Goal: Task Accomplishment & Management: Complete application form

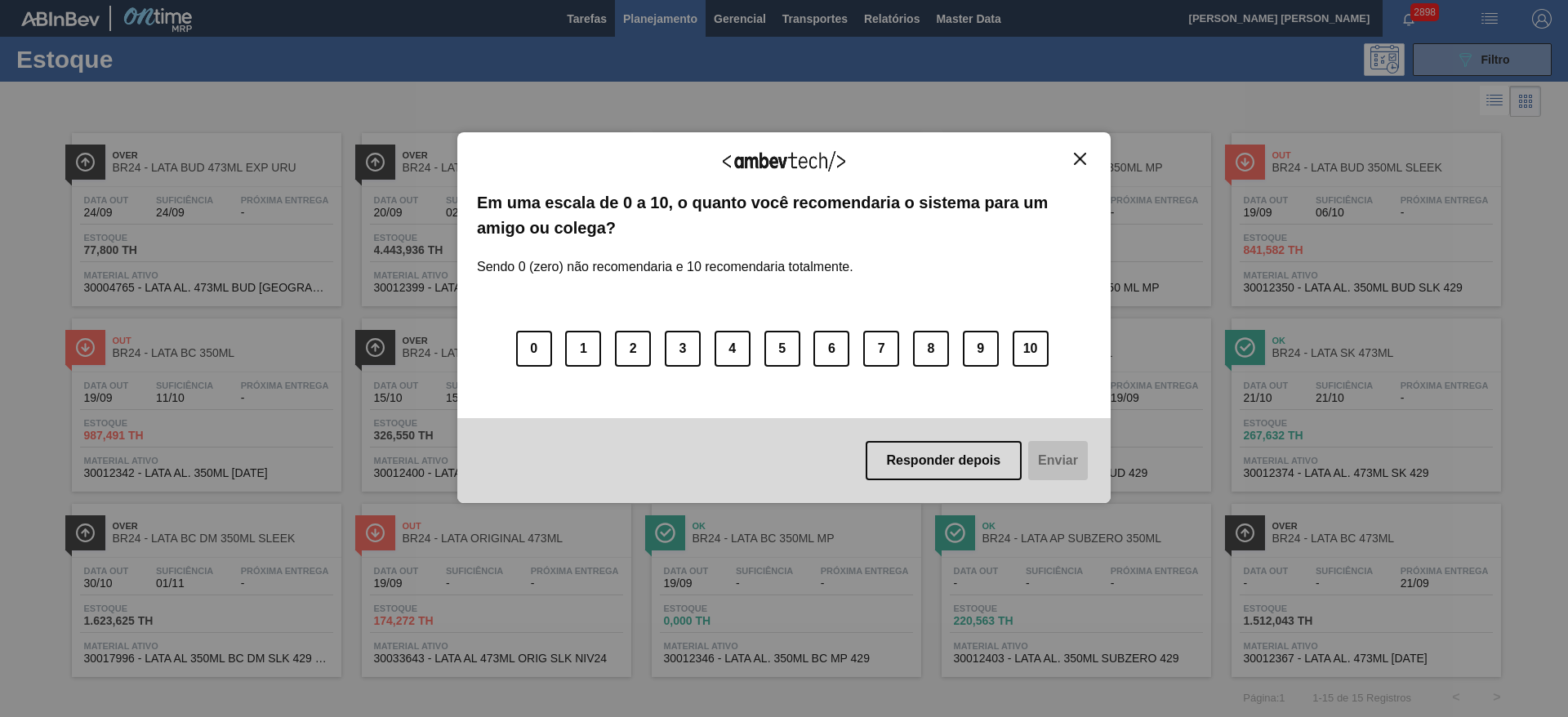
click at [1079, 157] on img "Close" at bounding box center [1079, 159] width 13 height 13
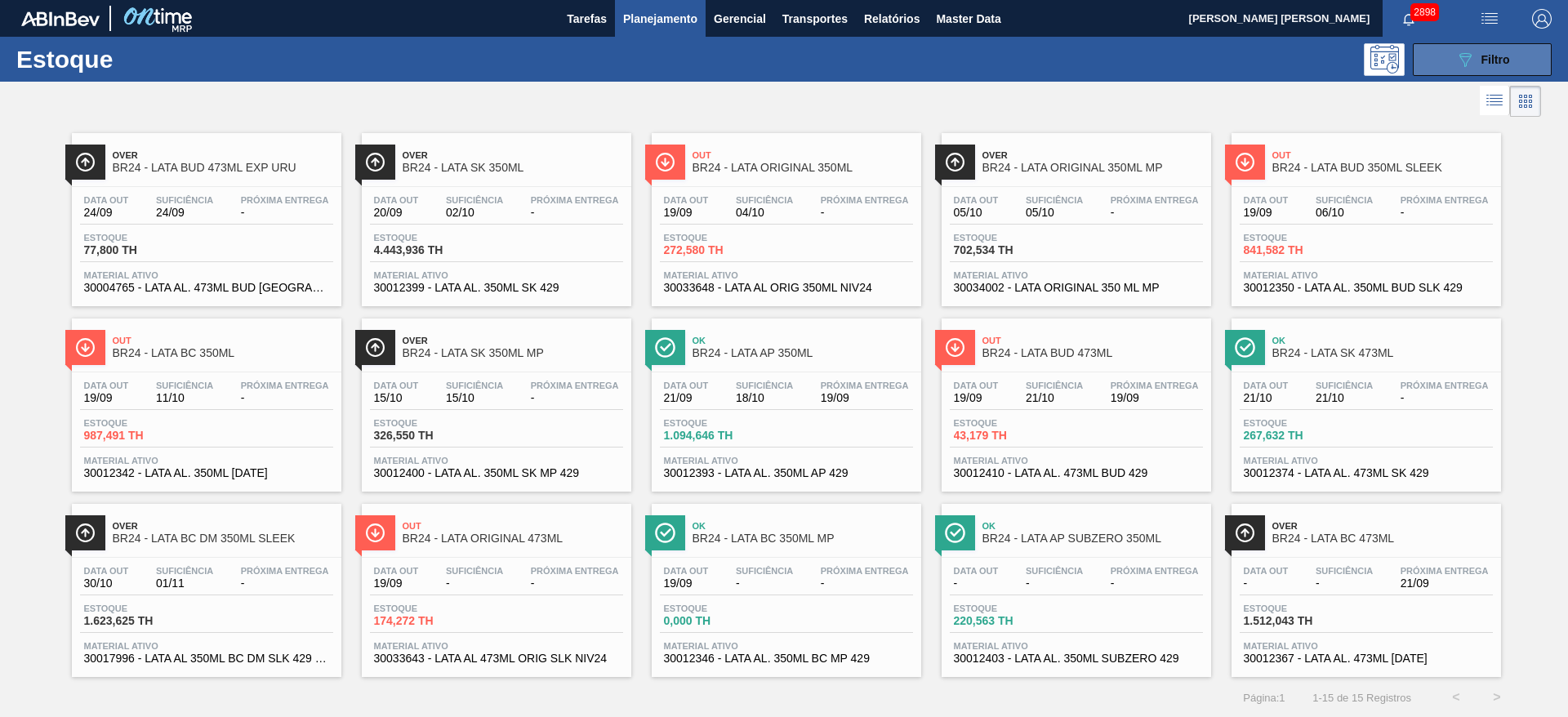
click at [1448, 63] on button "089F7B8B-B2A5-4AFE-B5C0-19BA573D28AC Filtro" at bounding box center [1482, 60] width 139 height 33
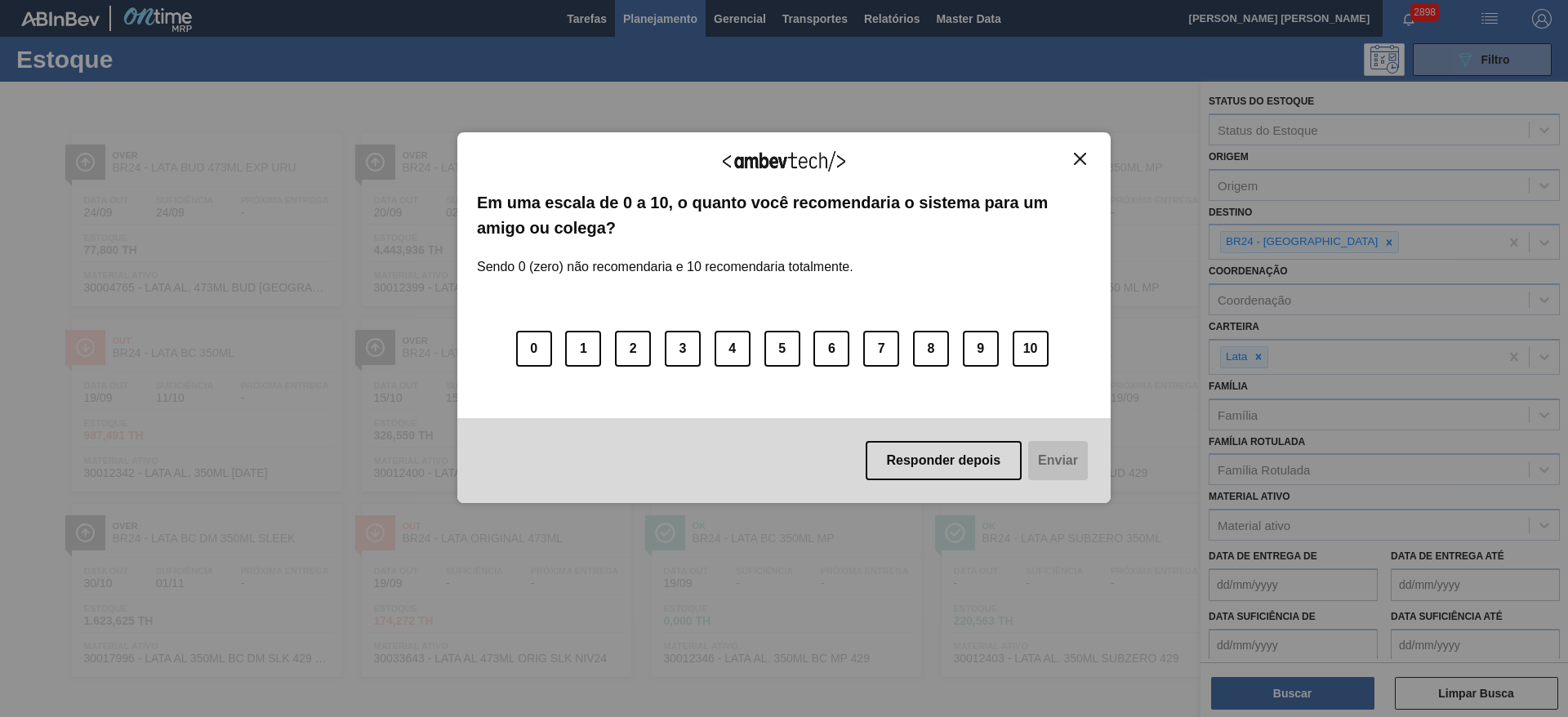
drag, startPoint x: 1103, startPoint y: 178, endPoint x: 1090, endPoint y: 166, distance: 17.7
click at [1101, 178] on div "Agradecemos seu feedback! Em uma escala de 0 a 10, o quanto você recomendaria o…" at bounding box center [783, 318] width 653 height 371
click at [1082, 157] on img "Close" at bounding box center [1079, 159] width 13 height 13
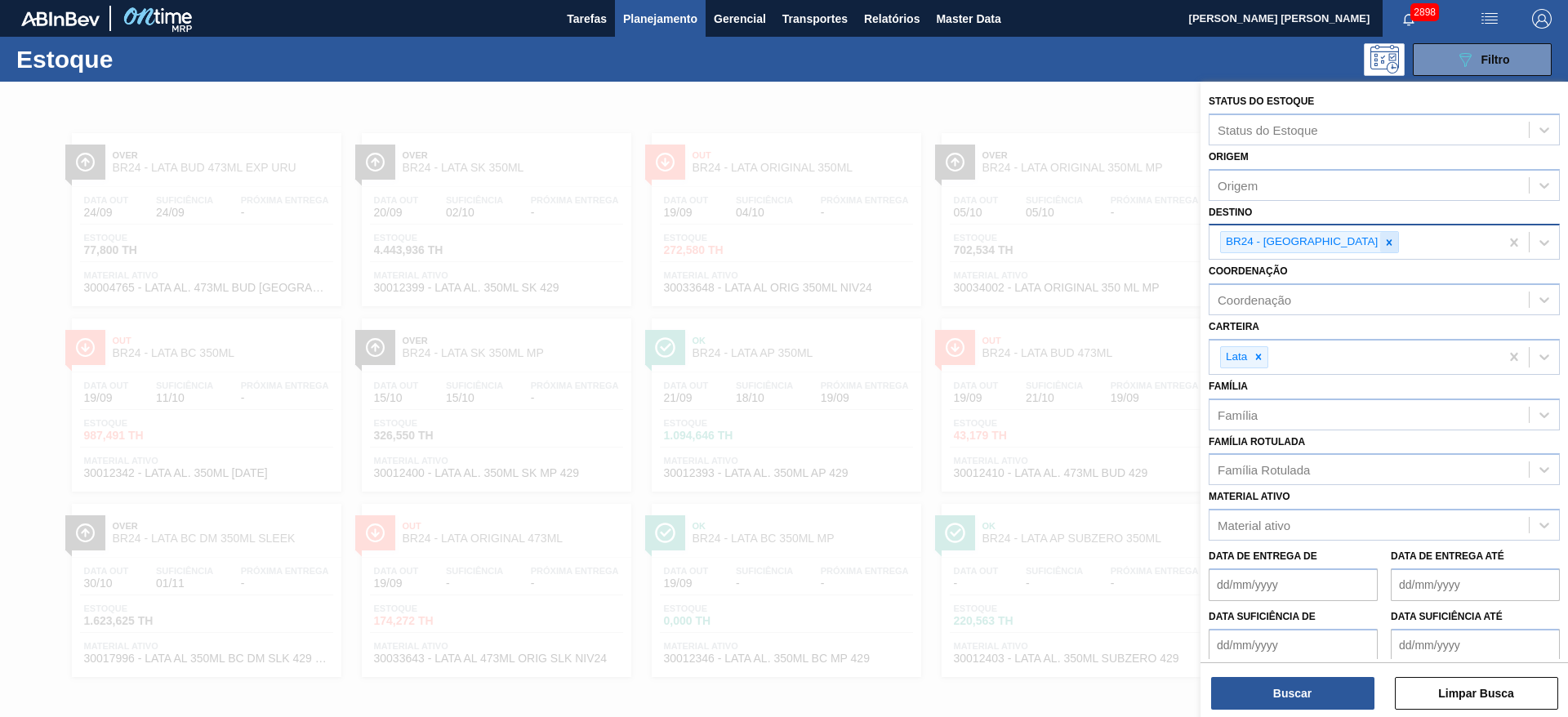
click at [1387, 242] on icon at bounding box center [1390, 243] width 6 height 6
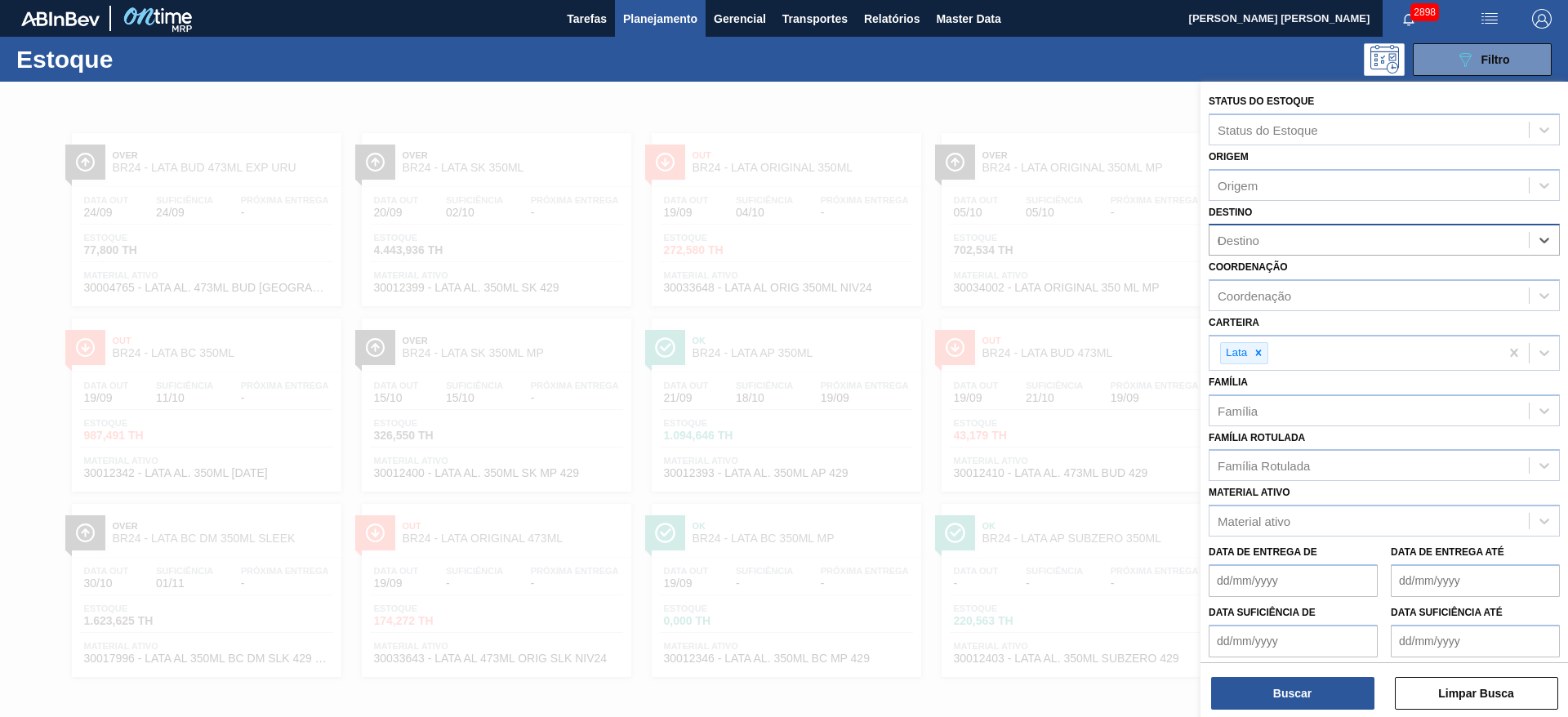
type input "07"
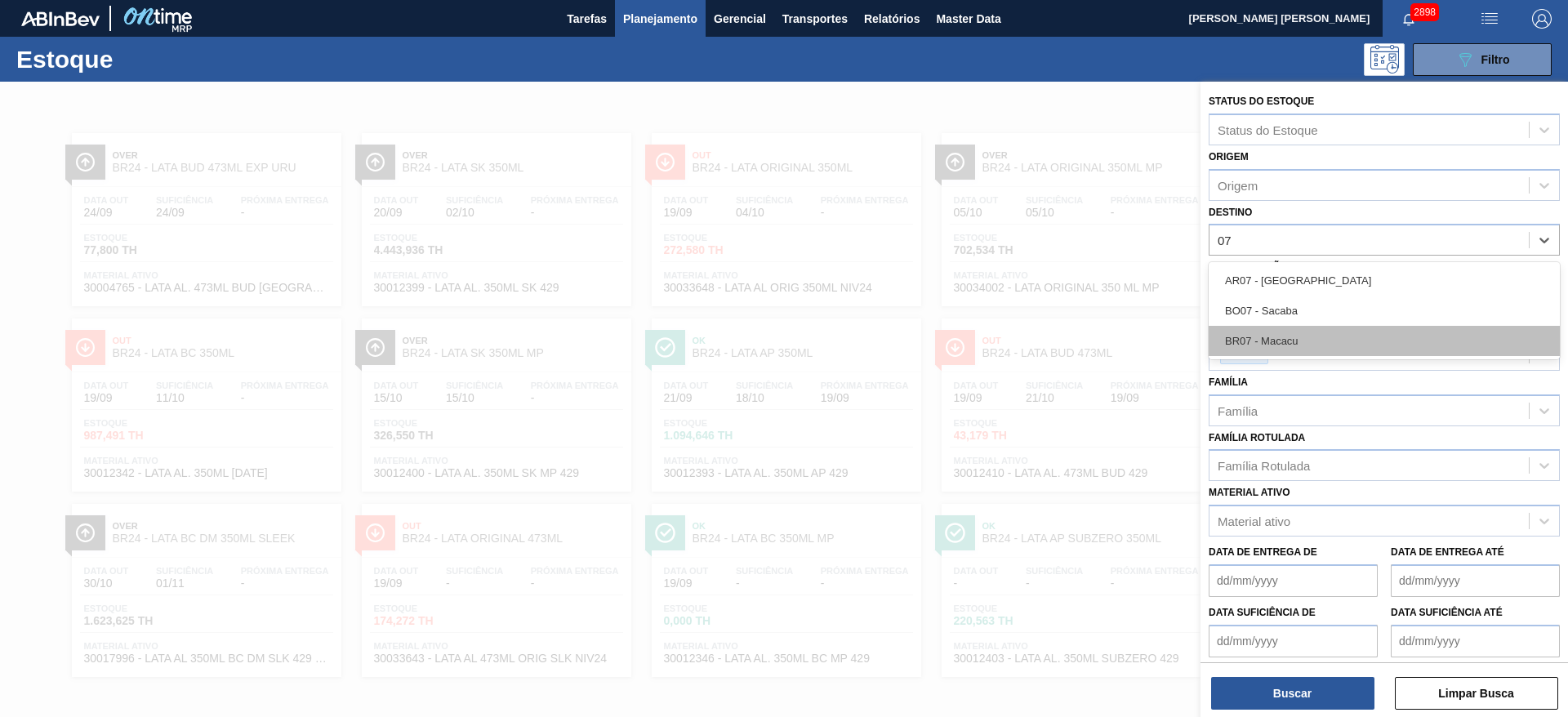
click at [1288, 338] on div "BR07 - Macacu" at bounding box center [1384, 341] width 351 height 30
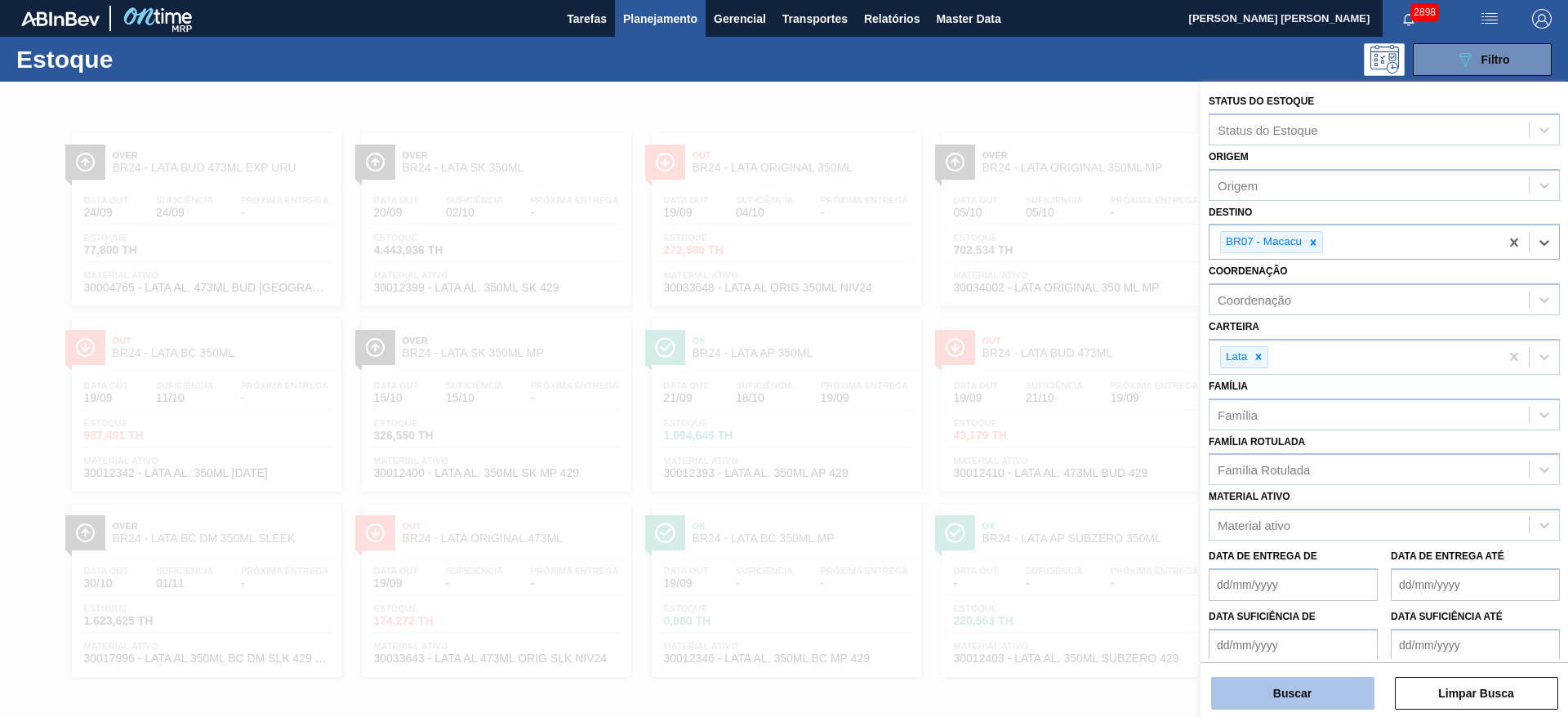
click at [1292, 691] on button "Buscar" at bounding box center [1293, 694] width 164 height 33
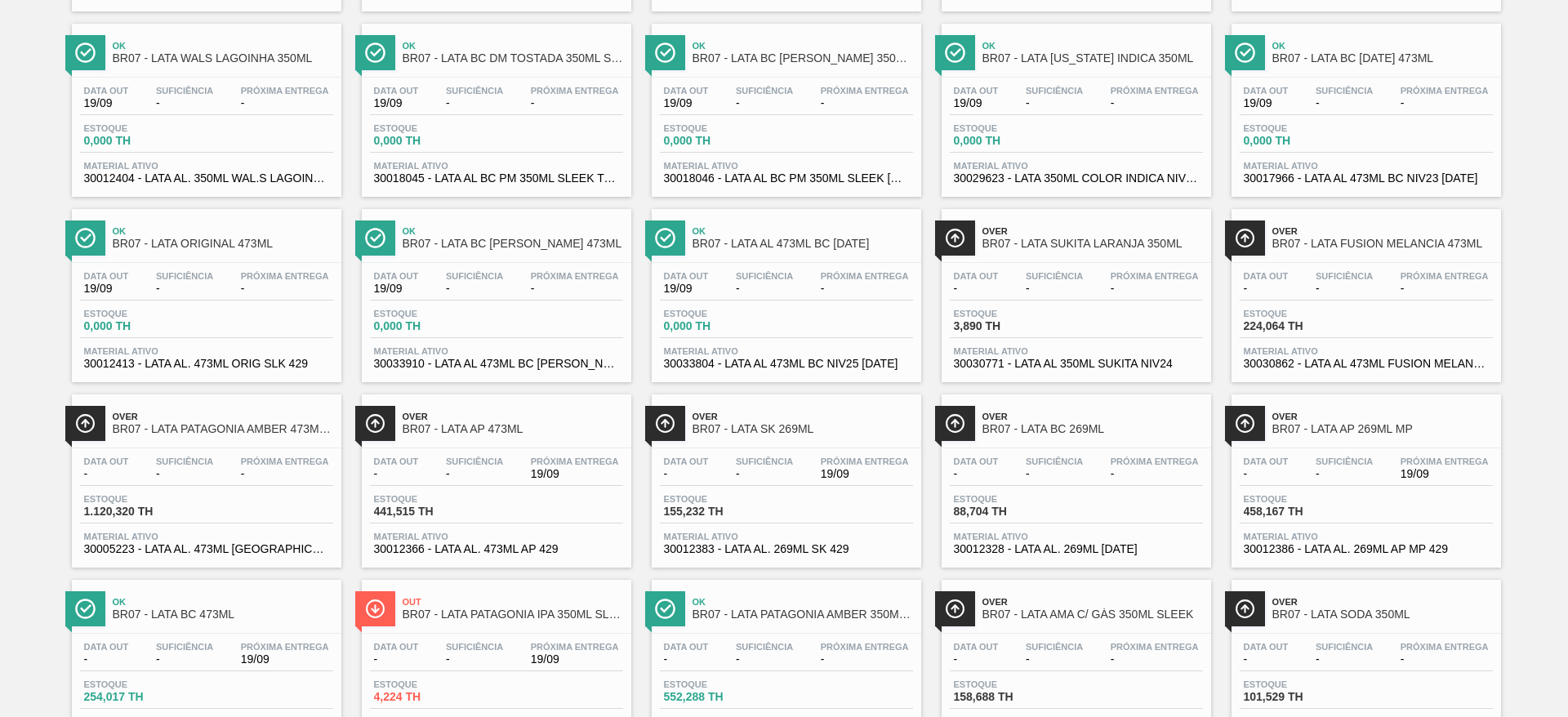
scroll to position [1298, 0]
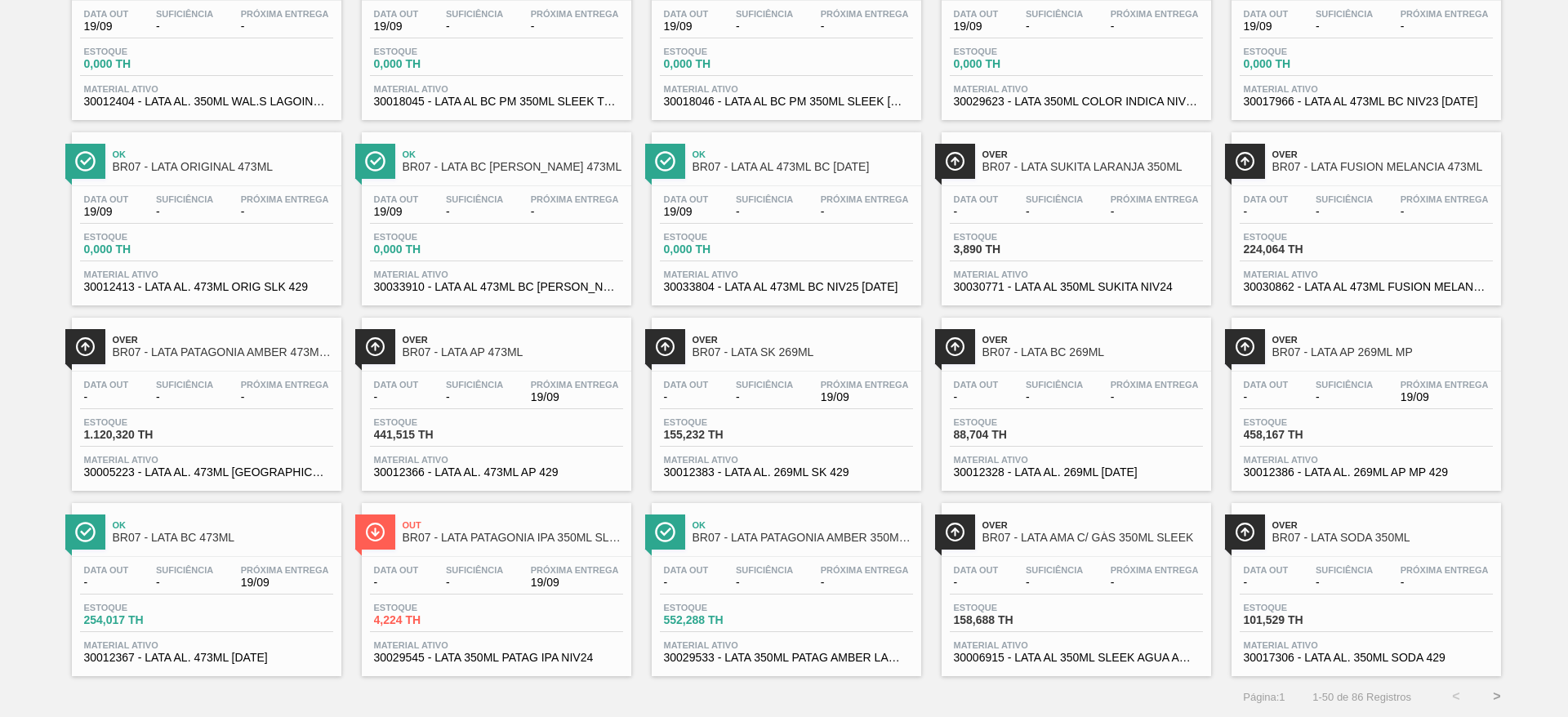
click at [1494, 696] on button ">" at bounding box center [1497, 697] width 40 height 40
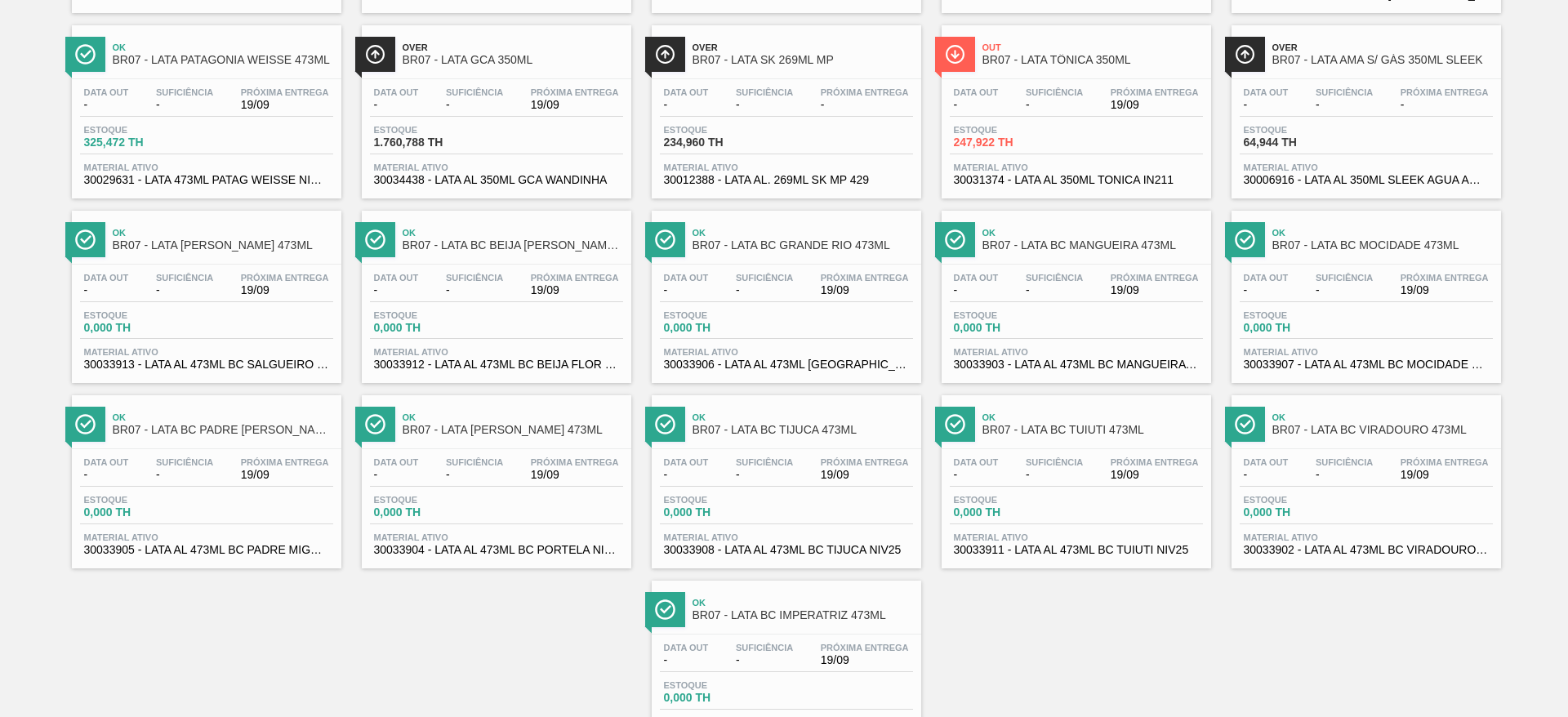
scroll to position [858, 0]
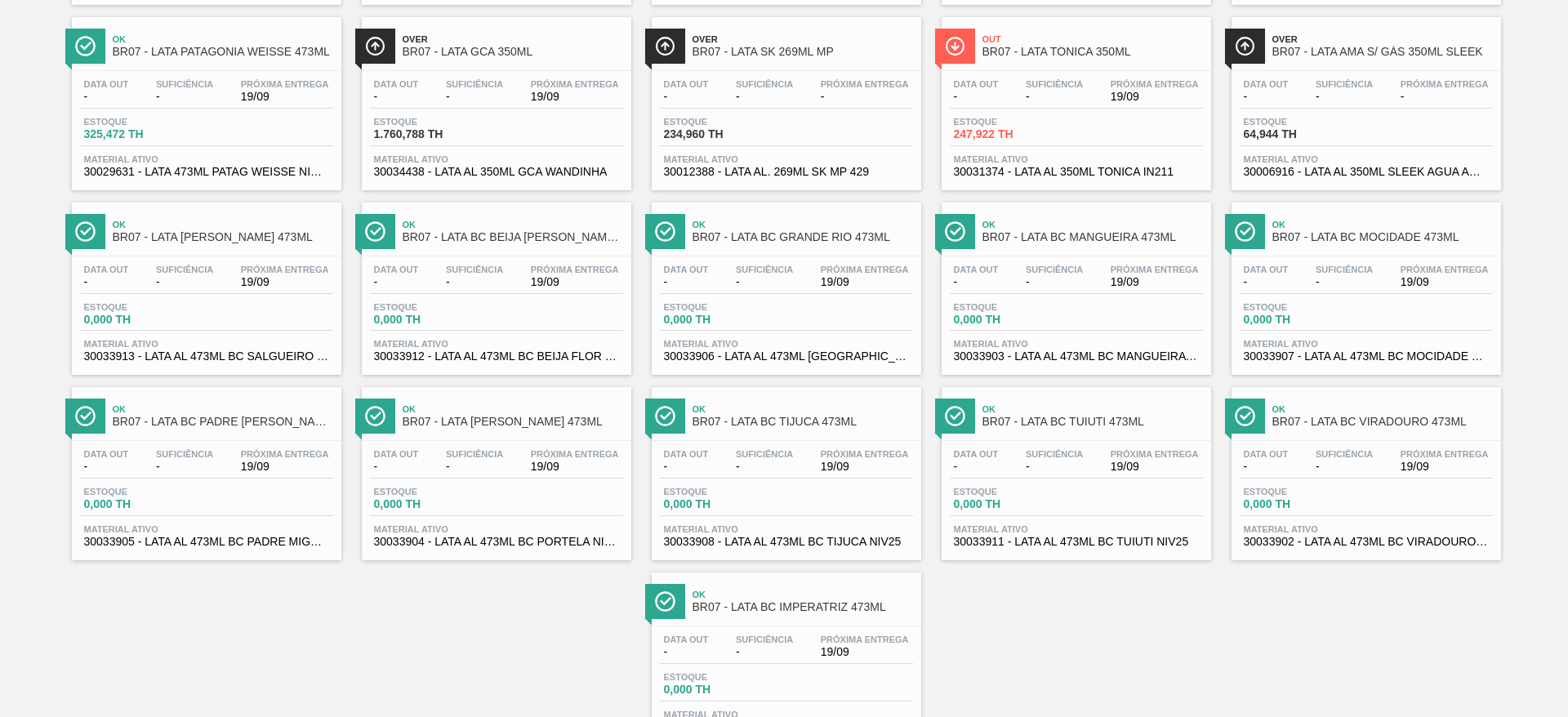
click at [836, 596] on span "Ok" at bounding box center [802, 595] width 220 height 10
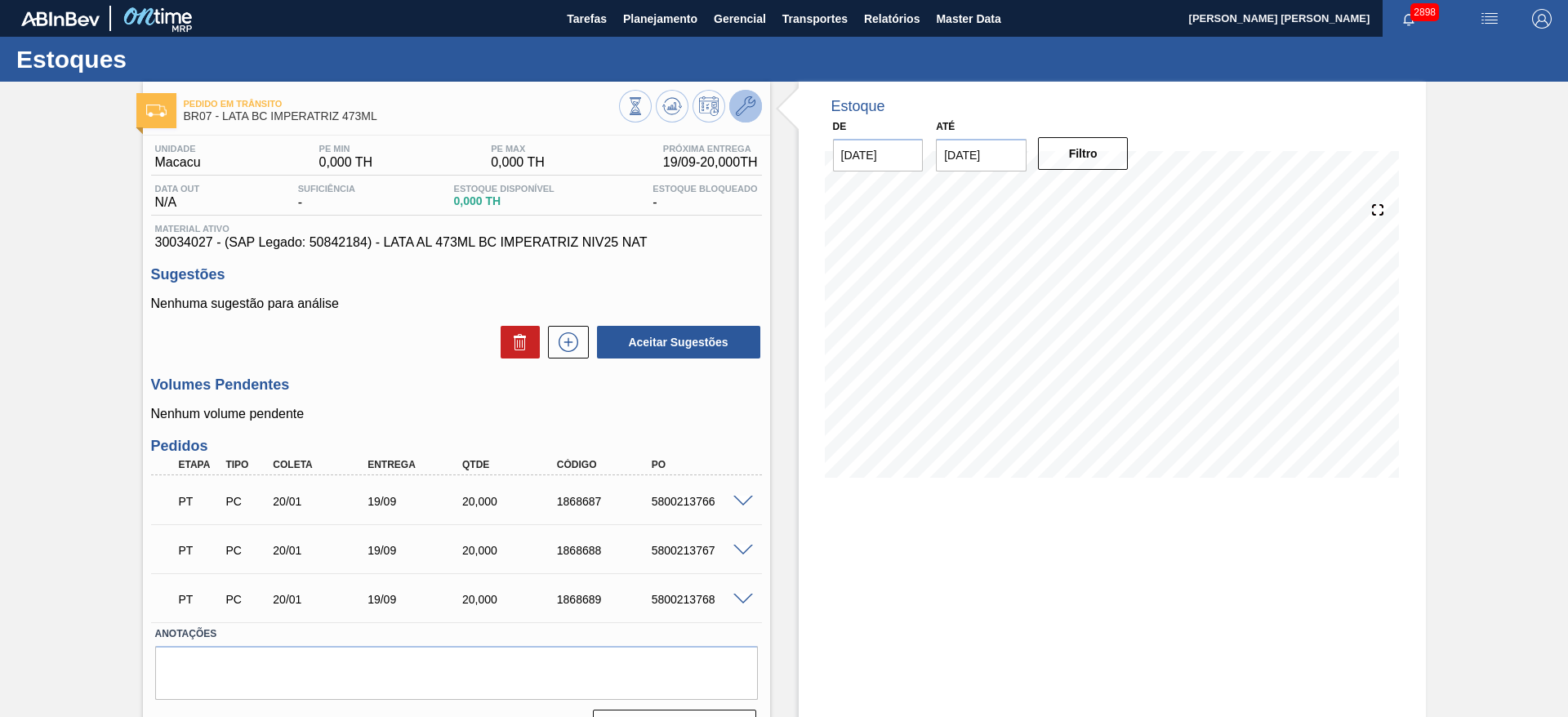
click at [737, 111] on icon at bounding box center [746, 106] width 19 height 19
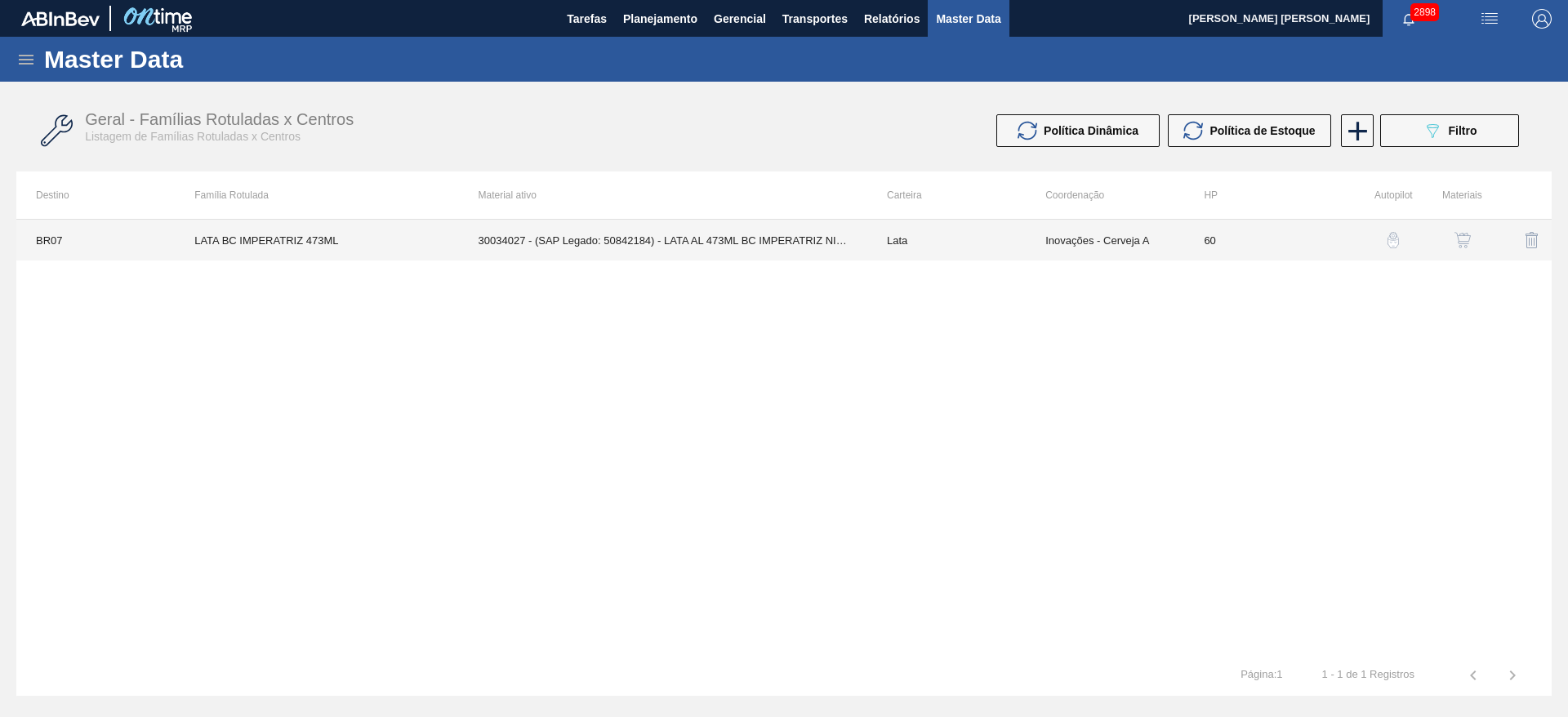
click at [740, 241] on td "30034027 - (SAP Legado: 50842184) - LATA AL 473ML BC IMPERATRIZ NIV25 NAT" at bounding box center [663, 240] width 409 height 40
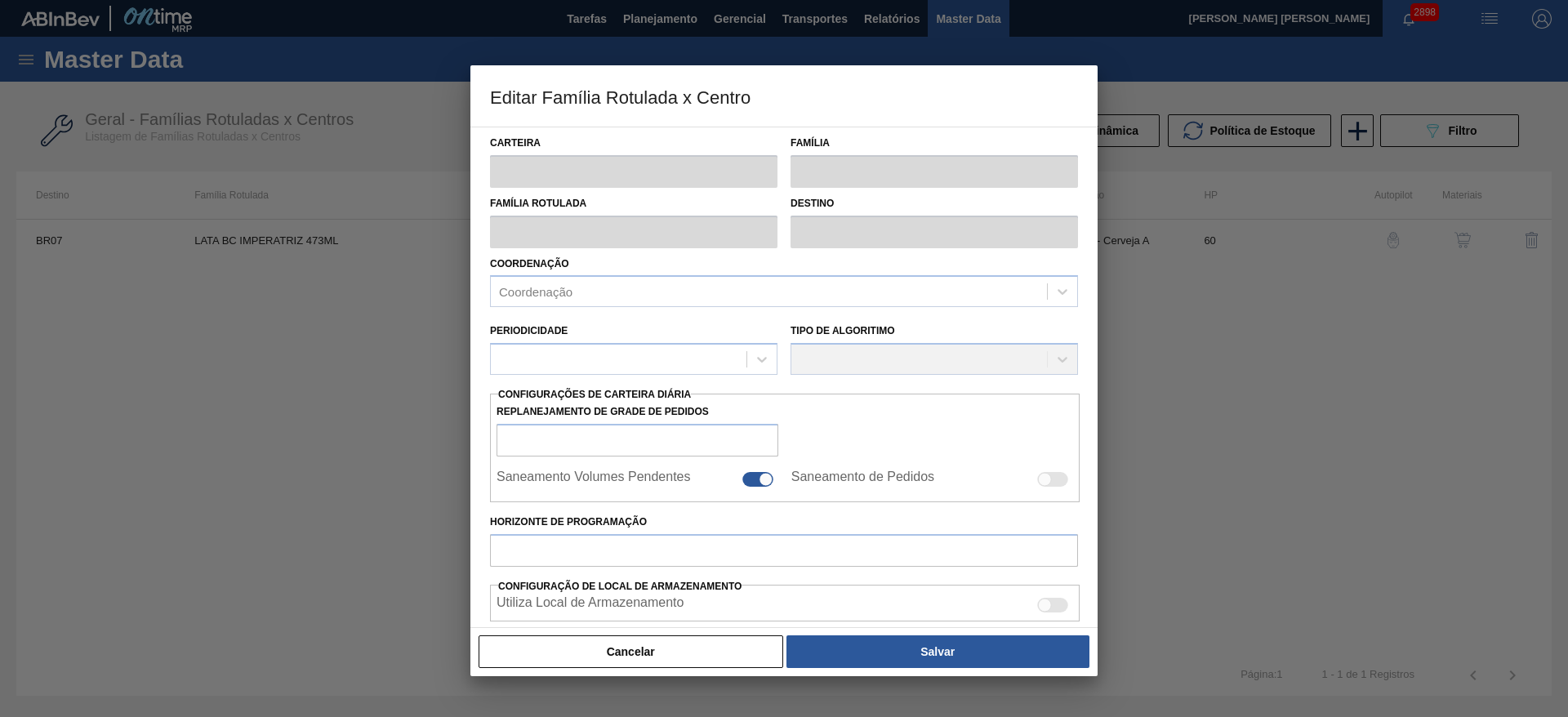
type input "Lata"
type input "LATA BC IMPERATRIZ 473ML"
type input "BR07 - Macacu"
type input "0"
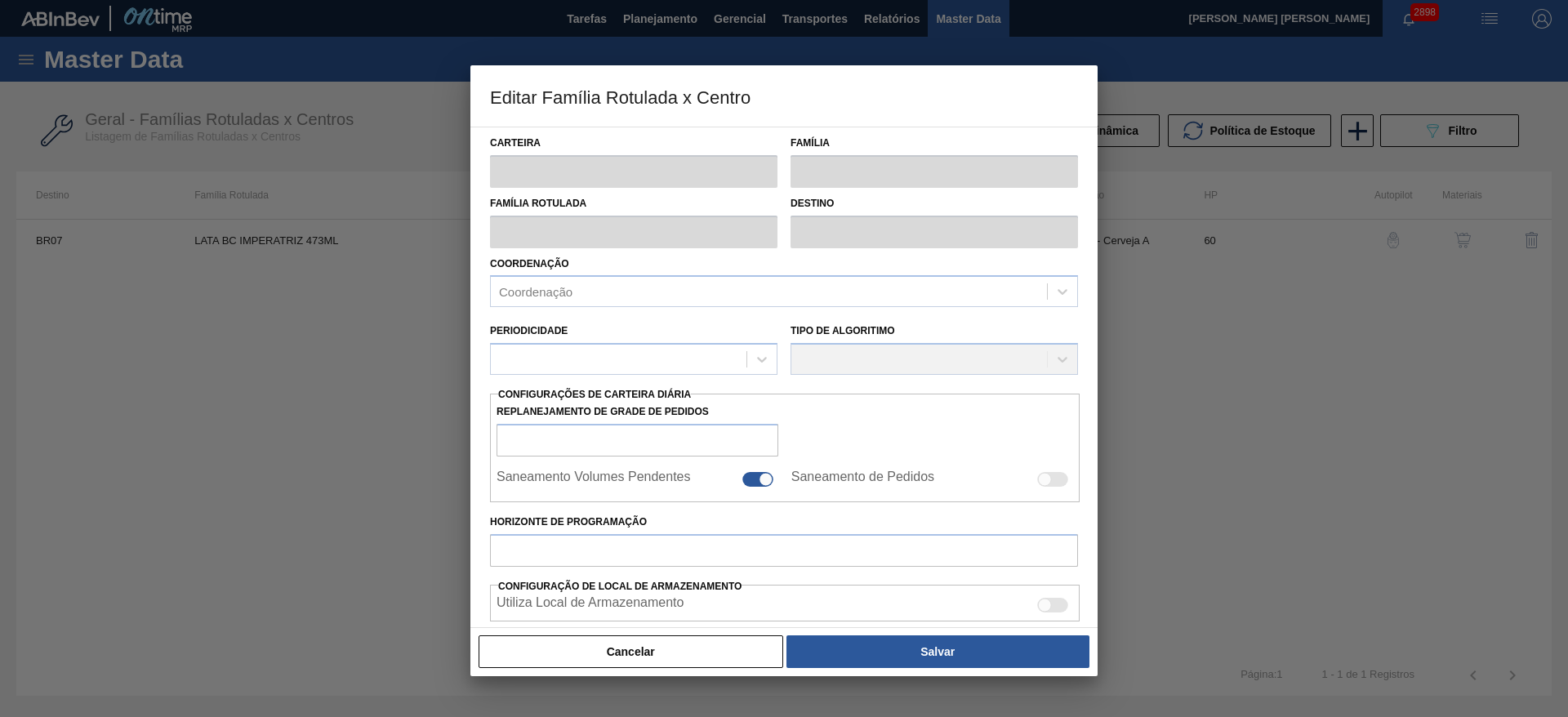
type input "60"
type input "0"
type input "100"
type input "0,000"
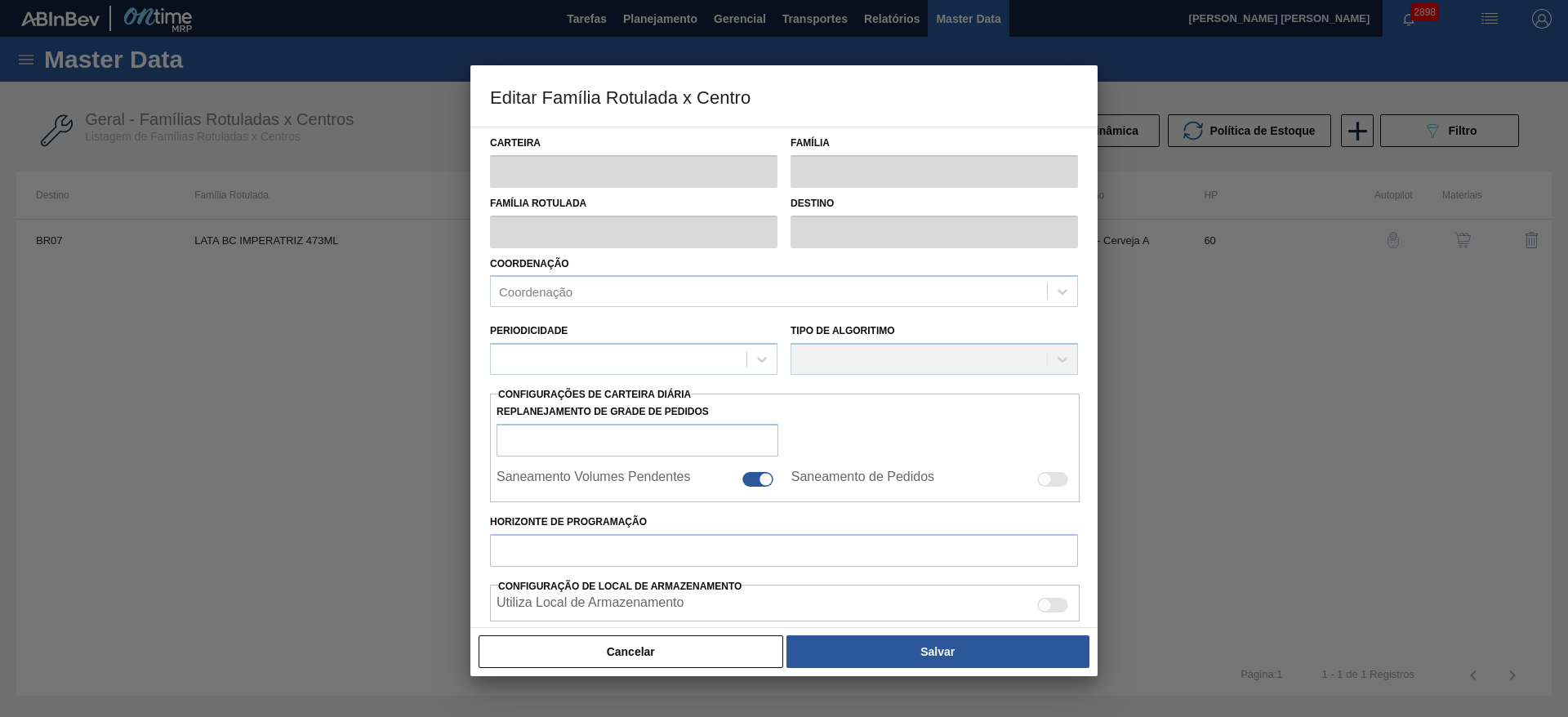
checkbox input "true"
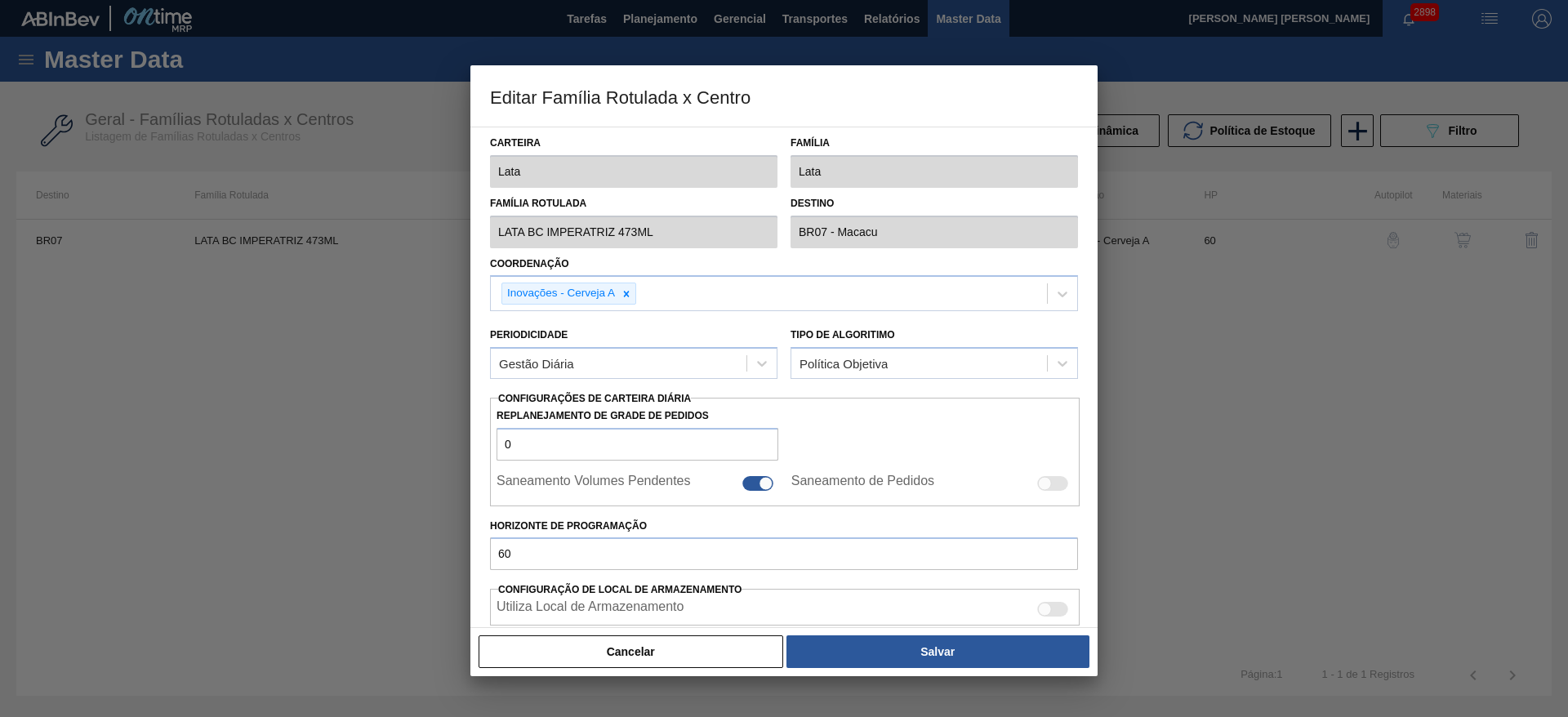
click at [736, 649] on button "Cancelar" at bounding box center [631, 653] width 305 height 33
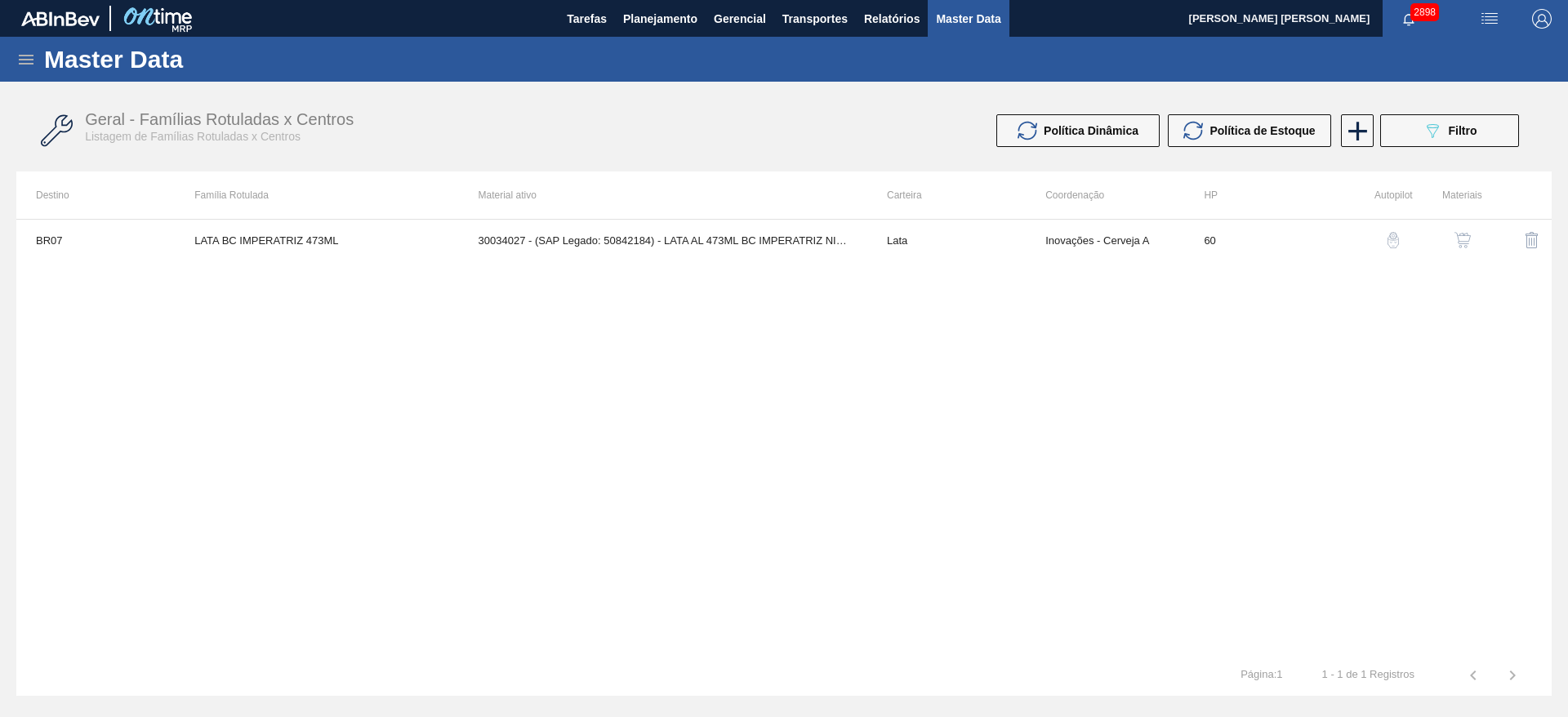
click at [1465, 251] on button "button" at bounding box center [1462, 240] width 39 height 39
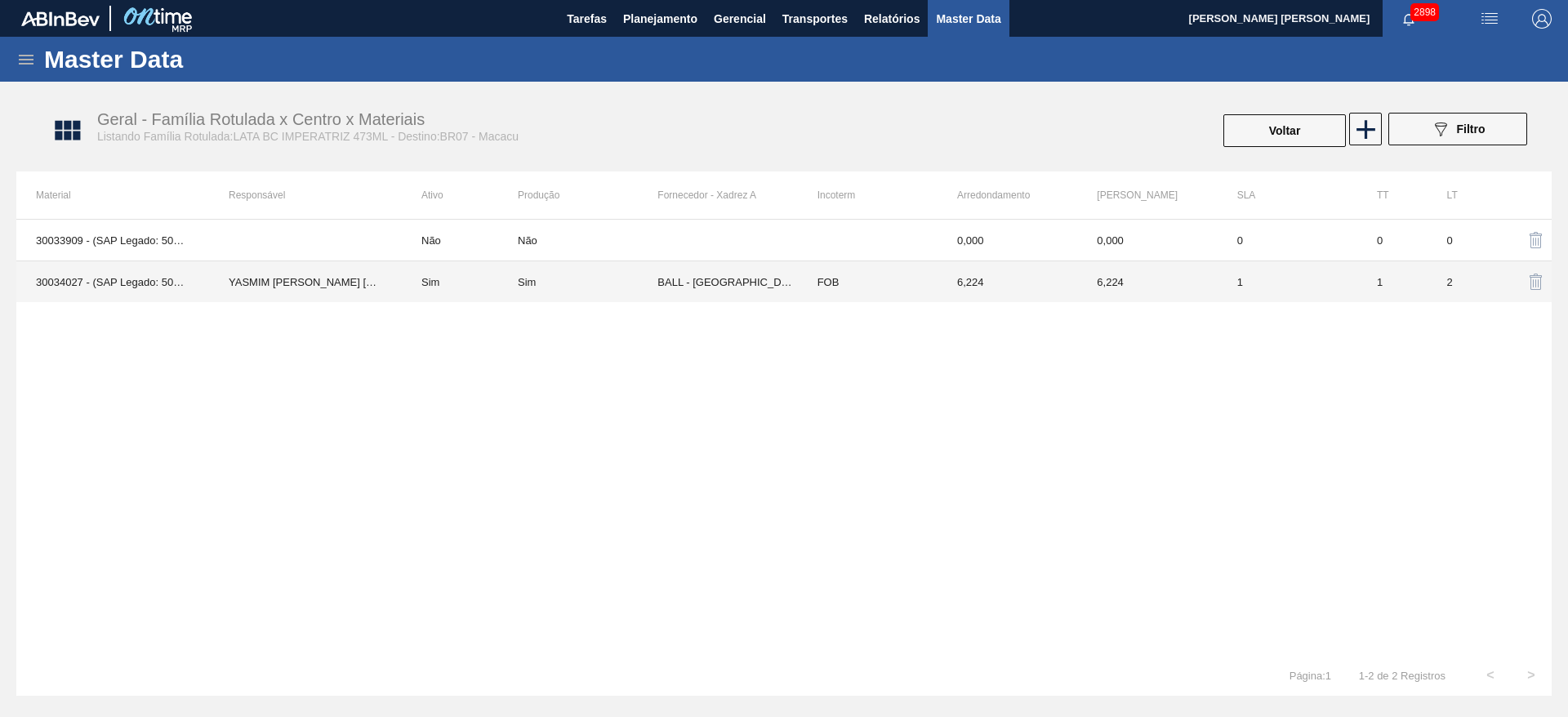
click at [348, 295] on td "YASMIM FERREIRA DA SILVA" at bounding box center [305, 282] width 192 height 41
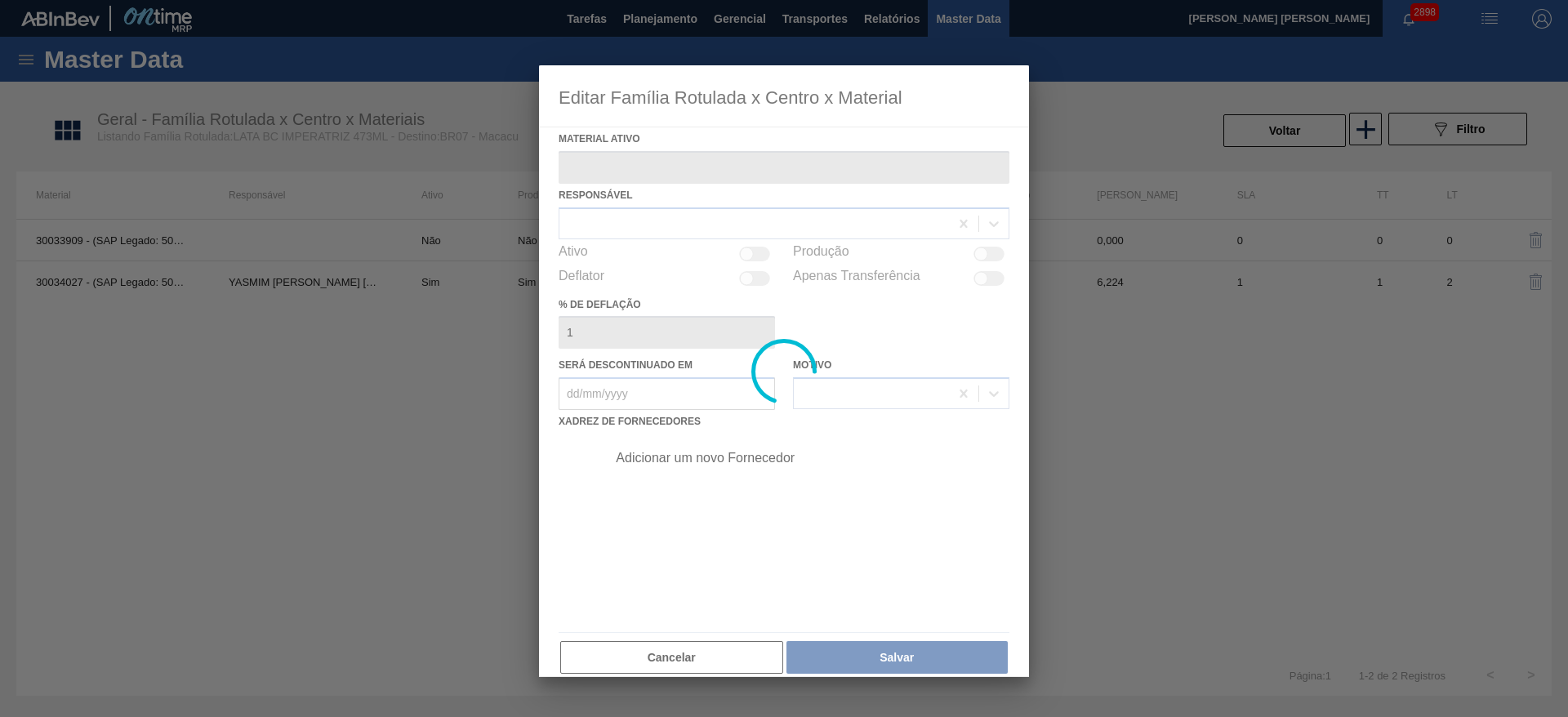
type ativo "30034027 - (SAP Legado: 50842184) - LATA AL 473ML BC IMPERATRIZ NIV25 NAT"
checkbox input "true"
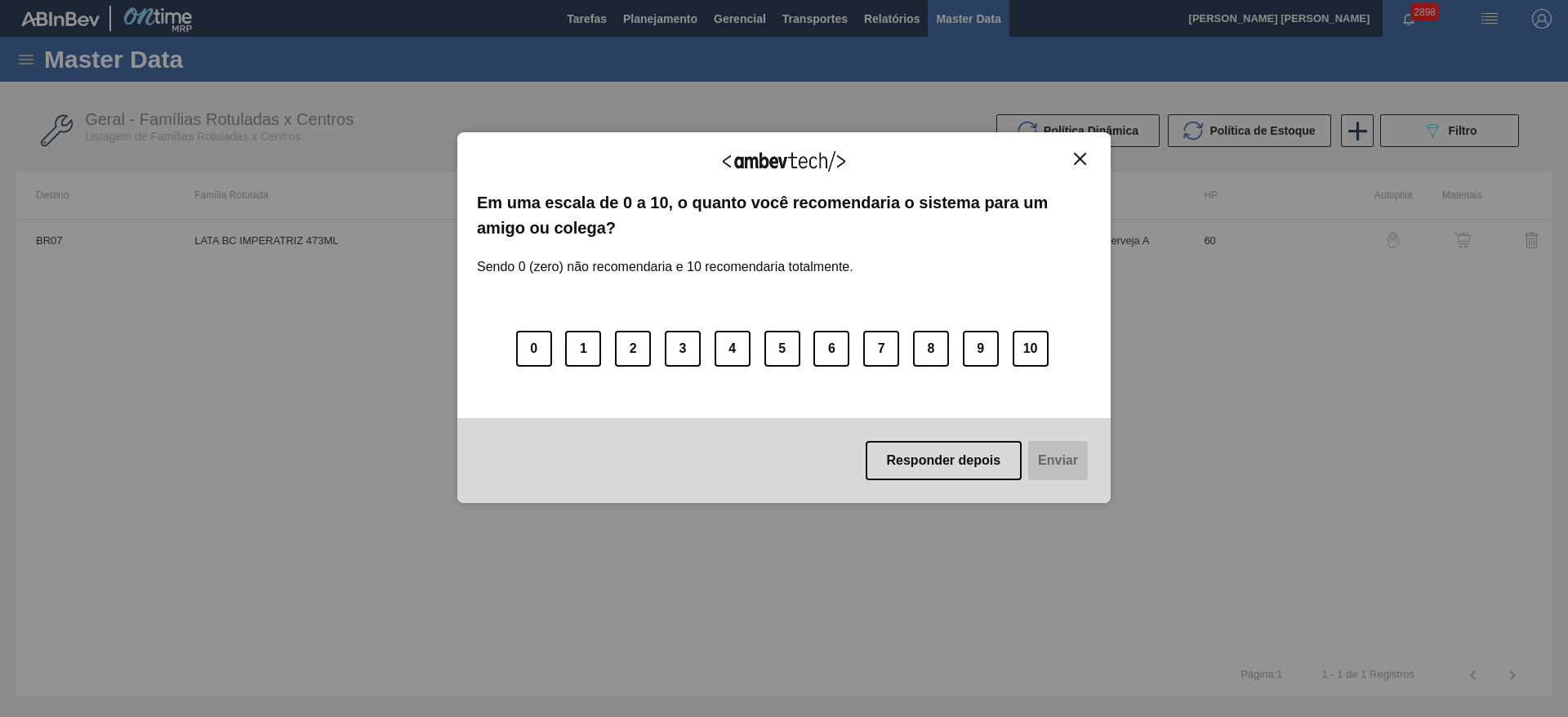
click at [1076, 159] on img "Close" at bounding box center [1079, 159] width 13 height 13
click at [27, 58] on div "Agradecemos seu feedback! Em uma escala de 0 a 10, o quanto você recomendaria o…" at bounding box center [784, 358] width 1568 height 717
click at [1087, 170] on div "Agradecemos seu feedback!" at bounding box center [784, 171] width 614 height 38
click at [1079, 161] on img "Close" at bounding box center [1079, 159] width 13 height 13
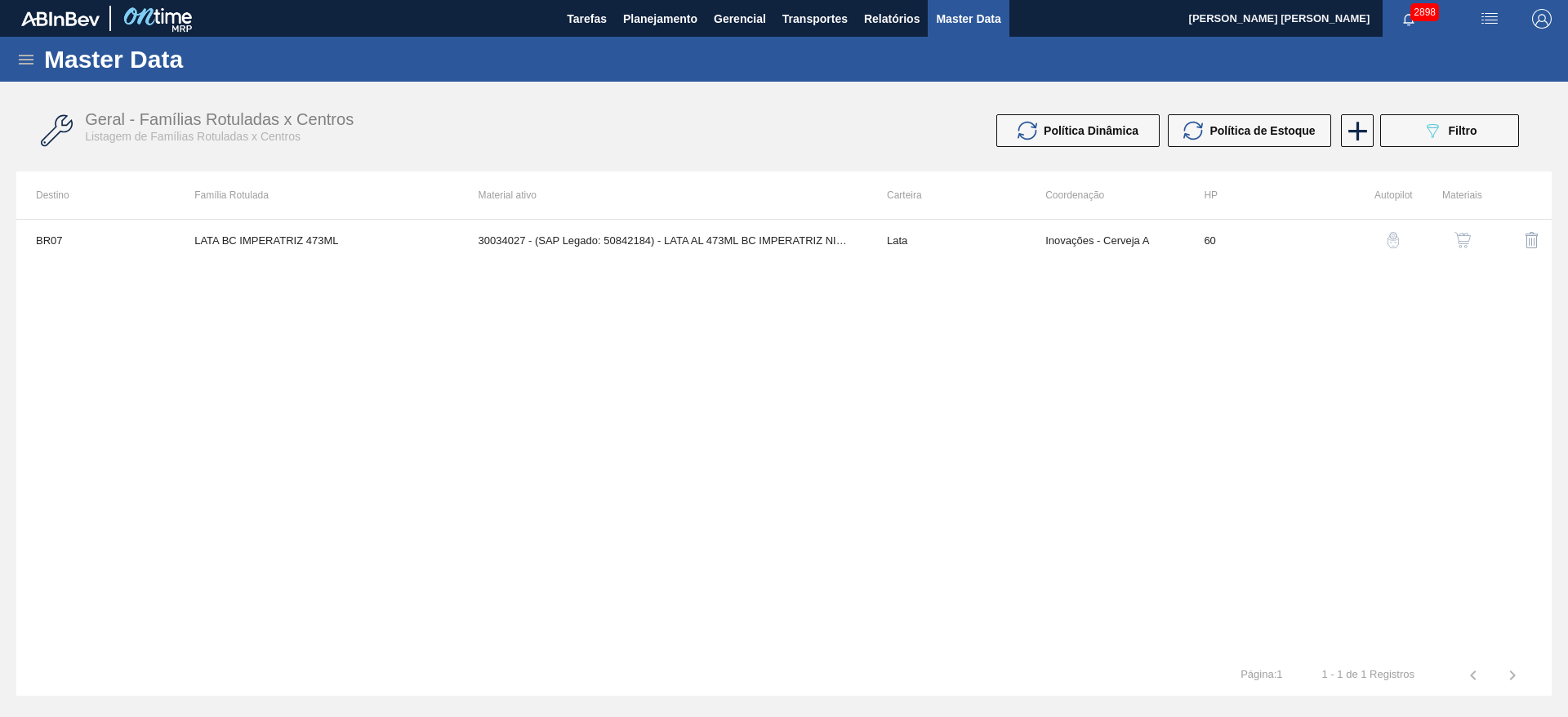
click at [21, 60] on icon at bounding box center [26, 60] width 14 height 10
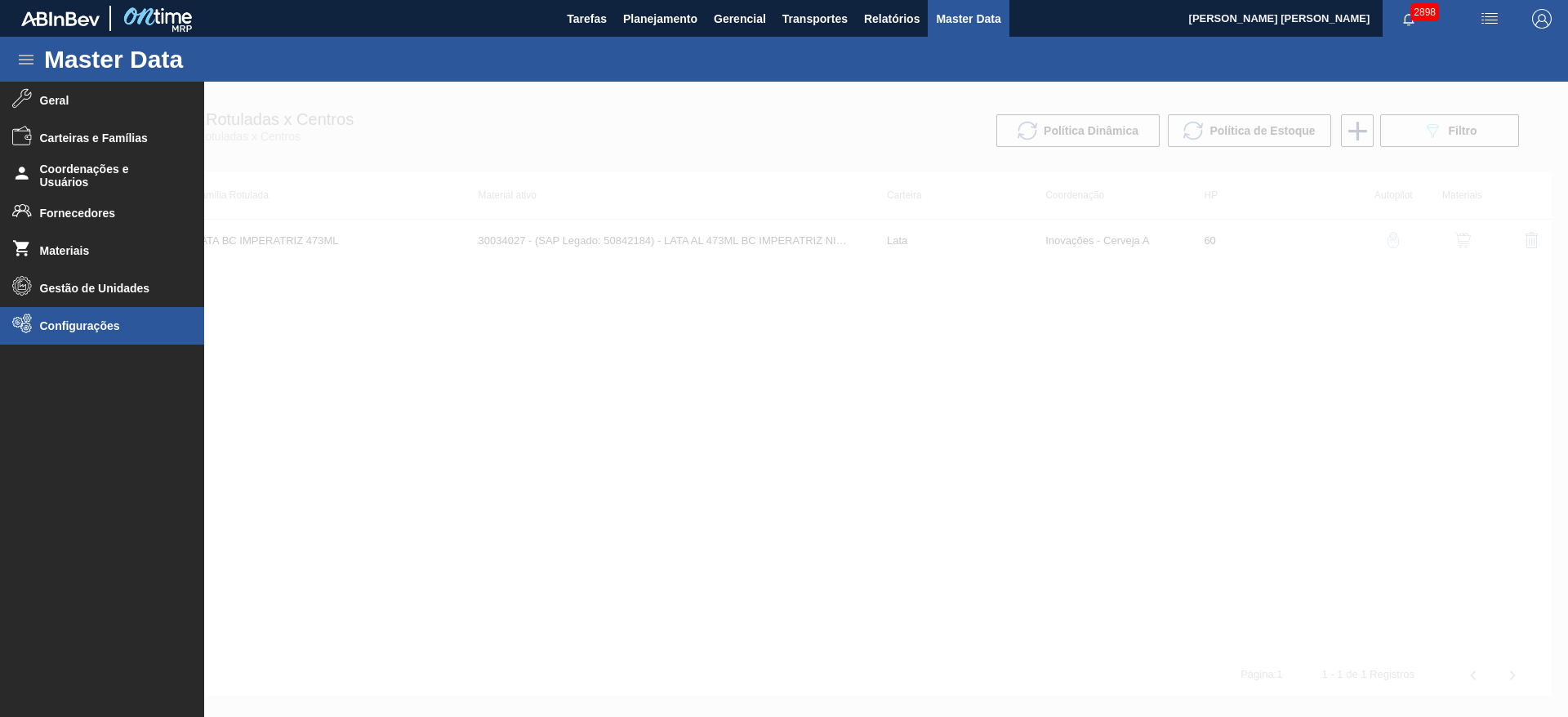
click at [105, 332] on span "Configurações" at bounding box center [108, 326] width 135 height 13
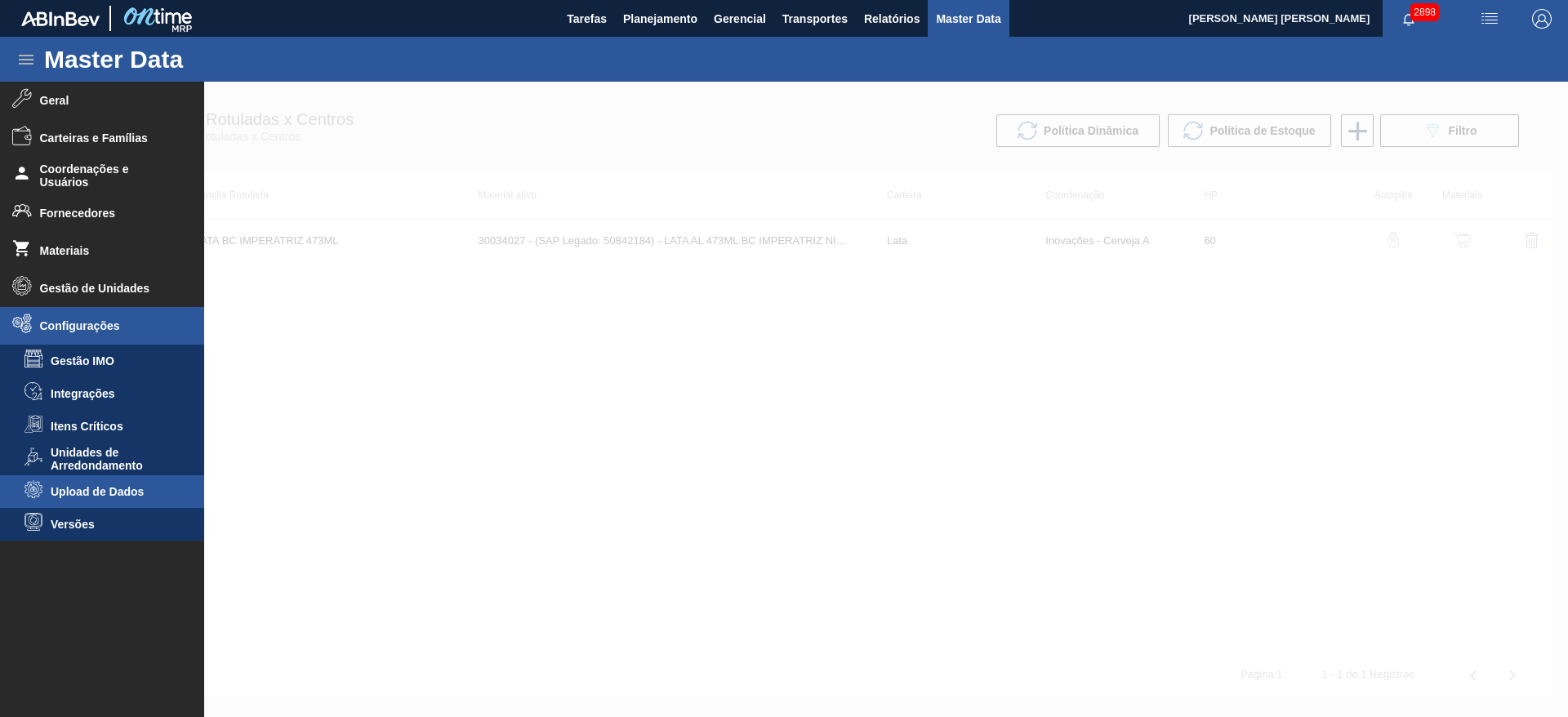
click at [119, 490] on span "Upload de Dados" at bounding box center [114, 492] width 126 height 13
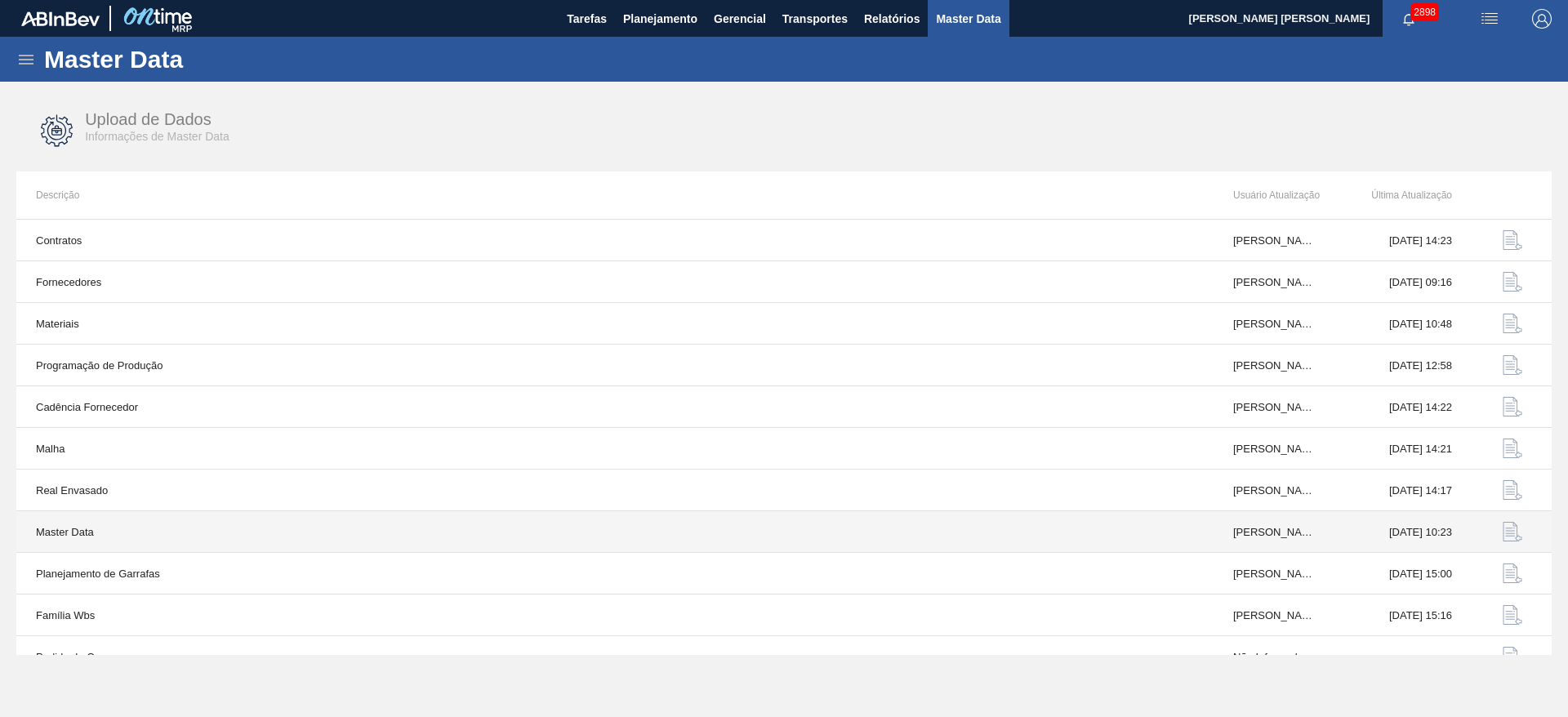
click at [1506, 530] on img "button" at bounding box center [1512, 532] width 19 height 19
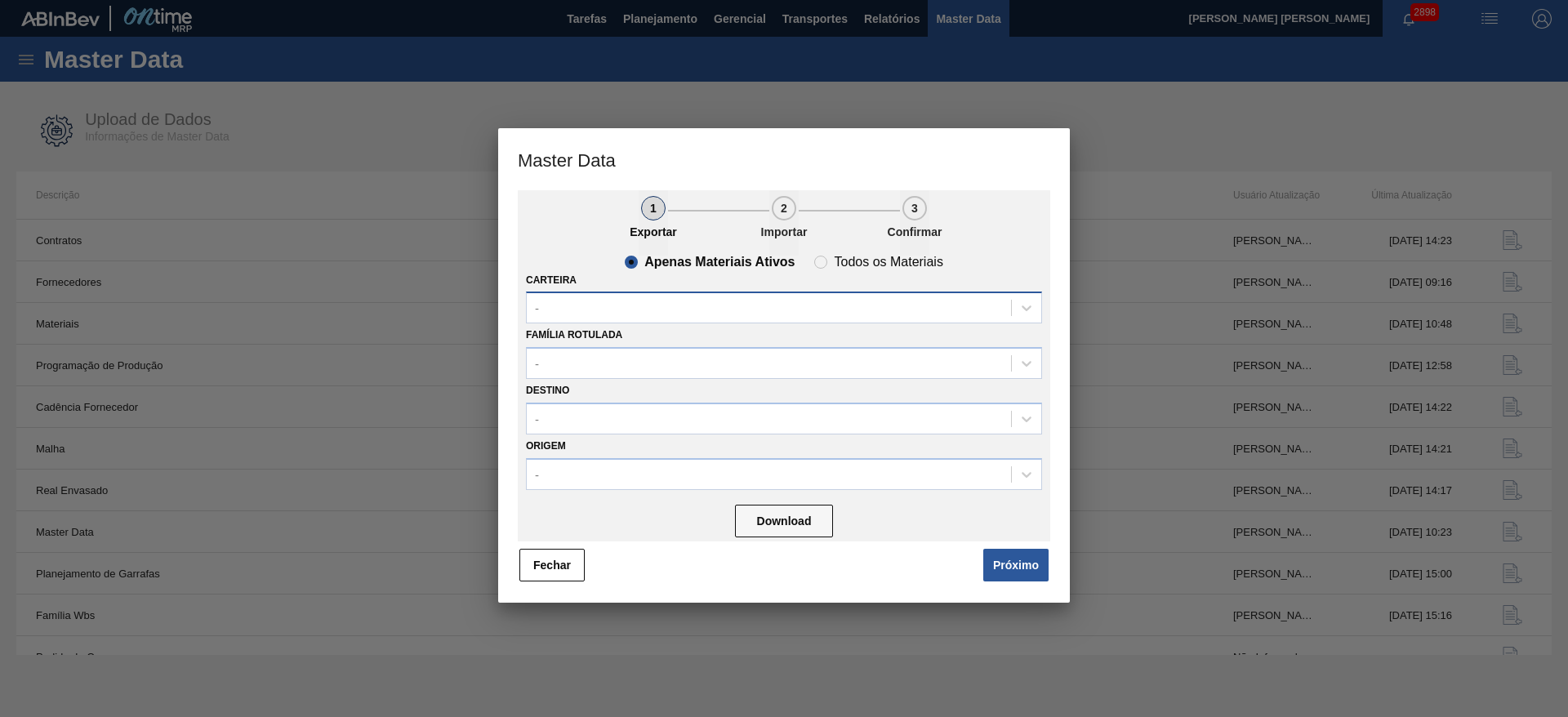
click at [613, 313] on div "-" at bounding box center [769, 308] width 484 height 24
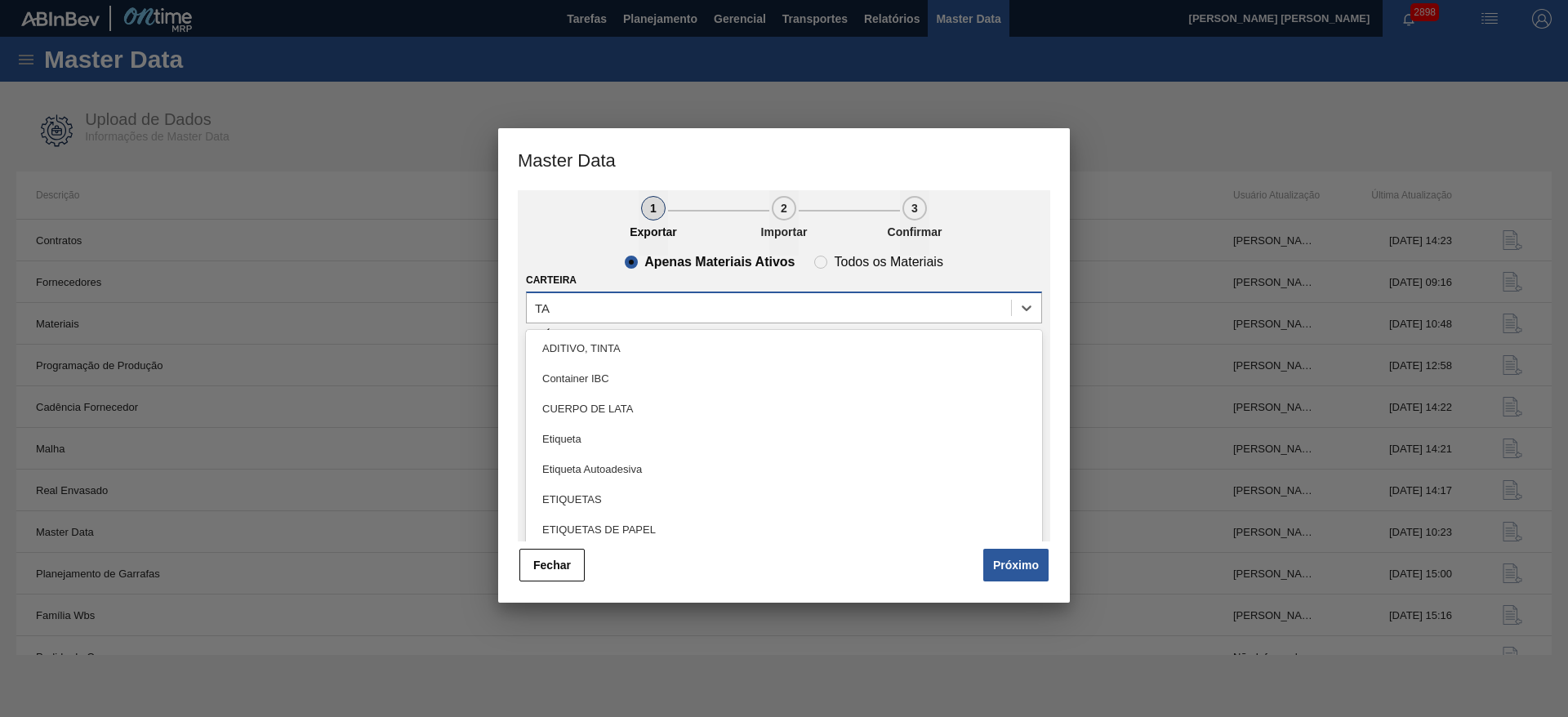
type input "TAM"
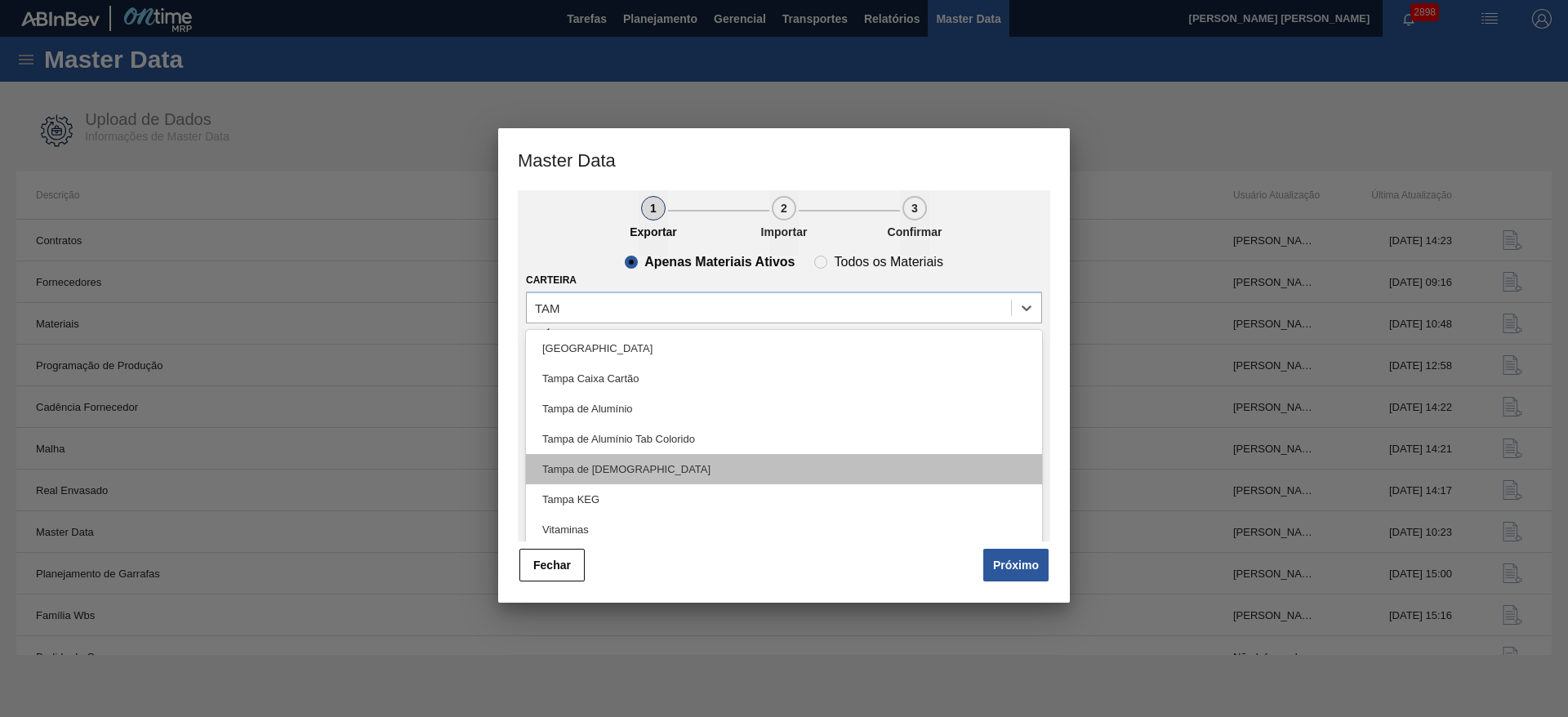
click at [613, 469] on div "Tampa de Lata" at bounding box center [784, 469] width 517 height 30
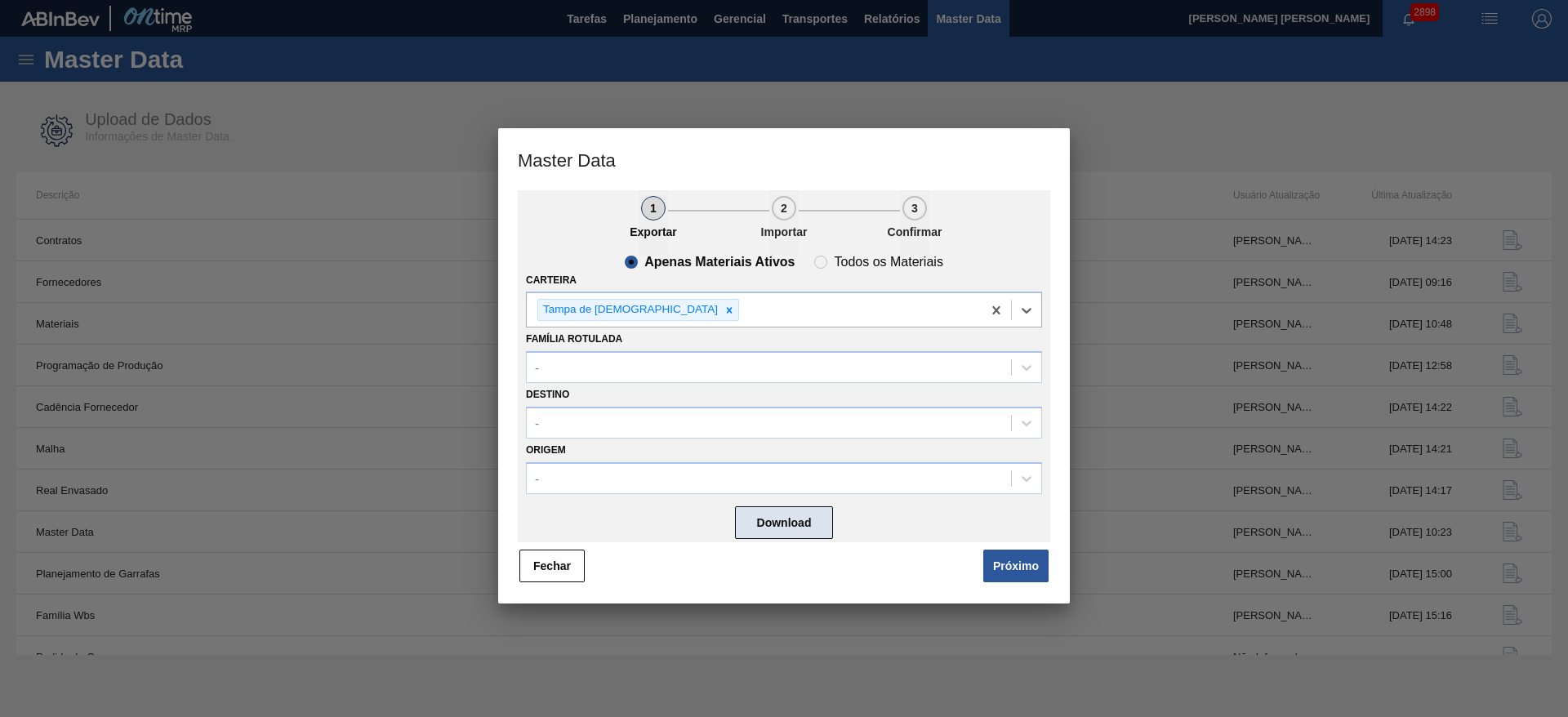
click at [787, 528] on button "Download" at bounding box center [784, 523] width 98 height 33
click at [0, 0] on slot "Todos os Materiais" at bounding box center [0, 0] width 0 height 0
click at [834, 262] on input "Todos os Materiais" at bounding box center [821, 262] width 26 height 26
radio input "true"
radio input "false"
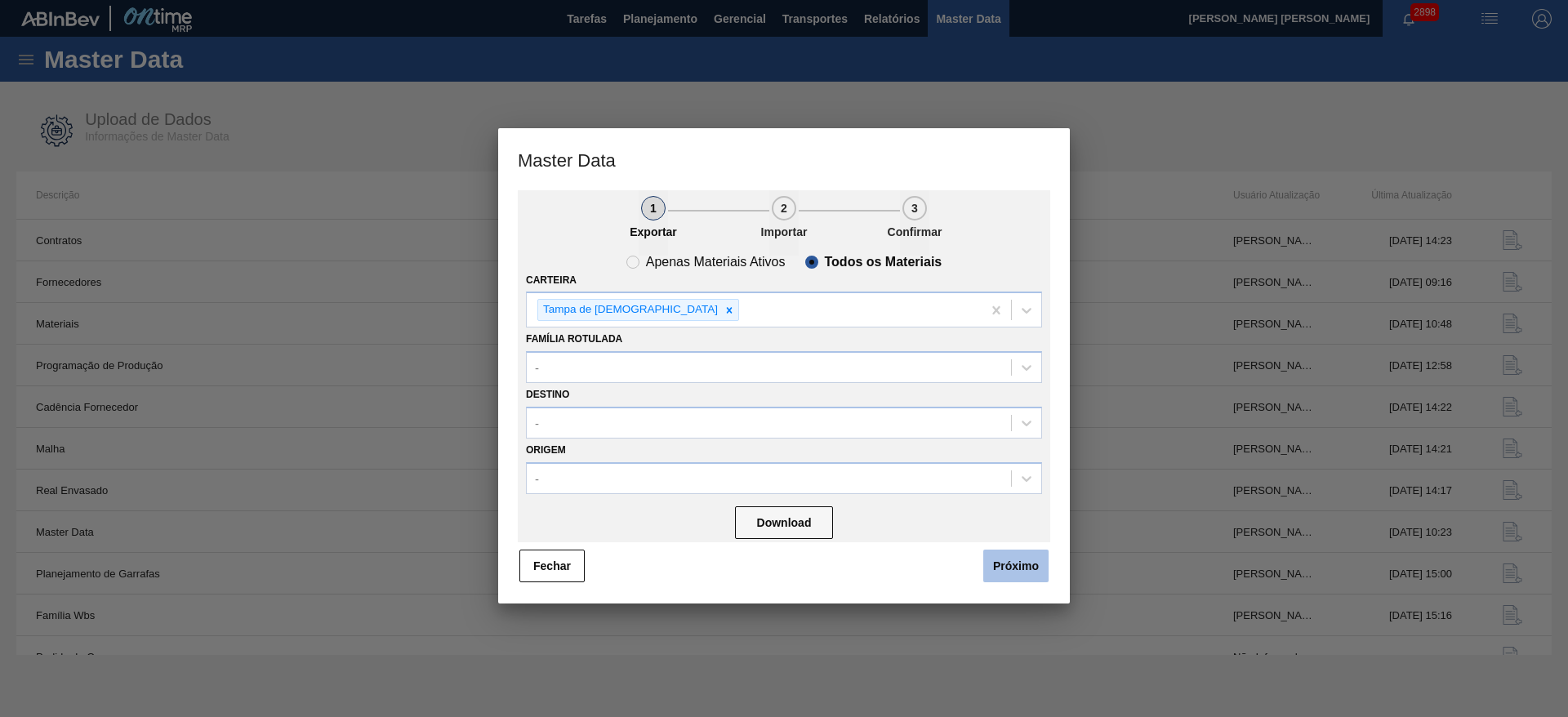
click at [1012, 568] on button "Próximo" at bounding box center [1016, 566] width 65 height 33
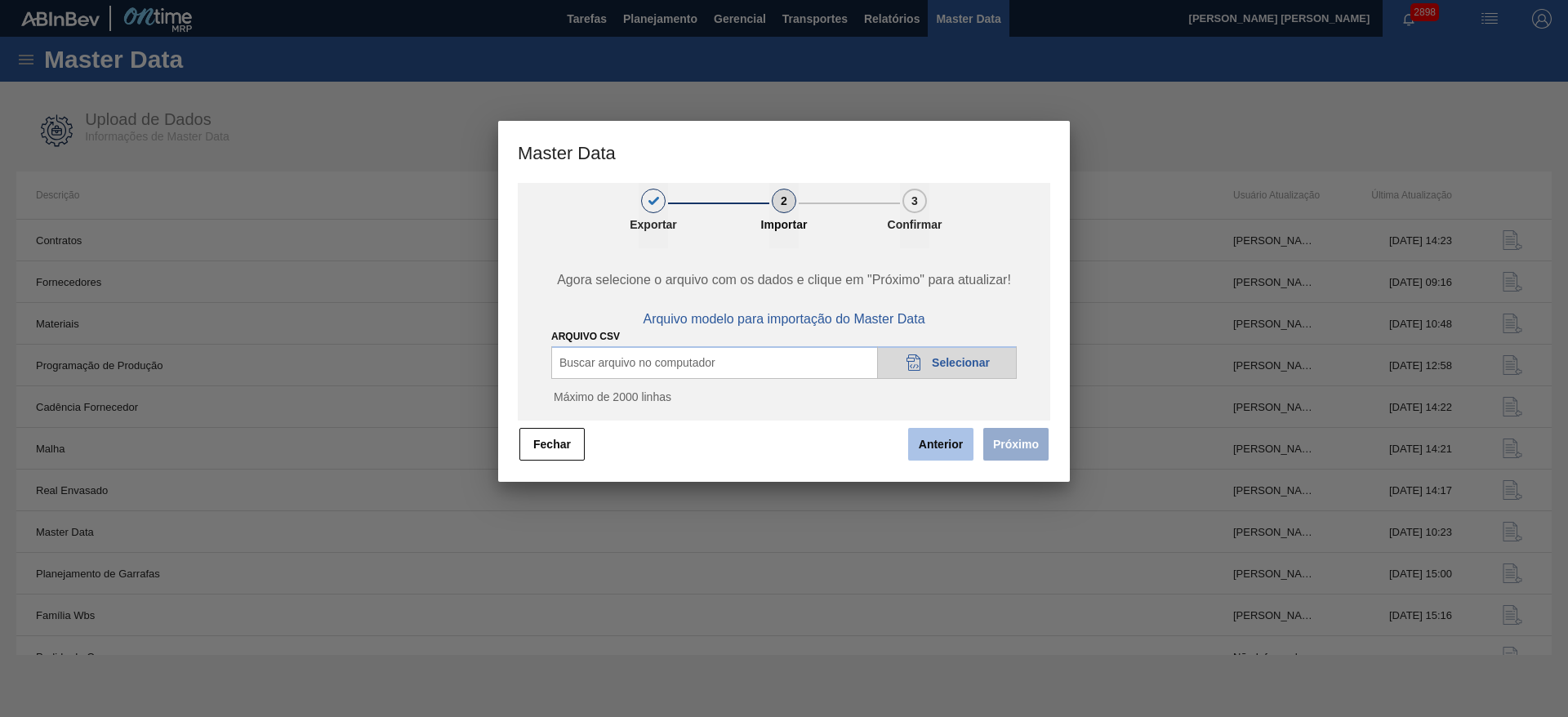
click at [951, 444] on button "Anterior" at bounding box center [941, 445] width 65 height 33
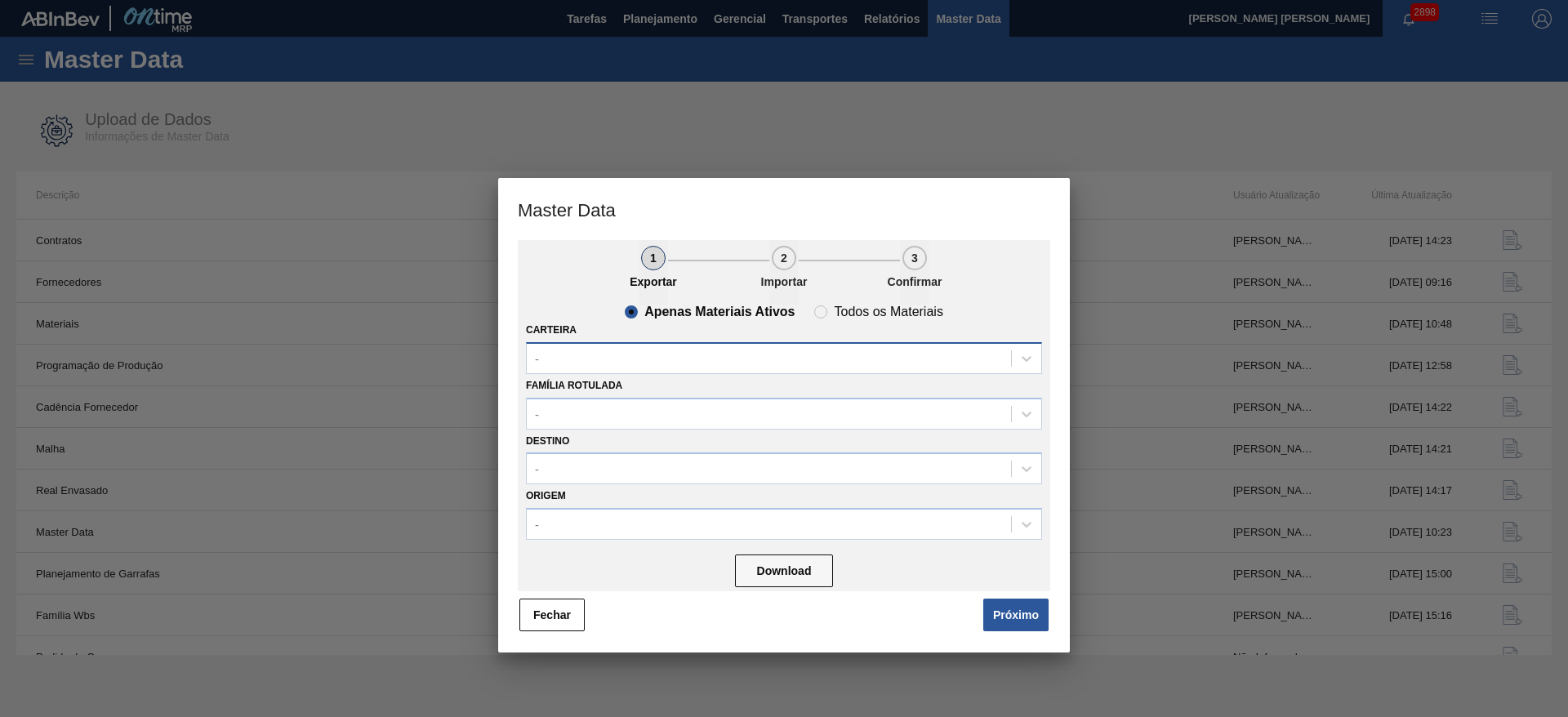
click at [647, 349] on div "-" at bounding box center [769, 358] width 484 height 24
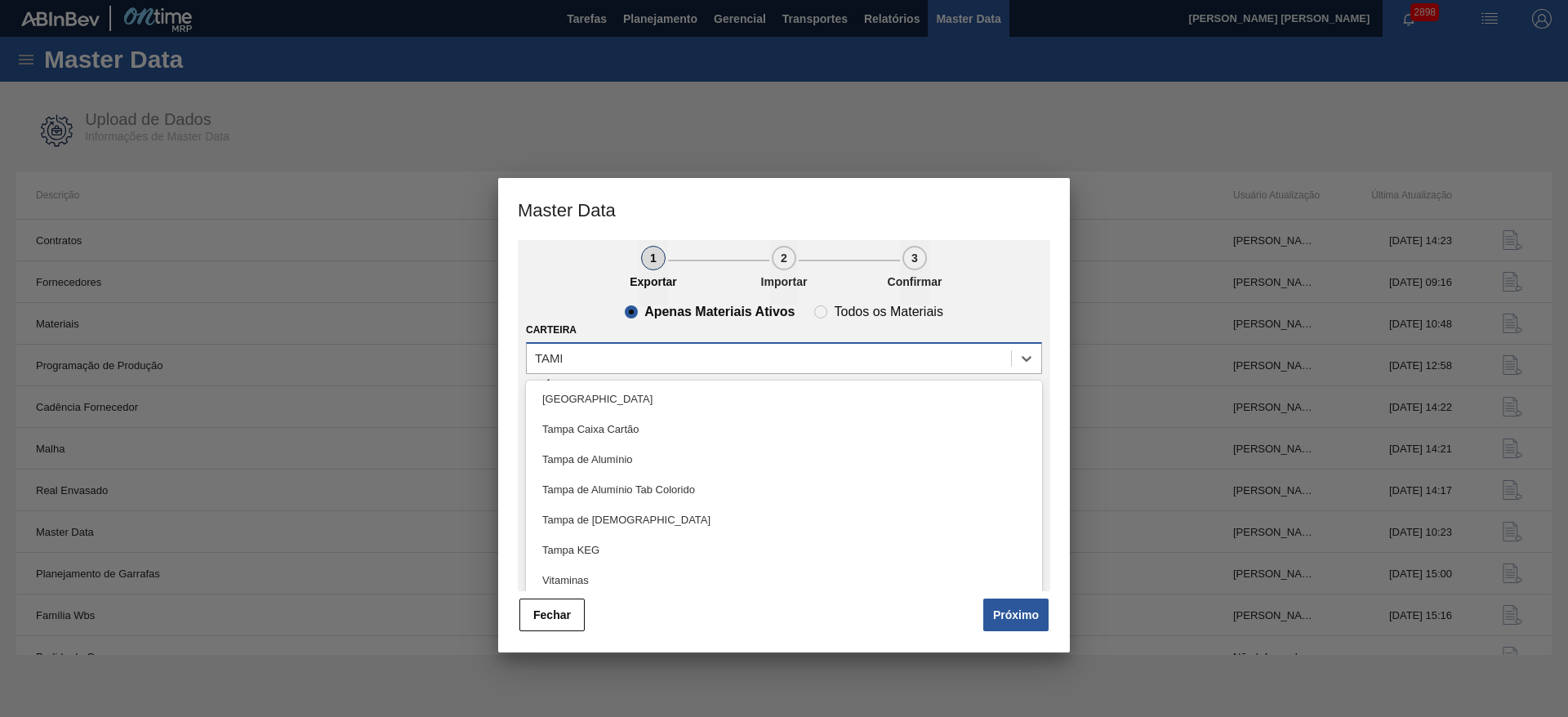
type input "TAMPA"
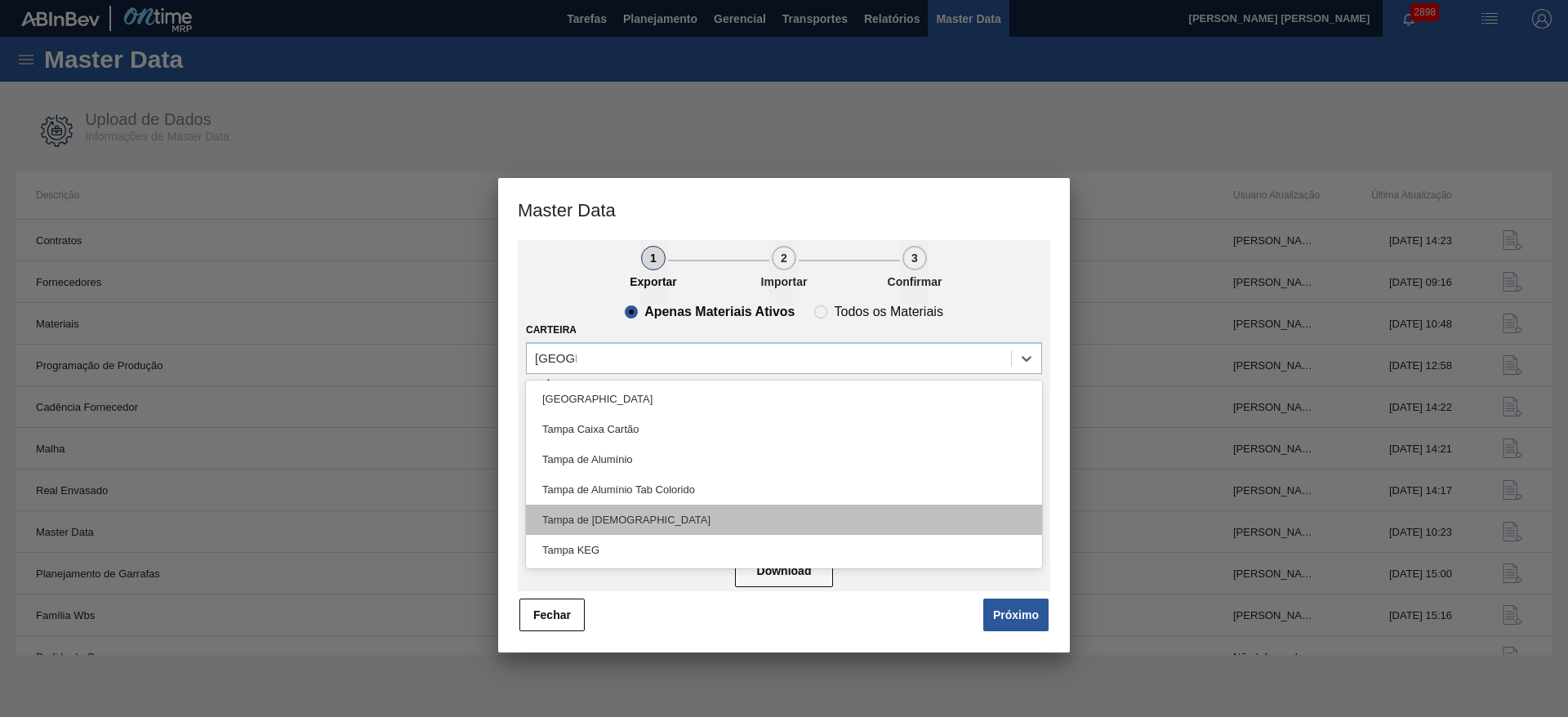
click at [617, 522] on div "Tampa de Lata" at bounding box center [784, 520] width 517 height 30
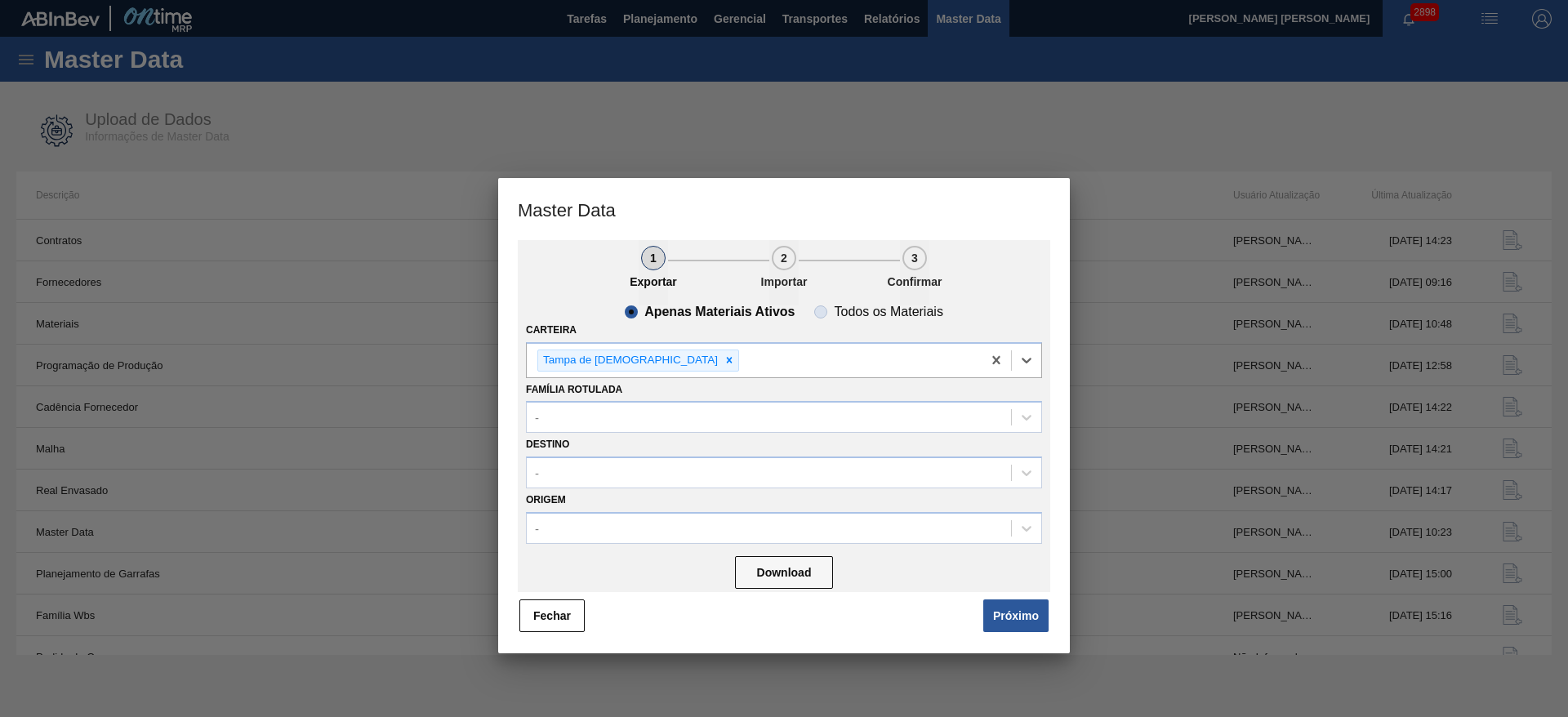
click at [0, 0] on slot "Todos os Materiais" at bounding box center [0, 0] width 0 height 0
click at [834, 314] on input "Todos os Materiais" at bounding box center [821, 312] width 26 height 26
radio input "true"
radio input "false"
click at [786, 576] on button "Download" at bounding box center [784, 573] width 98 height 33
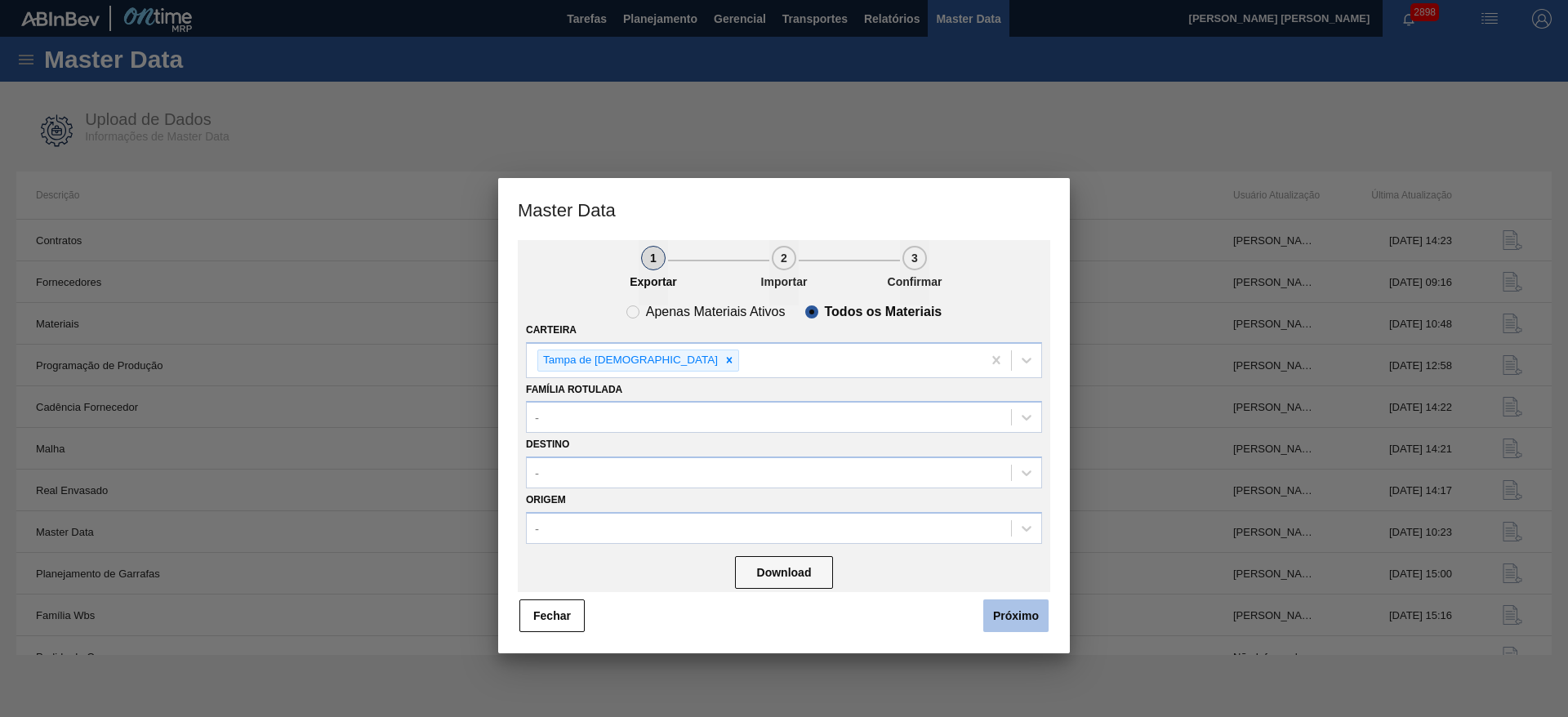
click at [1022, 621] on button "Próximo" at bounding box center [1016, 616] width 65 height 33
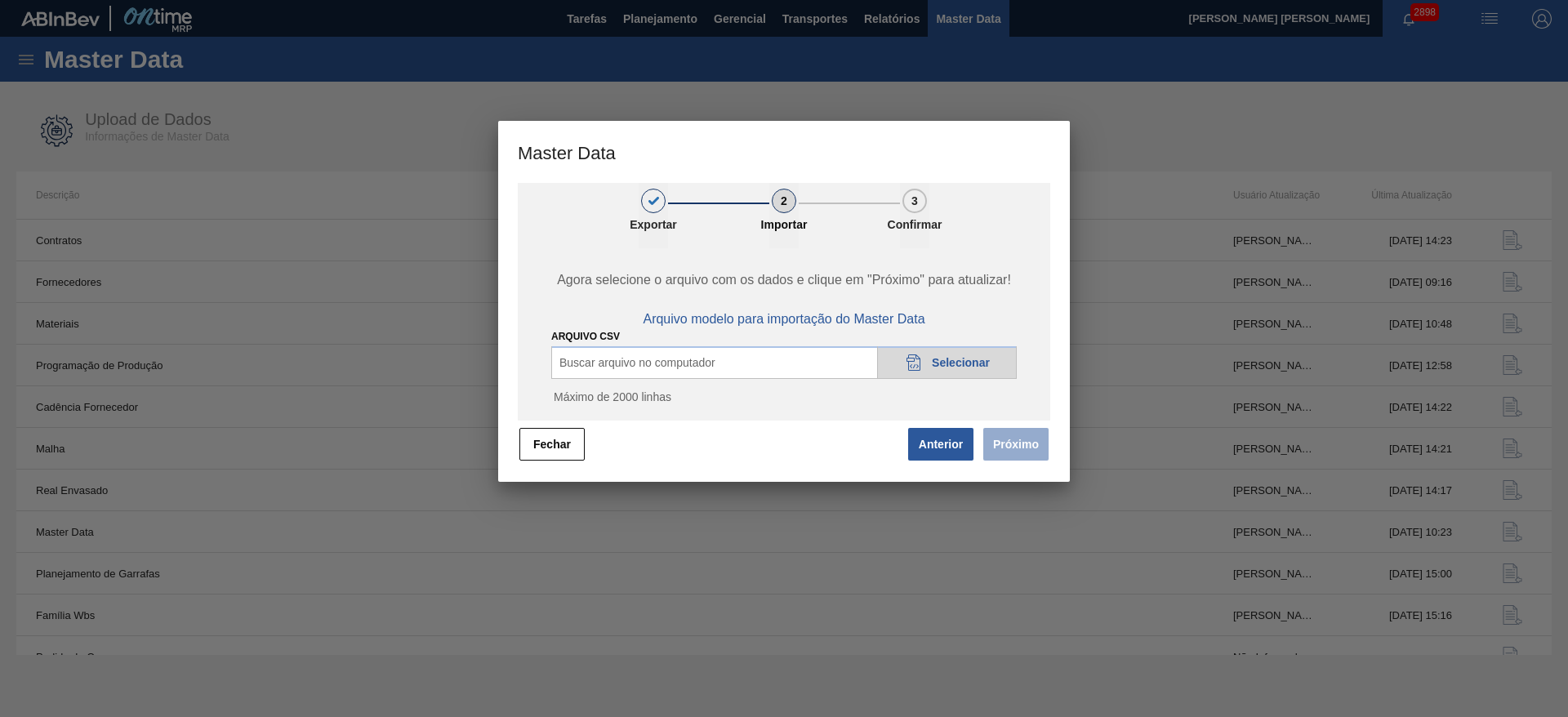
click at [930, 357] on div "20DAD902-3625-4257-8FDA-0C0CB19E2A3D Selecionar" at bounding box center [947, 363] width 139 height 33
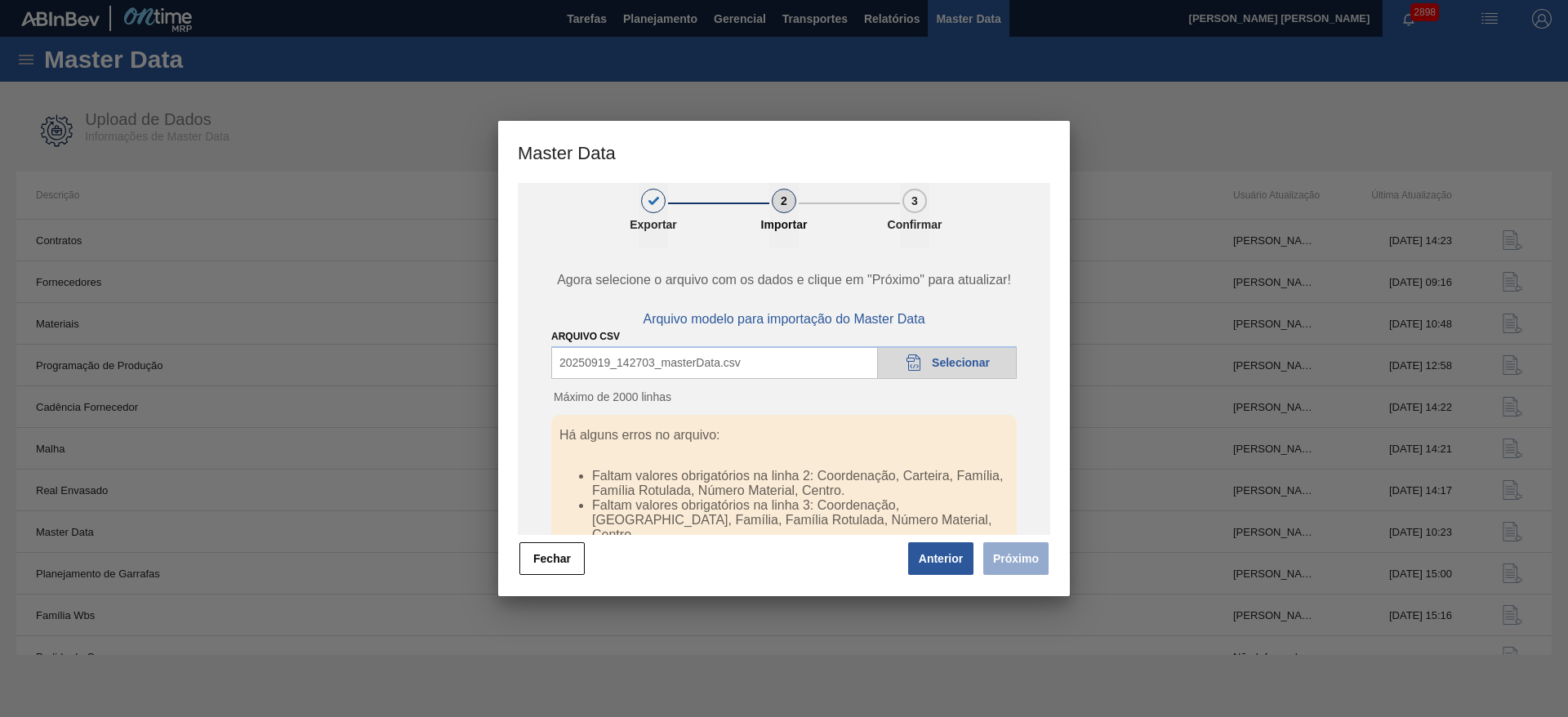
drag, startPoint x: 1141, startPoint y: 124, endPoint x: 1133, endPoint y: 127, distance: 8.5
click at [1142, 124] on div at bounding box center [784, 358] width 1568 height 717
click at [923, 369] on div "20DAD902-3625-4257-8FDA-0C0CB19E2A3D Selecionar" at bounding box center [947, 363] width 139 height 33
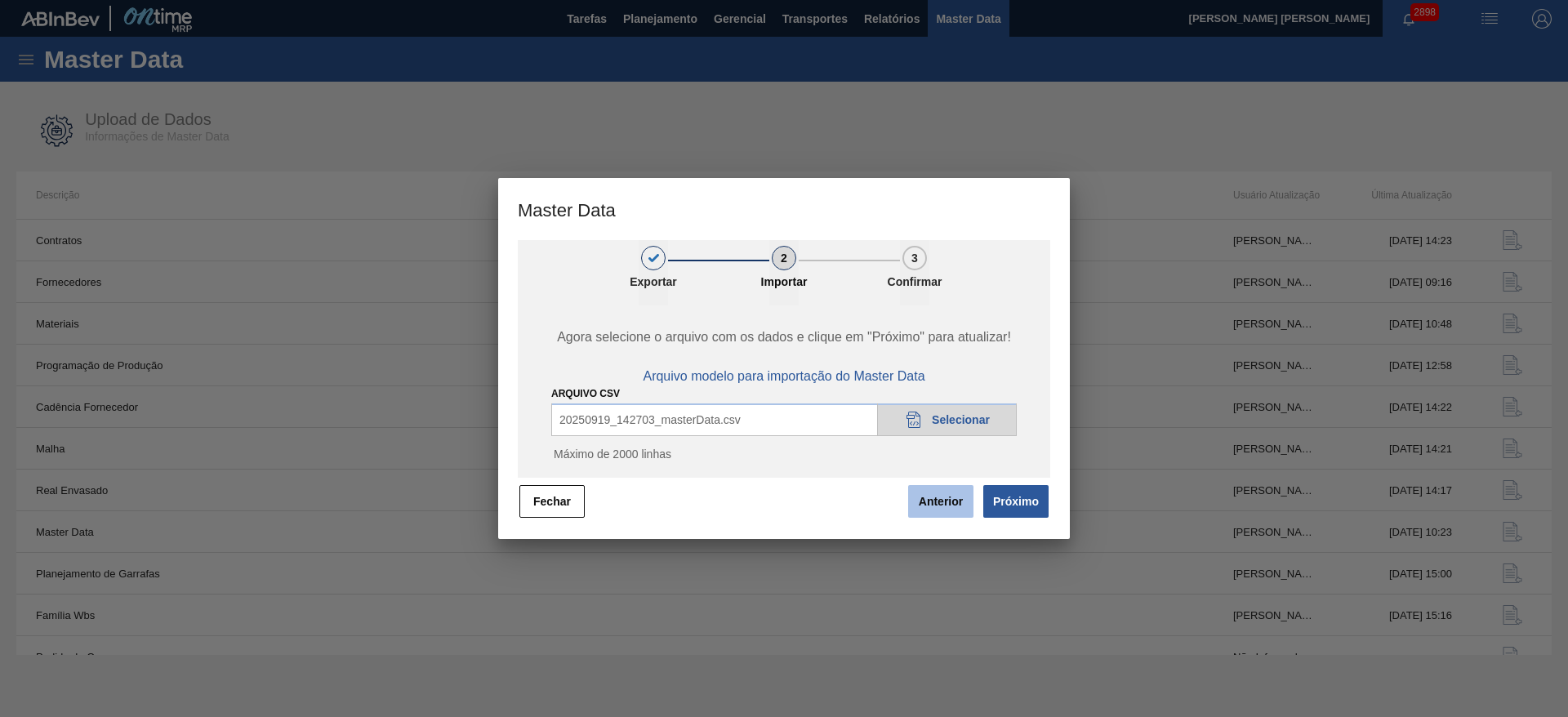
click at [1020, 505] on button "Próximo" at bounding box center [1016, 501] width 65 height 33
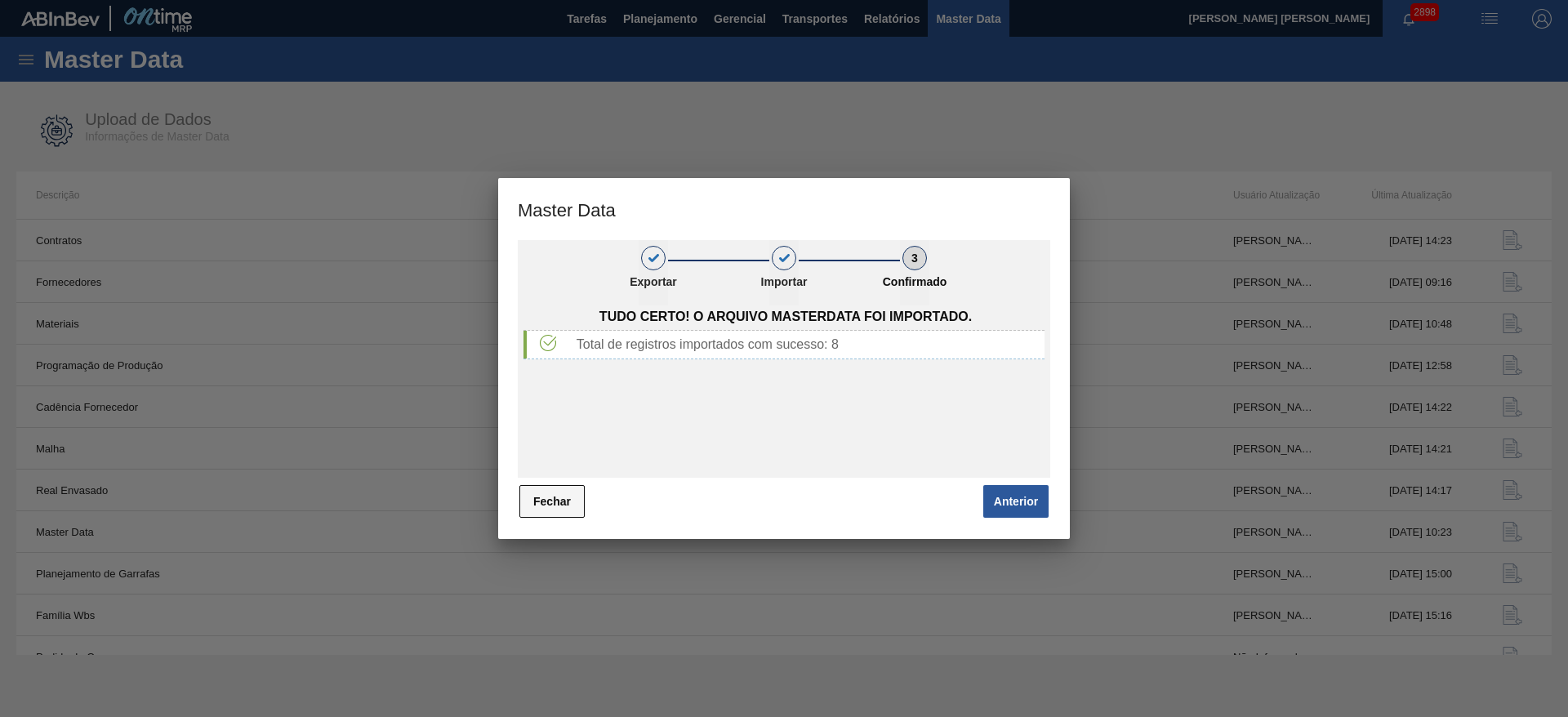
click at [546, 496] on button "Fechar" at bounding box center [552, 501] width 65 height 33
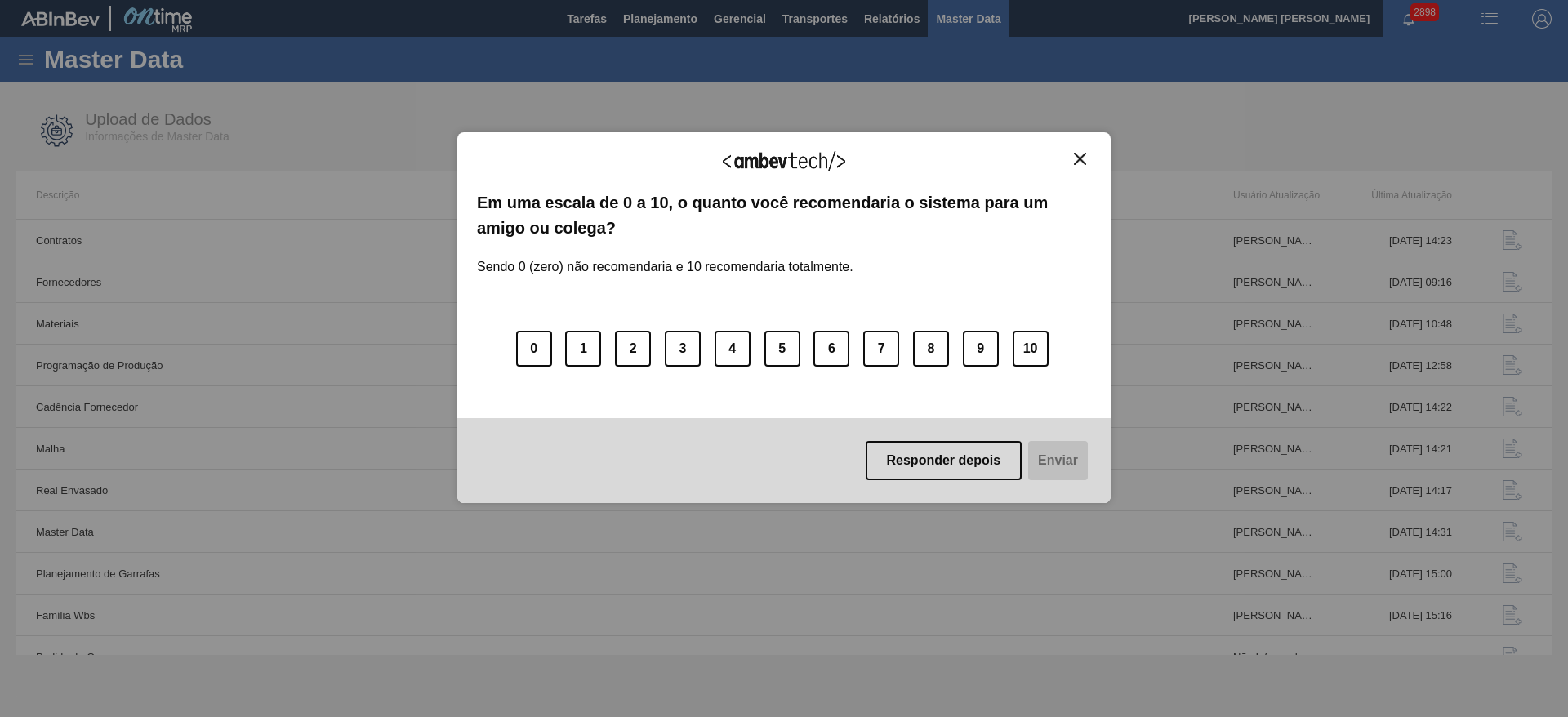
click at [1077, 150] on div "Agradecemos seu feedback! Em uma escala de 0 a 10, o quanto você recomendaria o…" at bounding box center [783, 318] width 653 height 371
click at [1075, 157] on img "Close" at bounding box center [1079, 159] width 13 height 13
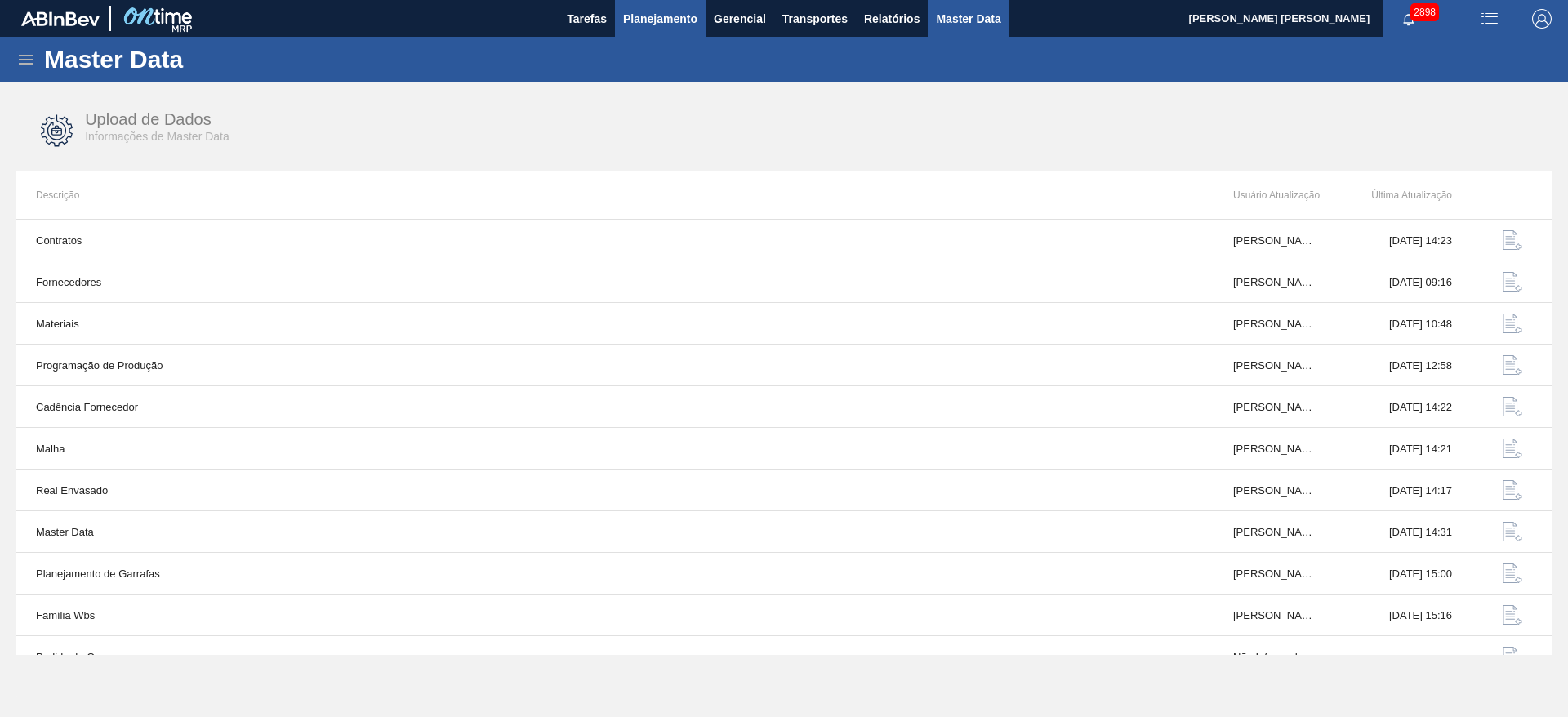
click at [663, 23] on span "Planejamento" at bounding box center [660, 18] width 74 height 19
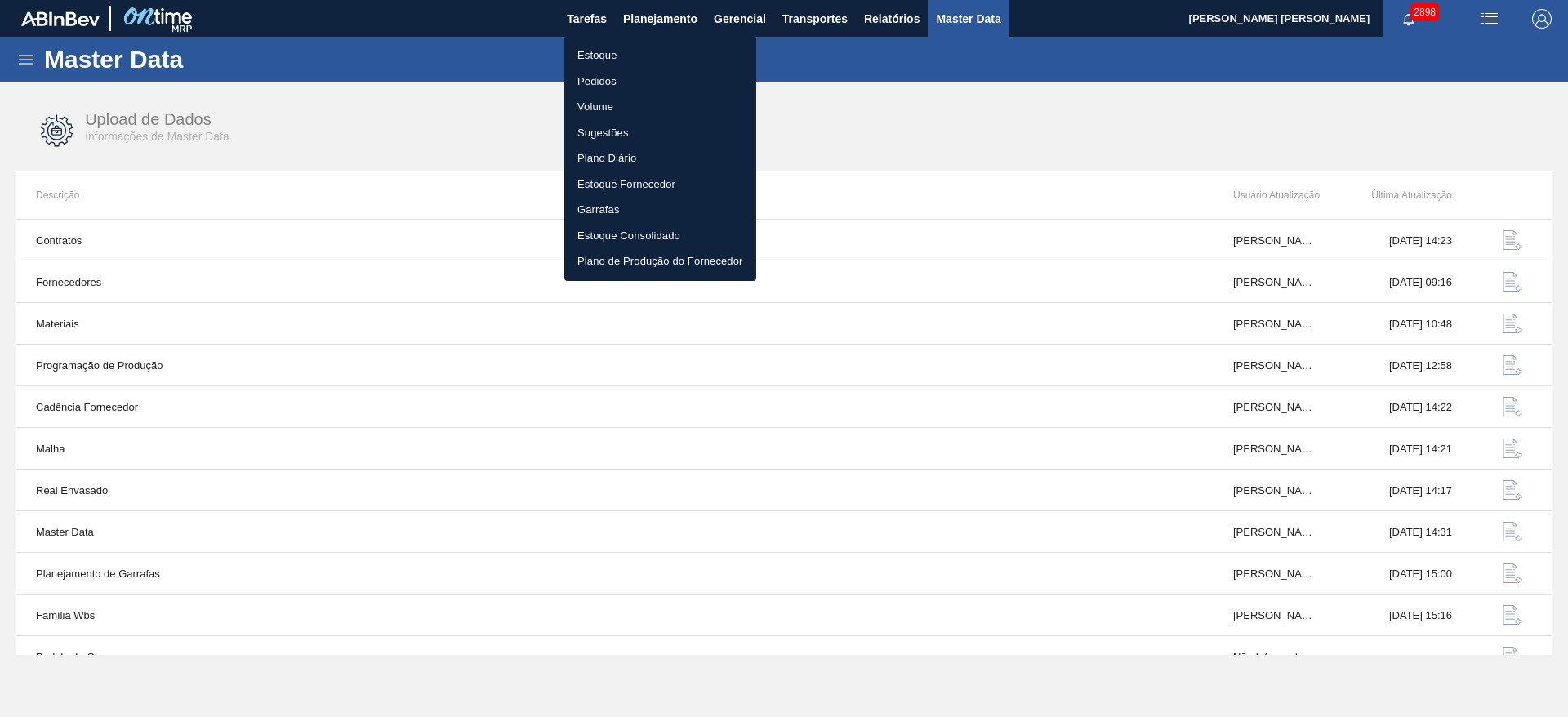
click at [605, 58] on li "Estoque" at bounding box center [661, 55] width 192 height 26
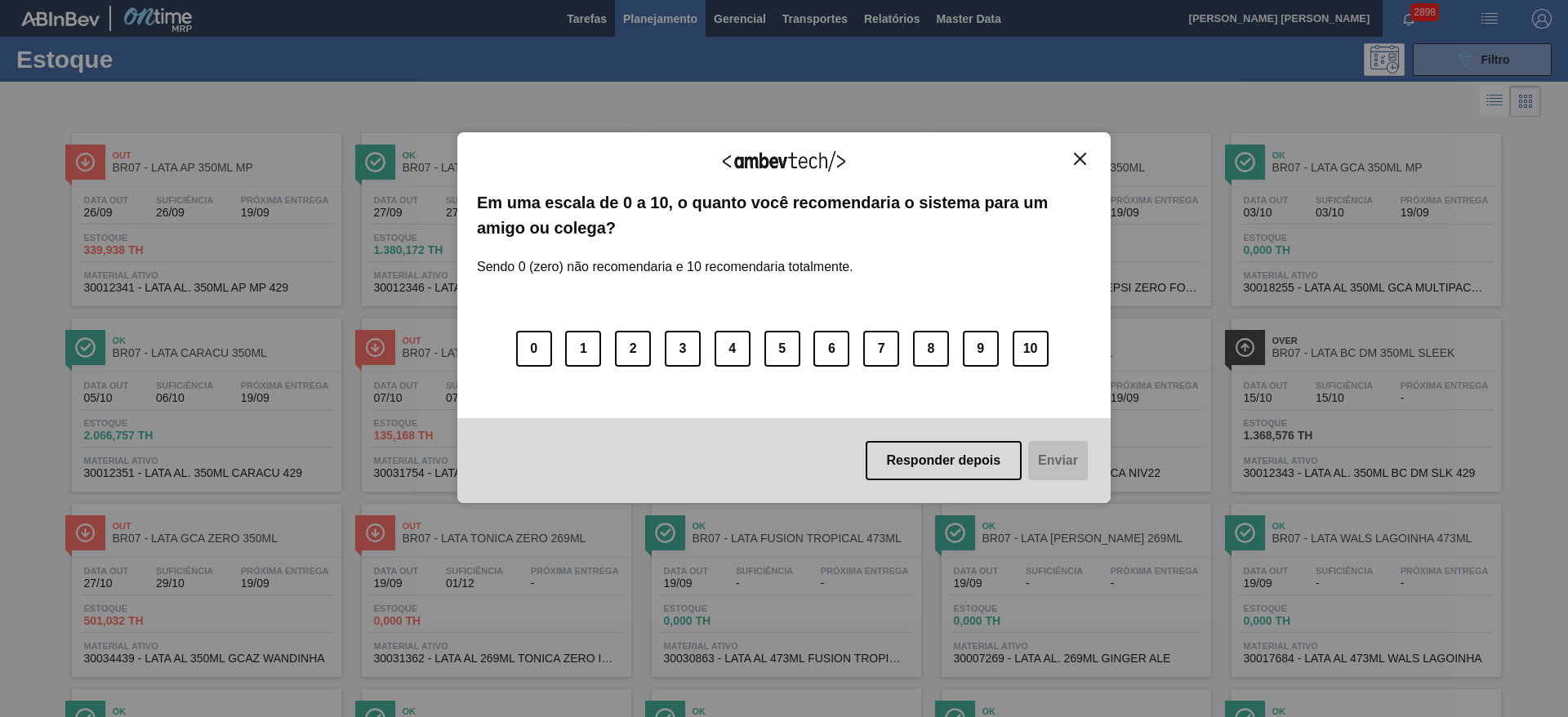
click at [1074, 155] on img "Close" at bounding box center [1079, 159] width 13 height 13
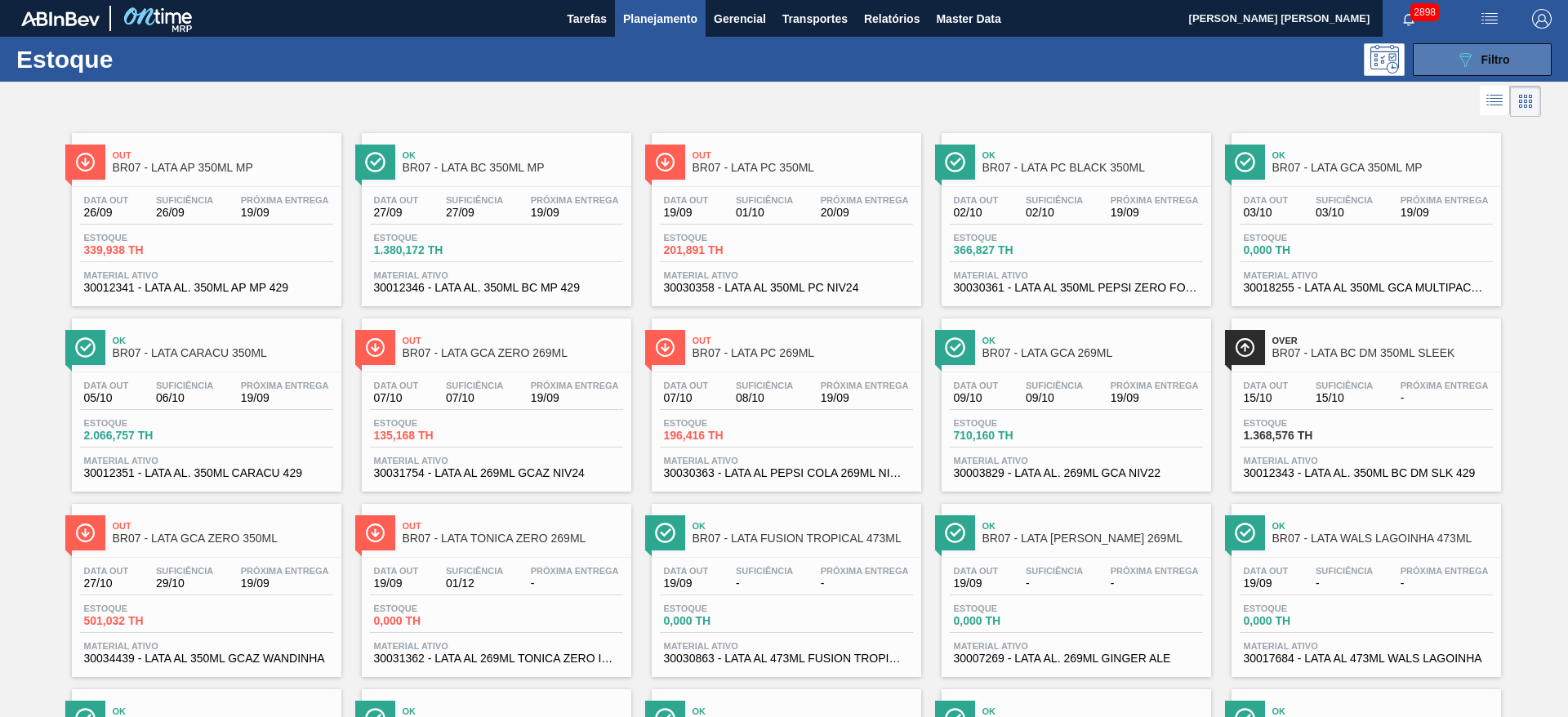
drag, startPoint x: 1454, startPoint y: 50, endPoint x: 1442, endPoint y: 53, distance: 12.4
click at [1455, 50] on icon "089F7B8B-B2A5-4AFE-B5C0-19BA573D28AC" at bounding box center [1465, 60] width 19 height 19
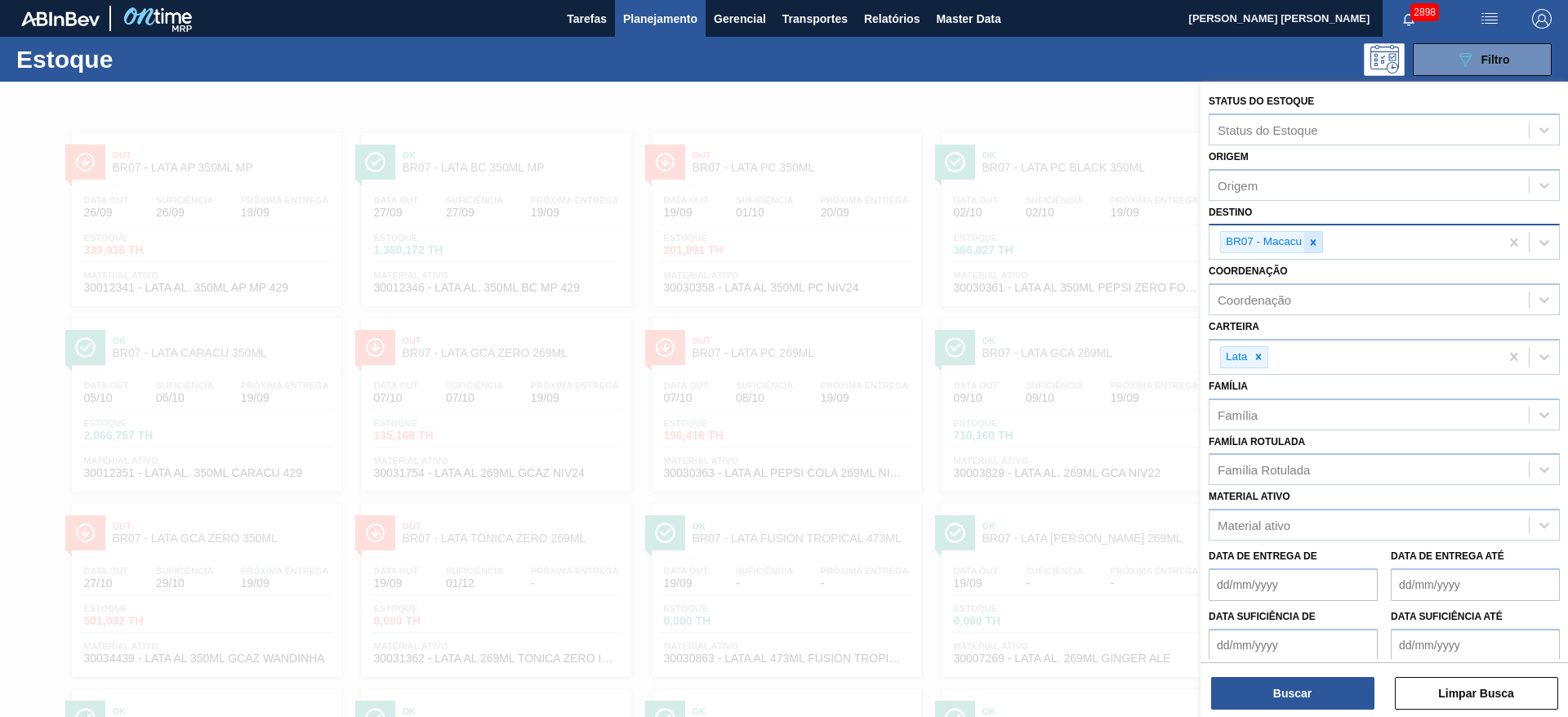
click at [1315, 243] on icon at bounding box center [1313, 243] width 12 height 12
type input "21"
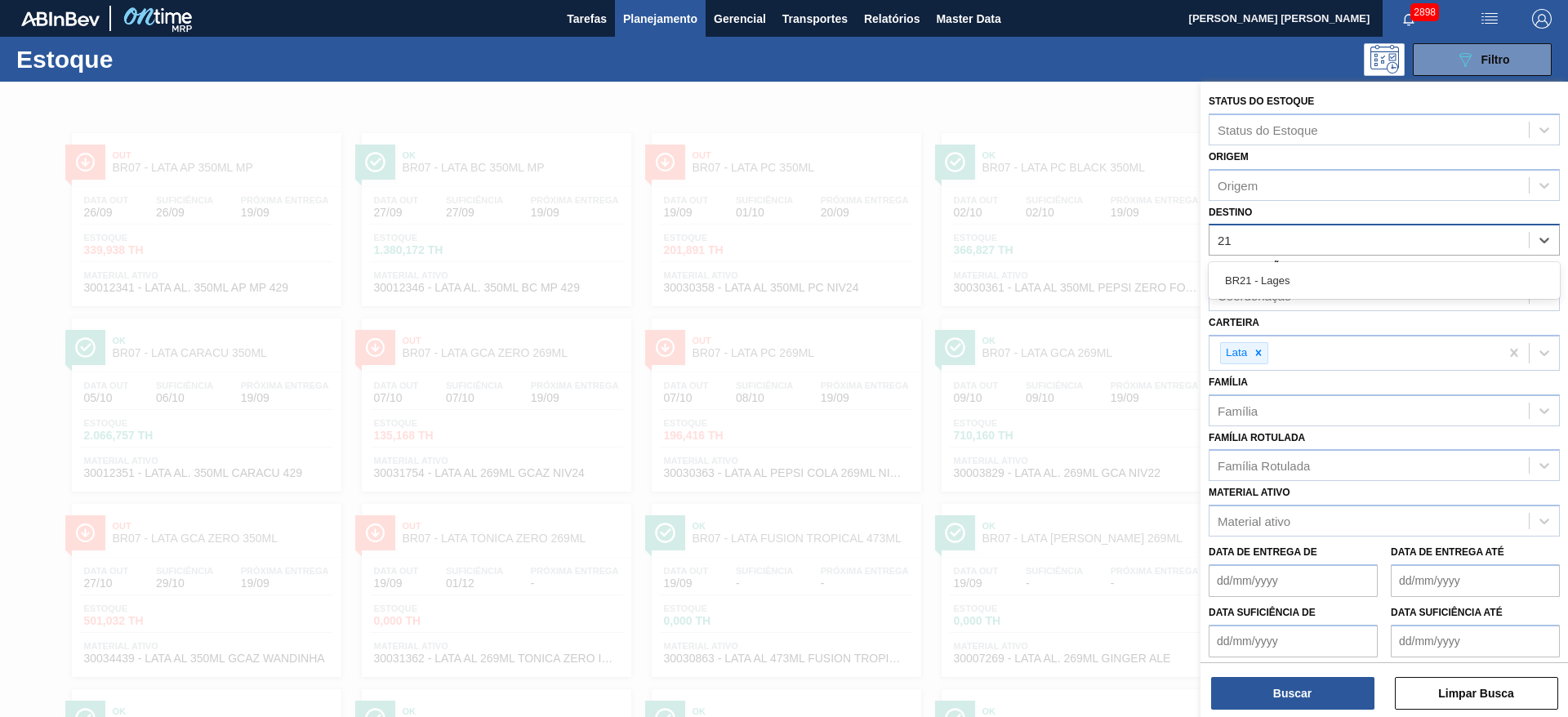
click at [1272, 285] on div "BR21 - Lages" at bounding box center [1384, 280] width 351 height 30
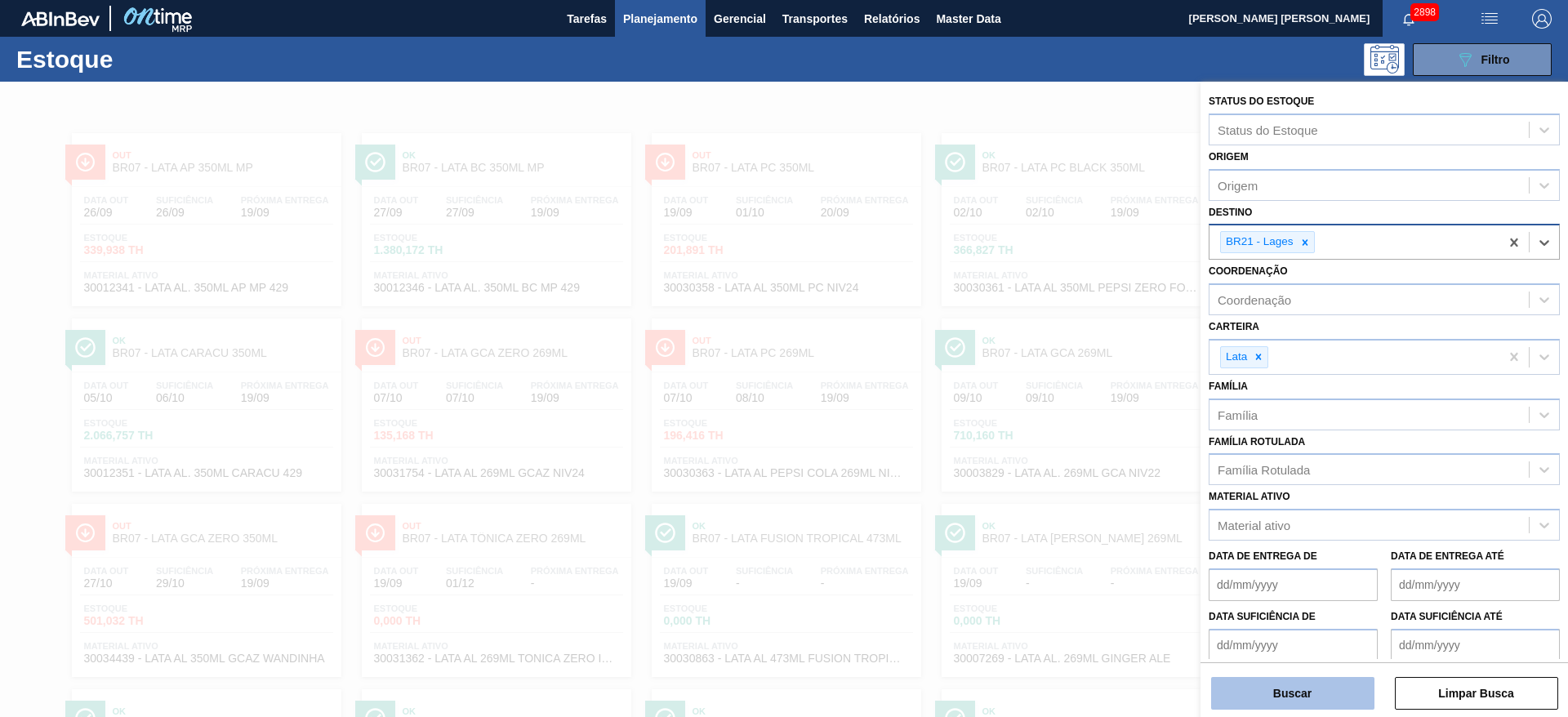
click at [1291, 700] on button "Buscar" at bounding box center [1293, 694] width 164 height 33
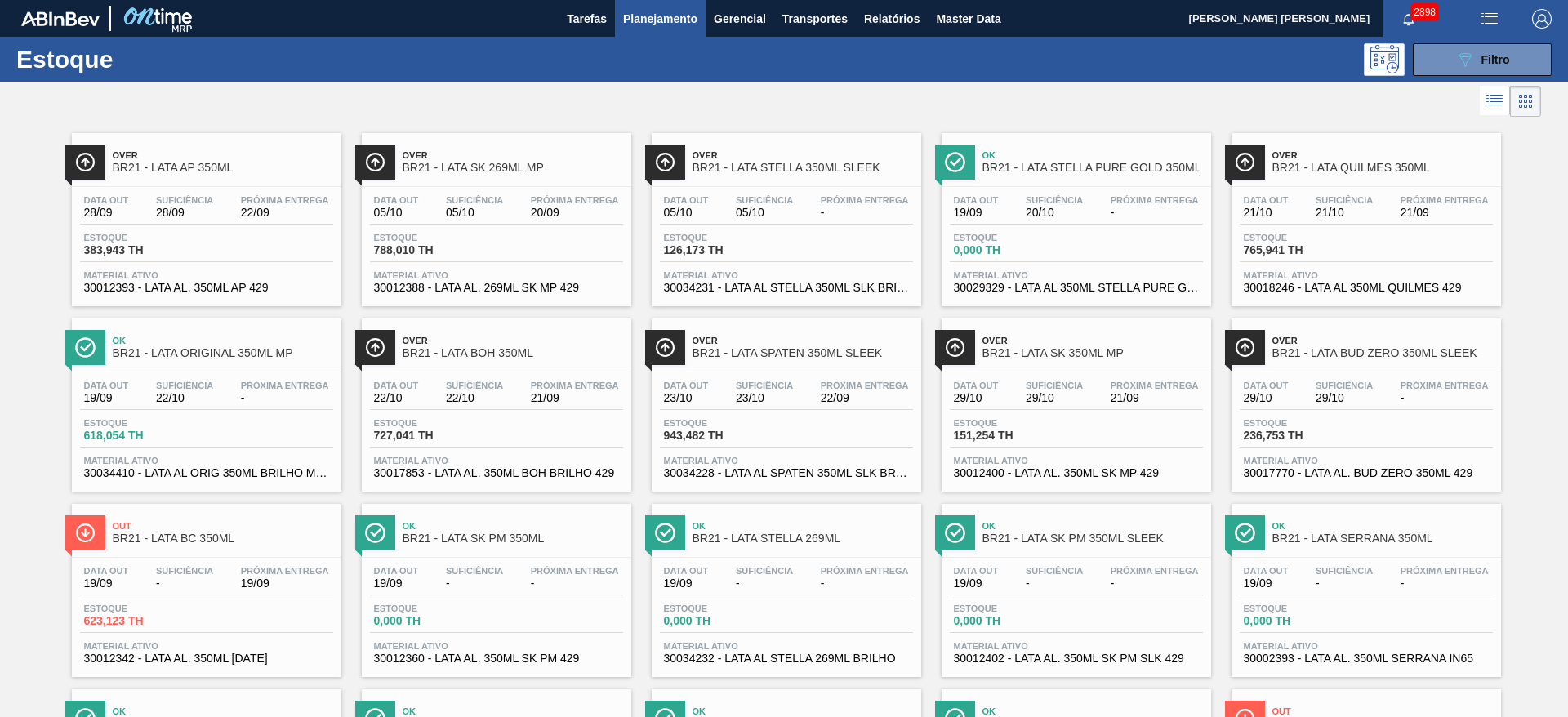
click at [836, 96] on div at bounding box center [771, 101] width 1541 height 39
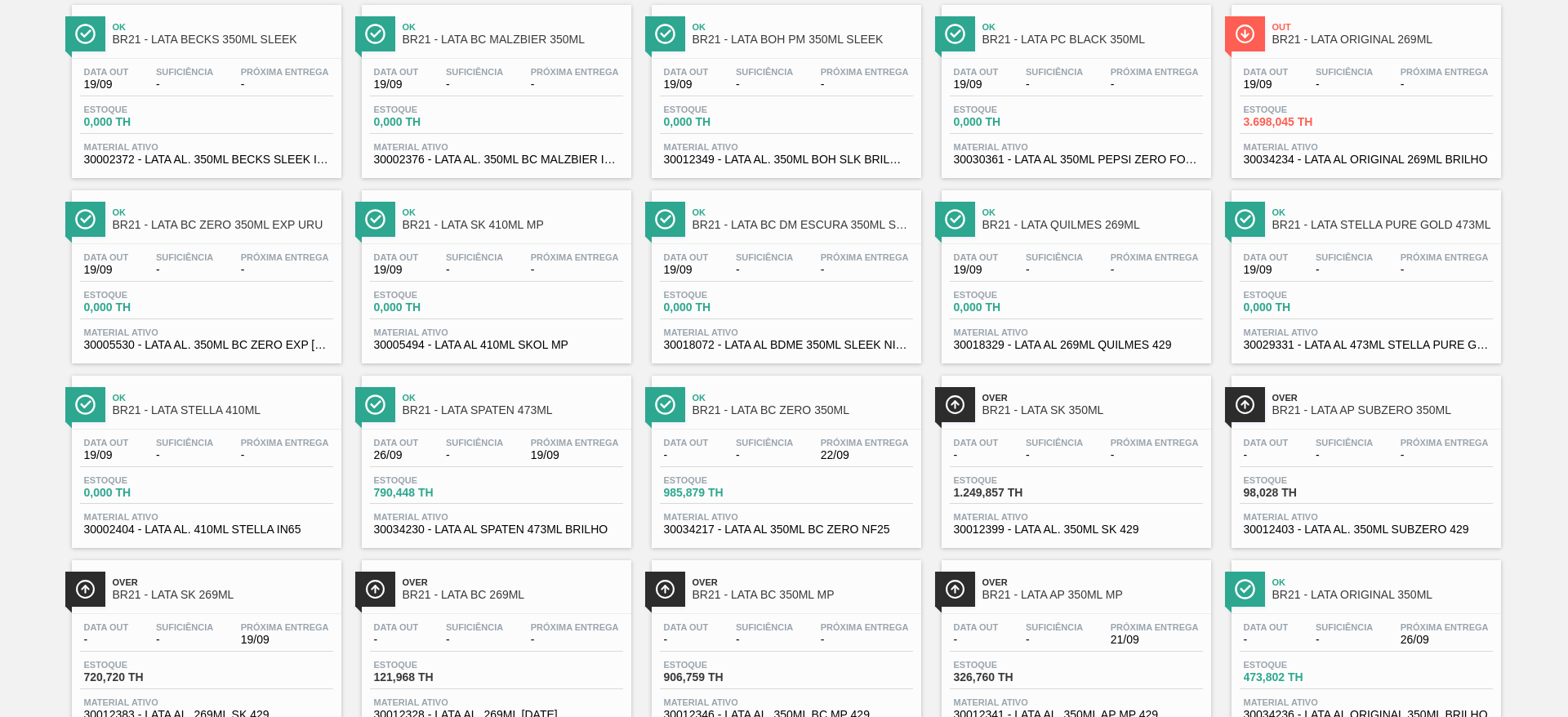
scroll to position [858, 0]
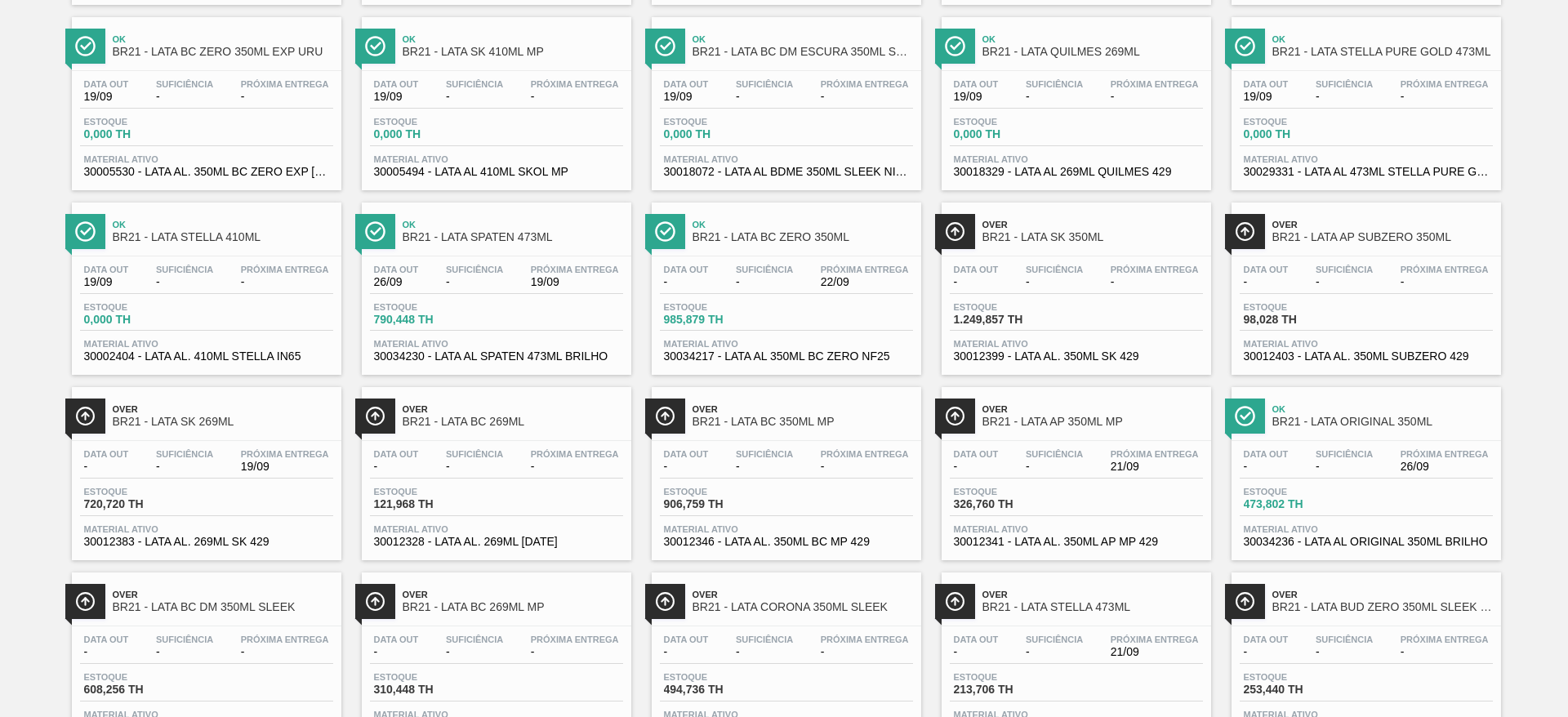
click at [562, 235] on span "BR21 - LATA SPATEN 473ML" at bounding box center [513, 237] width 220 height 13
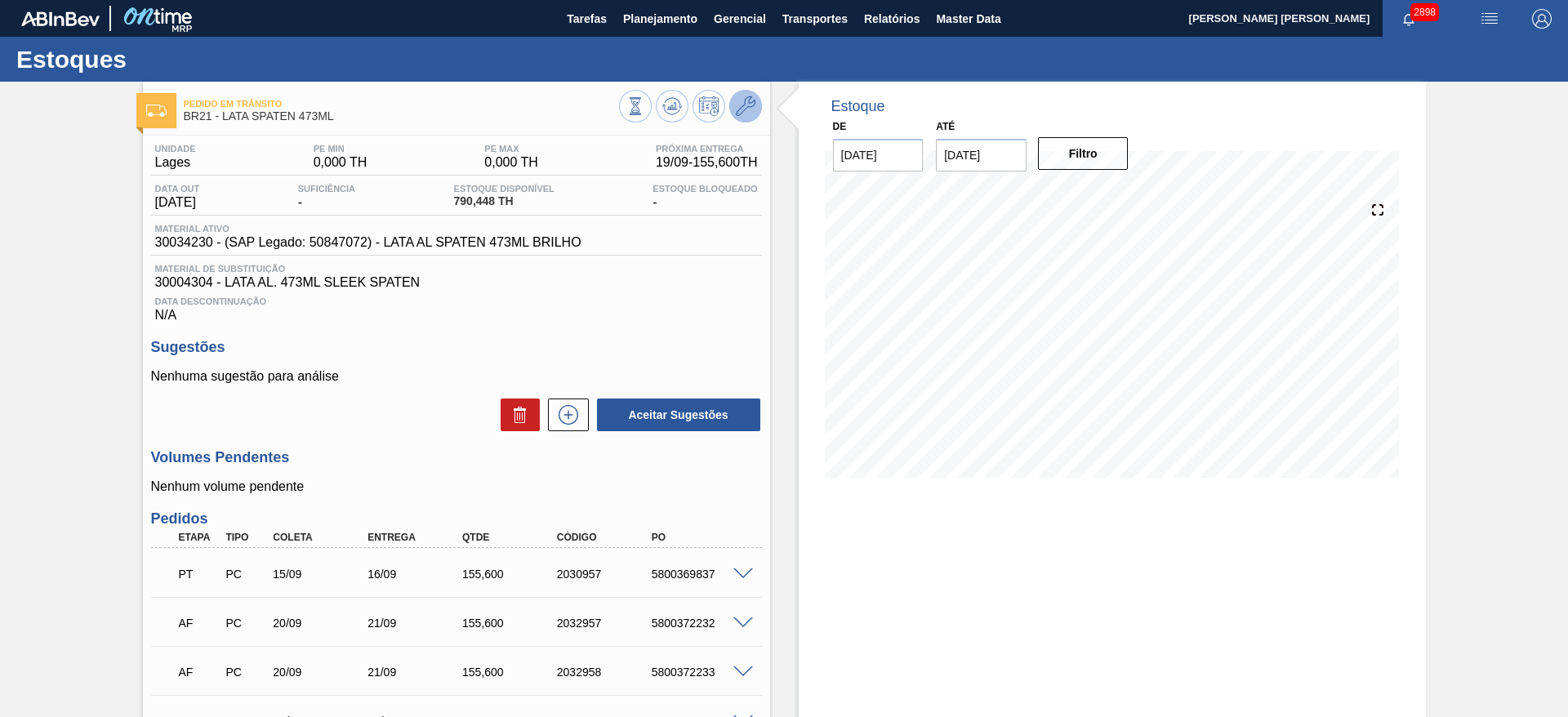
click at [750, 116] on button at bounding box center [746, 106] width 33 height 33
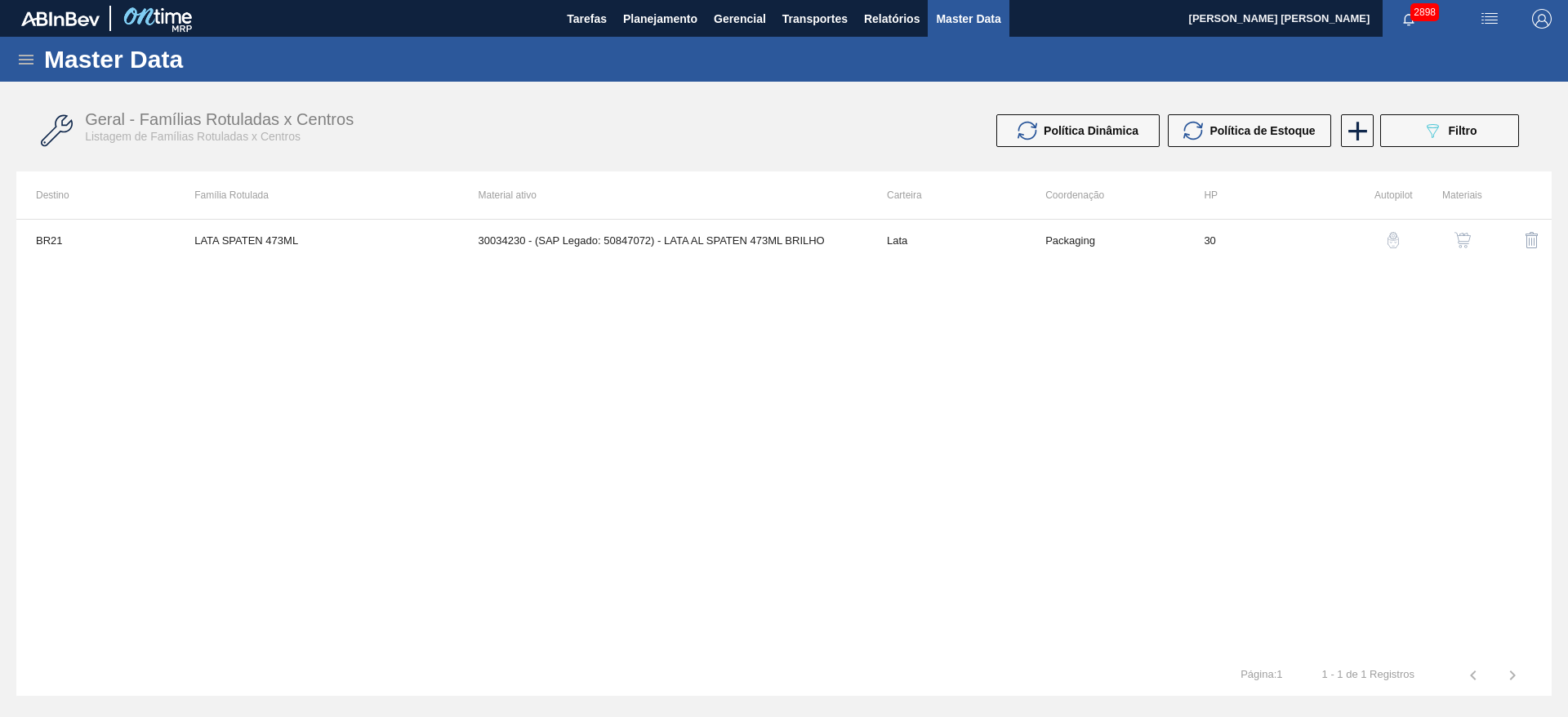
click at [1457, 238] on img "button" at bounding box center [1462, 240] width 16 height 16
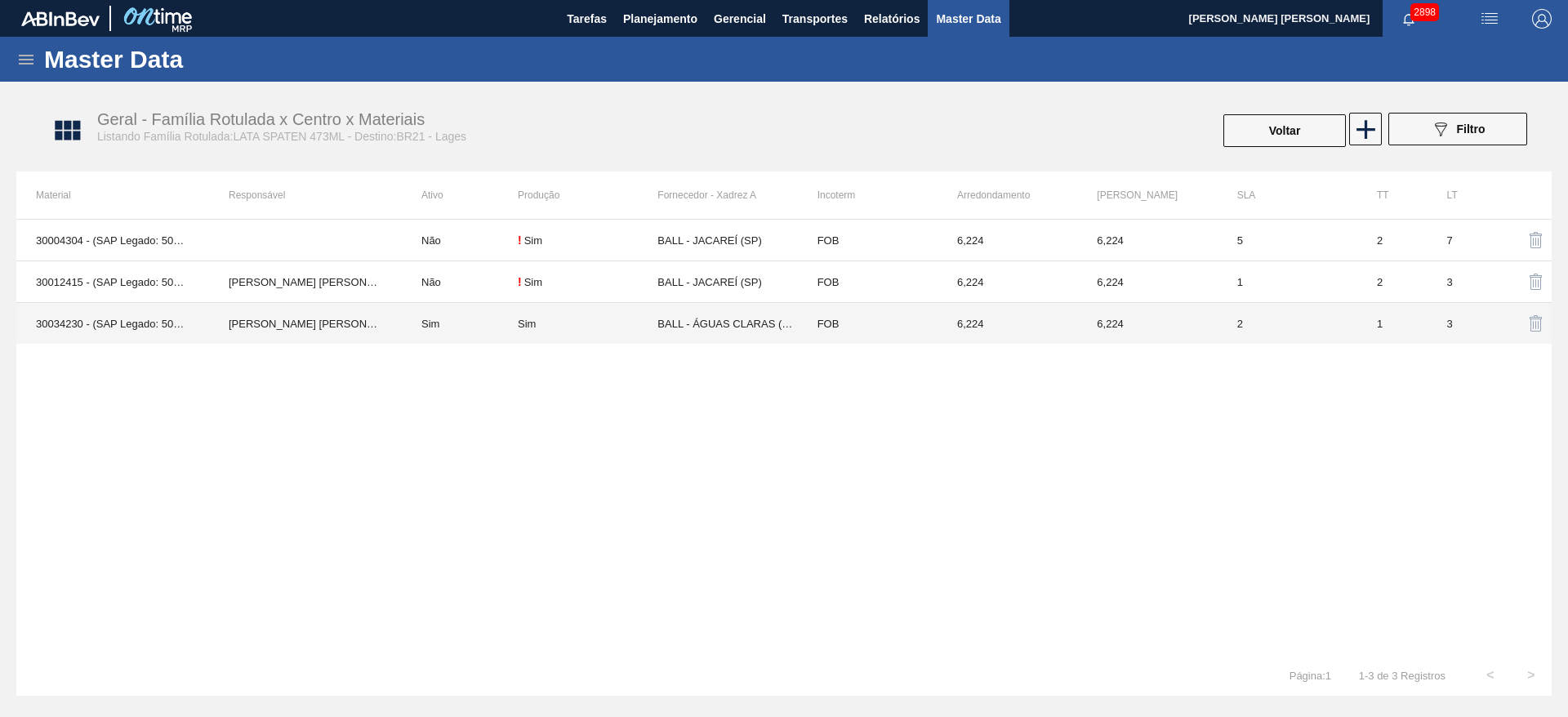
click at [620, 311] on td "Sim" at bounding box center [587, 323] width 139 height 41
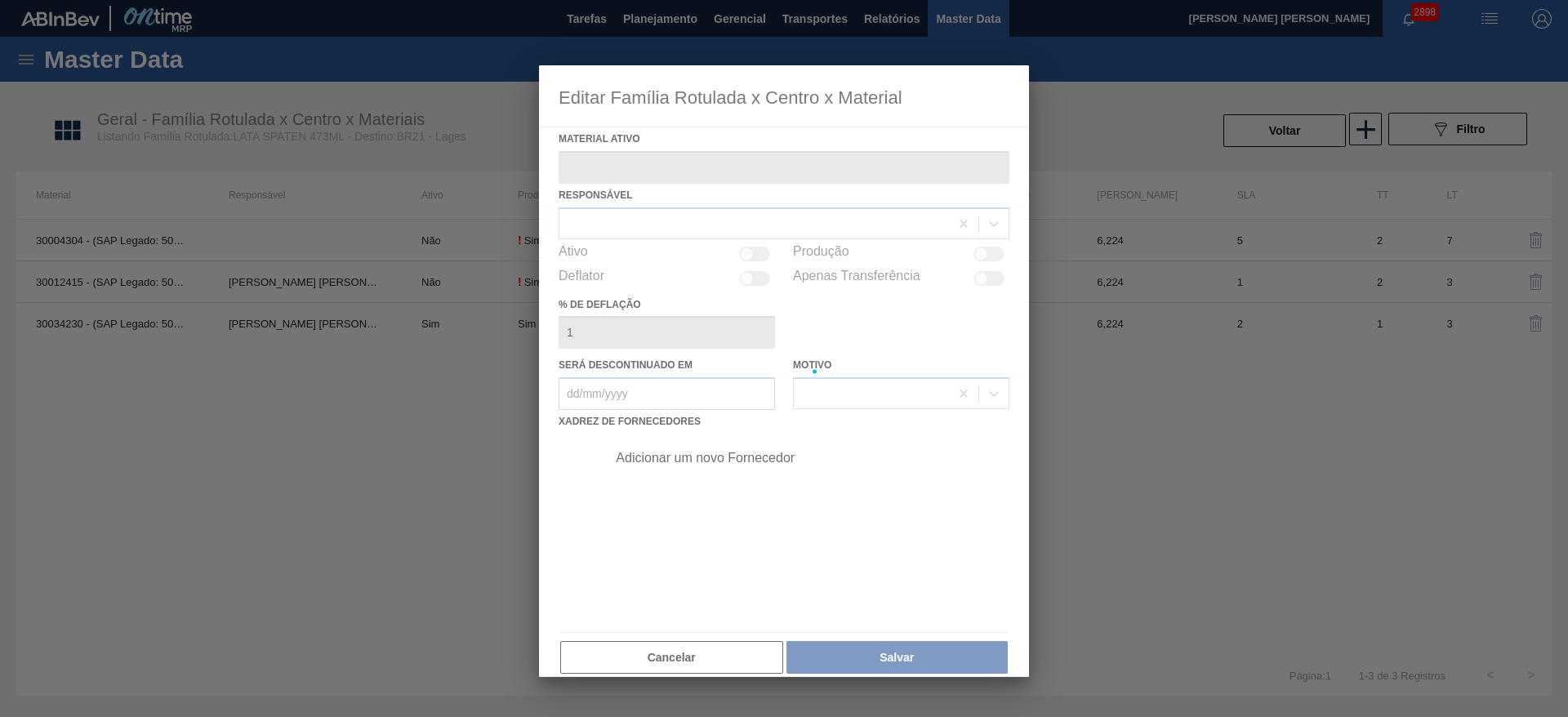
type ativo "30034230 - (SAP Legado: 50847072) - LATA AL SPATEN 473ML BRILHO"
checkbox input "true"
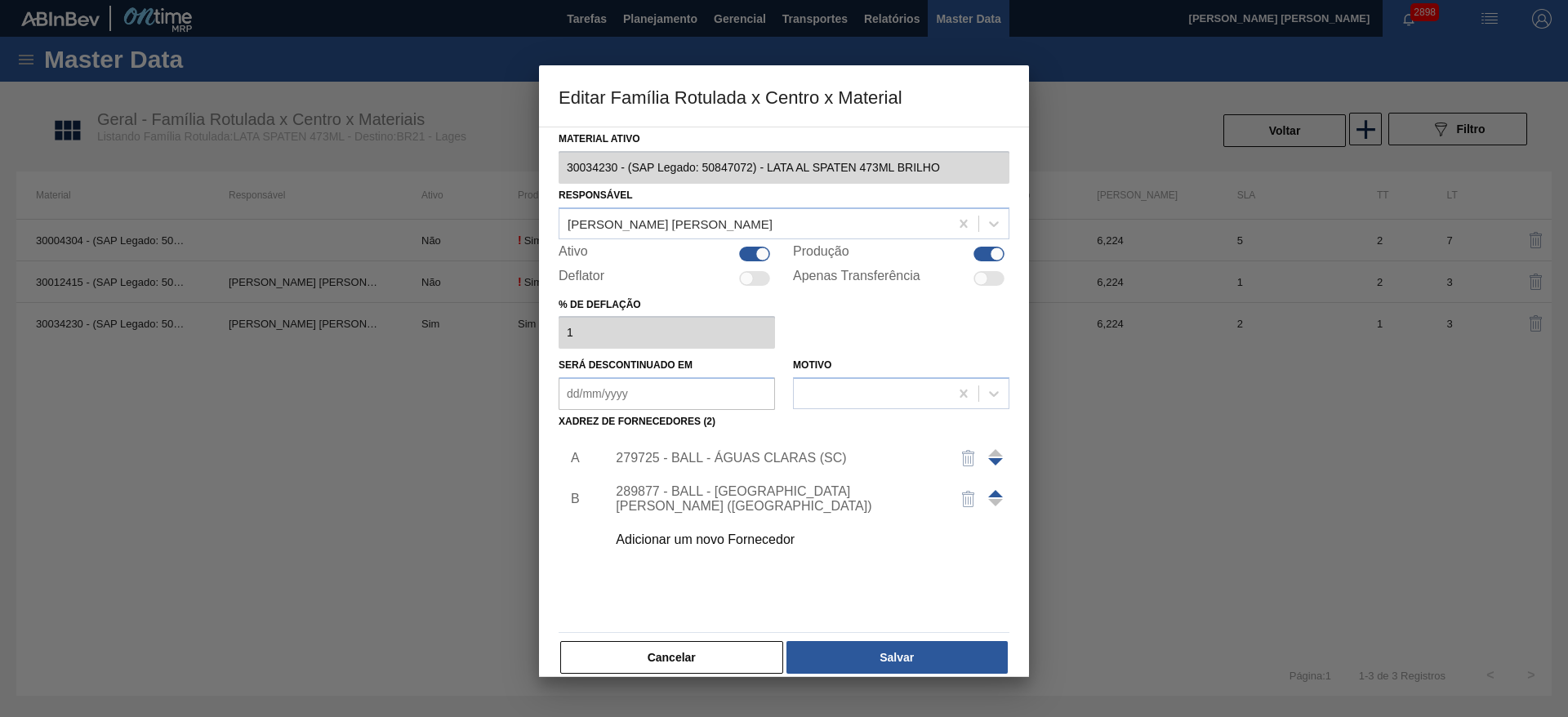
click at [725, 537] on div "Adicionar um novo Fornecedor" at bounding box center [775, 540] width 320 height 14
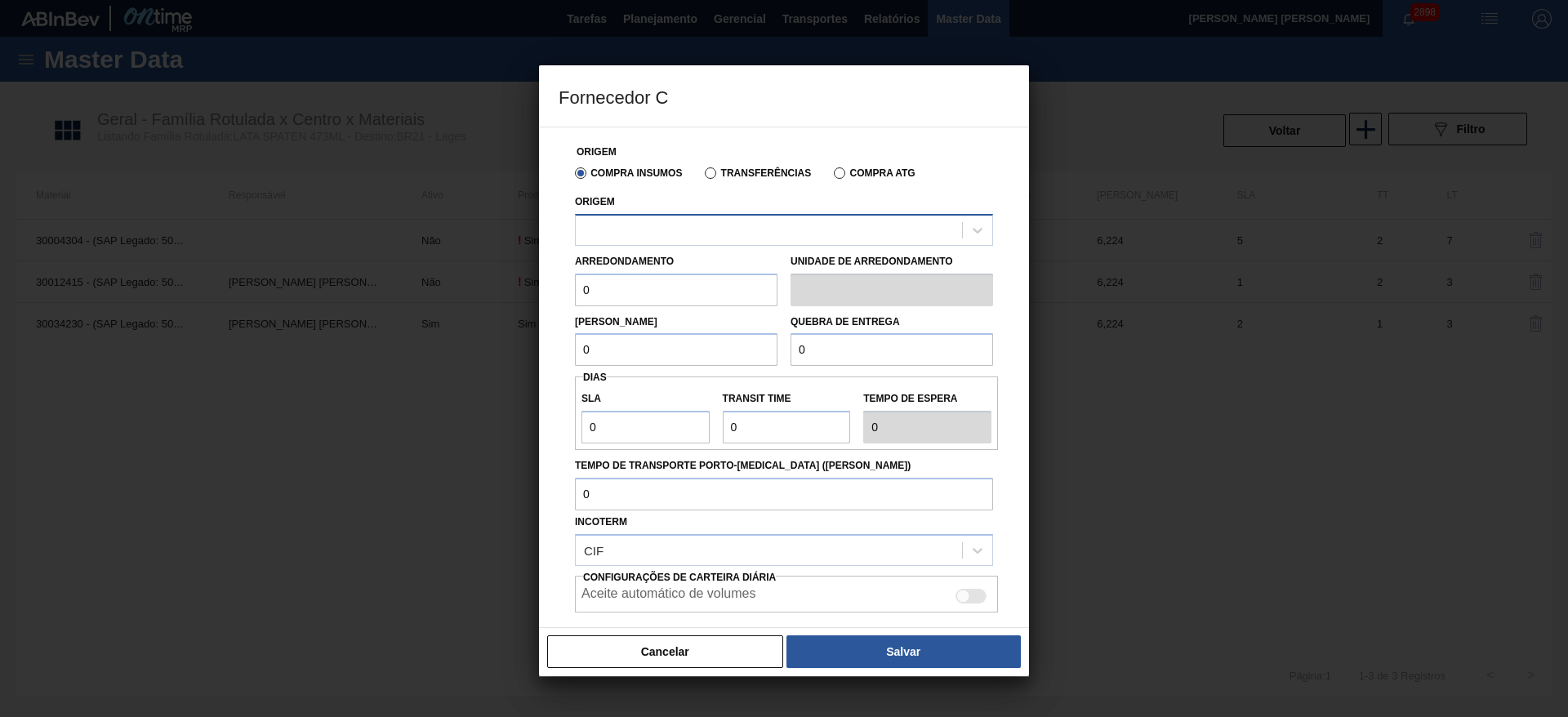
click at [719, 234] on div at bounding box center [770, 230] width 387 height 24
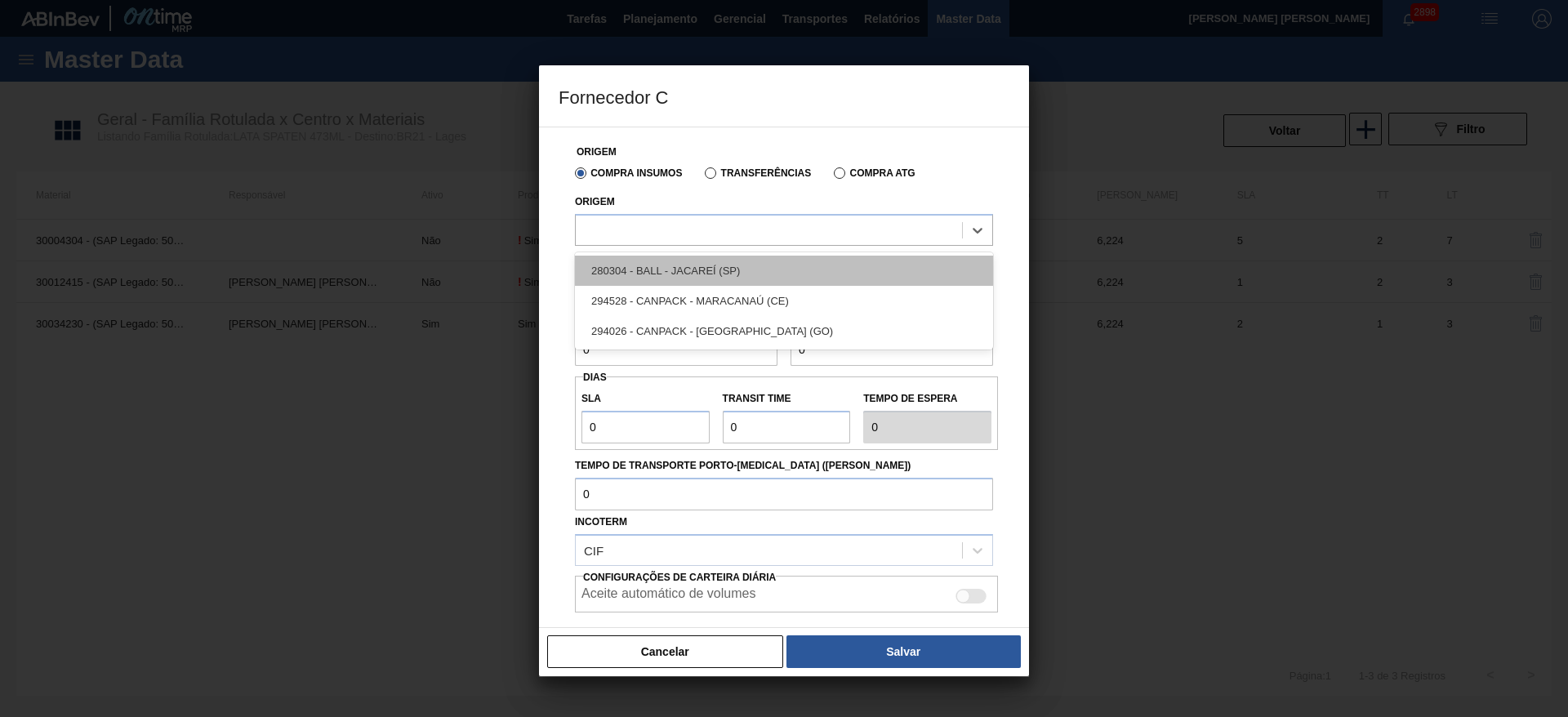
click at [712, 263] on div "280304 - BALL - JACAREÍ (SP)" at bounding box center [784, 270] width 418 height 30
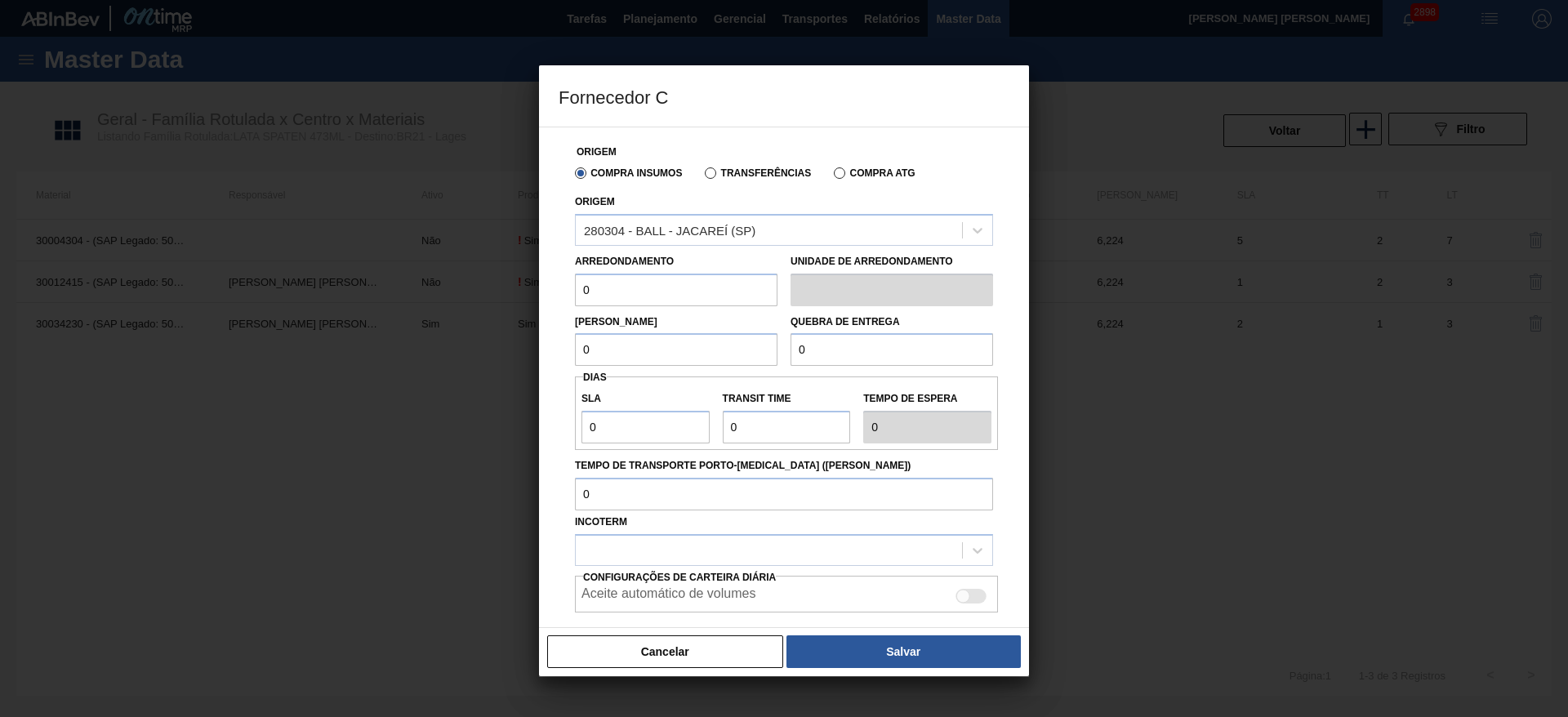
drag, startPoint x: 672, startPoint y: 299, endPoint x: 490, endPoint y: 269, distance: 184.5
click at [490, 269] on div "Fornecedor C Origem Compra Insumos Transferências Compra ATG Origem 280304 - BA…" at bounding box center [784, 358] width 1568 height 717
type input "6,224"
drag, startPoint x: 629, startPoint y: 349, endPoint x: 525, endPoint y: 332, distance: 105.4
click at [525, 332] on div "Fornecedor C Origem Compra Insumos Transferências Compra ATG Origem 280304 - BA…" at bounding box center [784, 358] width 1568 height 717
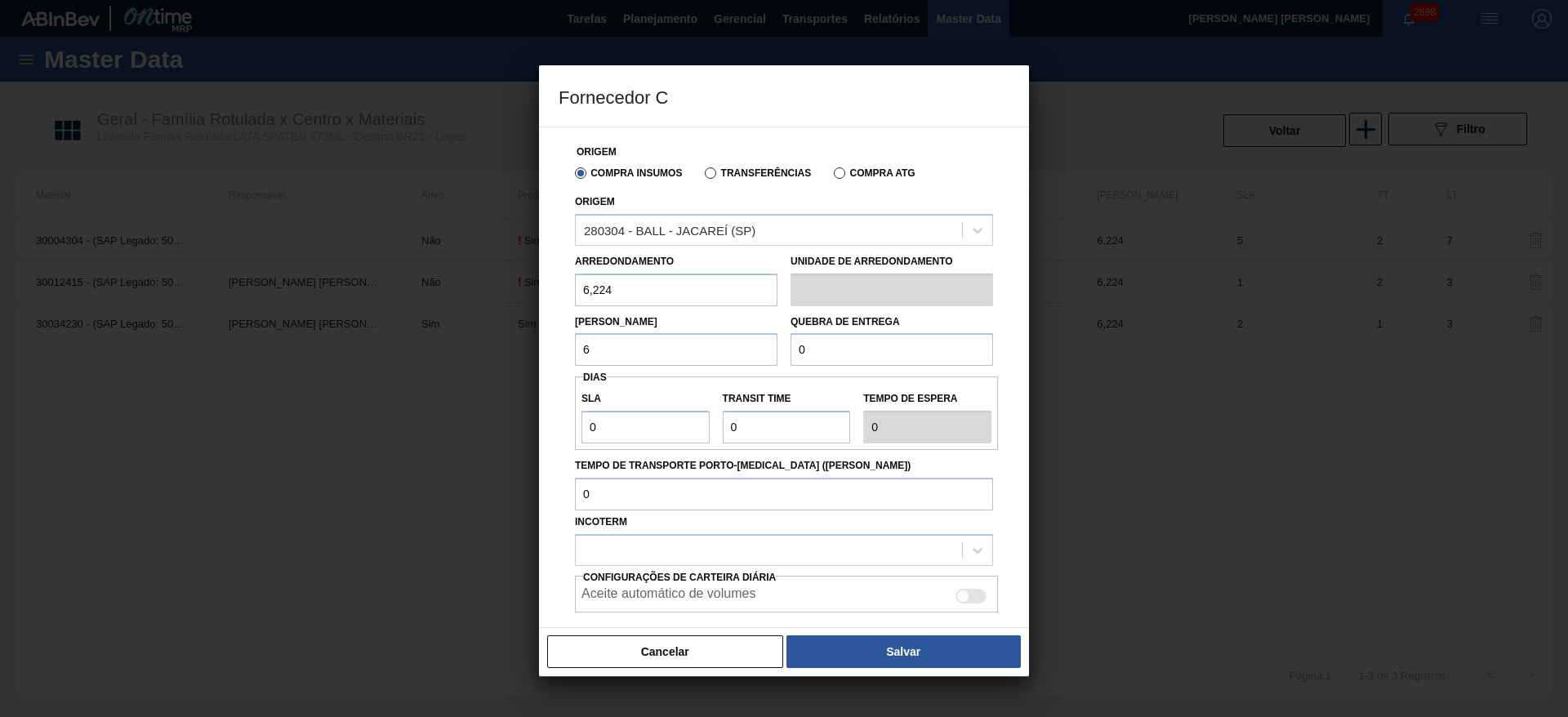
type input "6,224"
click at [774, 349] on div "Lote Mínimo 6,224 Quebra de entrega 0" at bounding box center [784, 336] width 431 height 61
type input "124,48"
drag, startPoint x: 614, startPoint y: 428, endPoint x: 565, endPoint y: 422, distance: 49.4
click at [565, 422] on div "Origem Compra Insumos Transferências Compra ATG Origem 280304 - BALL - JACAREÍ …" at bounding box center [784, 410] width 451 height 567
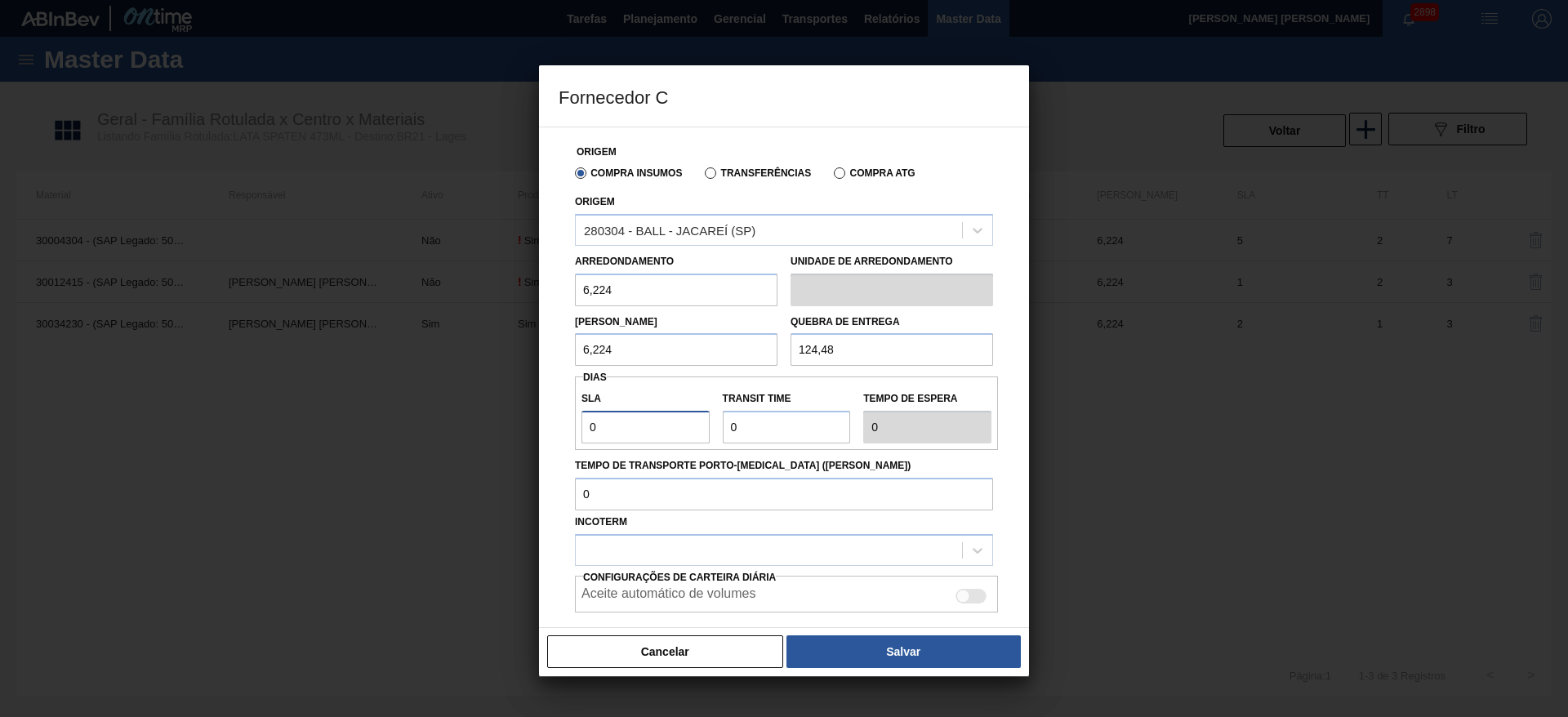
type input "2"
click at [757, 430] on input "Transit Time" at bounding box center [786, 427] width 128 height 33
click at [718, 549] on div at bounding box center [770, 551] width 387 height 24
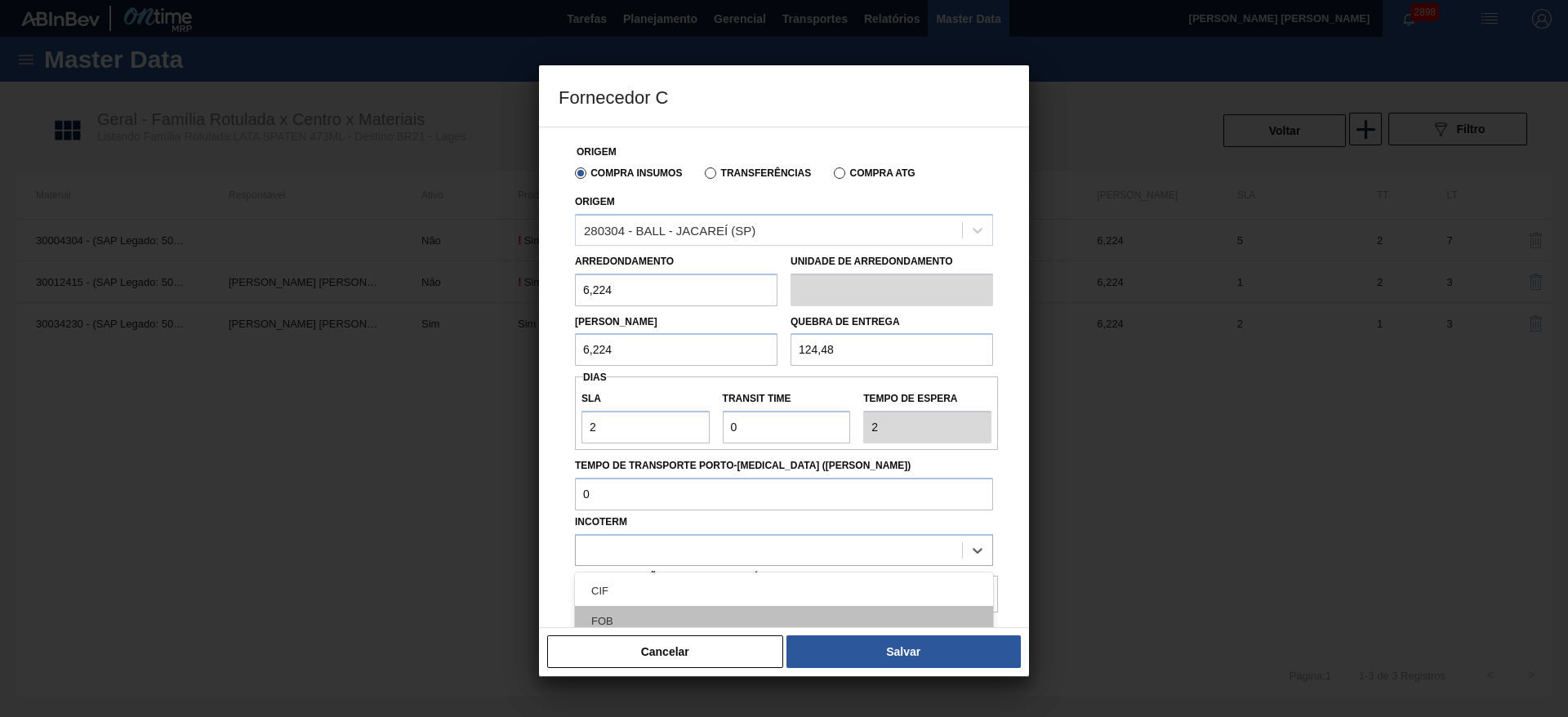
click at [642, 606] on div "FOB" at bounding box center [784, 621] width 418 height 30
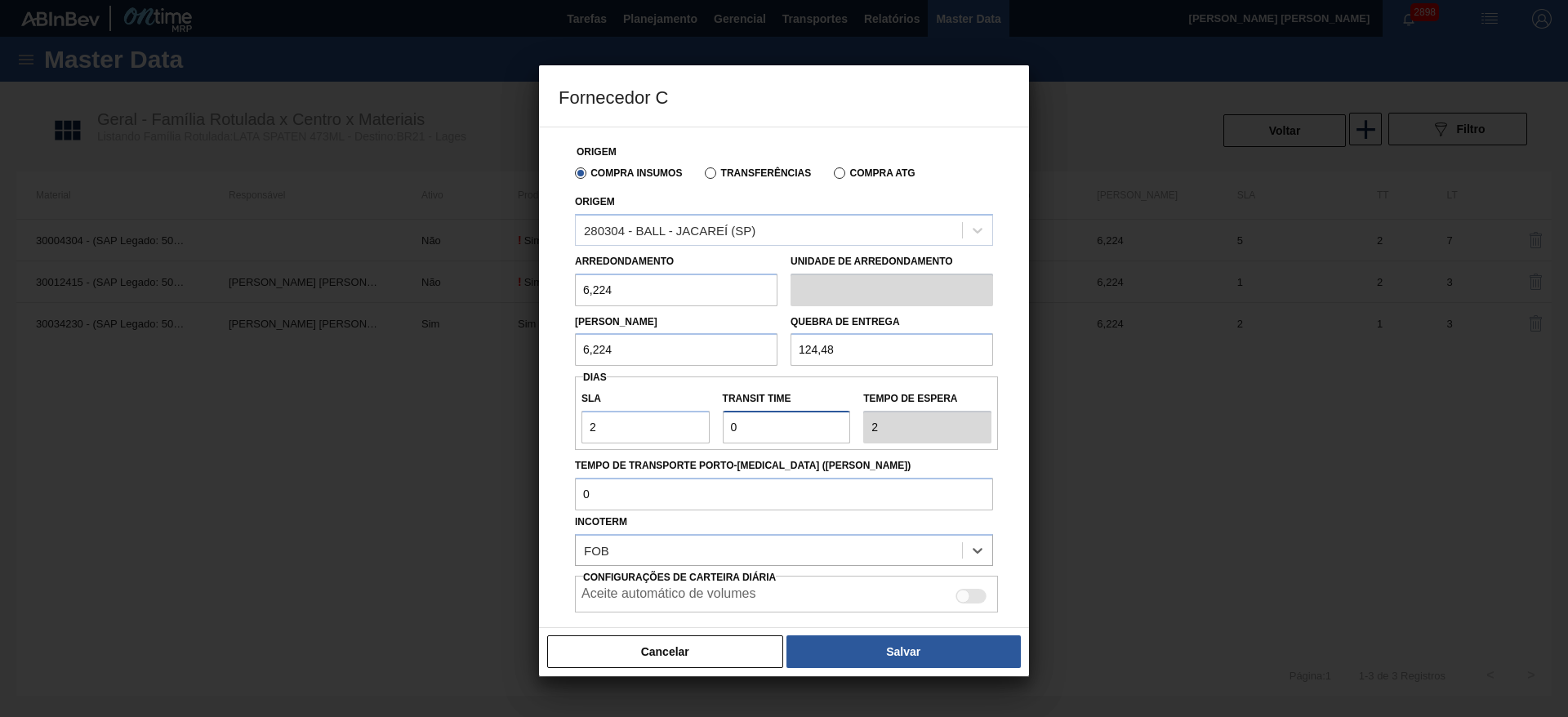
click at [768, 425] on input "Transit Time" at bounding box center [786, 427] width 128 height 33
type input "NaN"
type input "2"
type input "4"
type input "2"
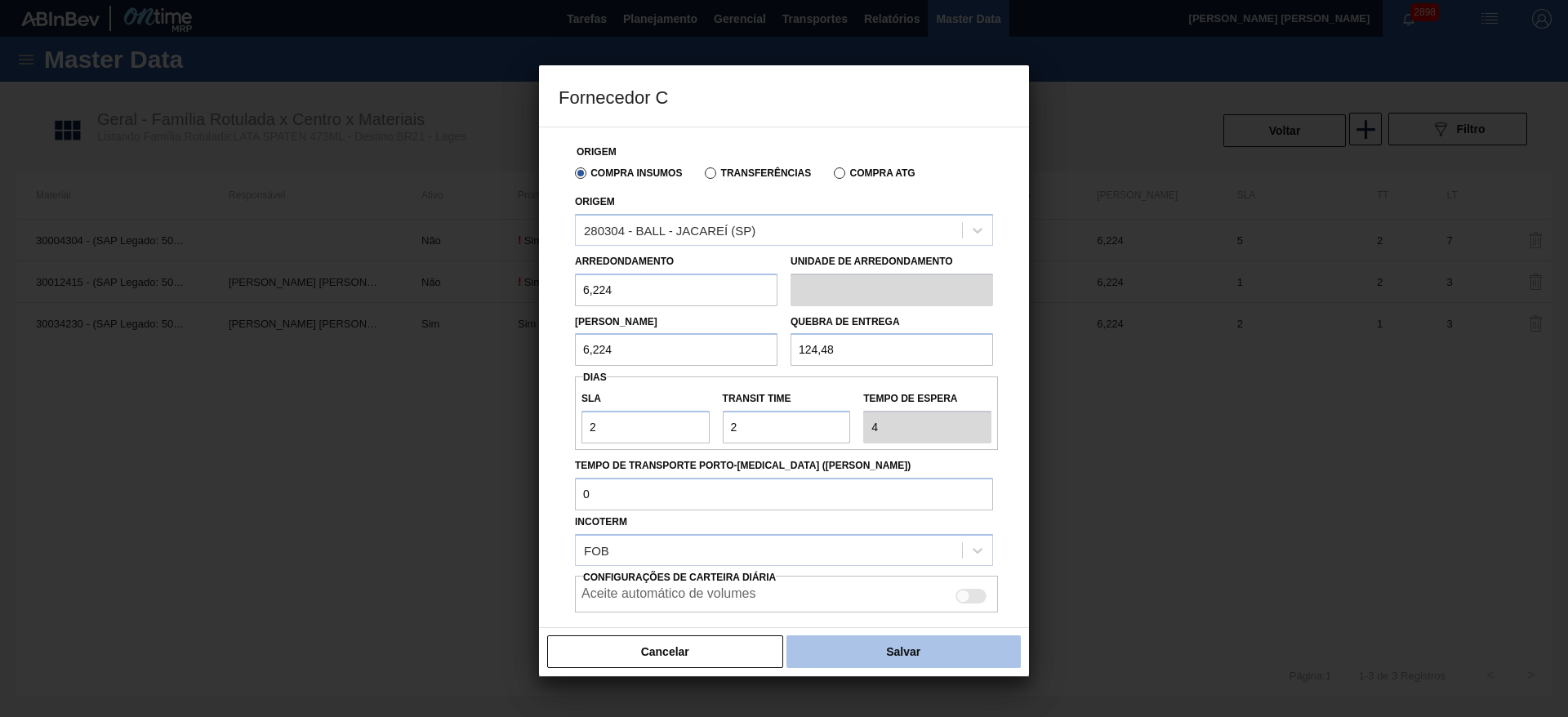
click at [906, 642] on button "Salvar" at bounding box center [904, 653] width 235 height 33
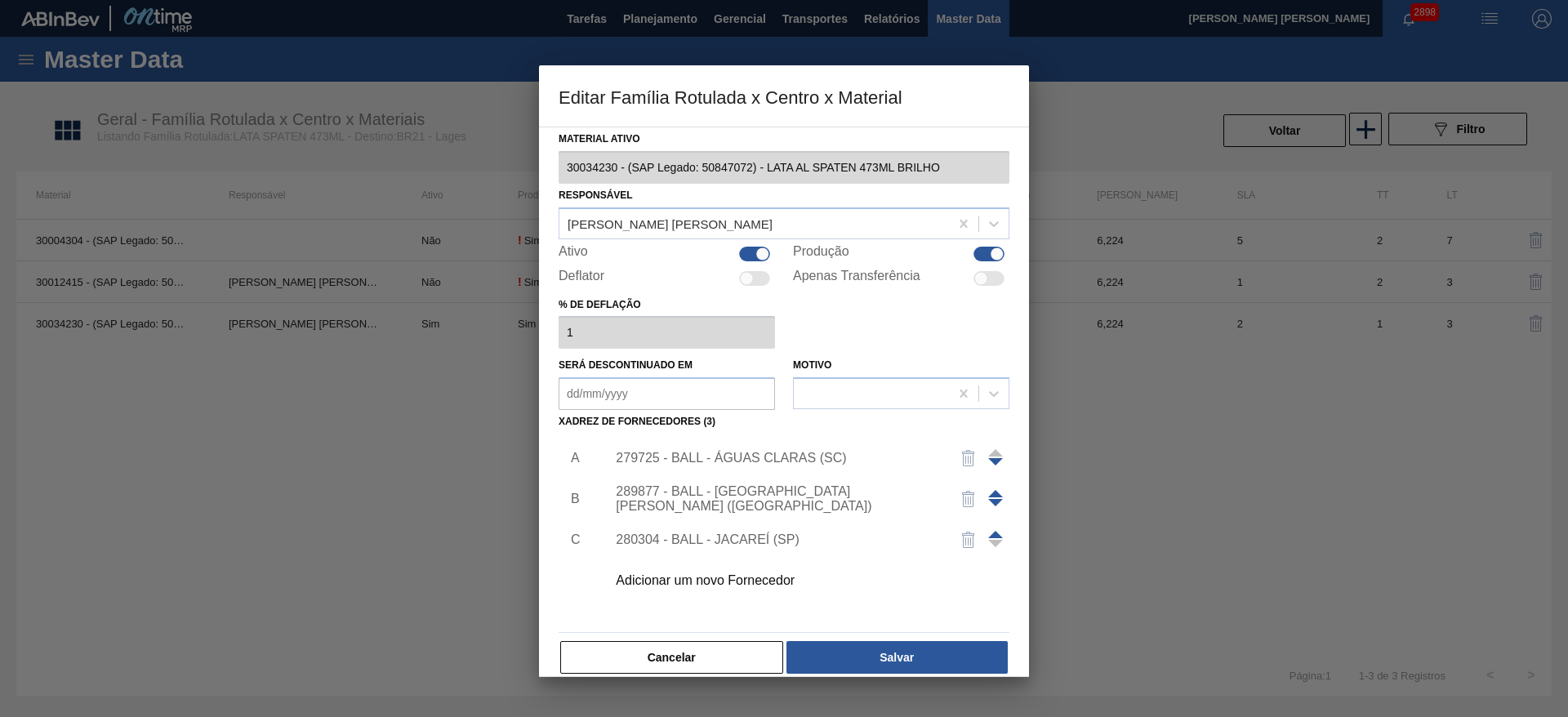
click at [992, 538] on span at bounding box center [995, 535] width 14 height 8
click at [998, 492] on span at bounding box center [995, 494] width 14 height 8
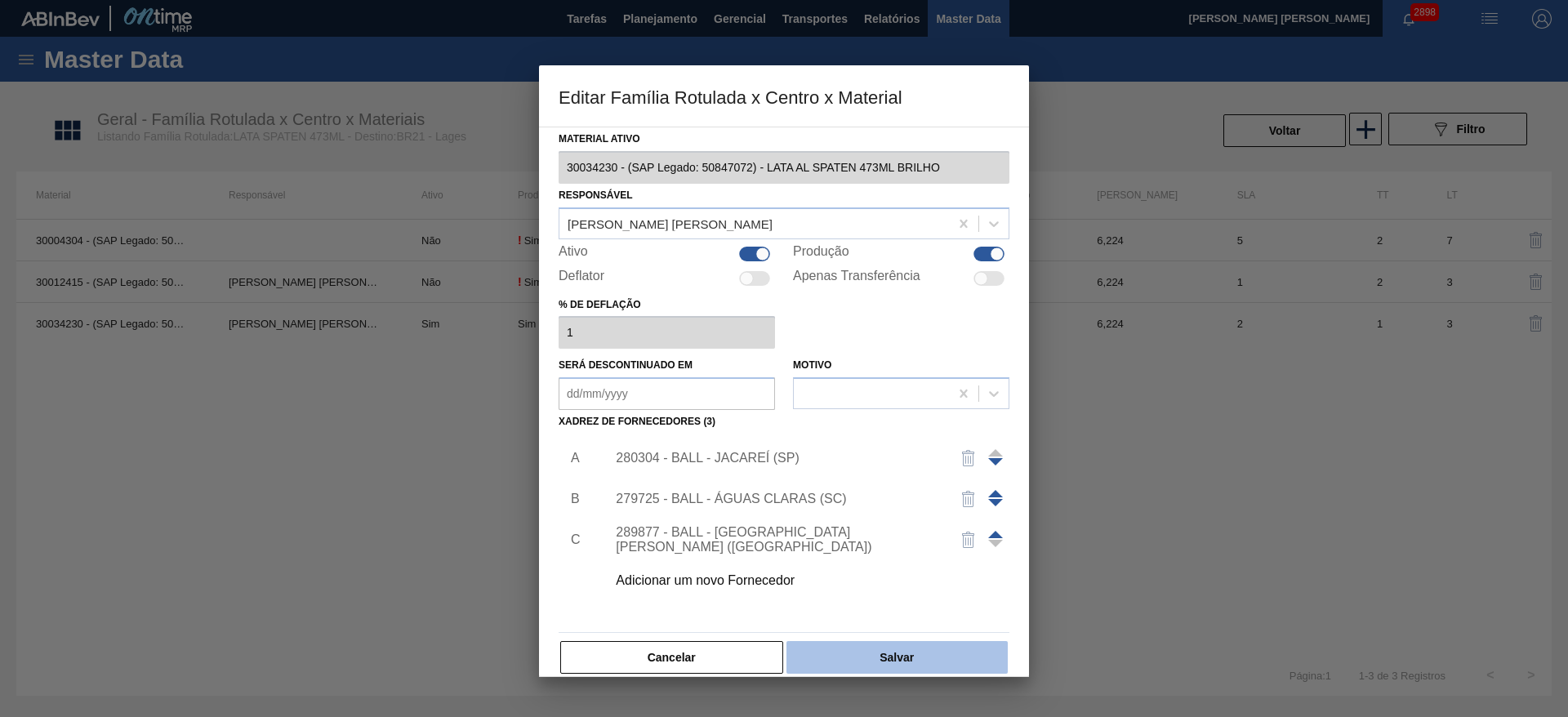
click at [919, 652] on button "Salvar" at bounding box center [898, 658] width 221 height 33
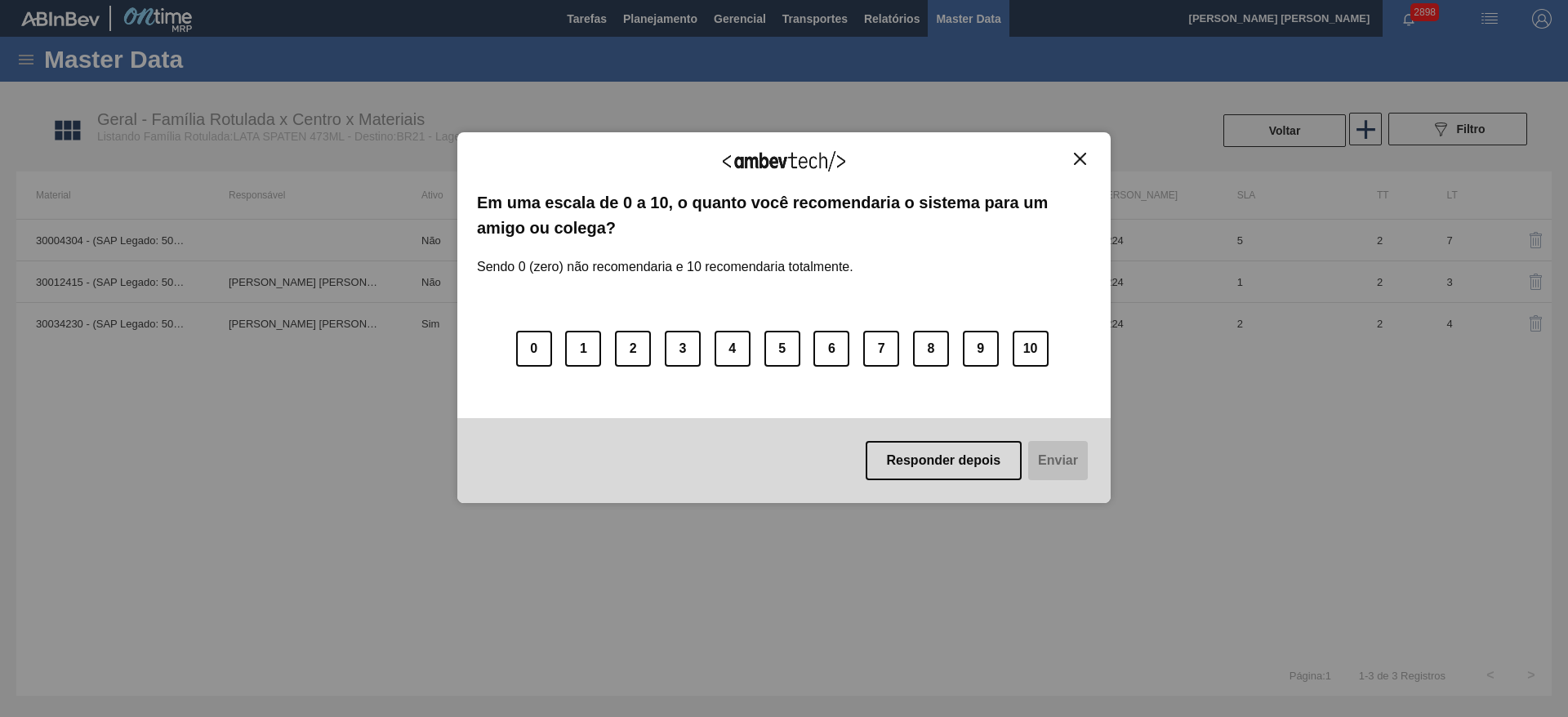
click at [1079, 153] on img "Close" at bounding box center [1079, 159] width 13 height 13
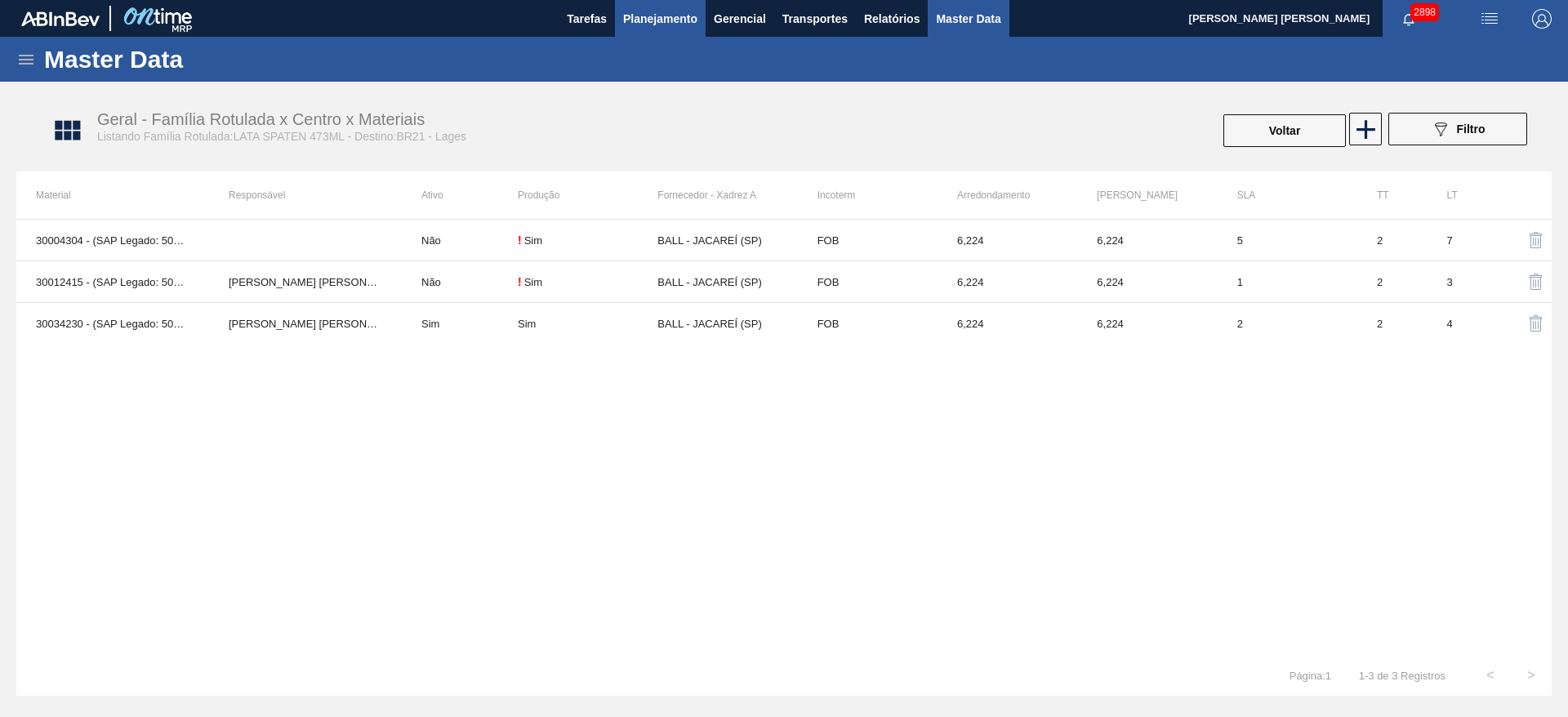
click at [674, 14] on span "Planejamento" at bounding box center [660, 18] width 74 height 19
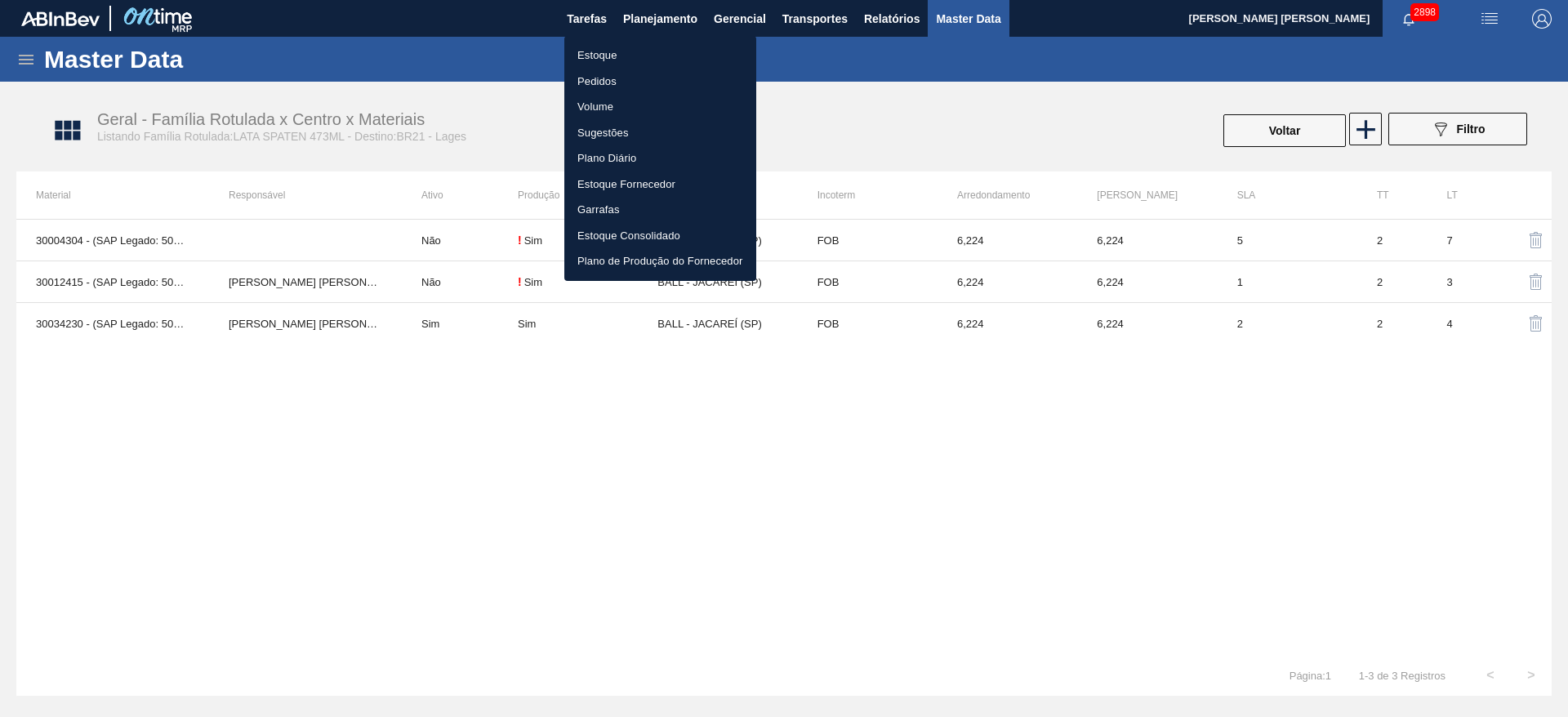
click at [607, 50] on li "Estoque" at bounding box center [661, 55] width 192 height 26
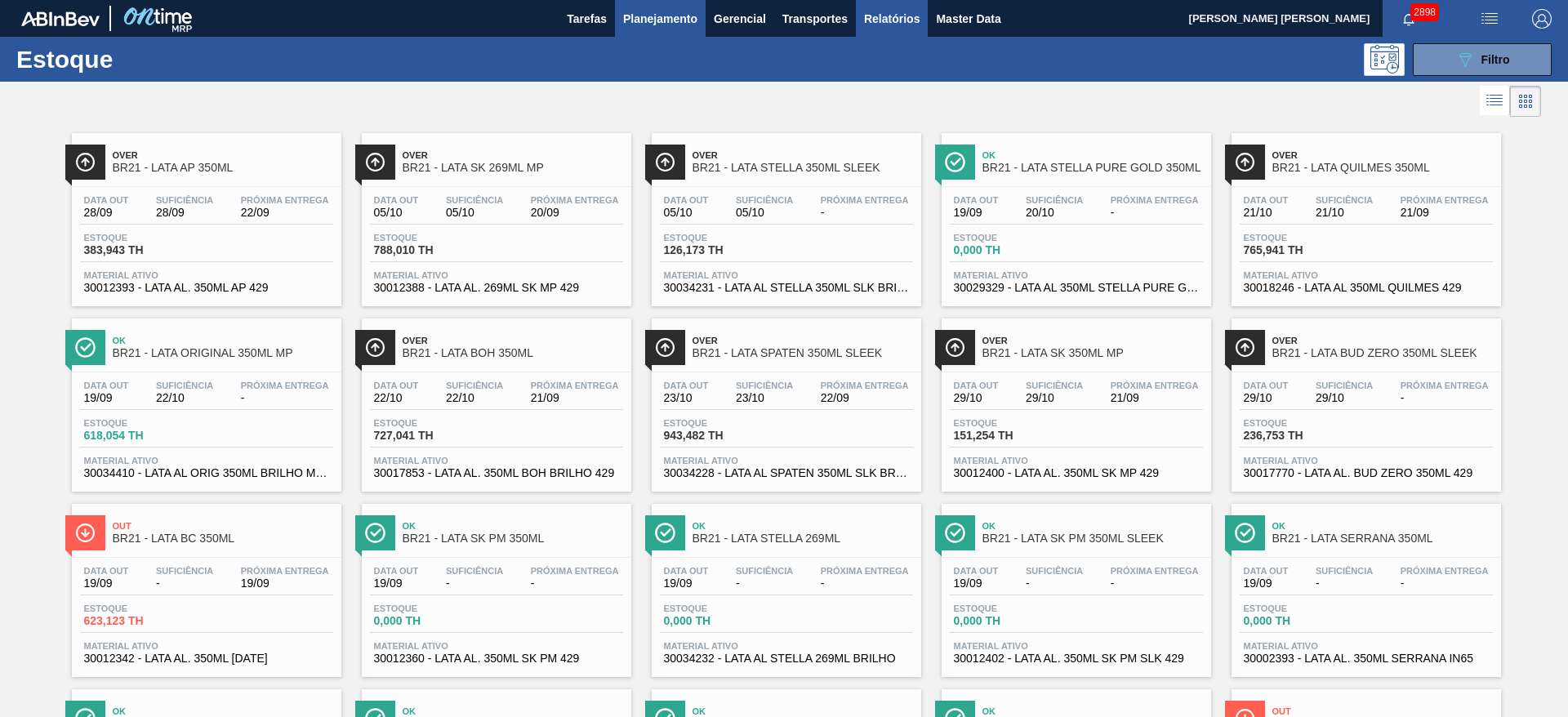
scroll to position [1107, 0]
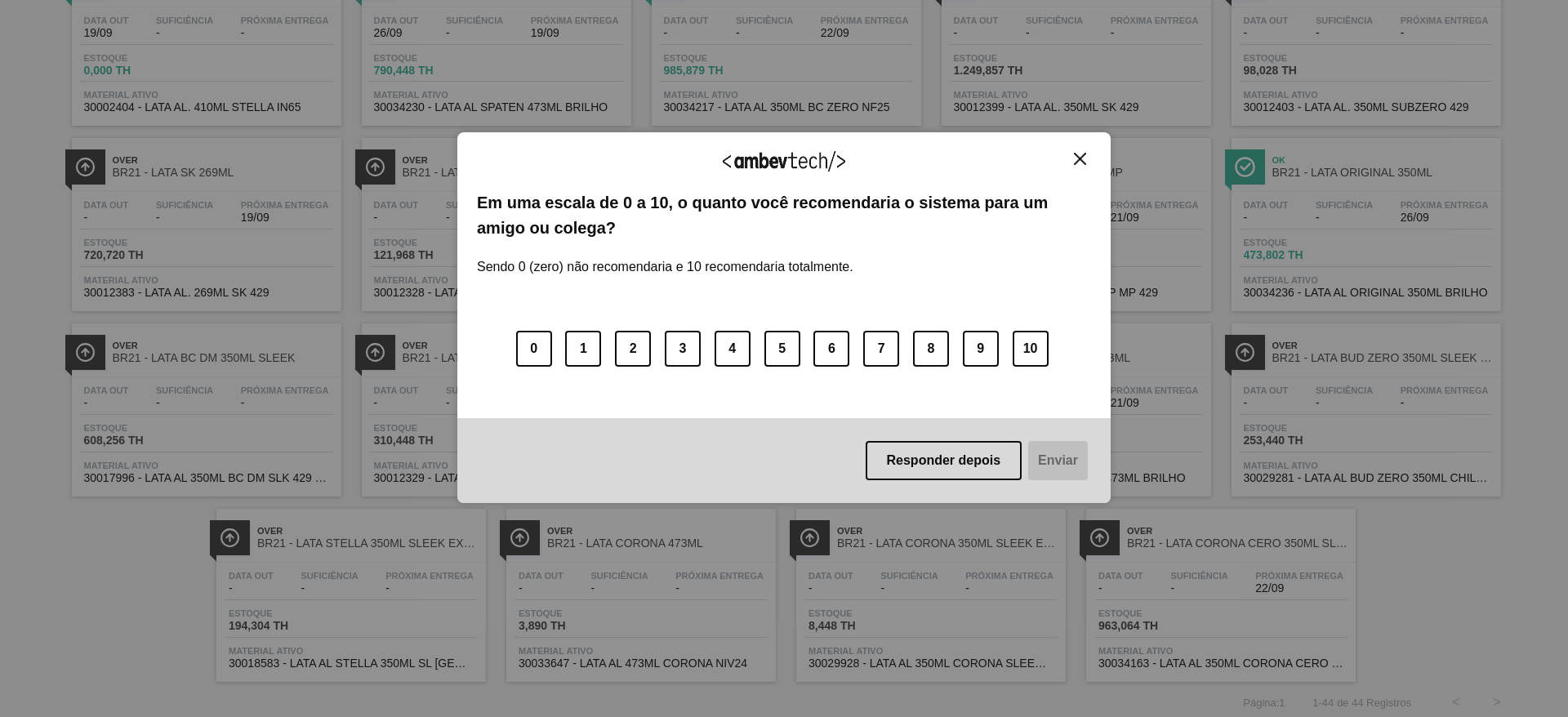
click at [1084, 154] on img "Close" at bounding box center [1079, 159] width 13 height 13
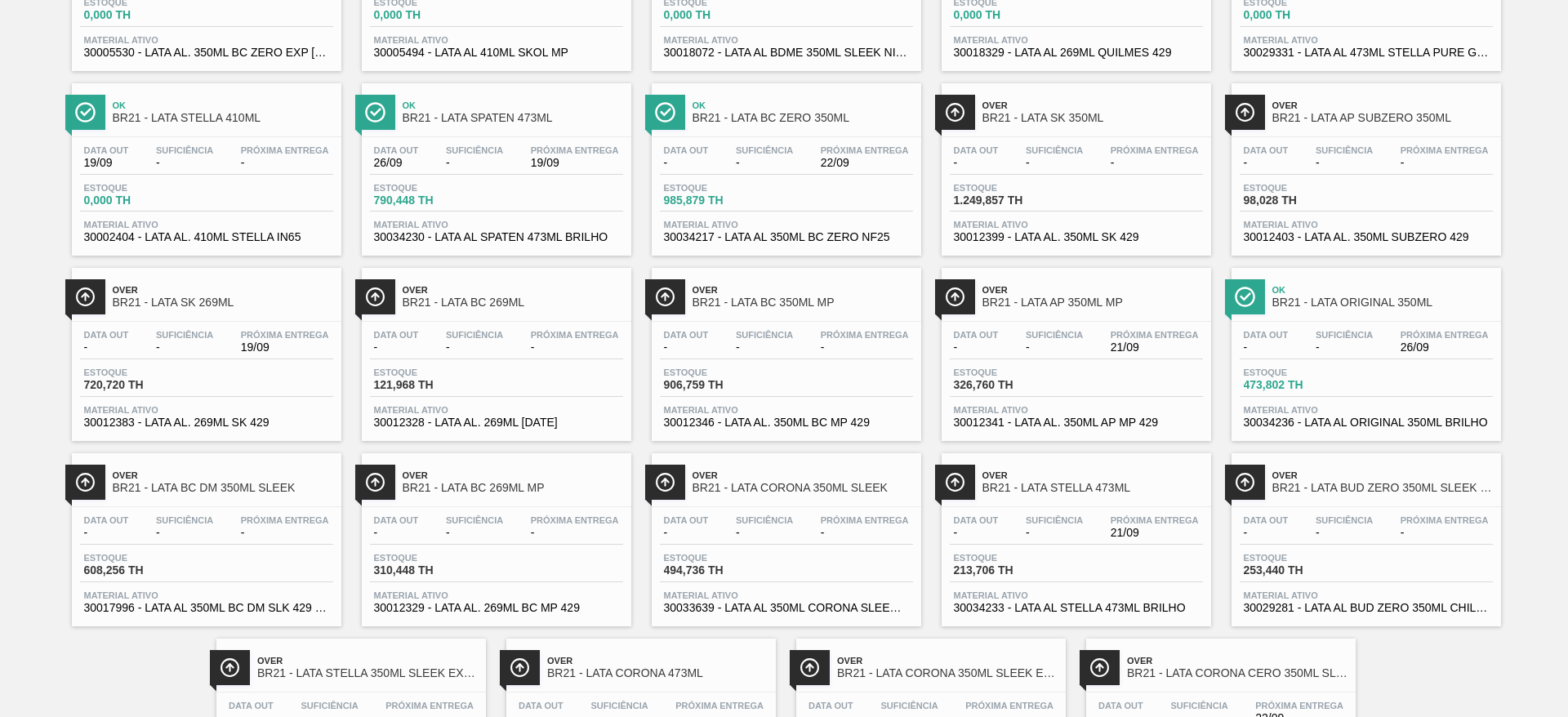
scroll to position [981, 0]
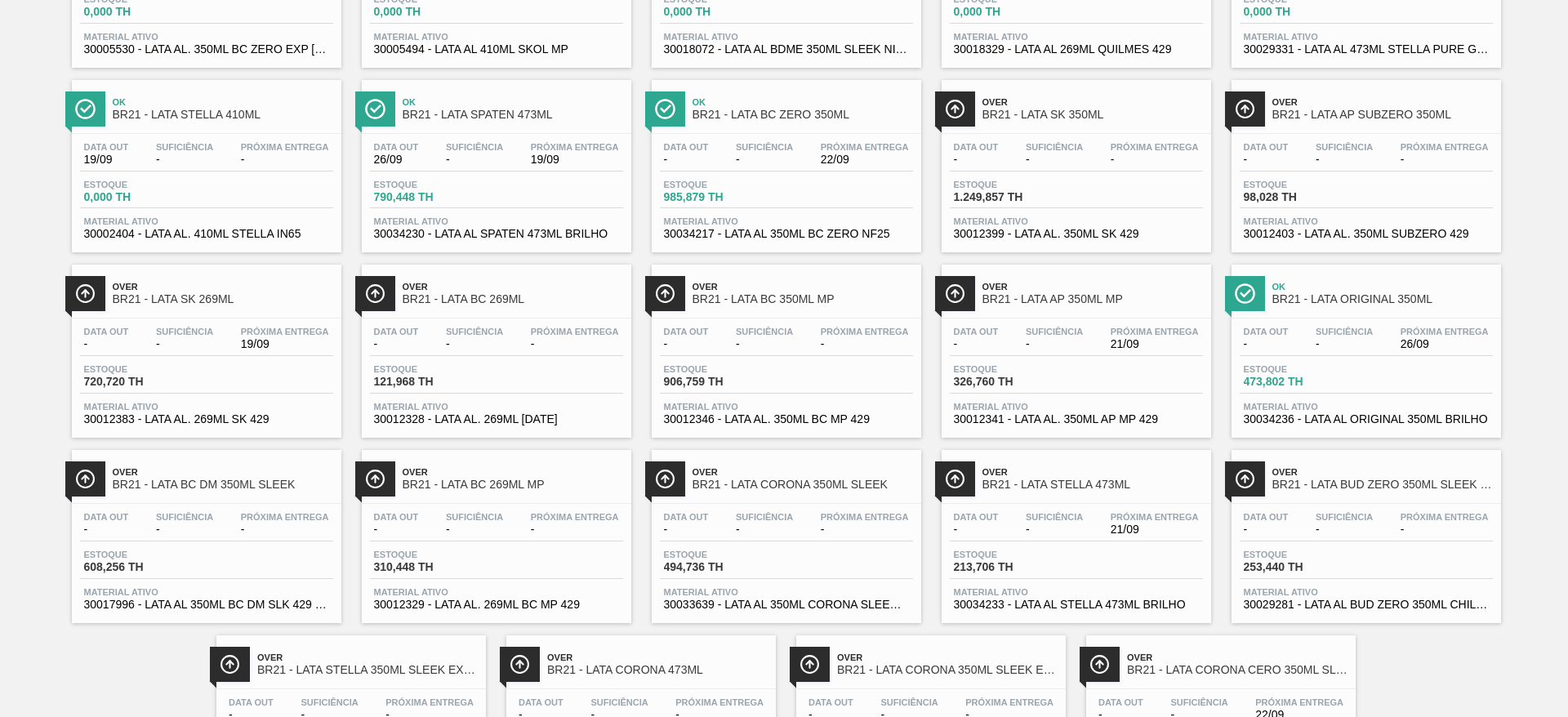
click at [519, 105] on span "Ok" at bounding box center [513, 102] width 220 height 10
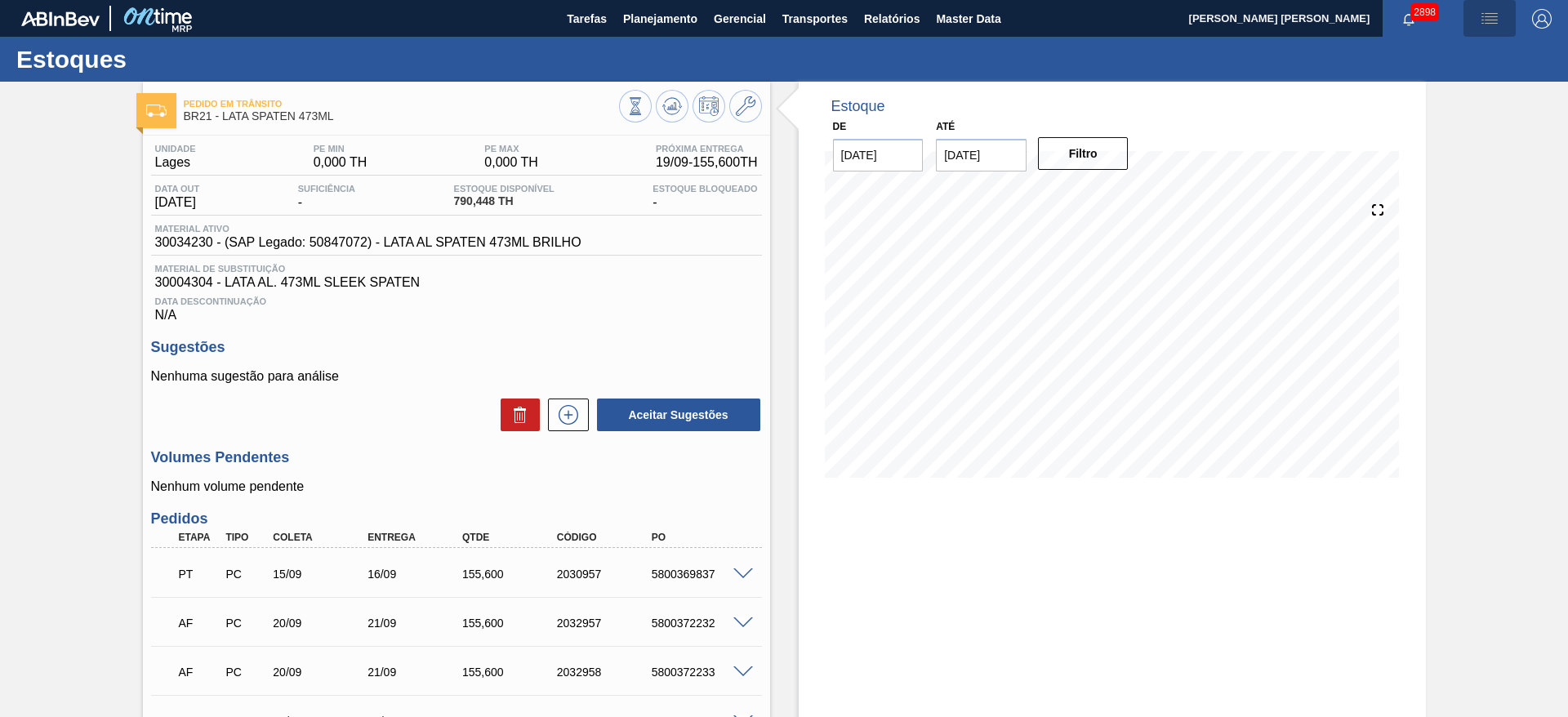
click at [1479, 27] on img "button" at bounding box center [1489, 18] width 19 height 19
click at [1456, 51] on li "Pedido Contingência" at bounding box center [1479, 58] width 149 height 30
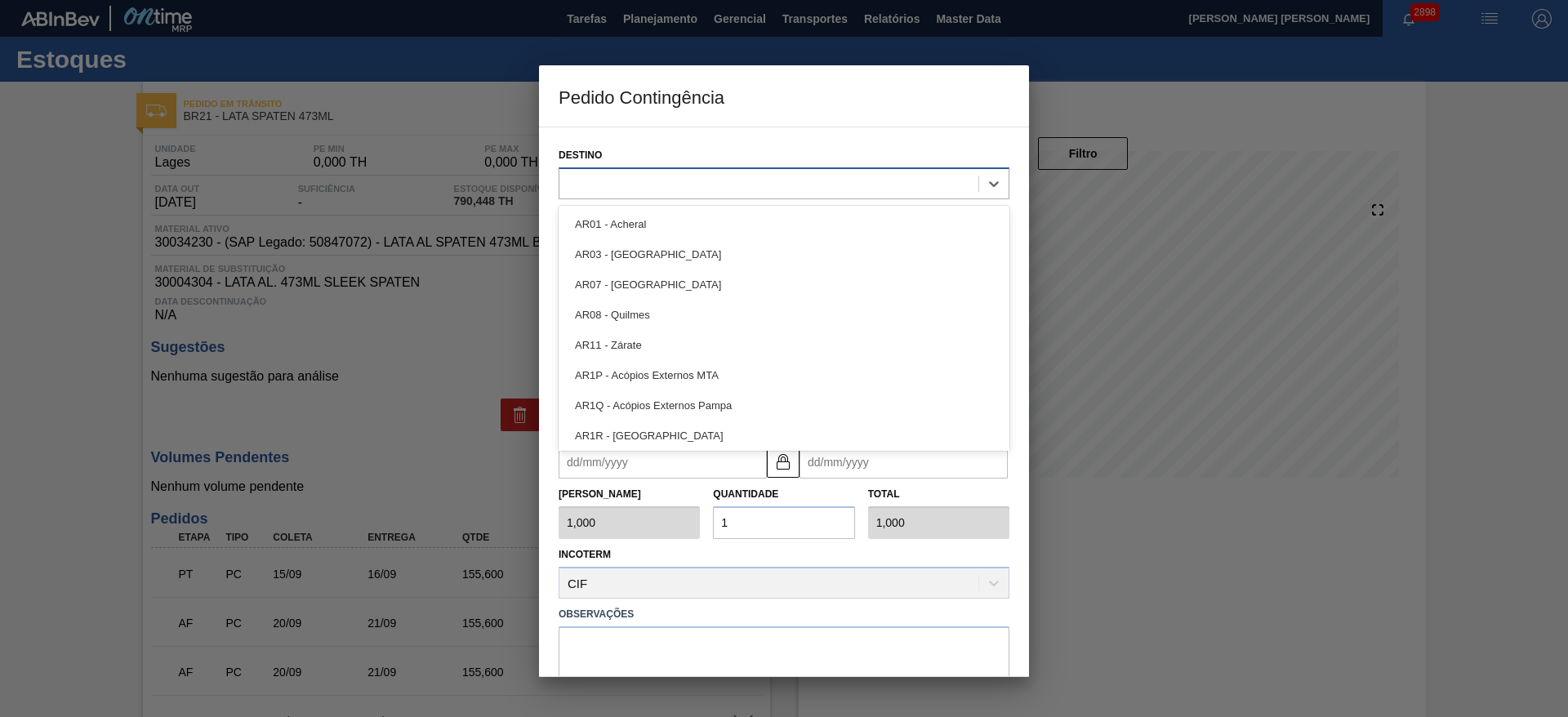
click at [803, 174] on div at bounding box center [770, 183] width 419 height 24
type input "21"
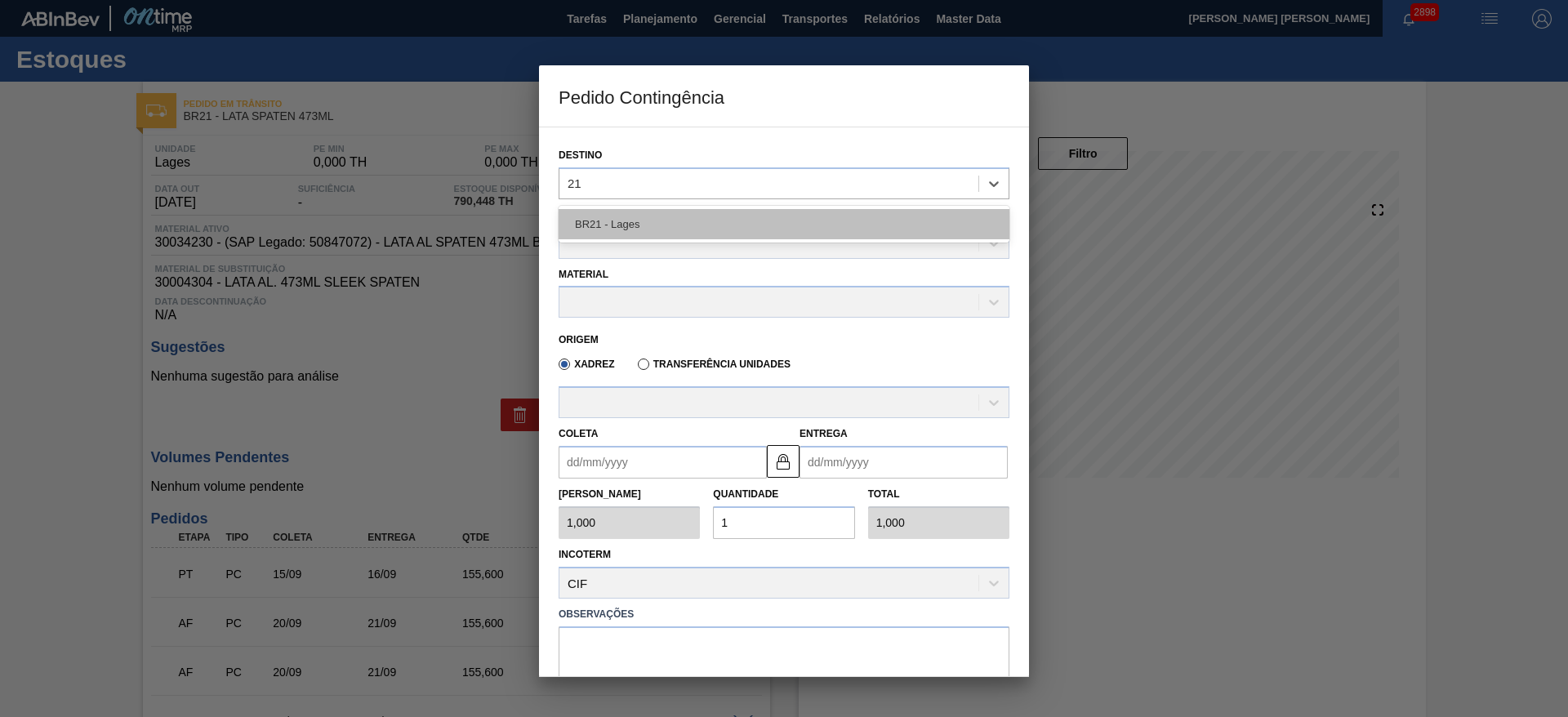
click at [717, 225] on div "BR21 - Lages" at bounding box center [784, 223] width 451 height 30
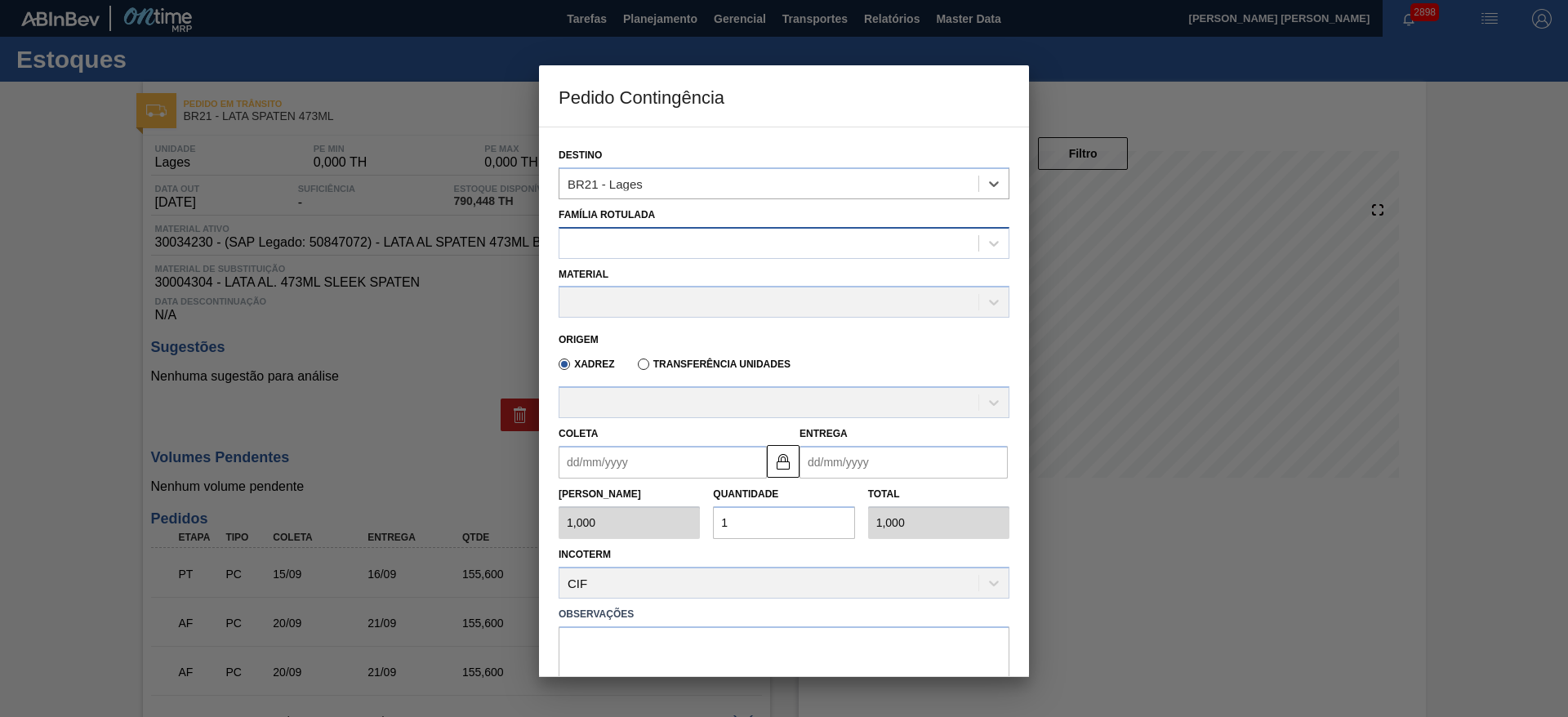
click at [682, 241] on div at bounding box center [770, 243] width 419 height 24
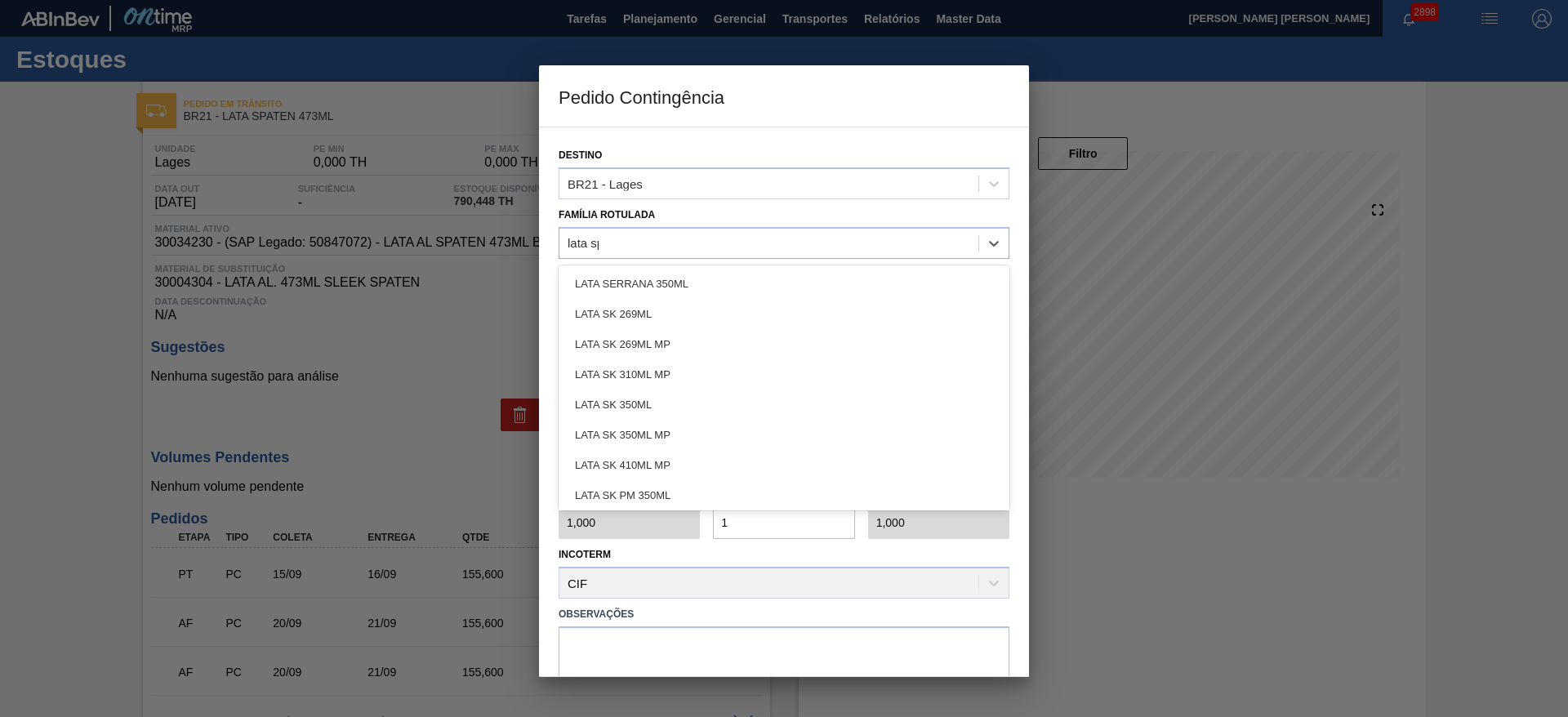
type Rotulada "lata spa"
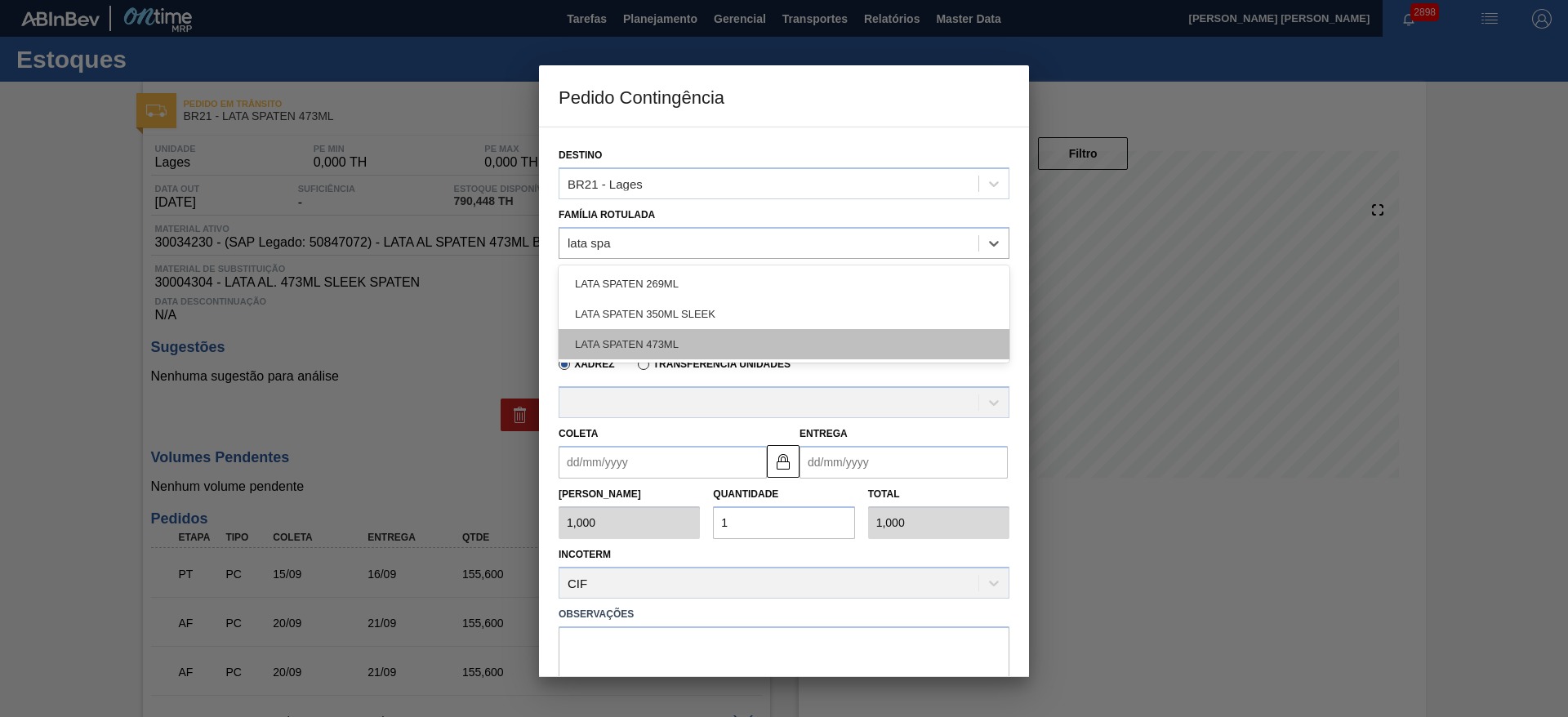
click at [643, 346] on div "LATA SPATEN 473ML" at bounding box center [784, 344] width 451 height 30
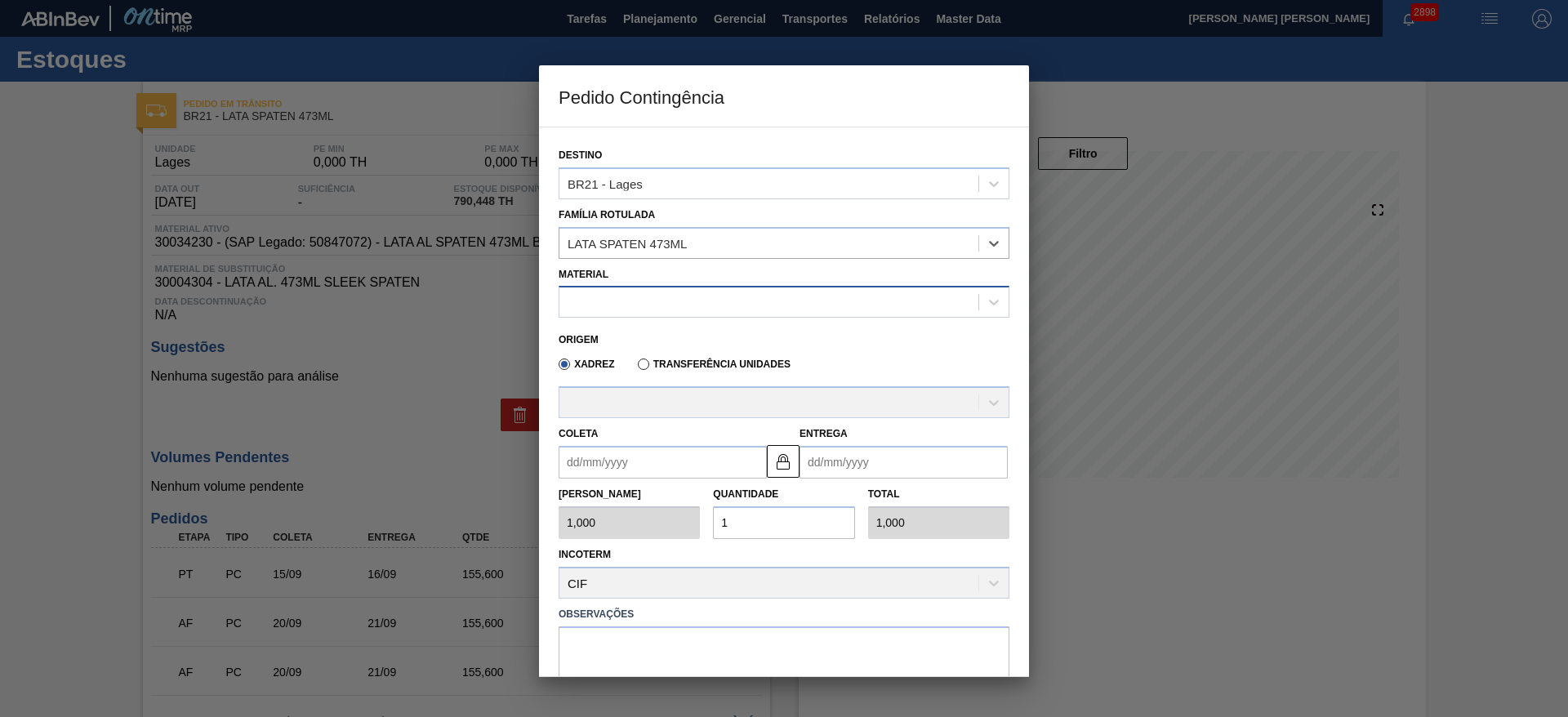
click at [736, 302] on div at bounding box center [770, 302] width 419 height 24
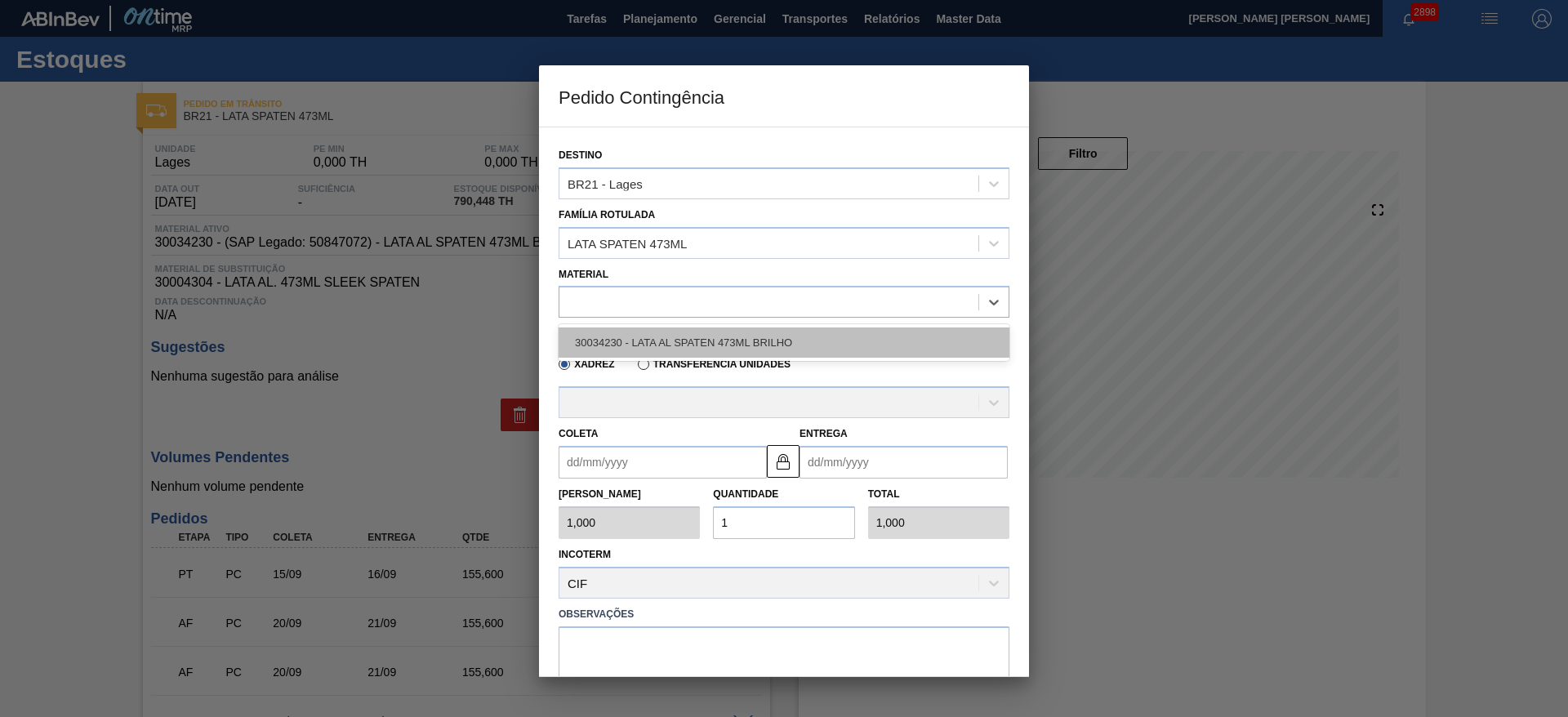
click at [732, 334] on div "30034230 - LATA AL SPATEN 473ML BRILHO" at bounding box center [784, 342] width 451 height 30
type input "6,224"
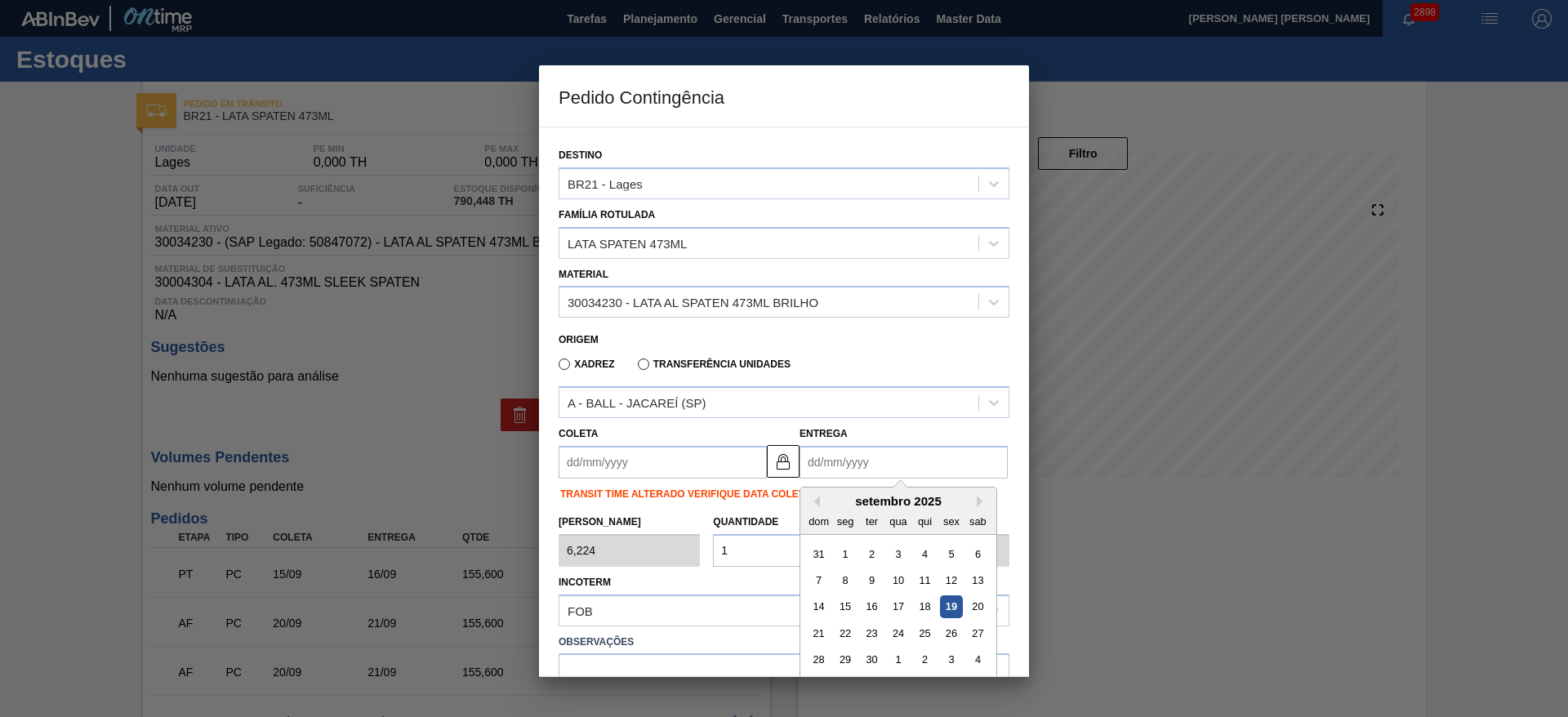
click at [828, 463] on input "Entrega" at bounding box center [903, 463] width 209 height 33
drag, startPoint x: 925, startPoint y: 637, endPoint x: 918, endPoint y: 629, distance: 10.6
click at [925, 637] on div "25" at bounding box center [924, 633] width 22 height 22
type input "23/09/2025"
type input "25/09/2025"
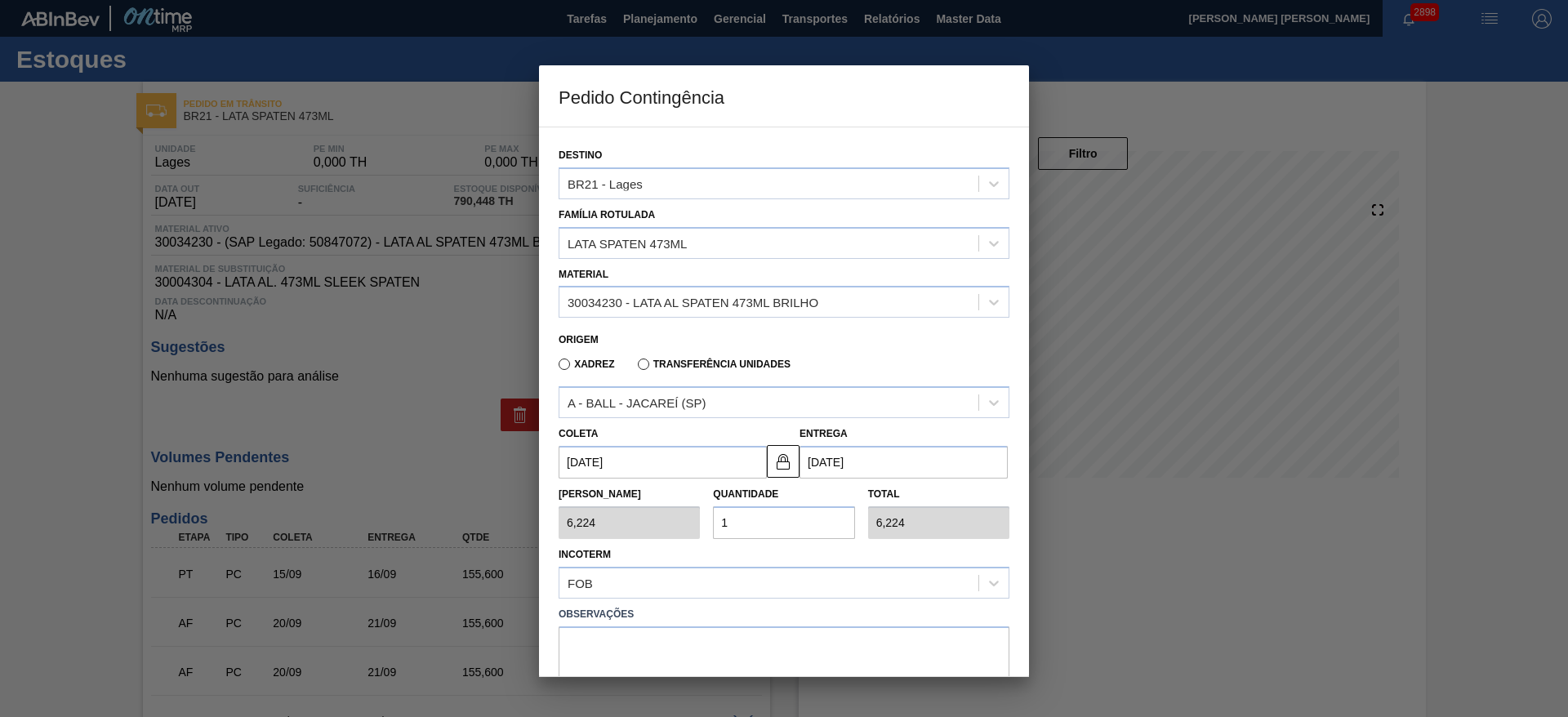
drag, startPoint x: 745, startPoint y: 531, endPoint x: 705, endPoint y: 536, distance: 40.3
click at [705, 536] on div "Tam Lote 6,224 Quantidade 1 Total 6,224" at bounding box center [784, 509] width 464 height 61
type input "2"
type input "12,448"
type input "20"
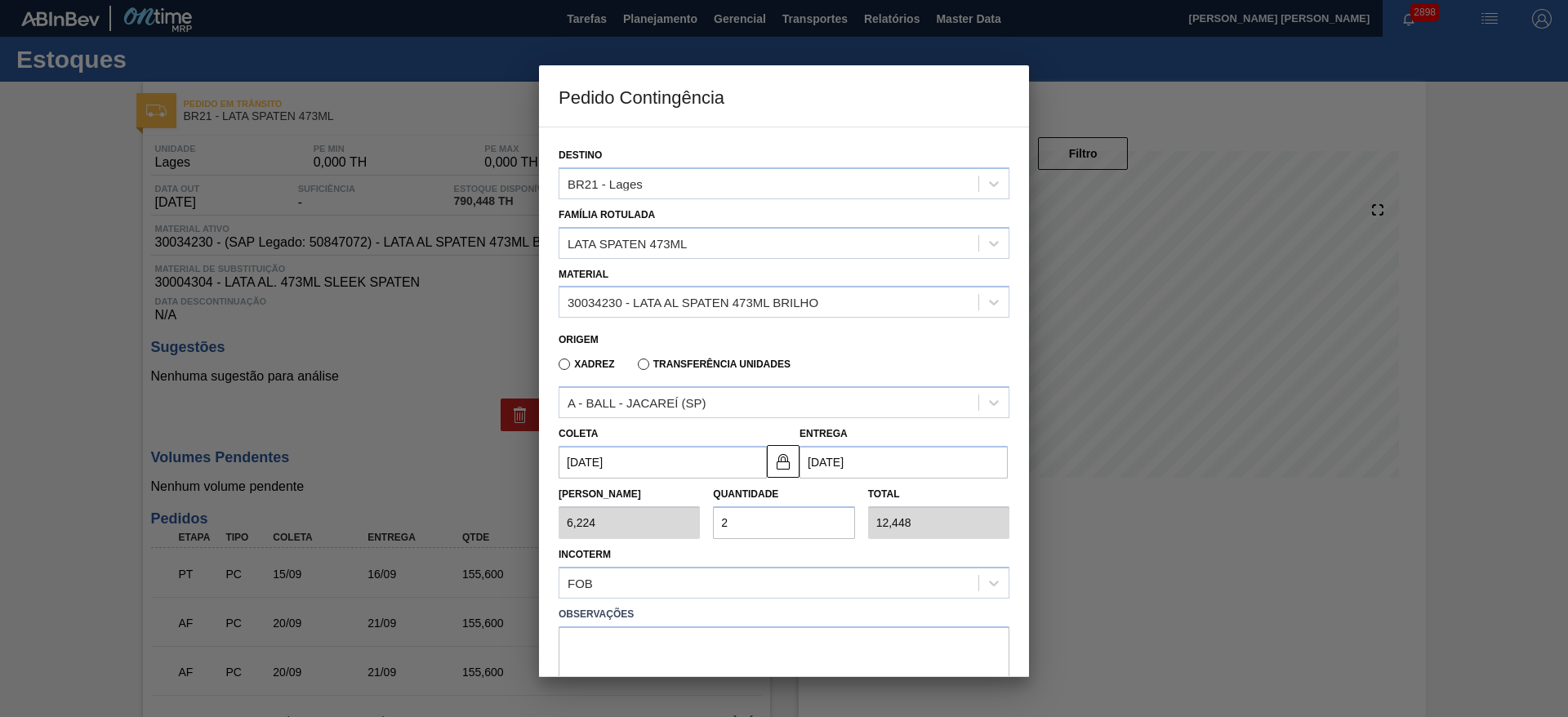
type input "124,480"
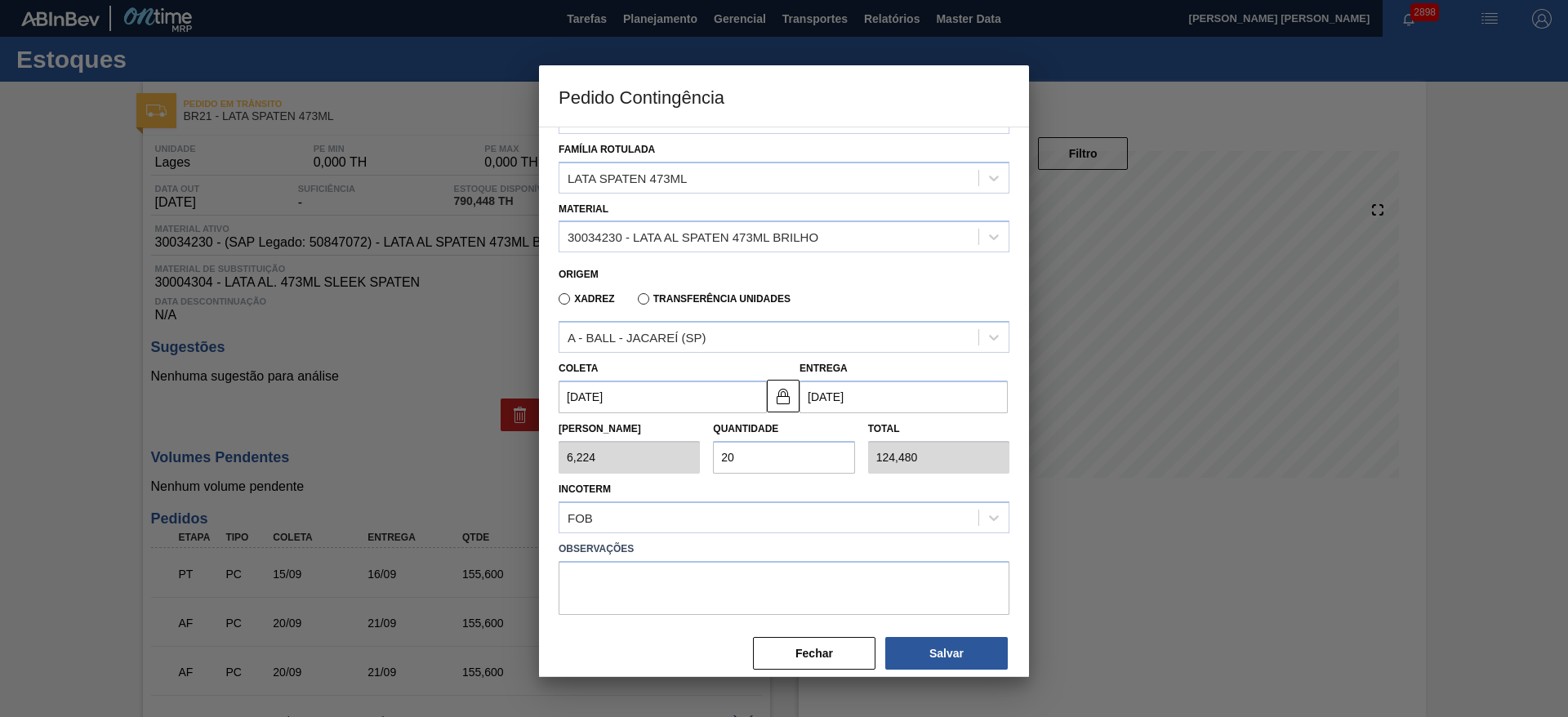
scroll to position [84, 0]
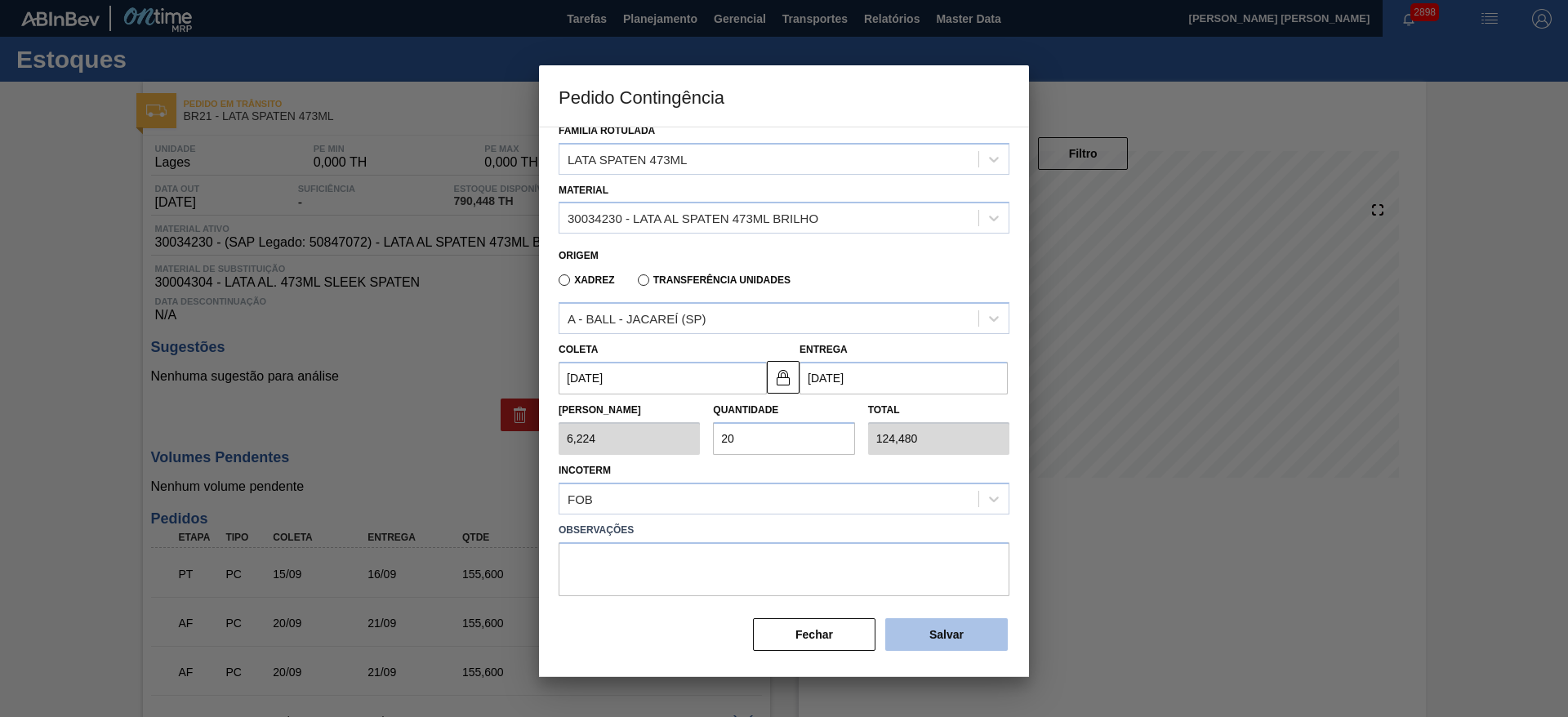
type input "20"
click at [956, 626] on button "Salvar" at bounding box center [946, 635] width 122 height 33
type input "1,000"
type input "1"
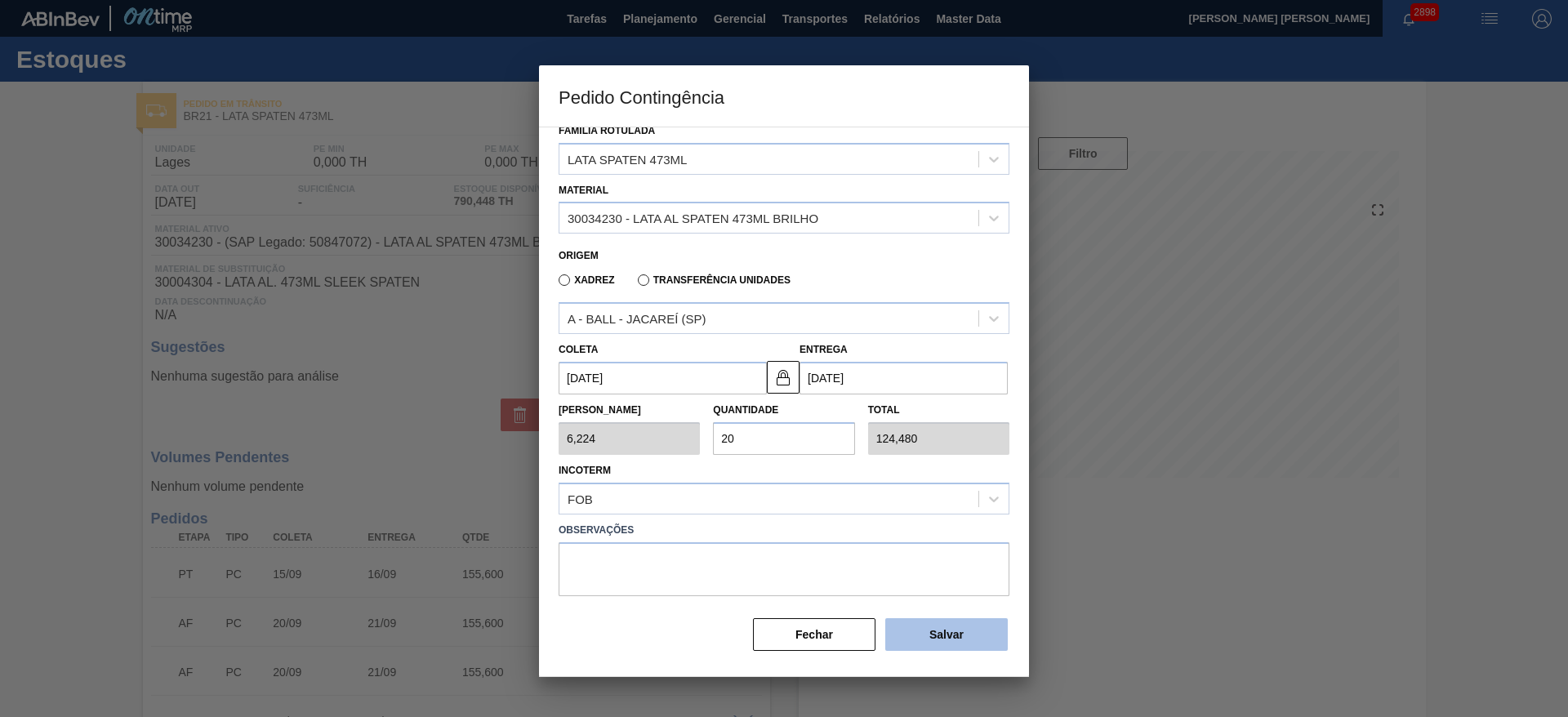
type input "1,000"
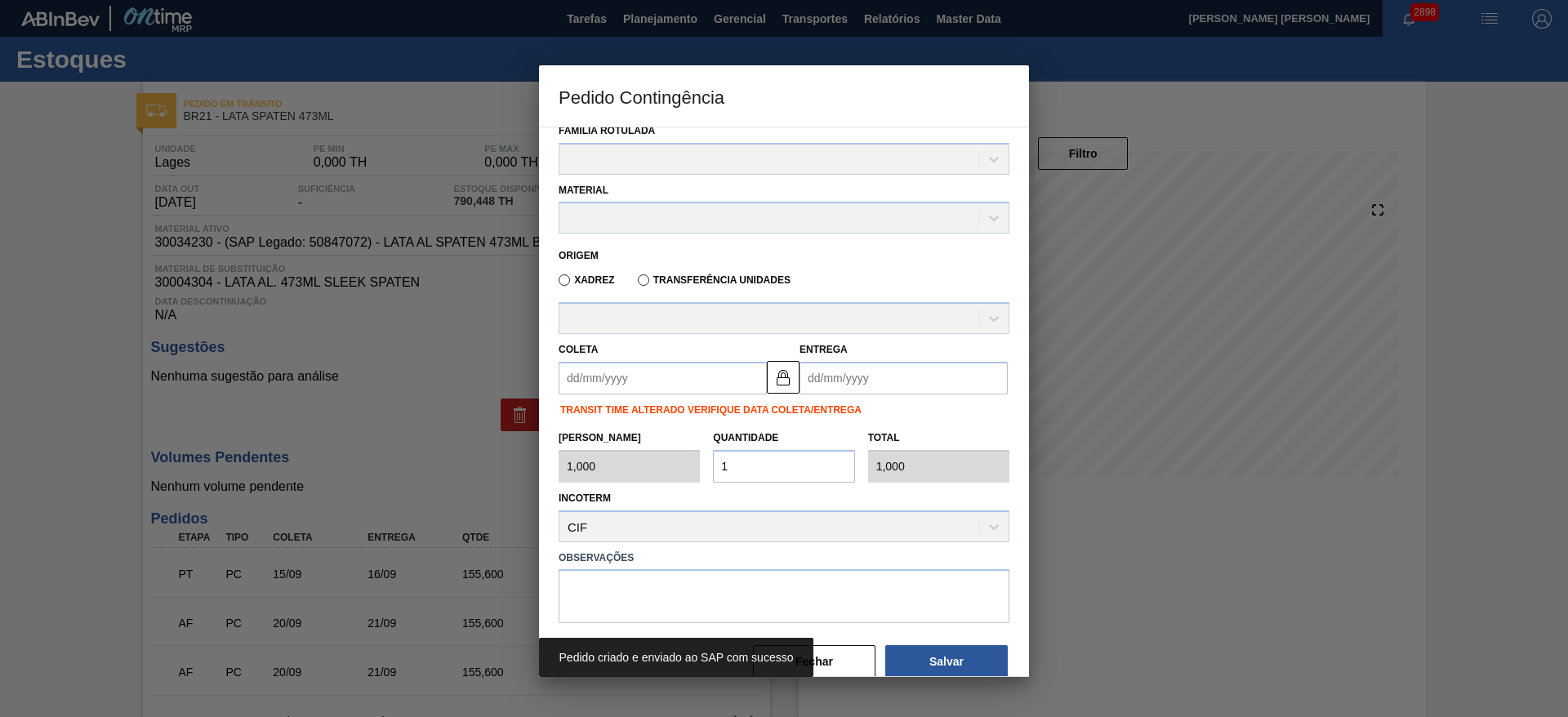
click at [1133, 591] on div at bounding box center [784, 358] width 1568 height 717
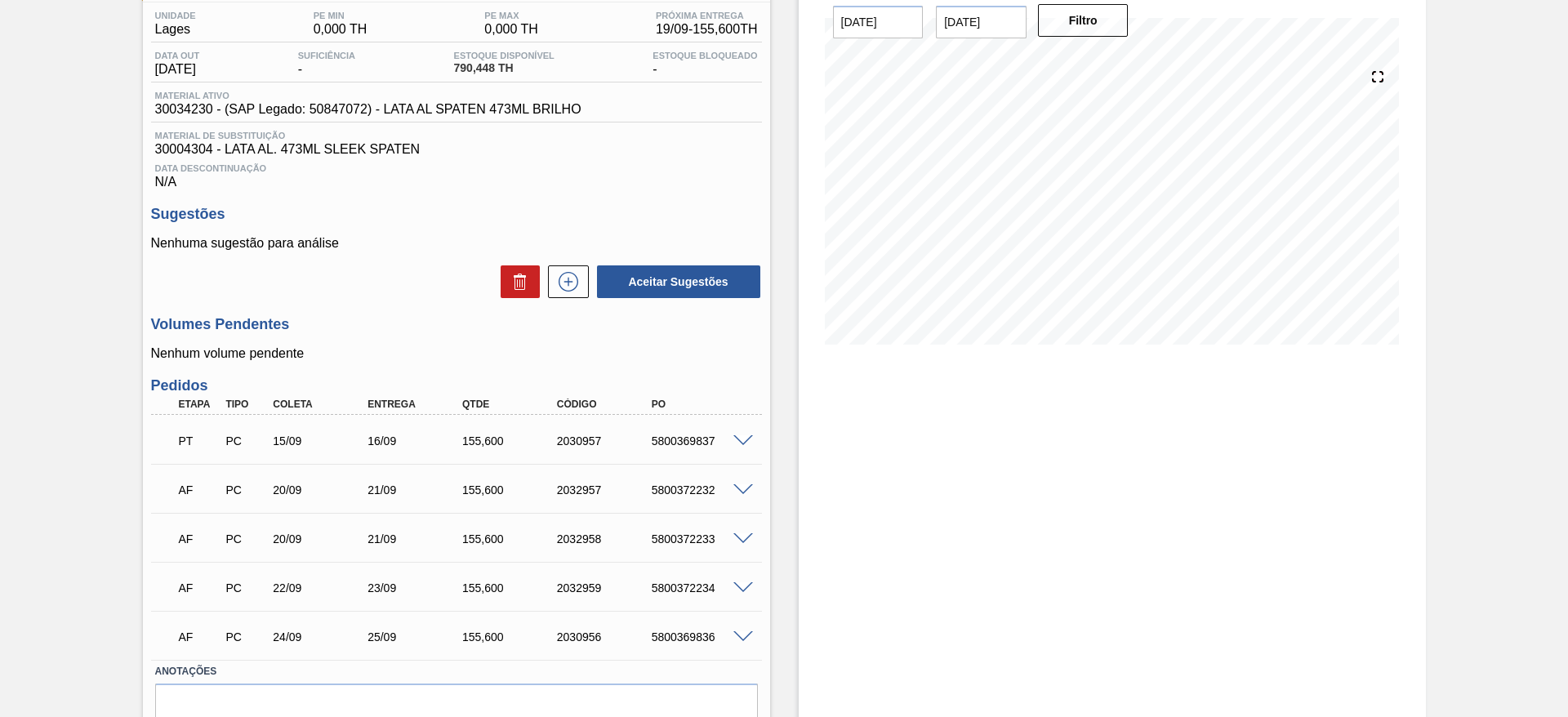
scroll to position [210, 0]
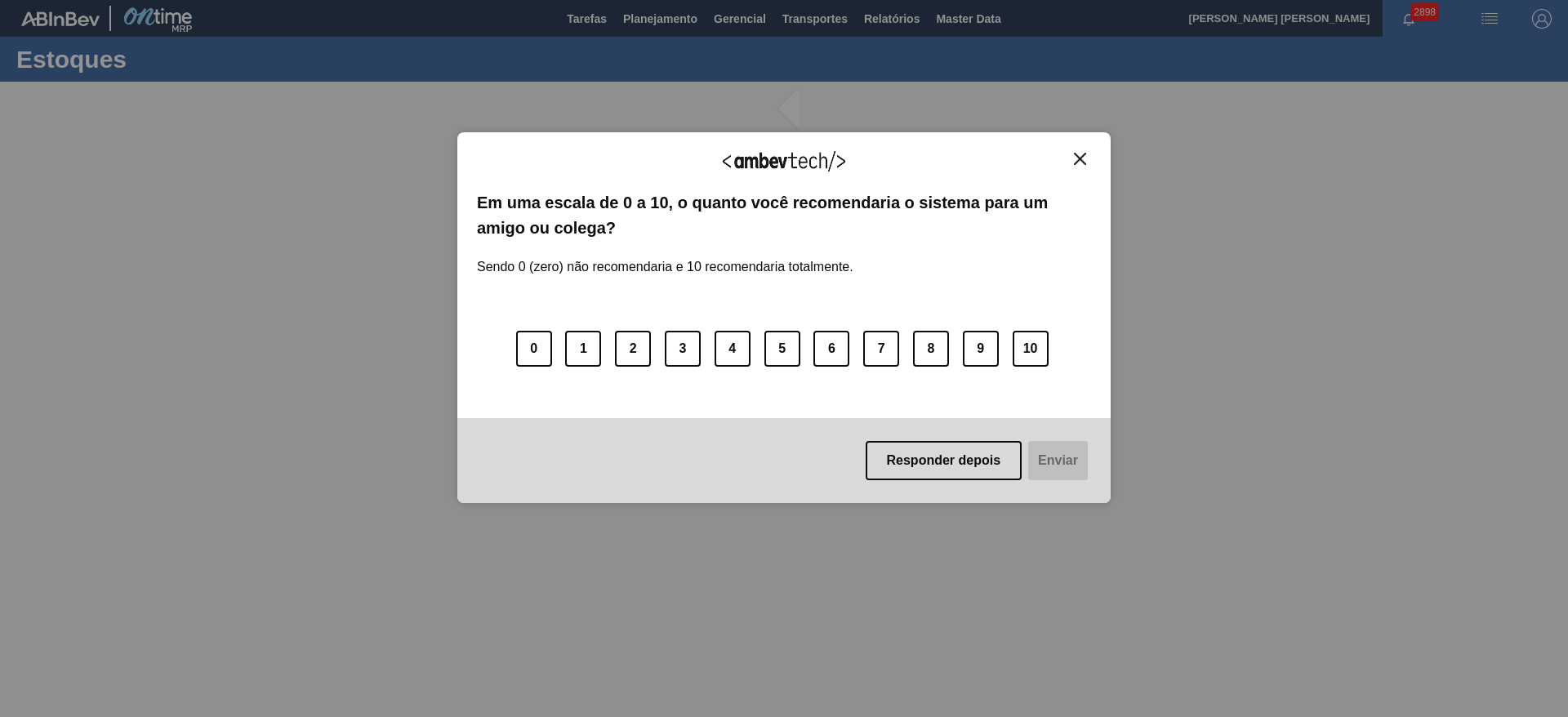
click at [1074, 160] on button "Close" at bounding box center [1079, 159] width 22 height 13
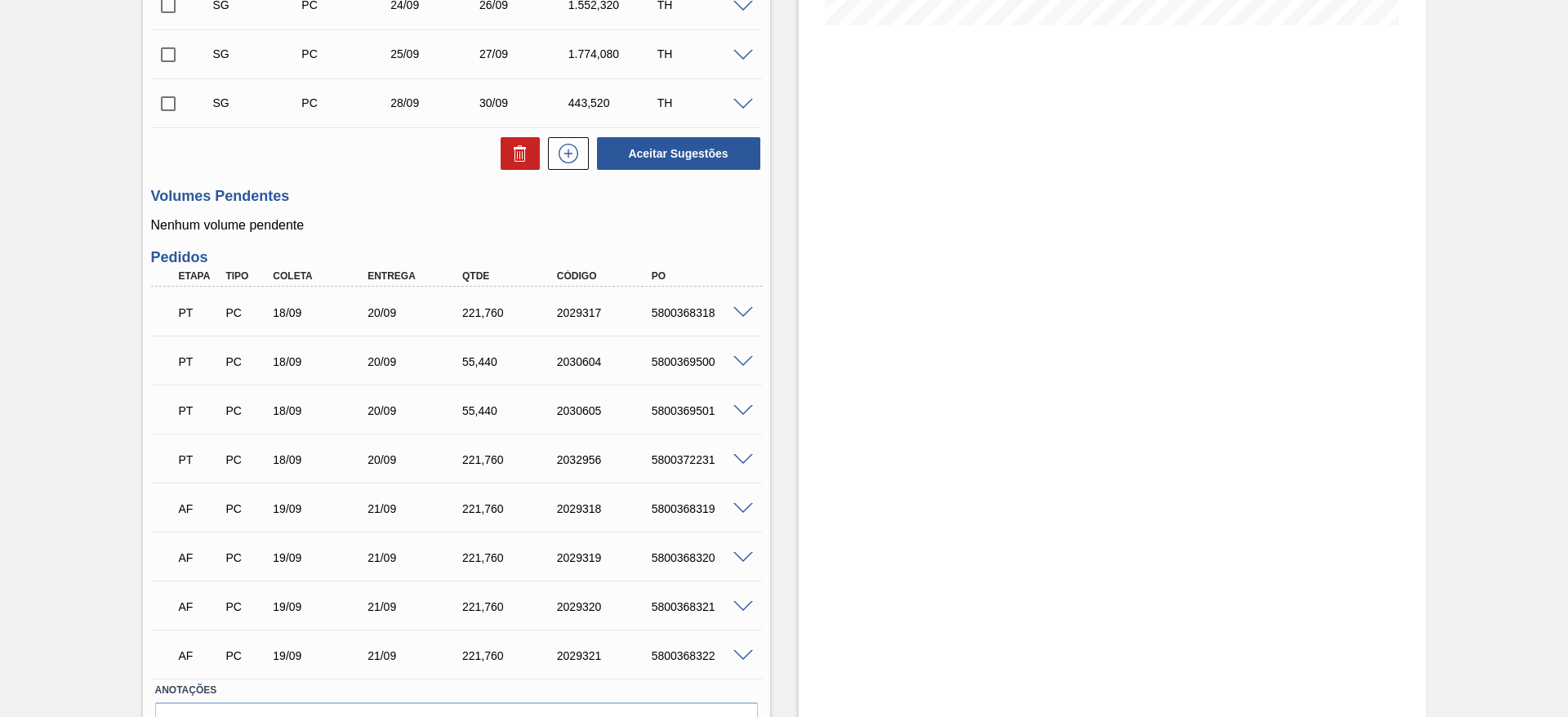
scroll to position [490, 0]
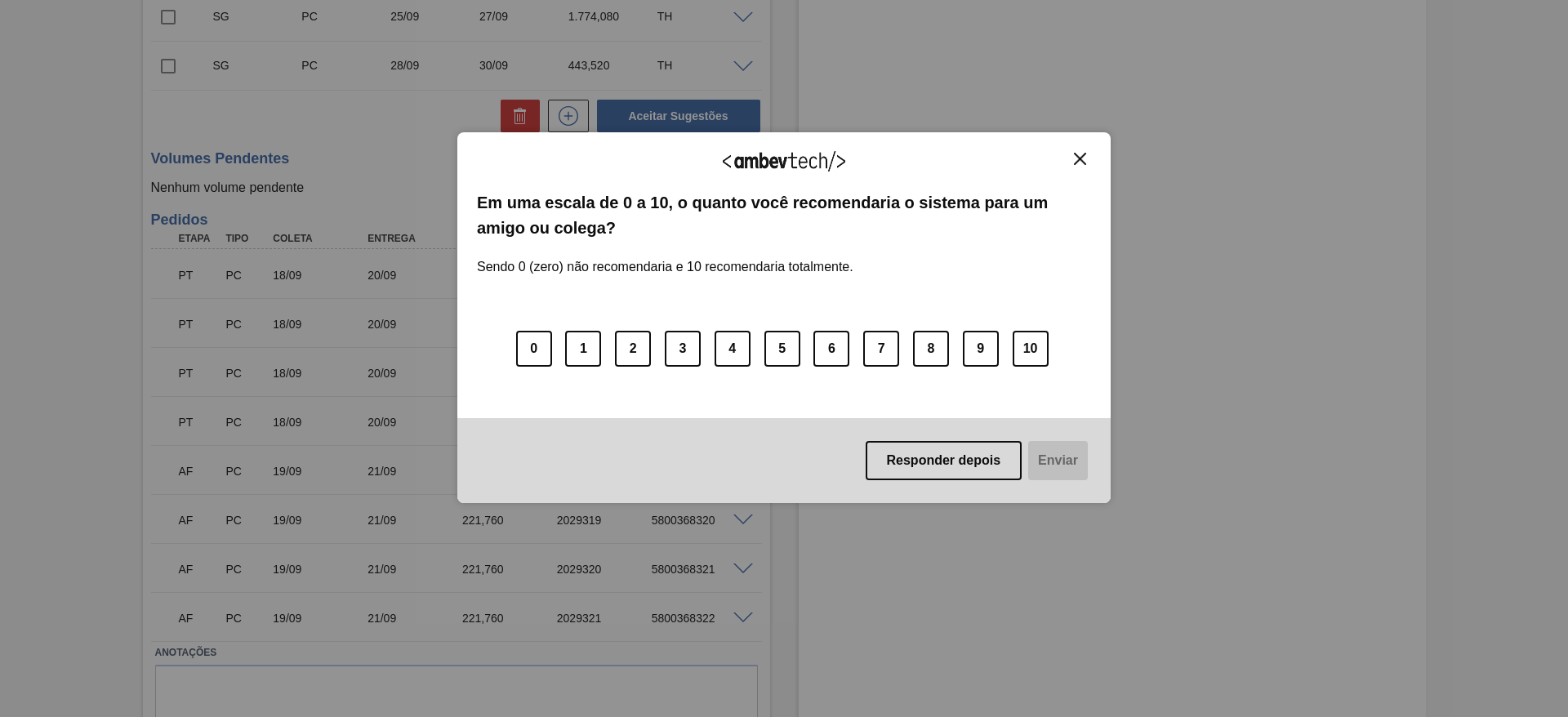
click at [1084, 160] on img "Close" at bounding box center [1079, 159] width 13 height 13
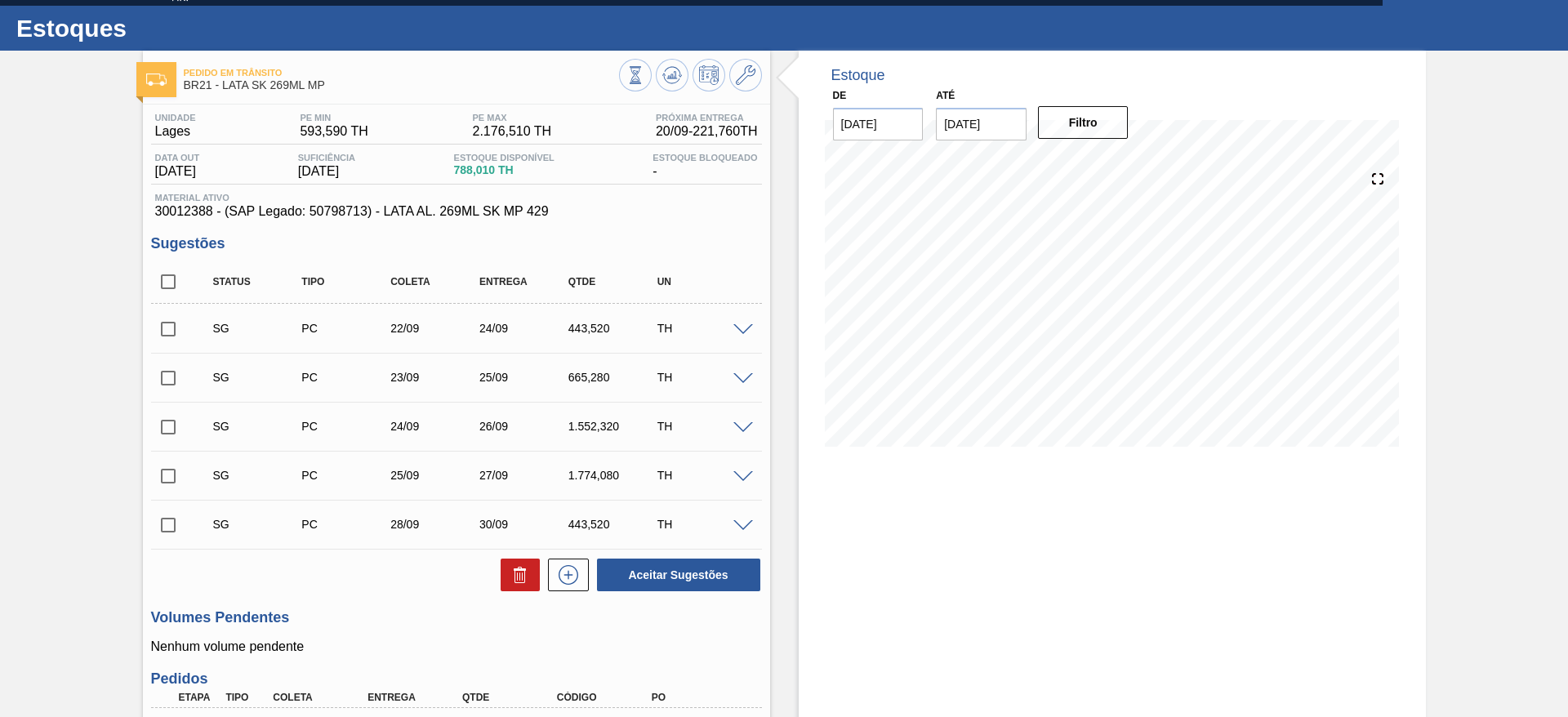
scroll to position [0, 0]
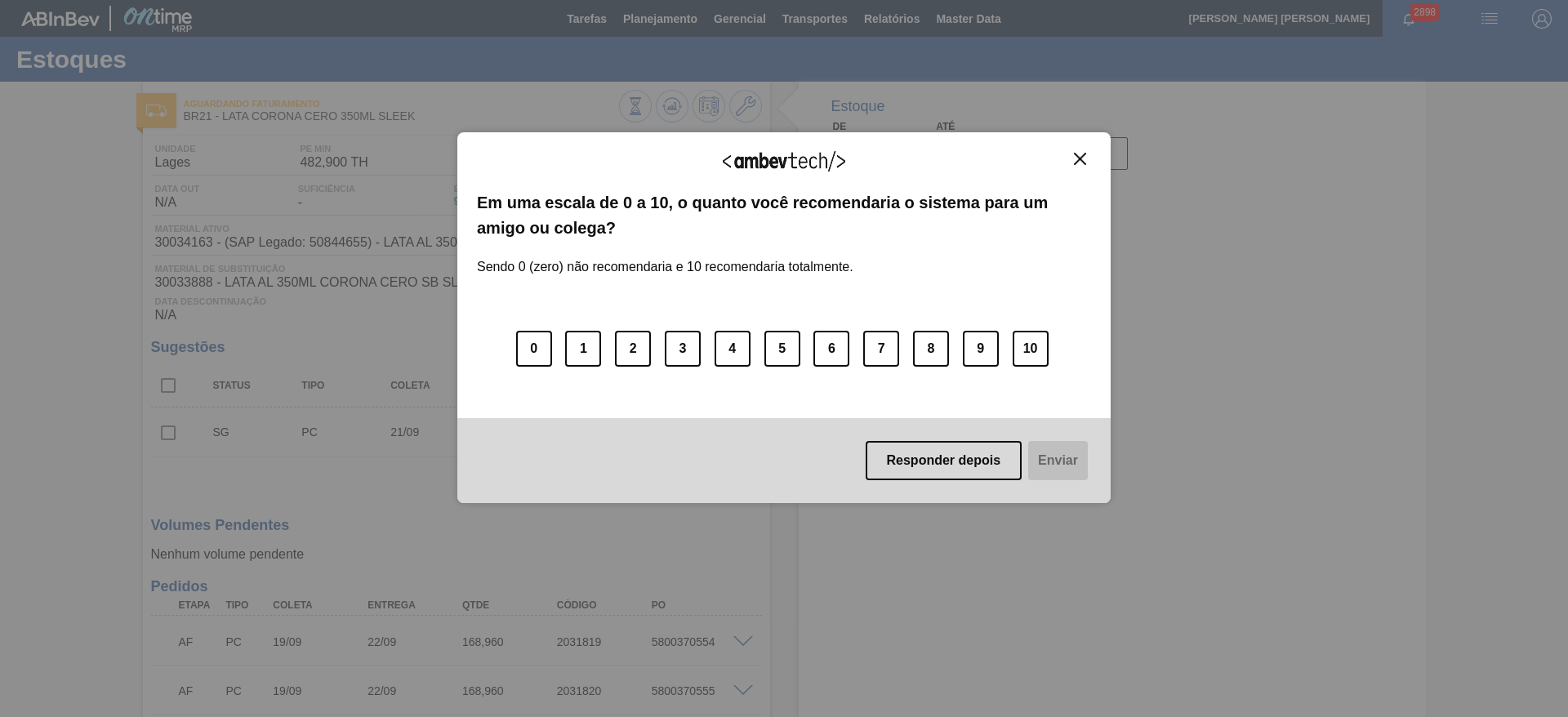
drag, startPoint x: 1079, startPoint y: 158, endPoint x: 1074, endPoint y: 170, distance: 13.0
click at [1078, 158] on img "Close" at bounding box center [1079, 159] width 13 height 13
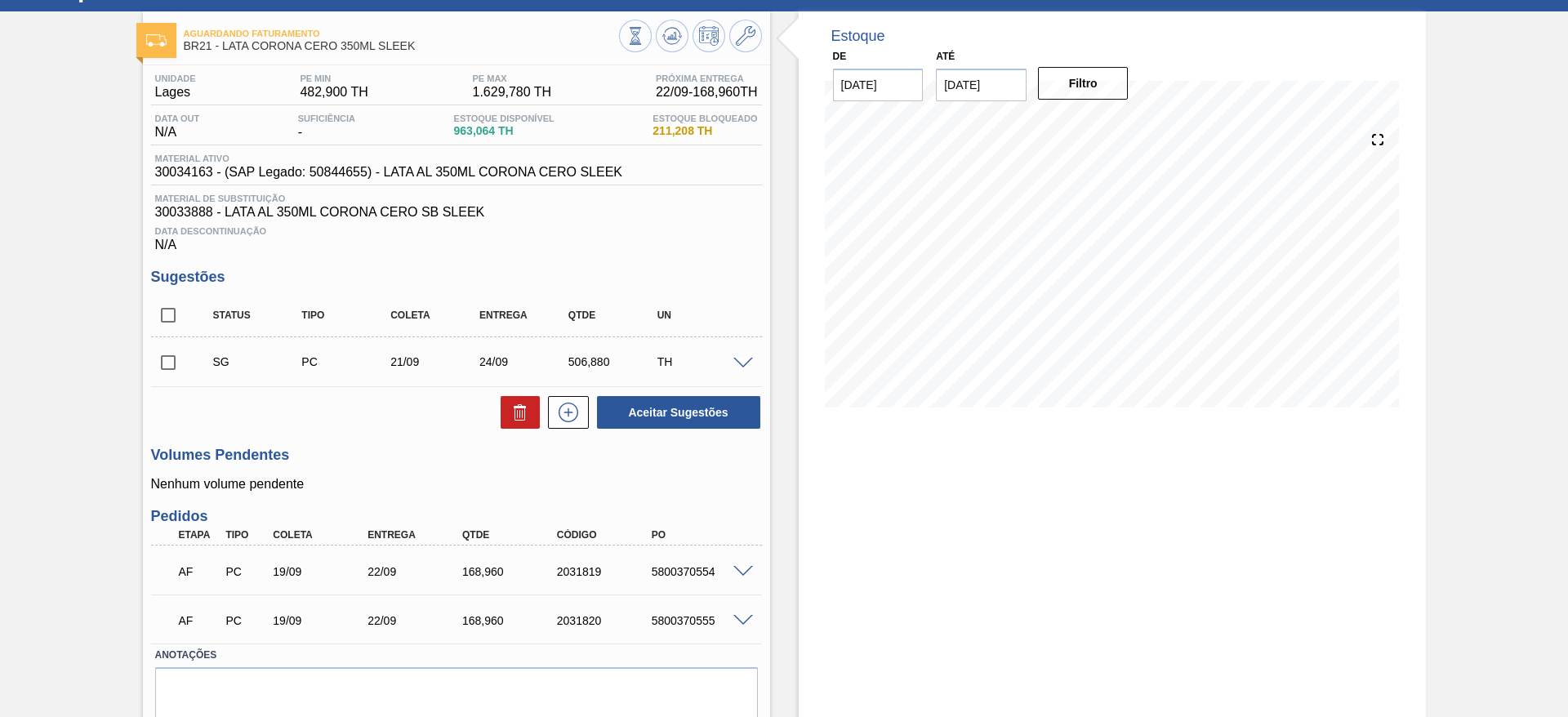
scroll to position [131, 0]
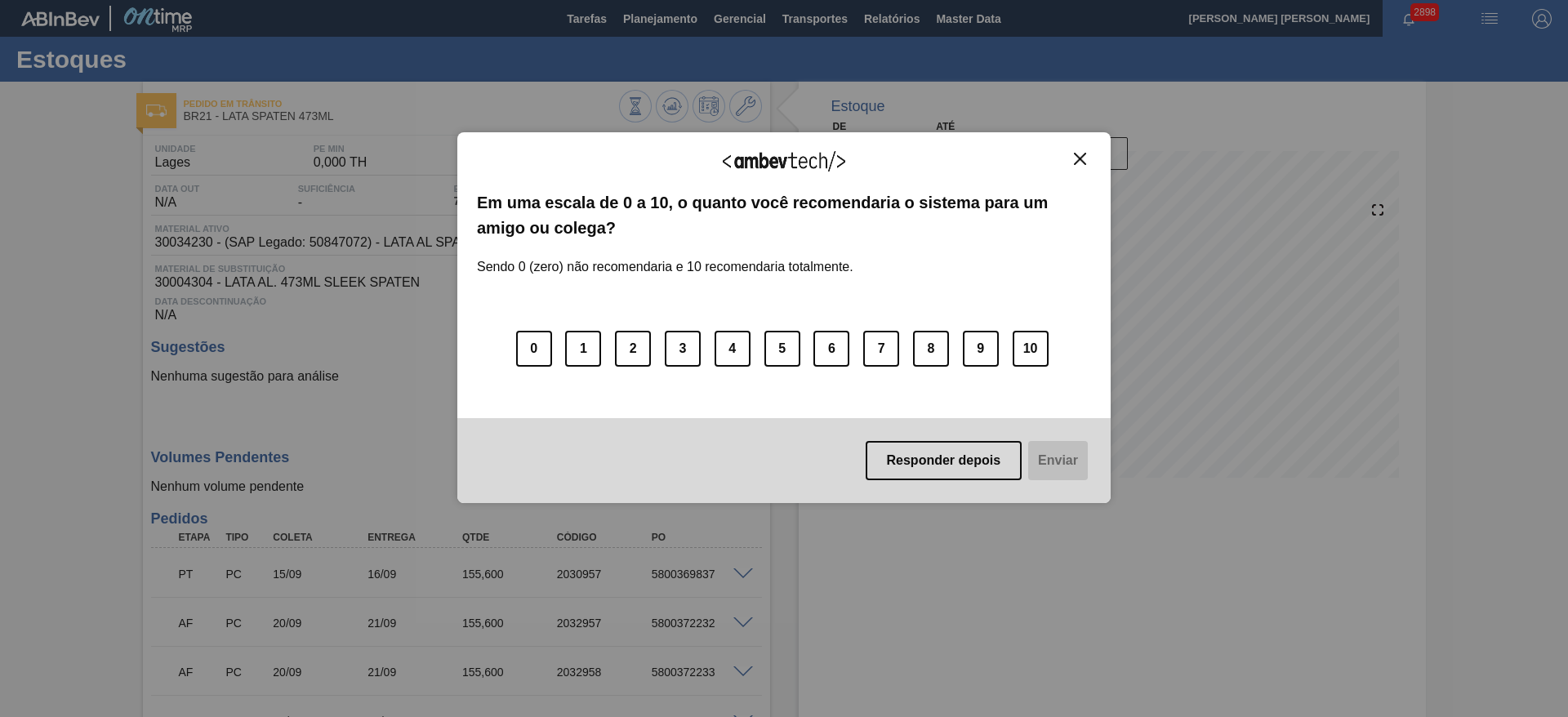
click at [1085, 162] on img "Close" at bounding box center [1079, 159] width 13 height 13
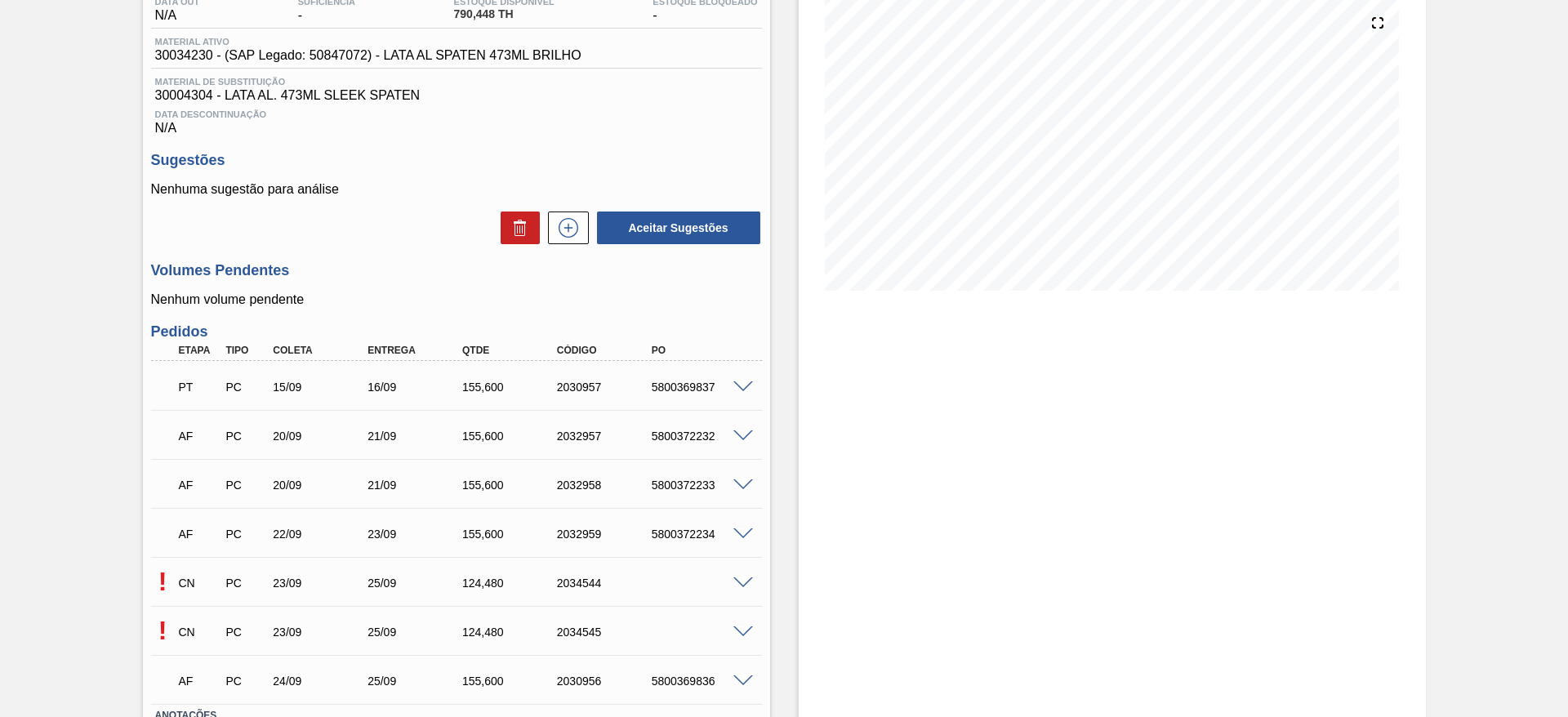
scroll to position [308, 0]
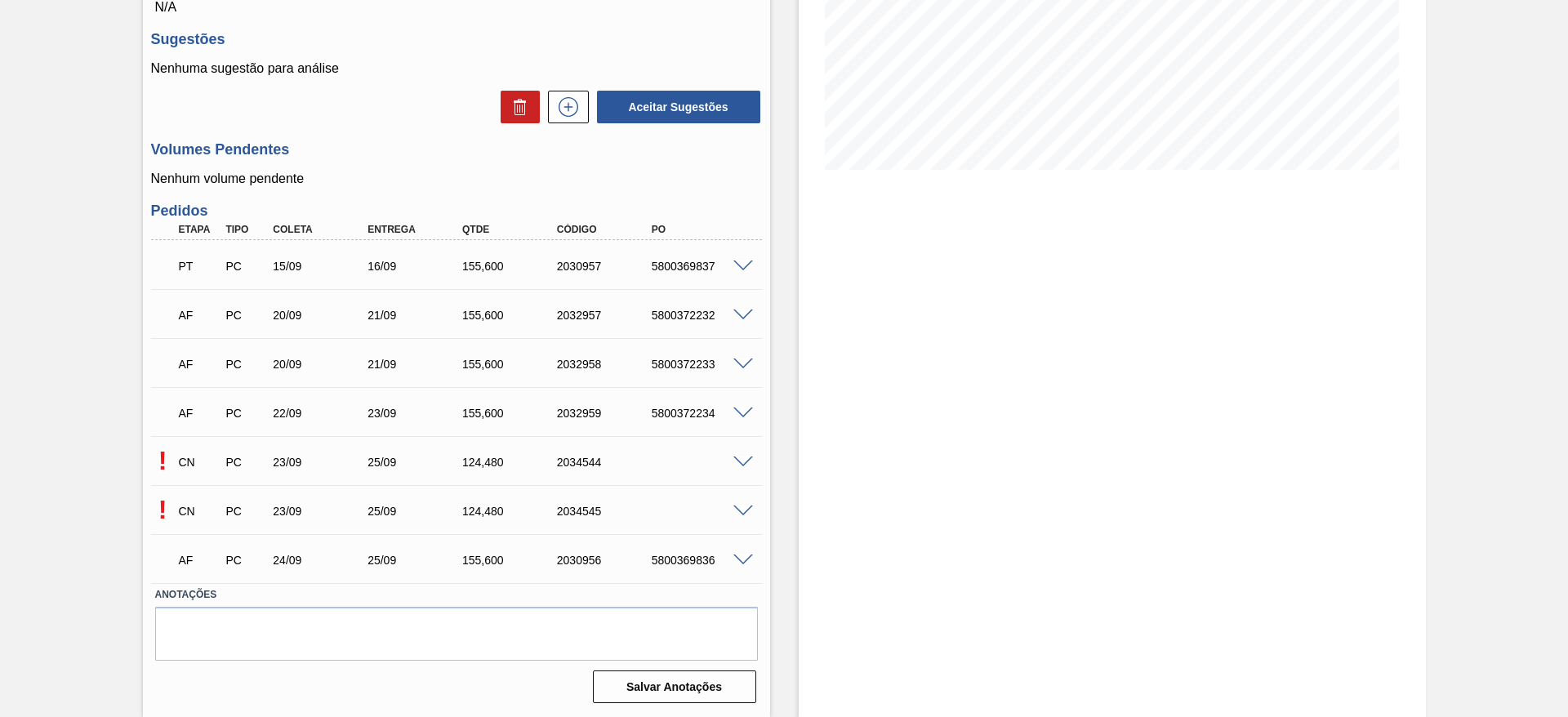
click at [746, 461] on span at bounding box center [743, 463] width 19 height 13
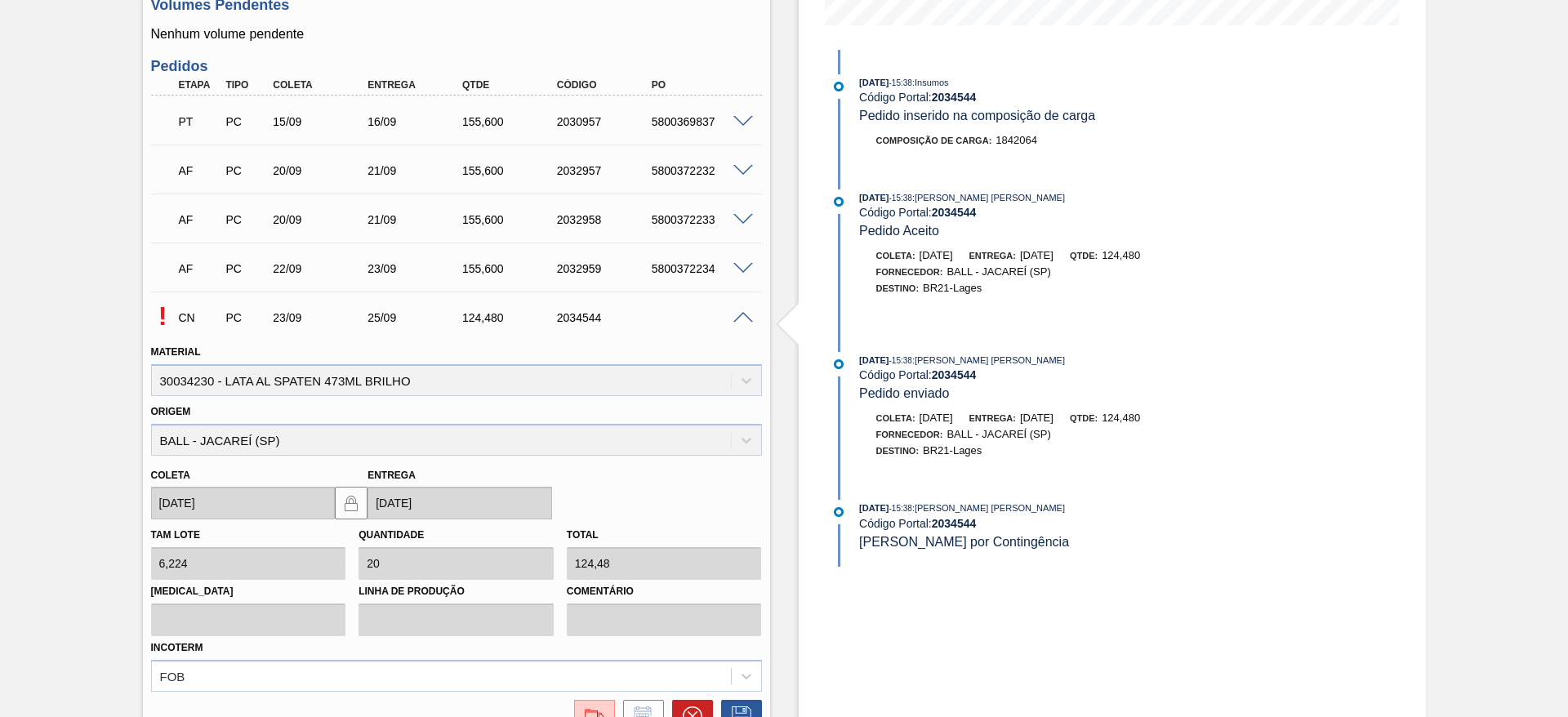
scroll to position [676, 0]
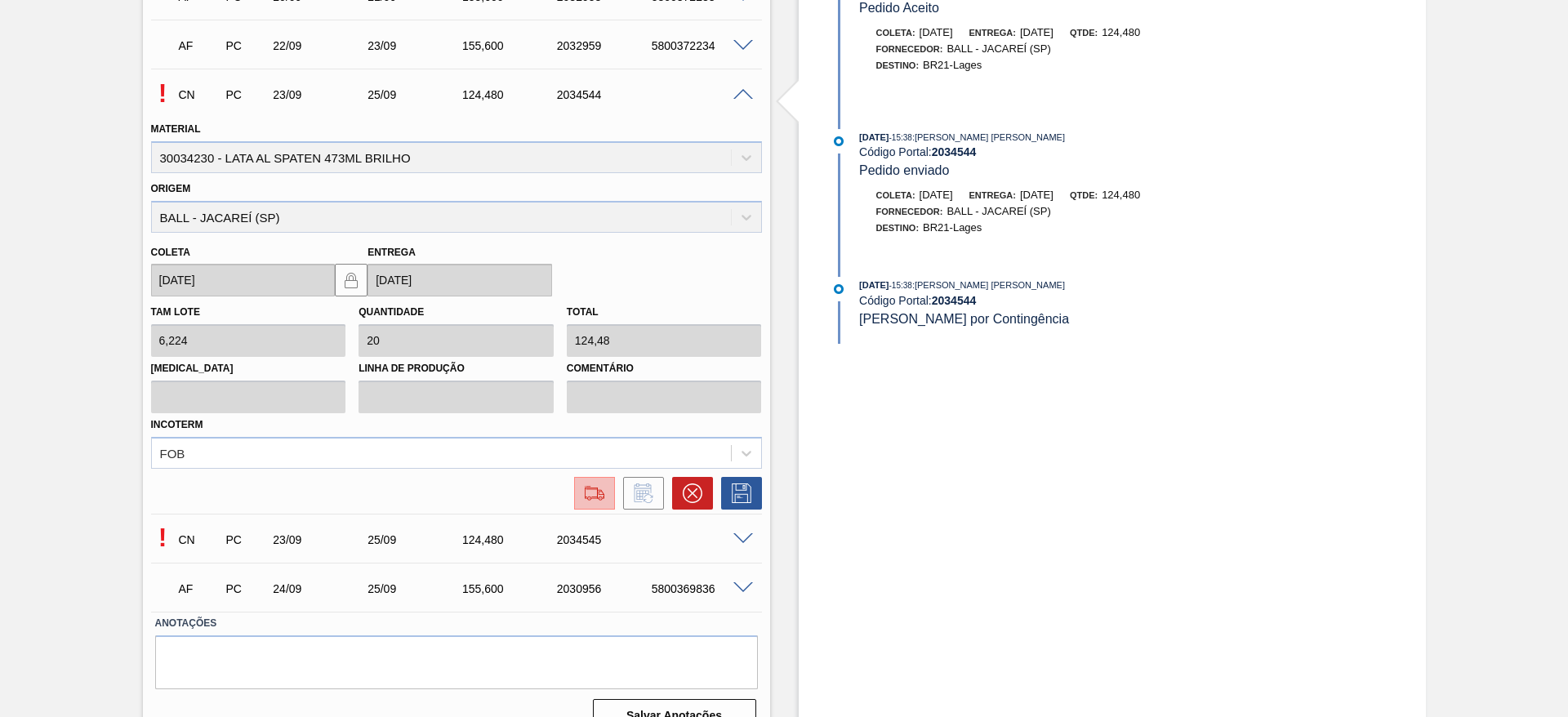
click at [591, 496] on img at bounding box center [594, 494] width 26 height 19
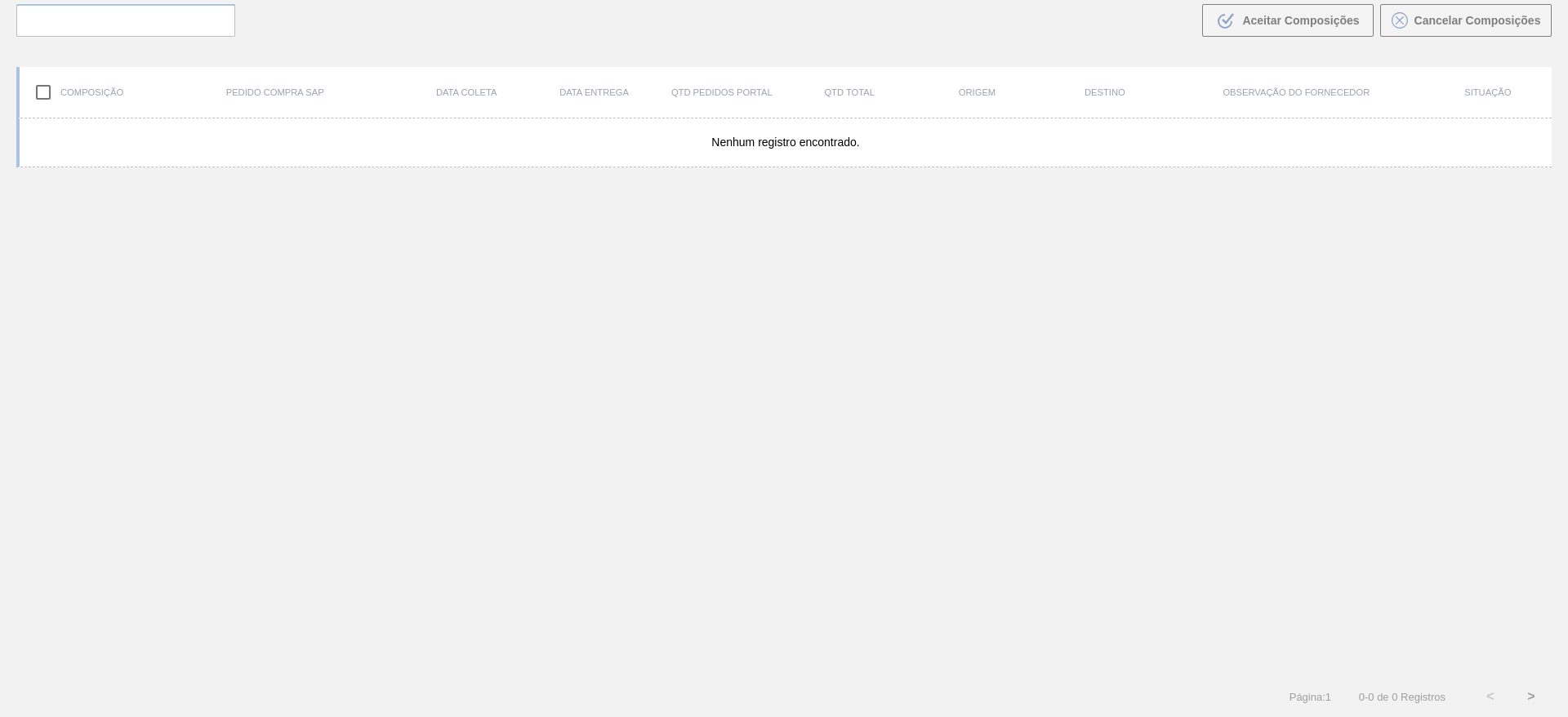
scroll to position [117, 0]
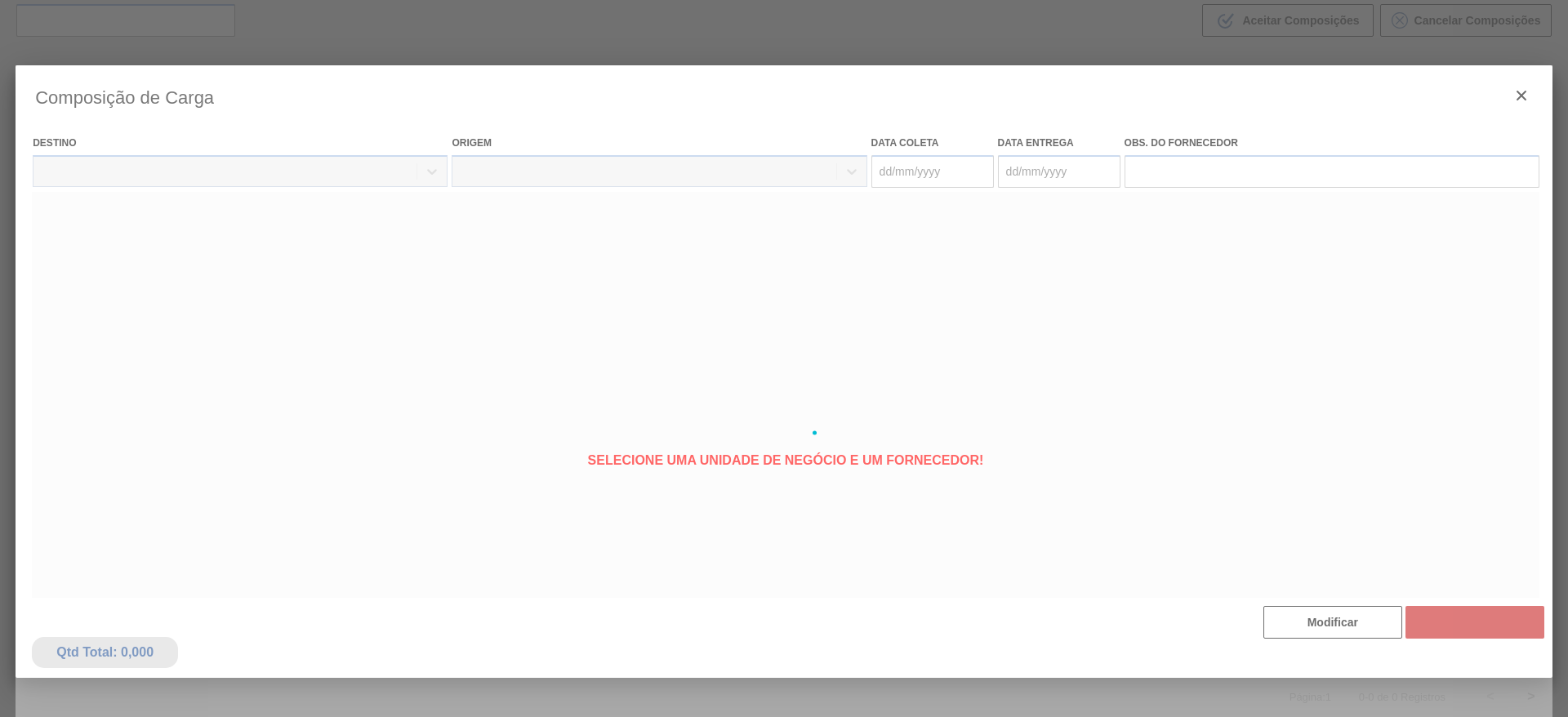
type coleta "[DATE]"
type entrega "[DATE]"
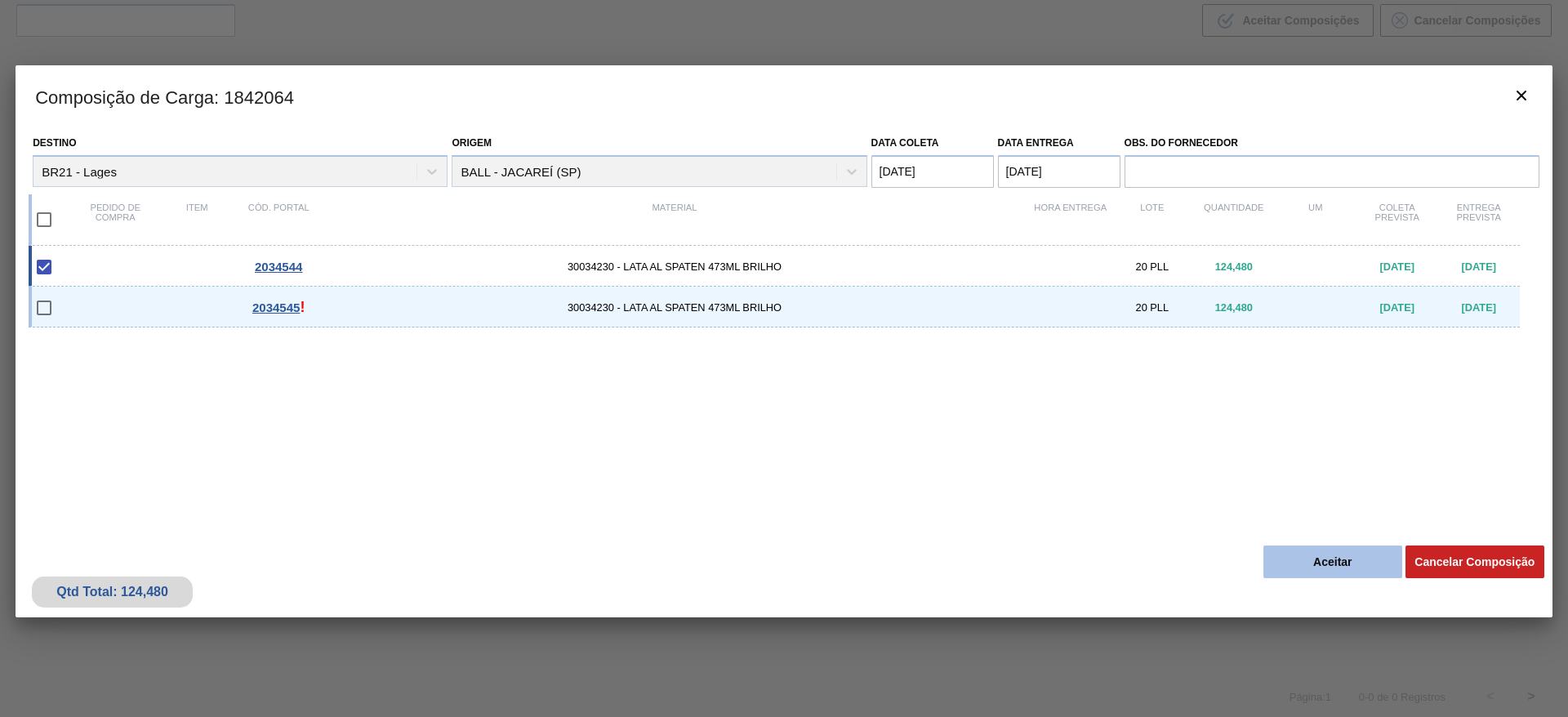
click at [1326, 548] on button "Aceitar" at bounding box center [1332, 562] width 139 height 33
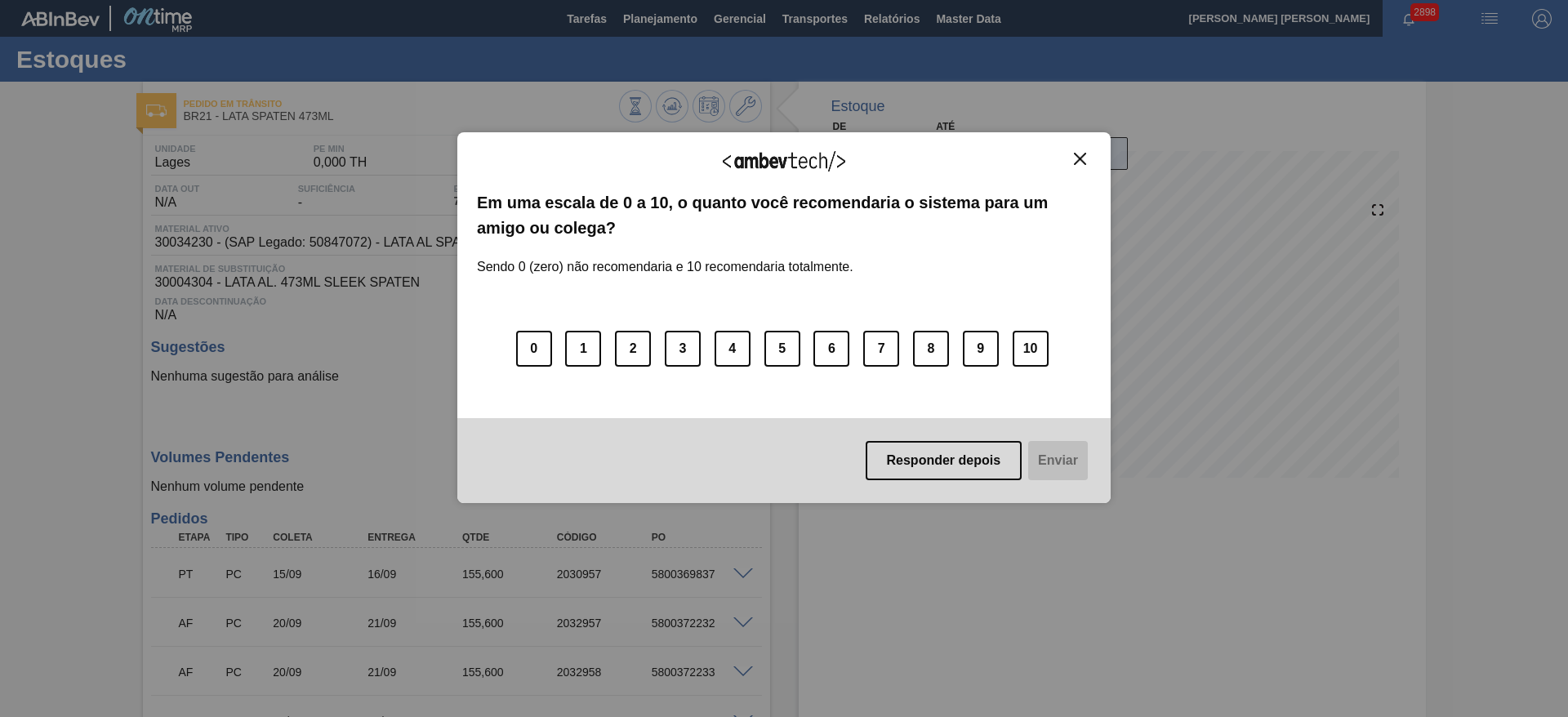
drag, startPoint x: 1079, startPoint y: 158, endPoint x: 1066, endPoint y: 168, distance: 16.4
click at [1081, 158] on img "Close" at bounding box center [1079, 159] width 13 height 13
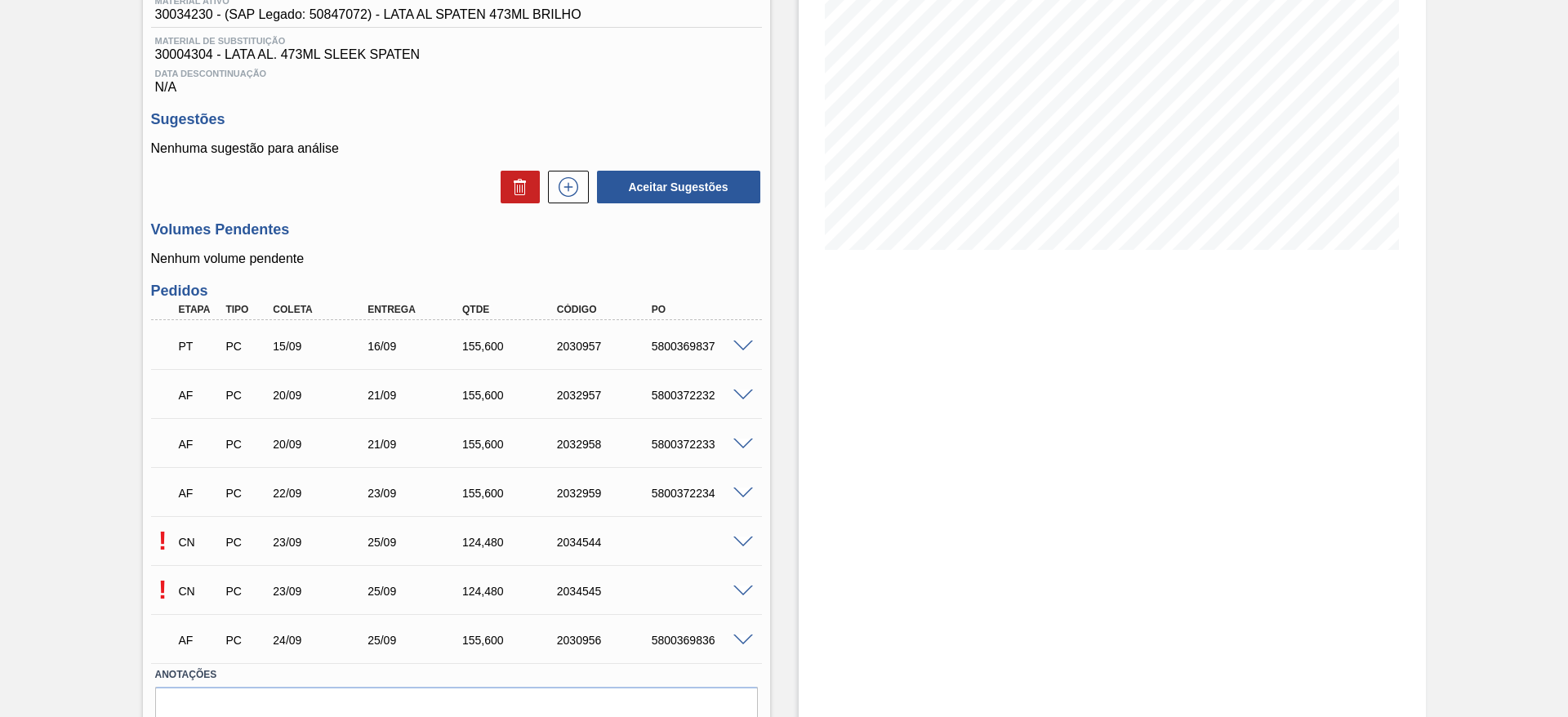
scroll to position [308, 0]
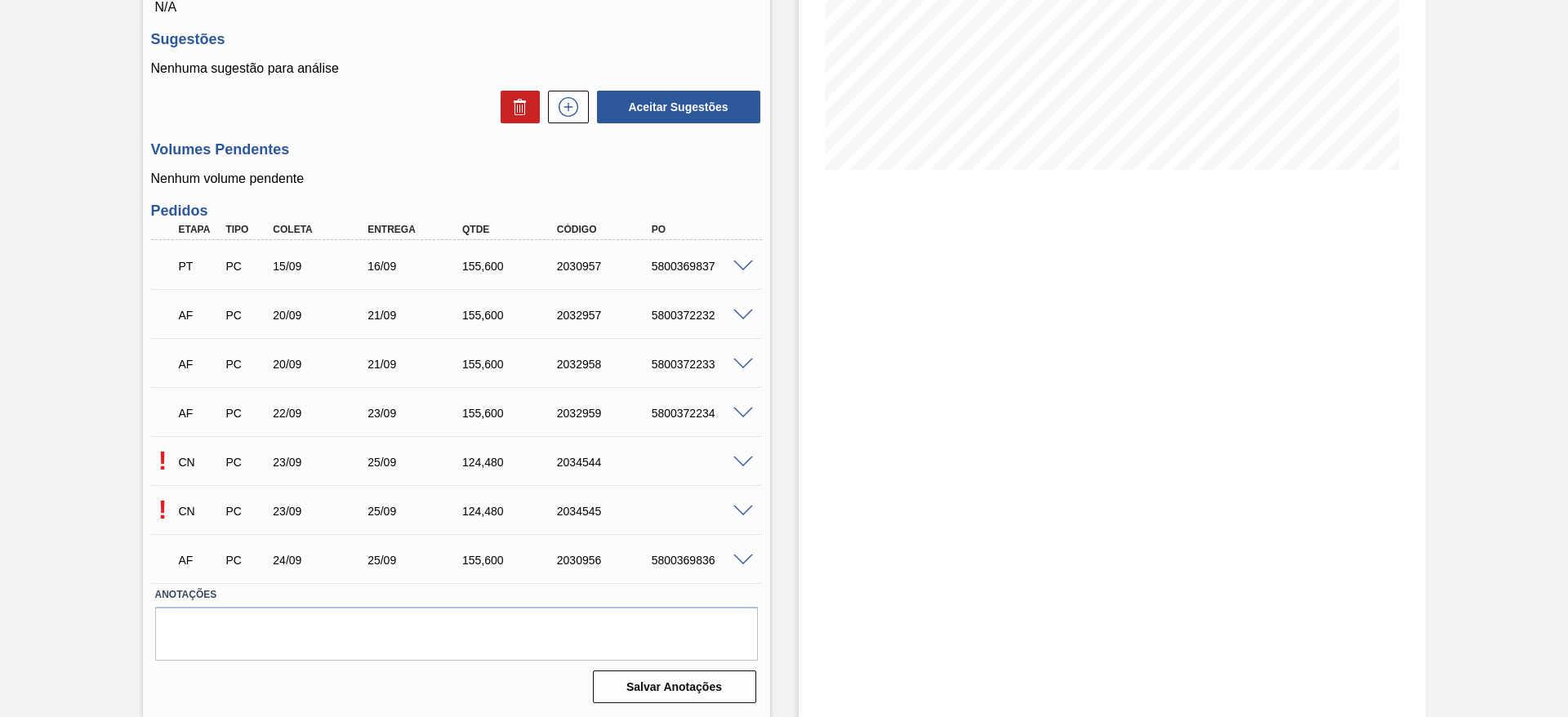
click at [744, 506] on span at bounding box center [743, 512] width 19 height 13
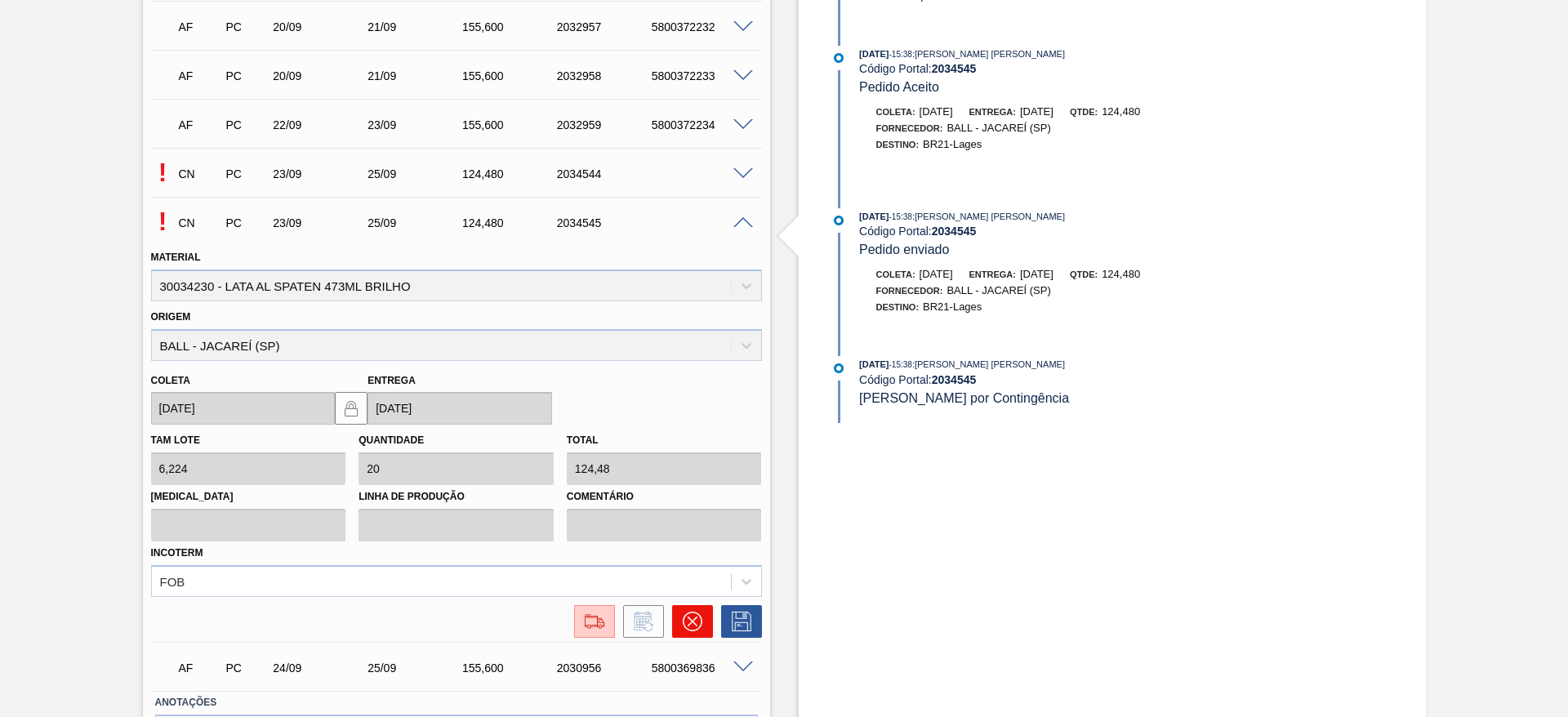
scroll to position [704, 0]
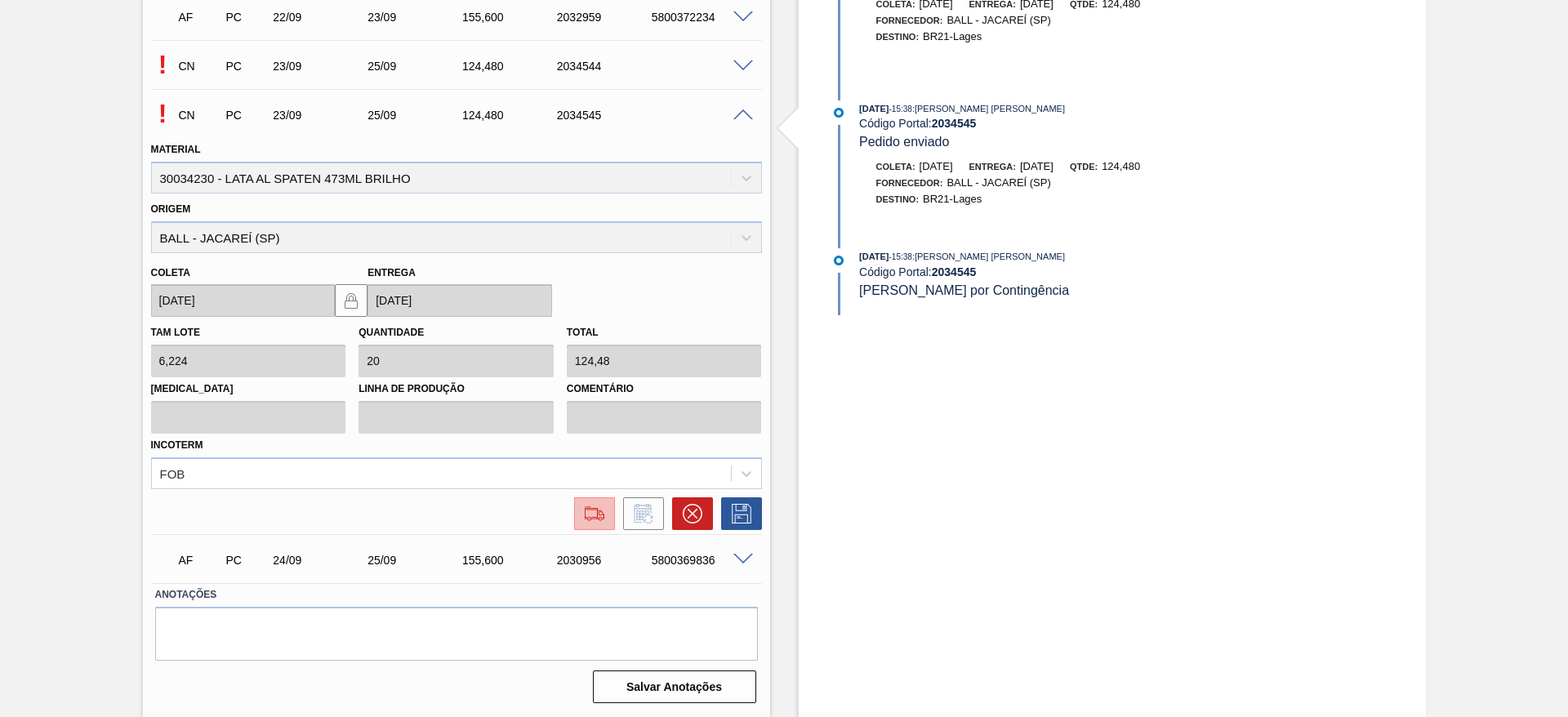
click at [595, 504] on img at bounding box center [594, 514] width 26 height 19
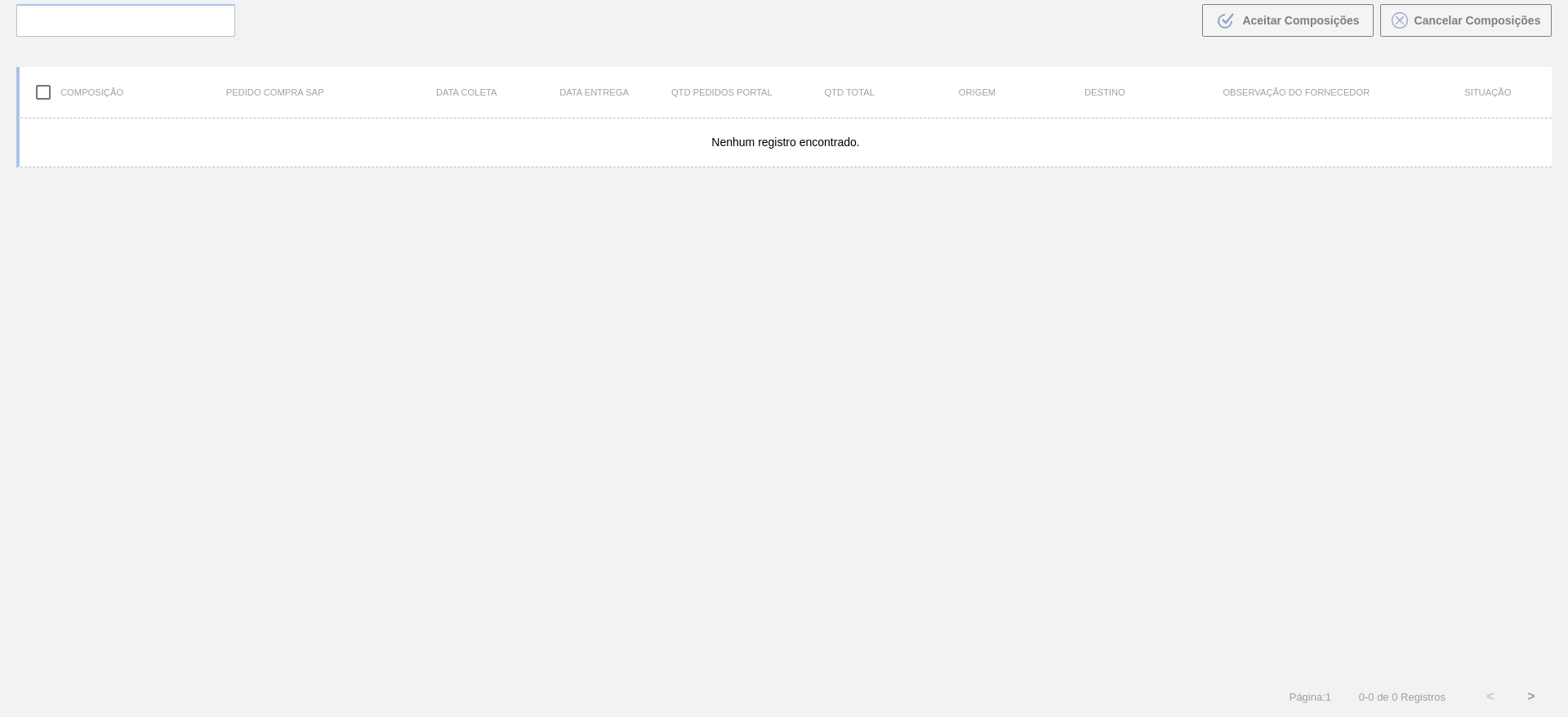
scroll to position [117, 0]
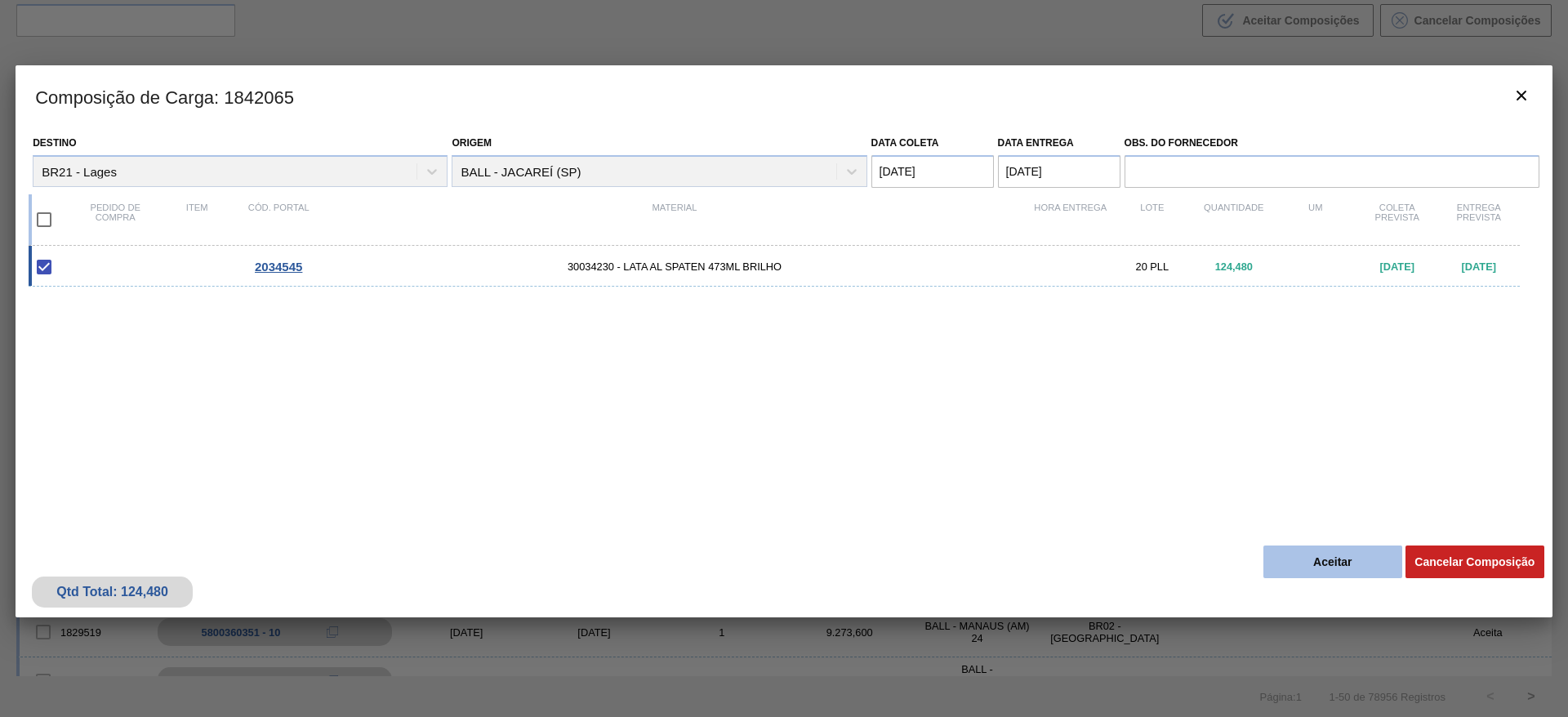
click at [1340, 569] on button "Aceitar" at bounding box center [1332, 562] width 139 height 33
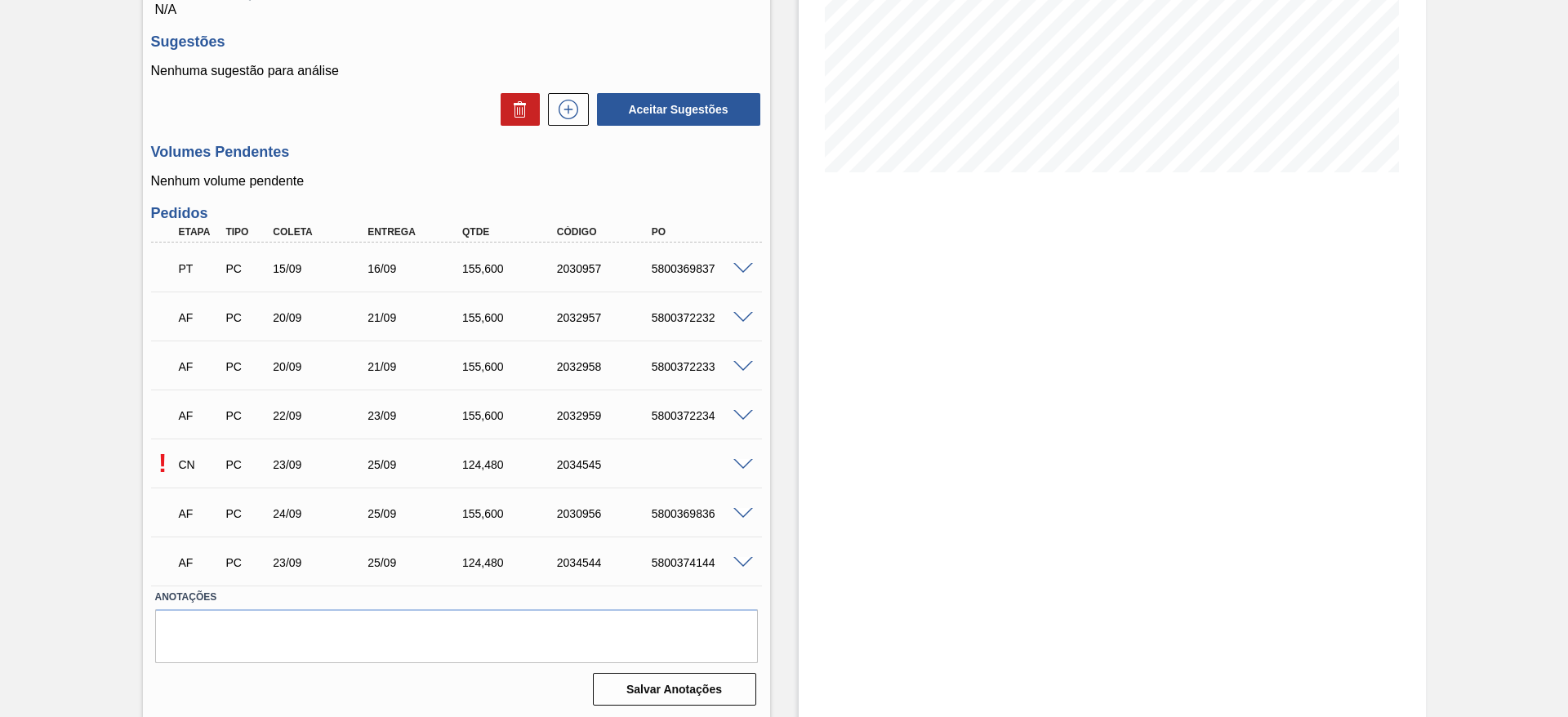
scroll to position [308, 0]
click at [695, 562] on div "5800374144" at bounding box center [700, 561] width 106 height 13
copy div "5800374144"
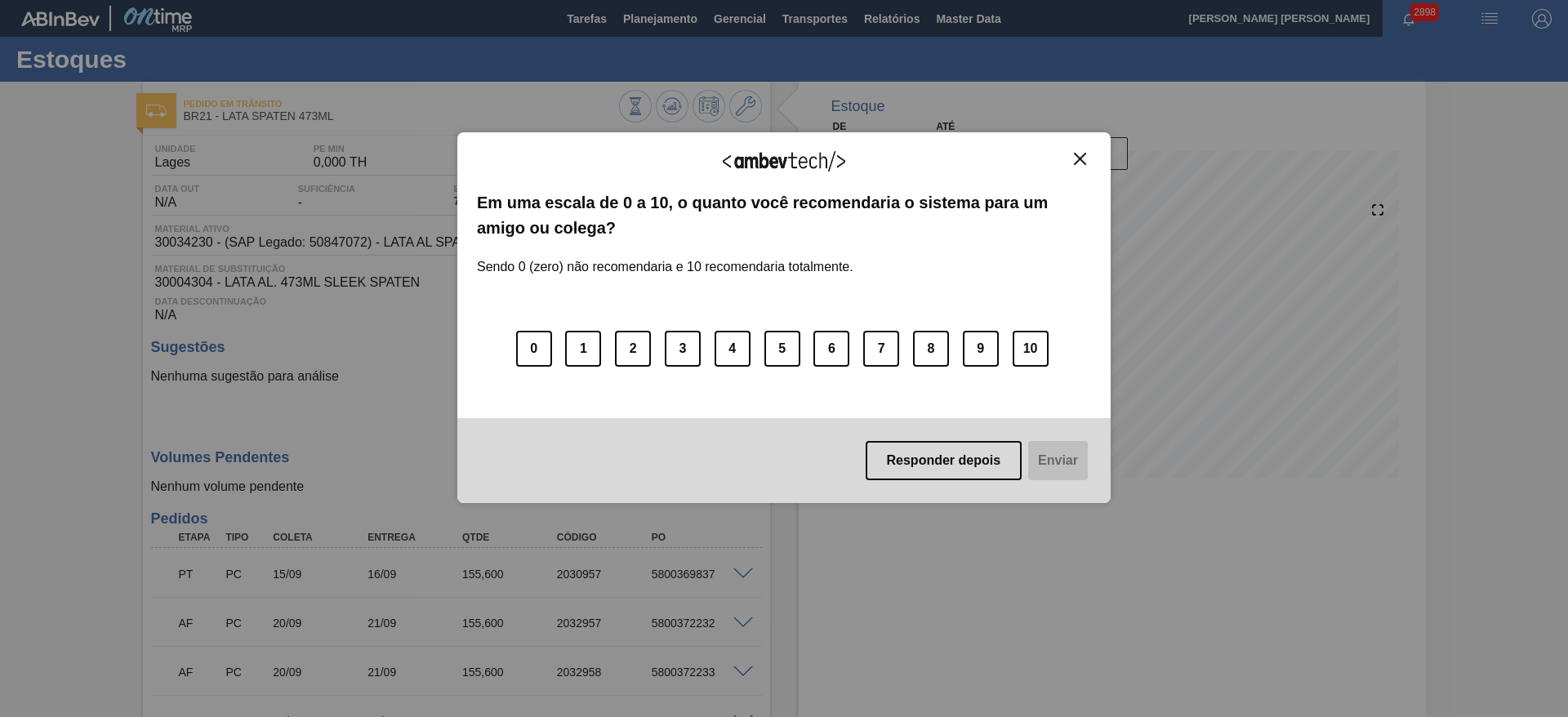
click at [1085, 161] on img "Close" at bounding box center [1079, 159] width 13 height 13
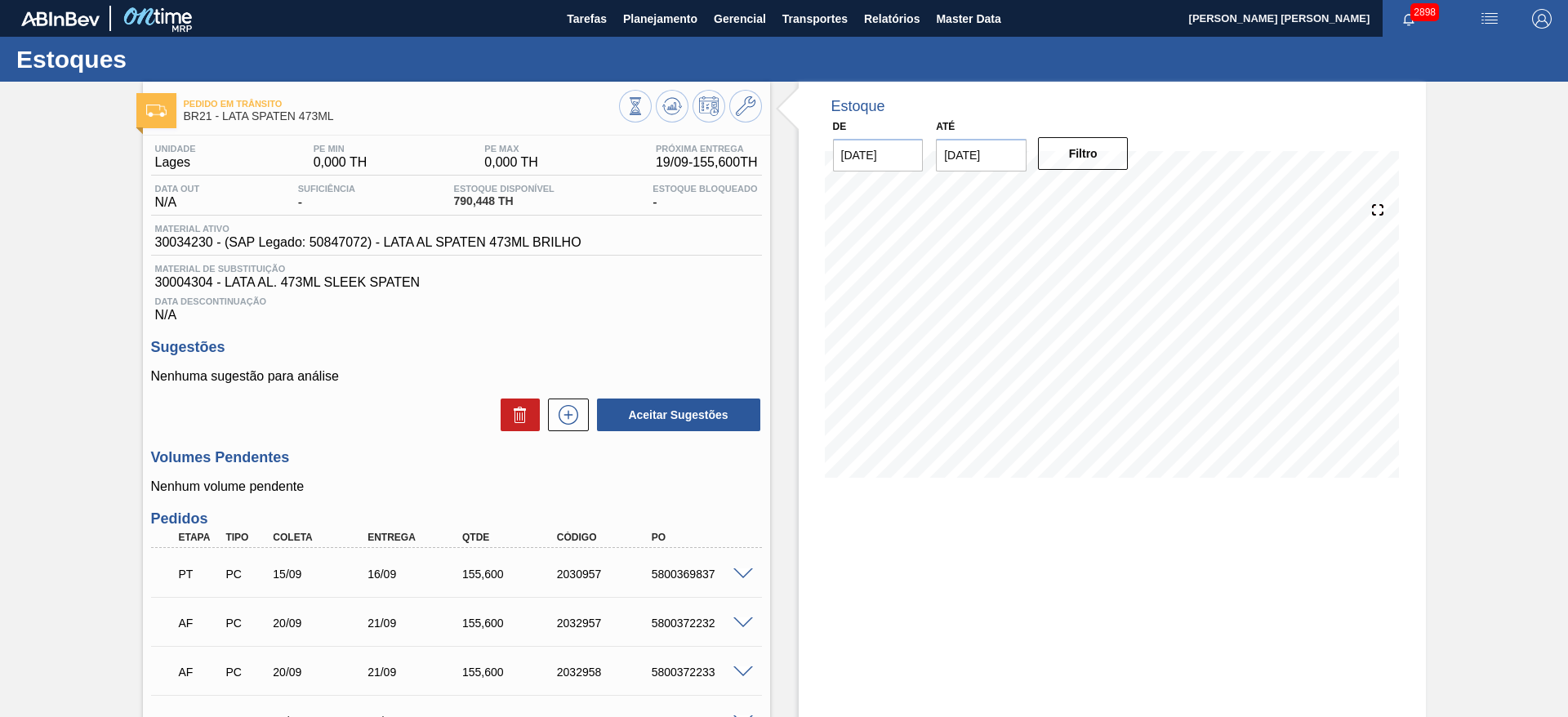
scroll to position [308, 0]
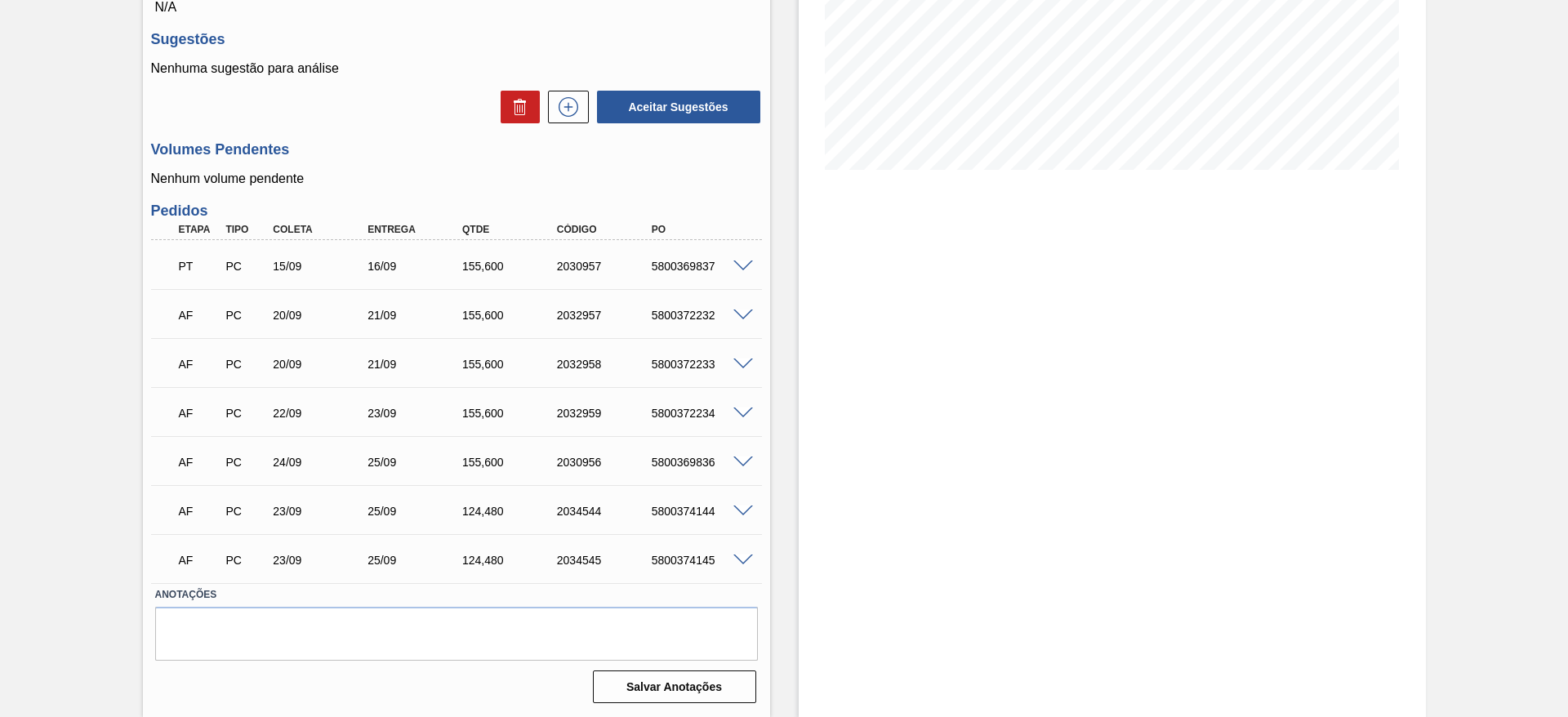
click at [696, 558] on div "5800374145" at bounding box center [700, 561] width 106 height 13
copy div "5800374145"
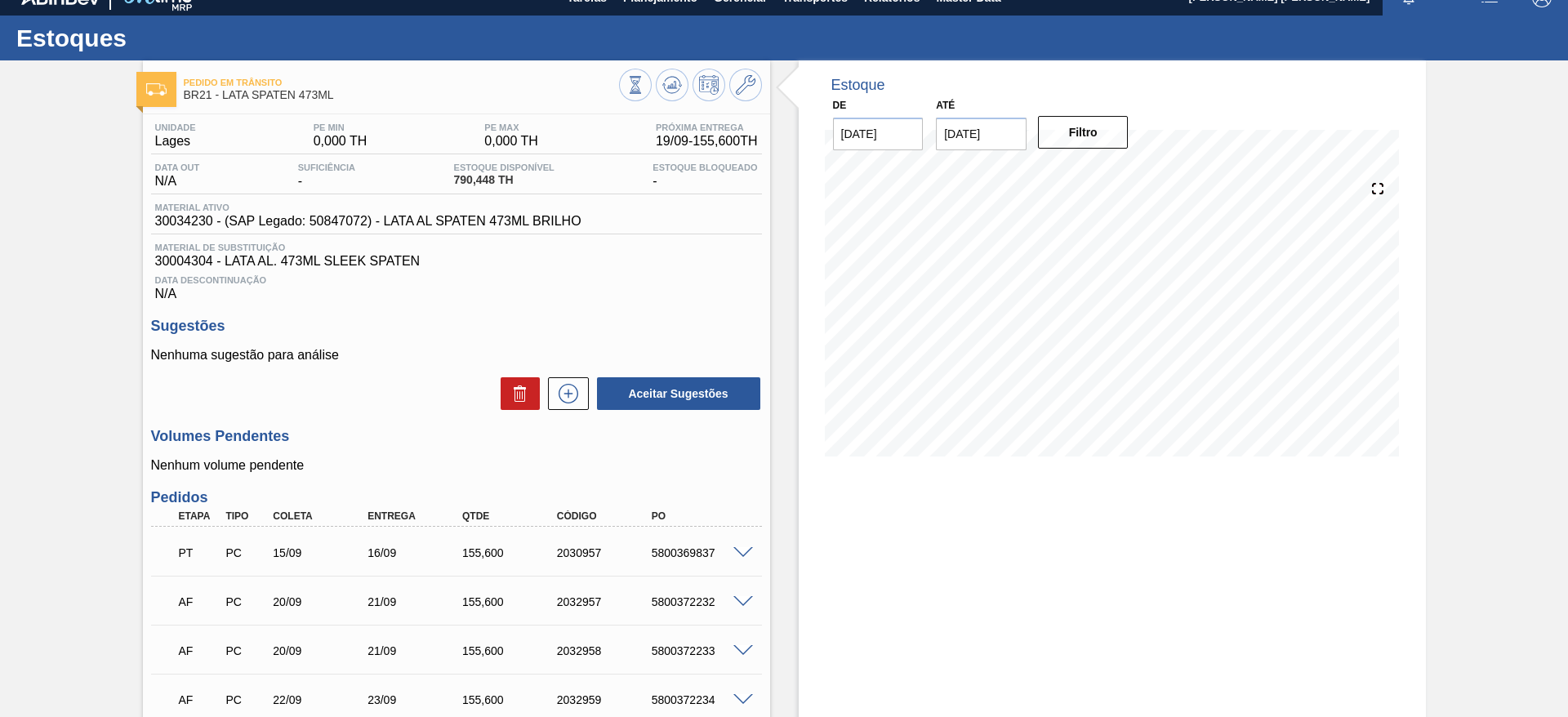
scroll to position [0, 0]
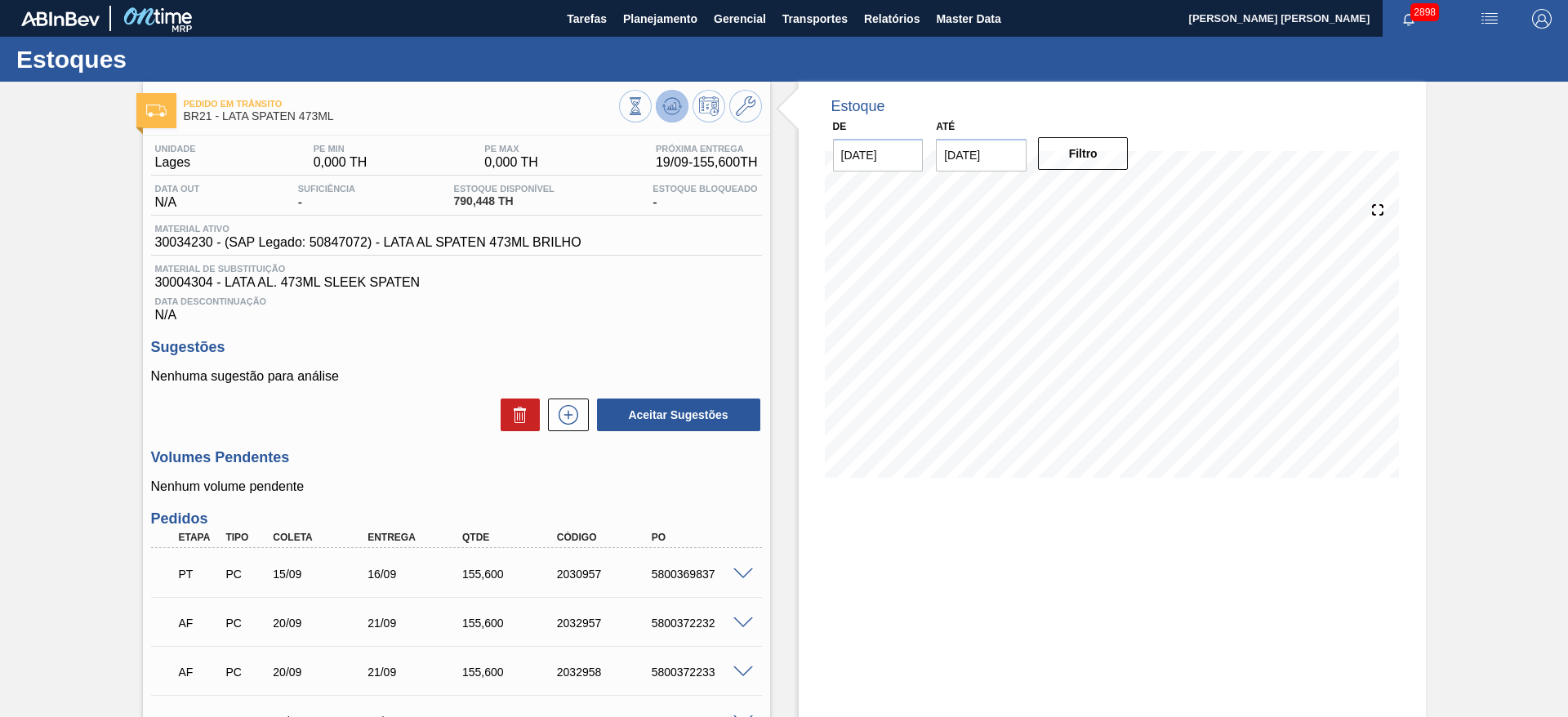
click at [675, 100] on icon at bounding box center [672, 106] width 19 height 19
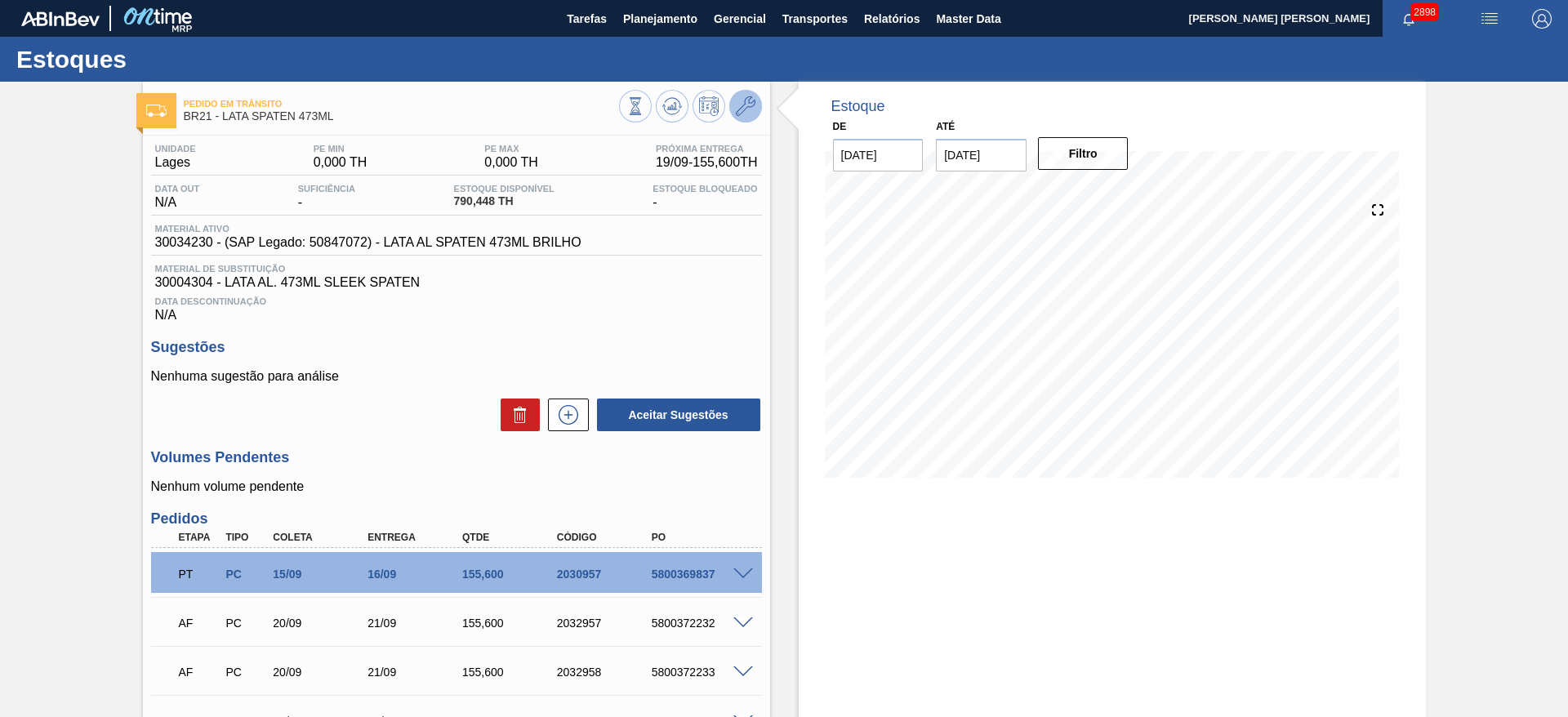
click at [755, 109] on button at bounding box center [746, 106] width 33 height 33
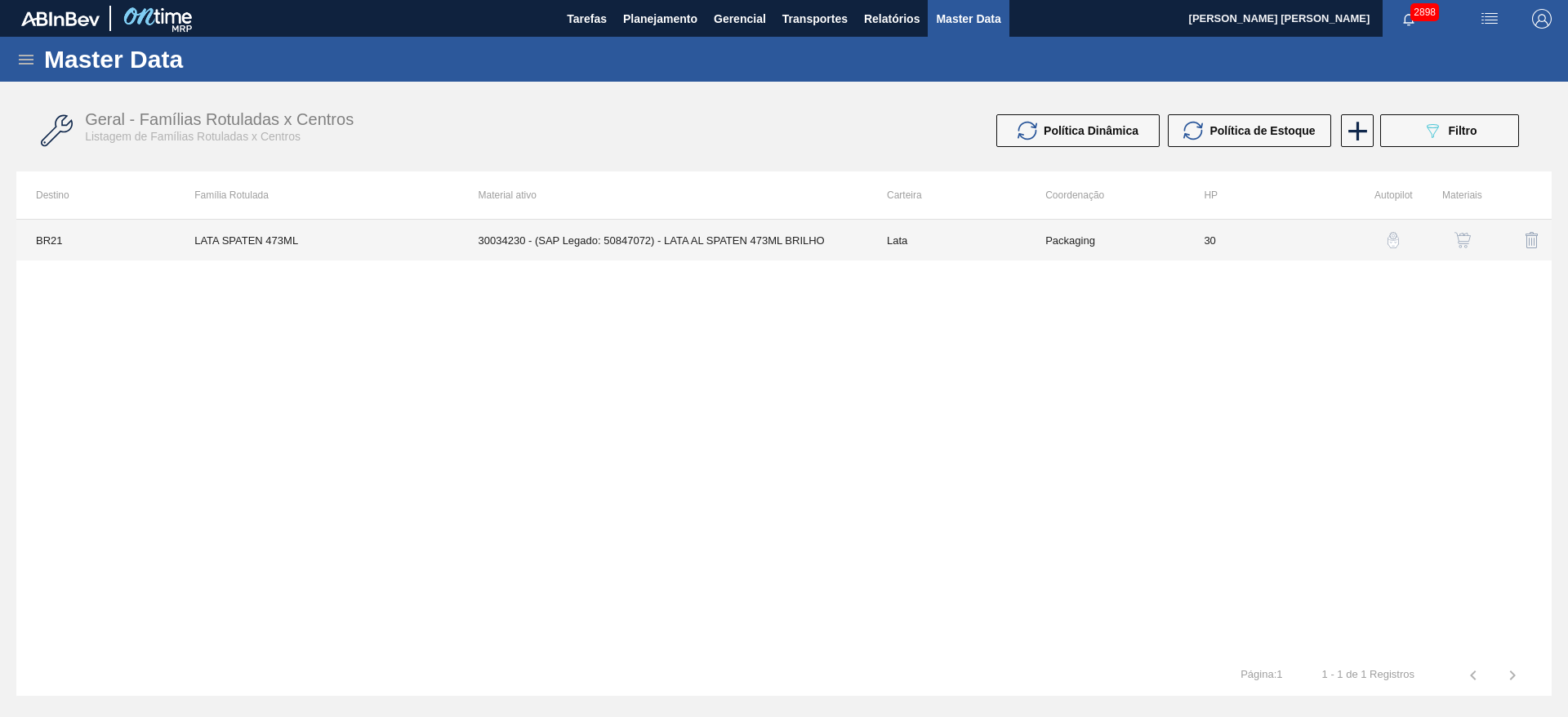
click at [668, 252] on td "30034230 - (SAP Legado: 50847072) - LATA AL SPATEN 473ML BRILHO" at bounding box center [663, 240] width 409 height 40
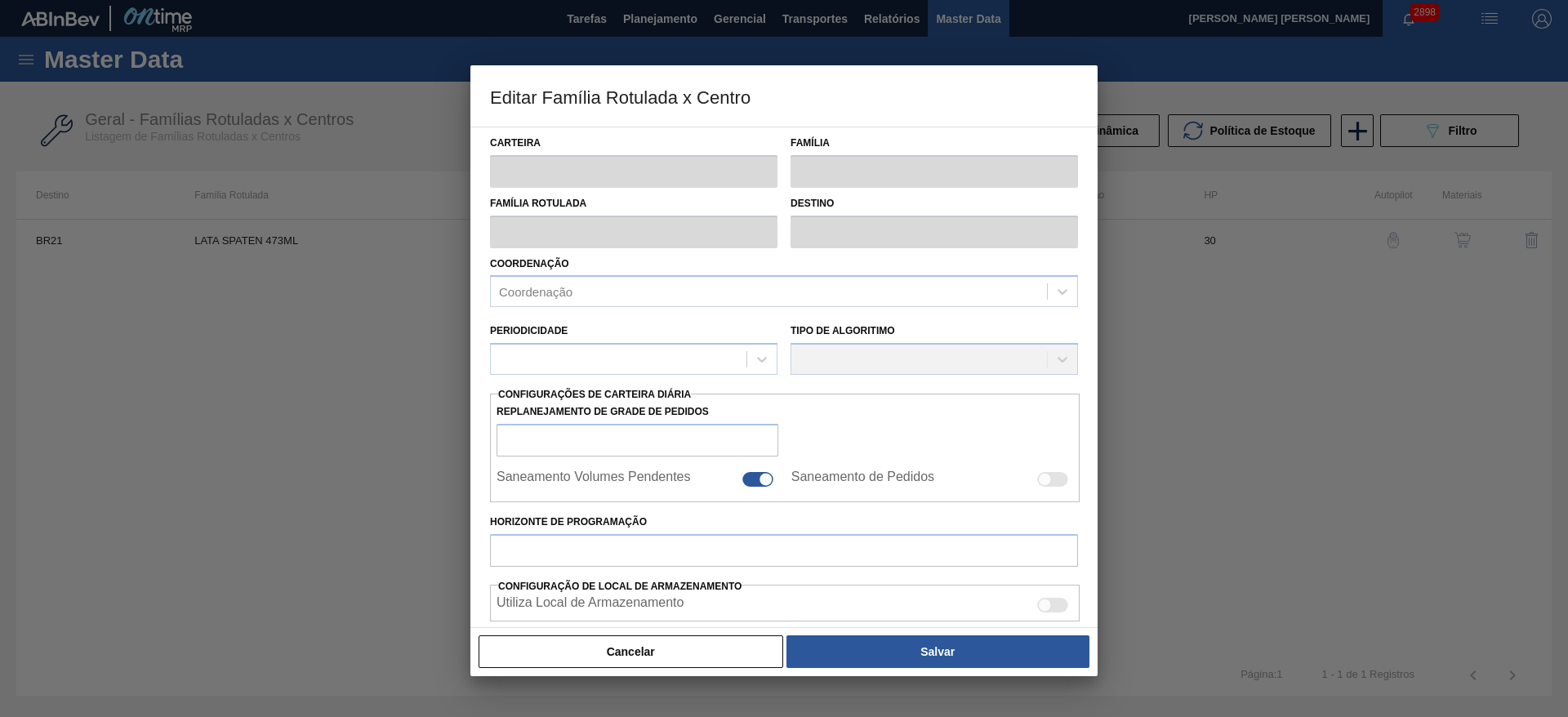
type input "Lata"
type input "LATA SPATEN 473ML"
type input "BR21 - Lages"
type input "0"
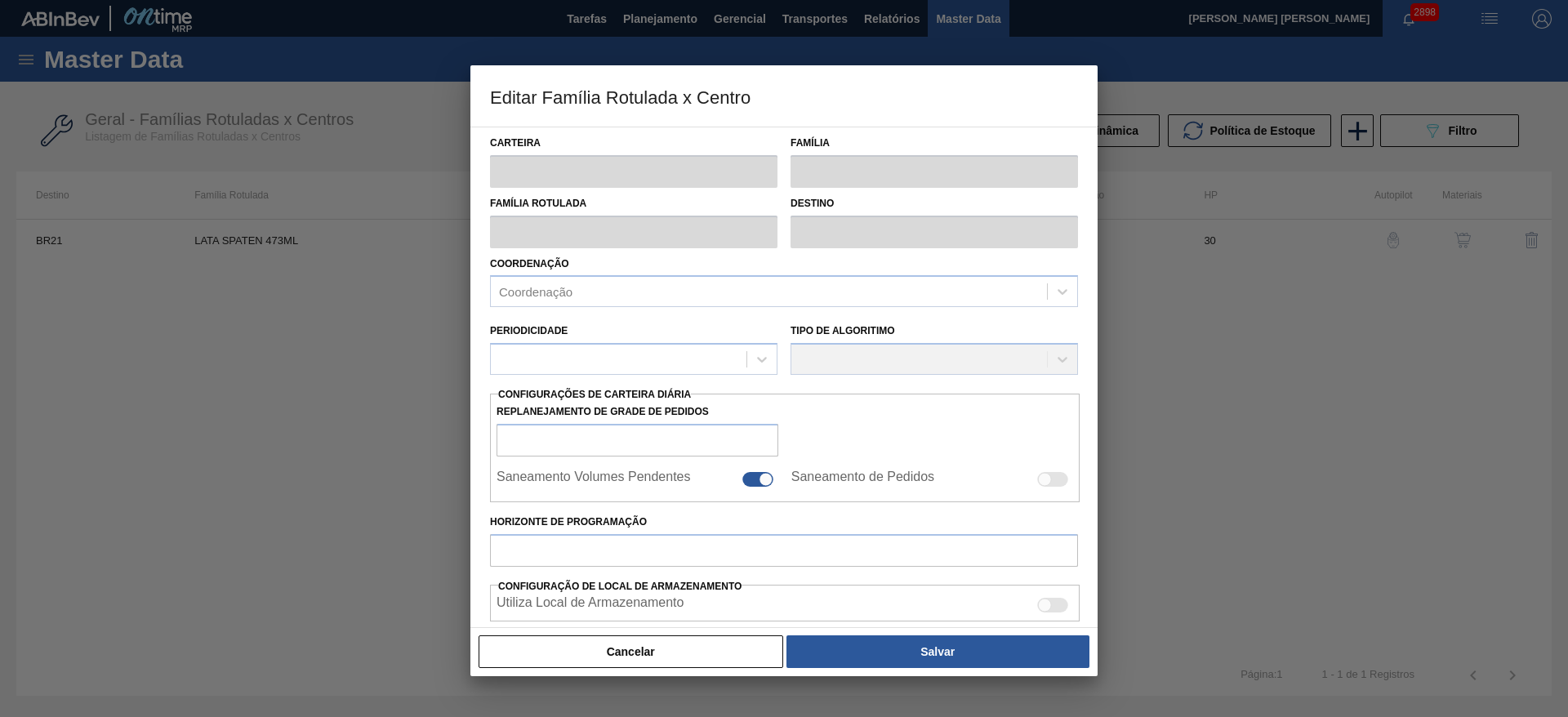
checkbox input "false"
type input "30"
checkbox input "true"
type input "407,73"
type input "1.313,8"
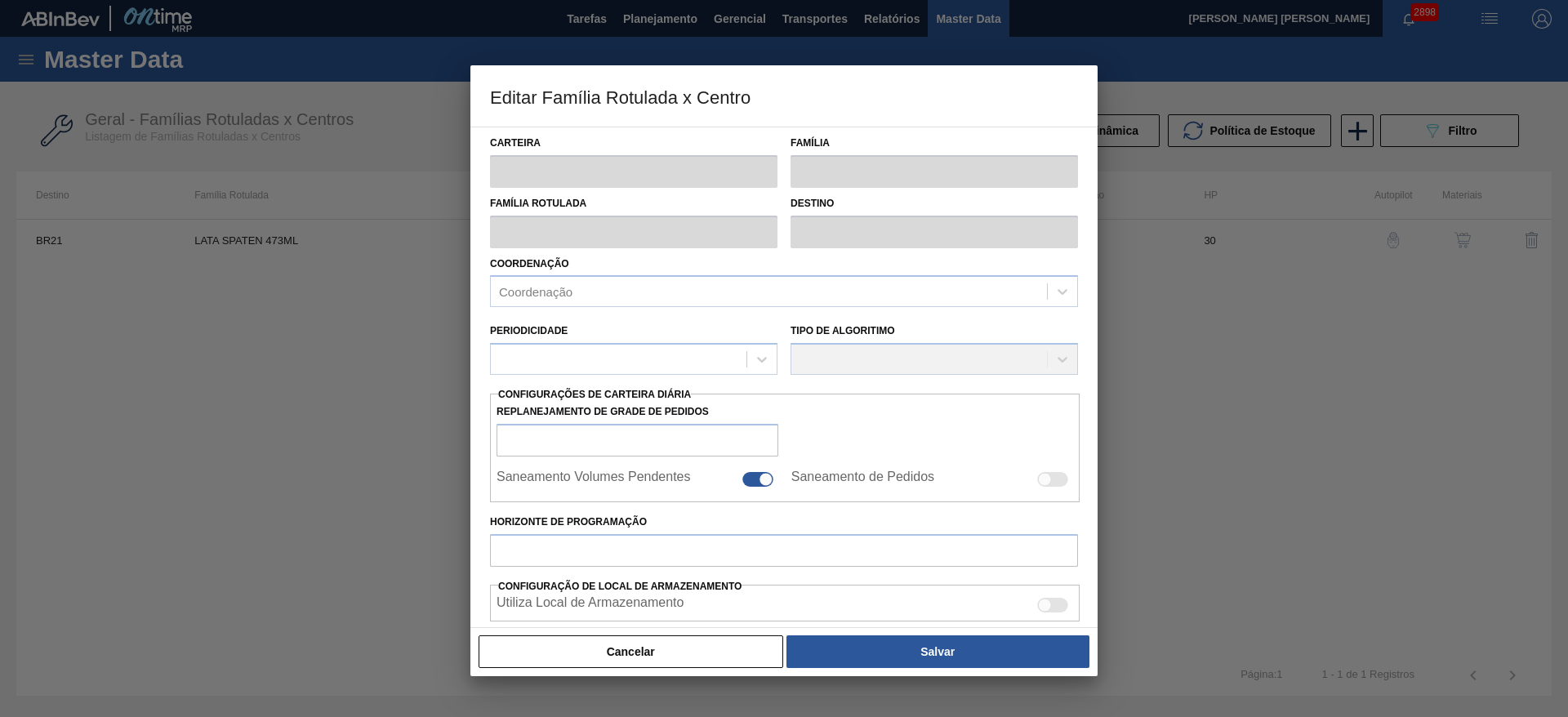
type input "40"
type input "770,158"
checkbox input "true"
type input "0"
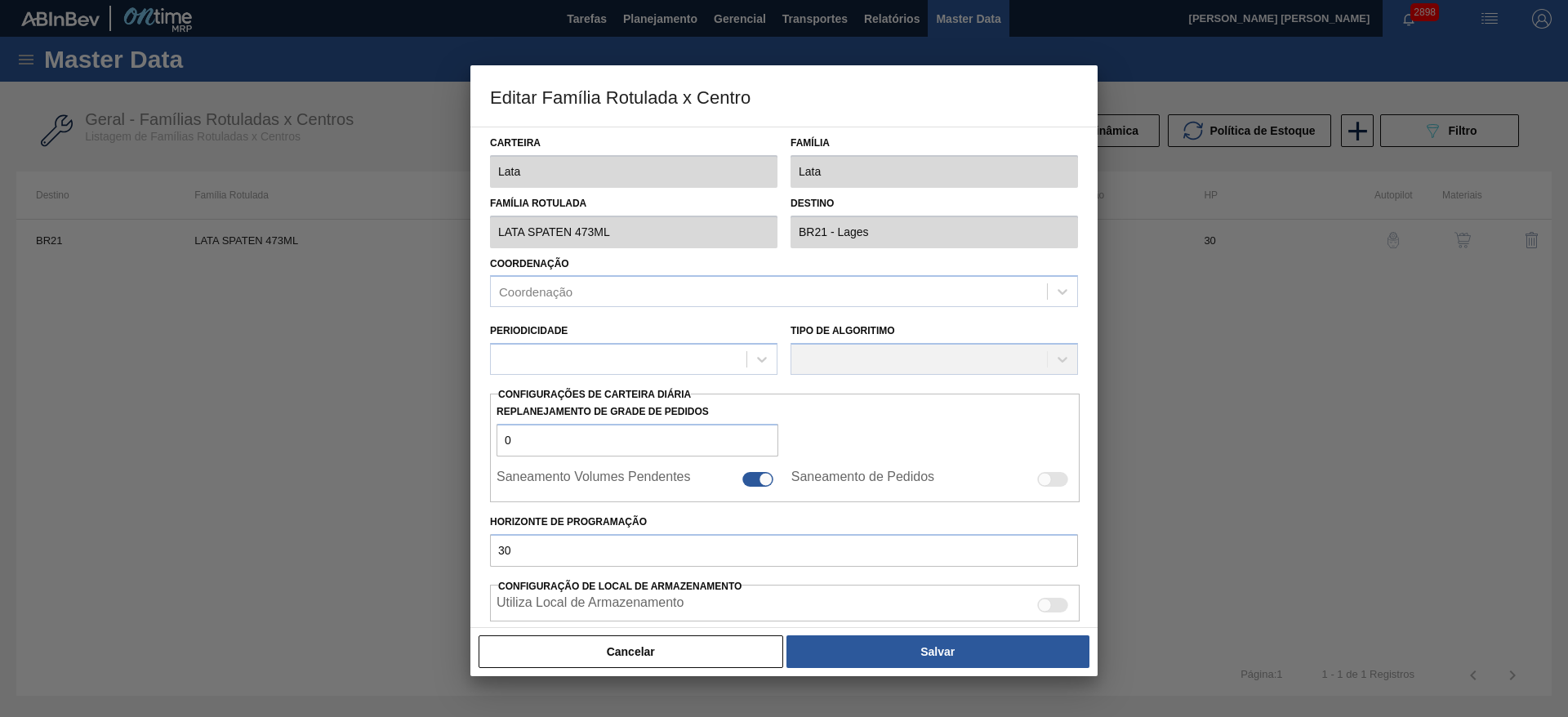
type input "0"
type input "0,000"
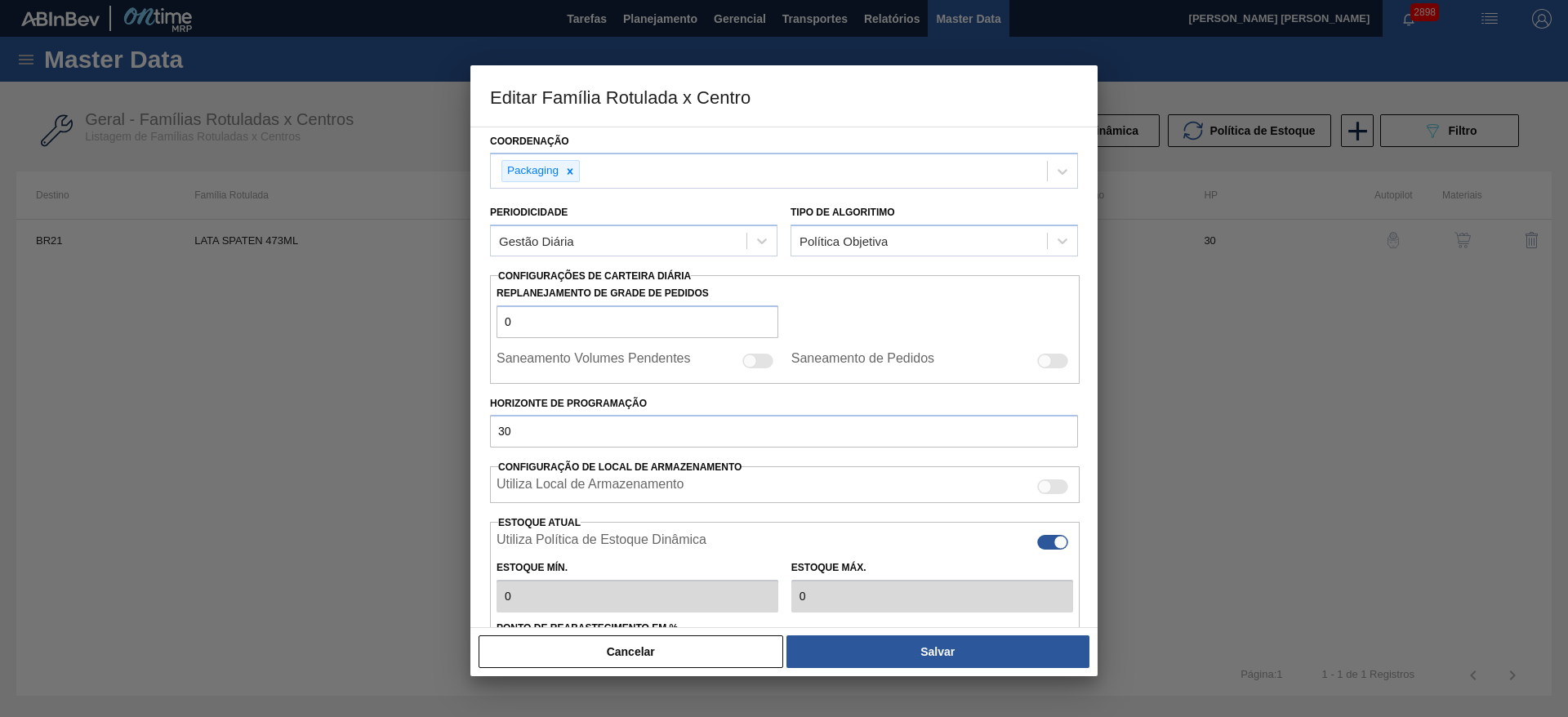
scroll to position [368, 0]
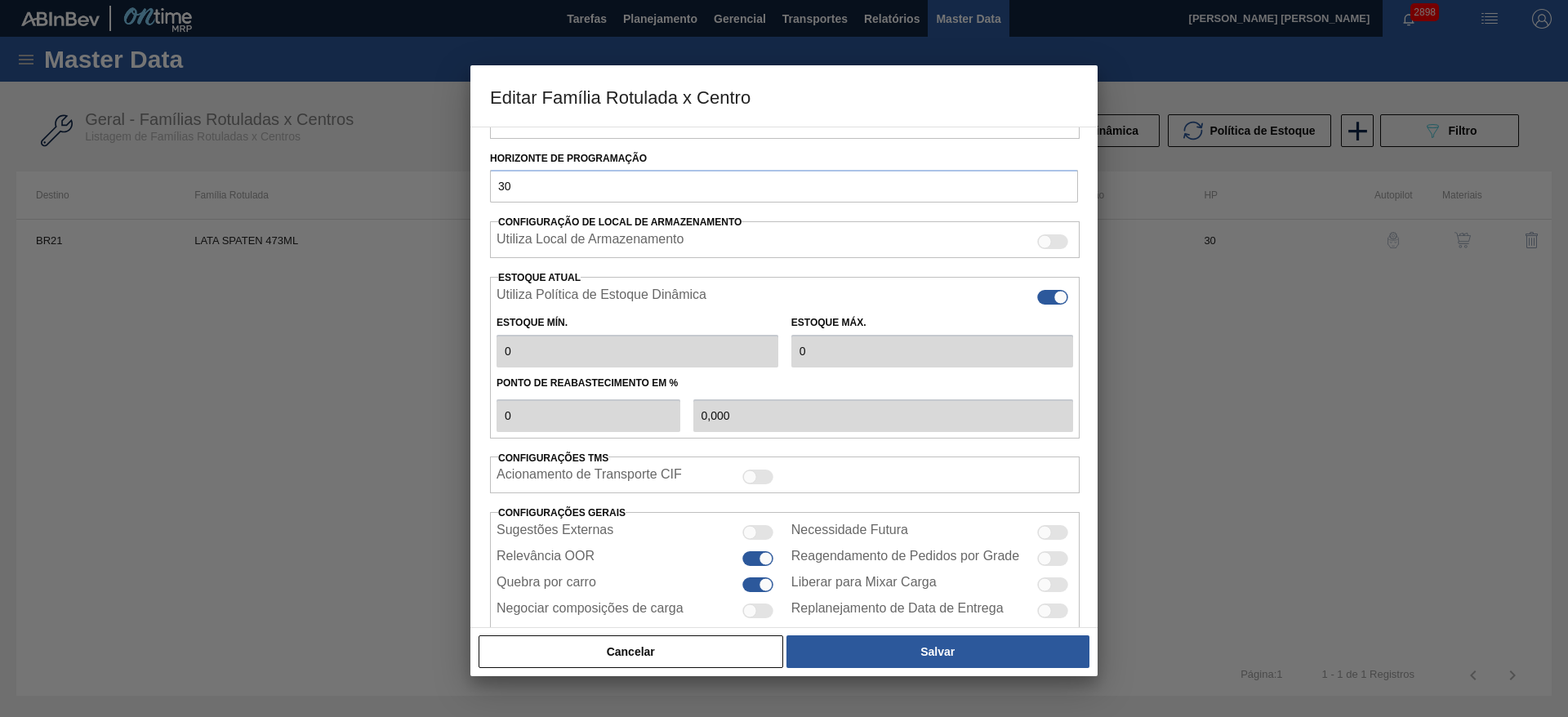
click at [1201, 369] on div at bounding box center [784, 358] width 1568 height 717
click at [742, 659] on button "Cancelar" at bounding box center [631, 653] width 305 height 33
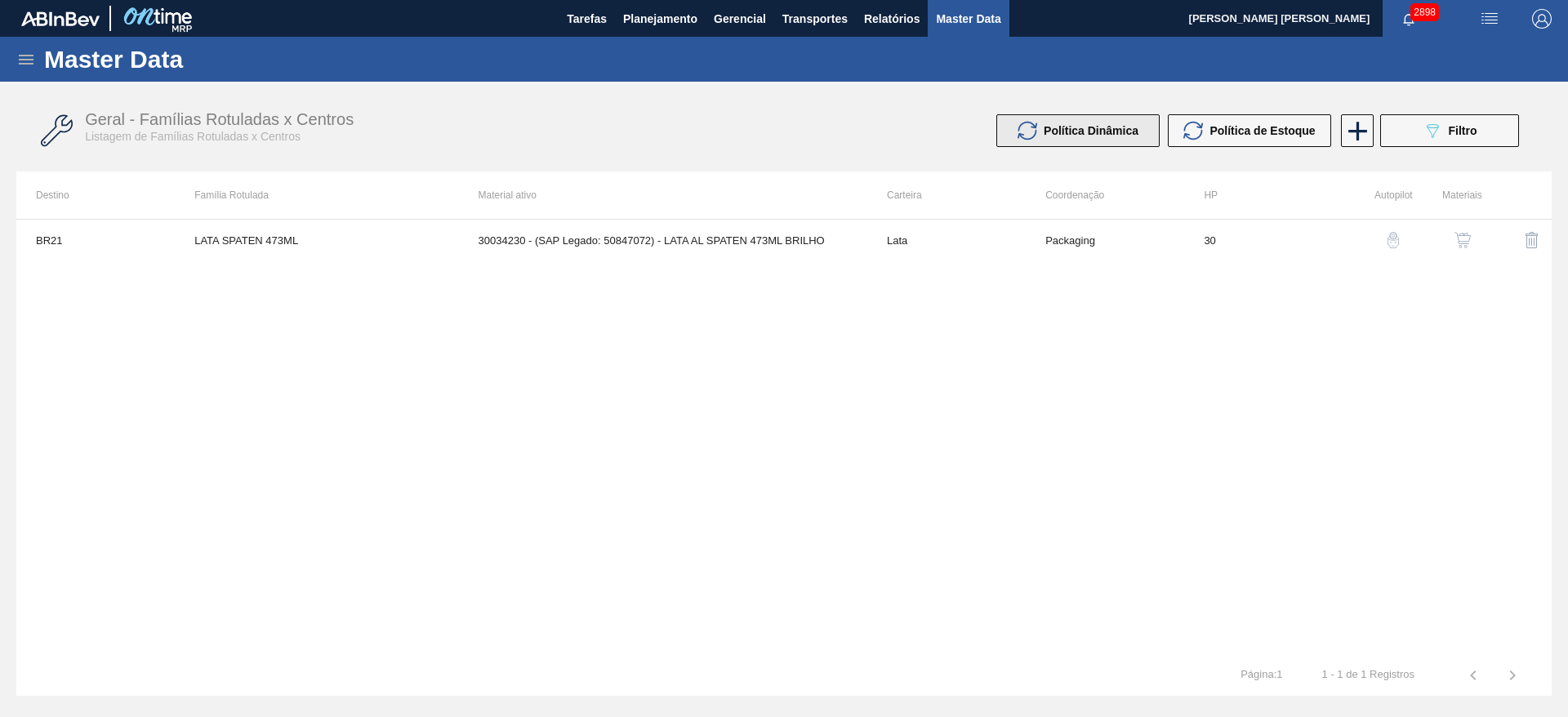
click at [1078, 138] on div "Política Dinâmica" at bounding box center [1078, 131] width 121 height 19
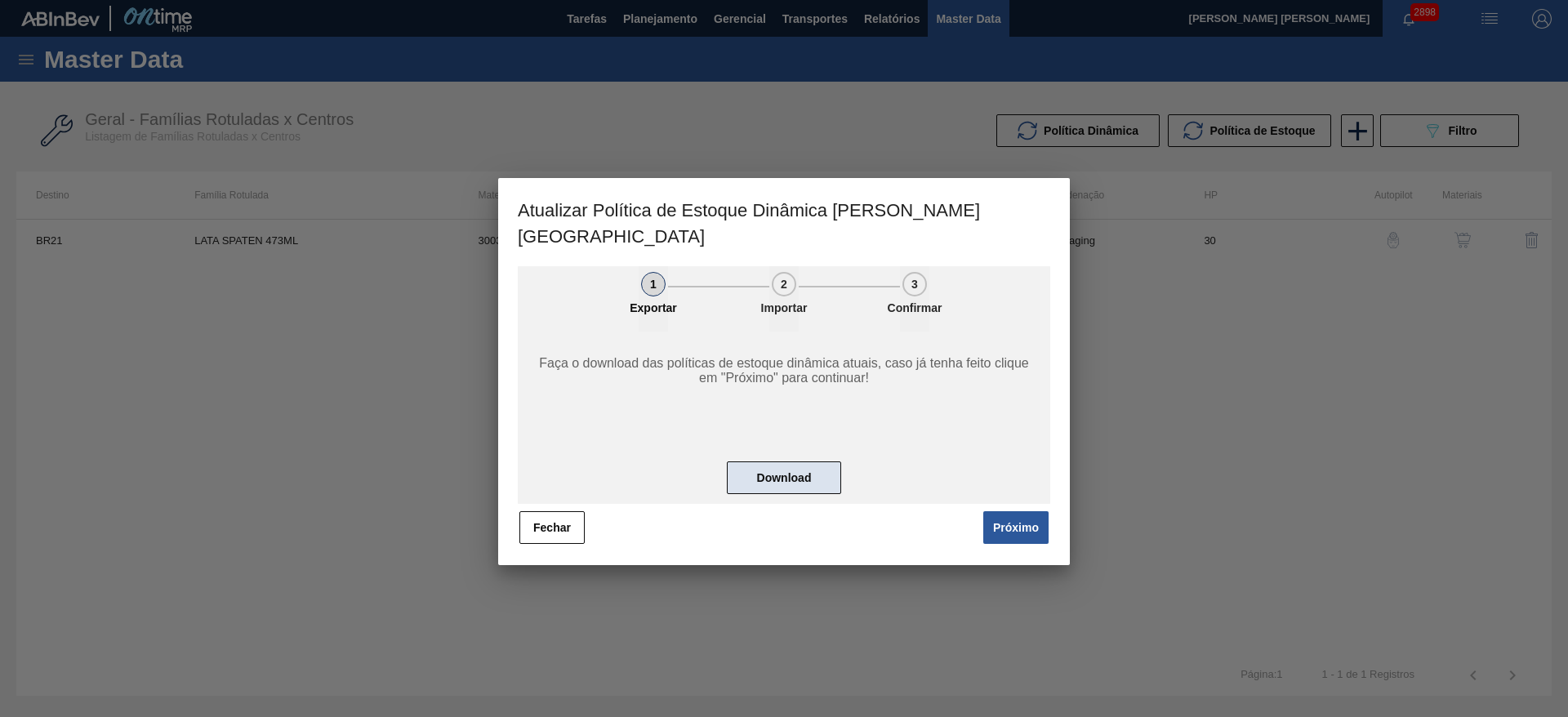
click at [766, 462] on button "Download" at bounding box center [784, 478] width 114 height 33
click at [1003, 512] on button "Próximo" at bounding box center [1016, 528] width 65 height 33
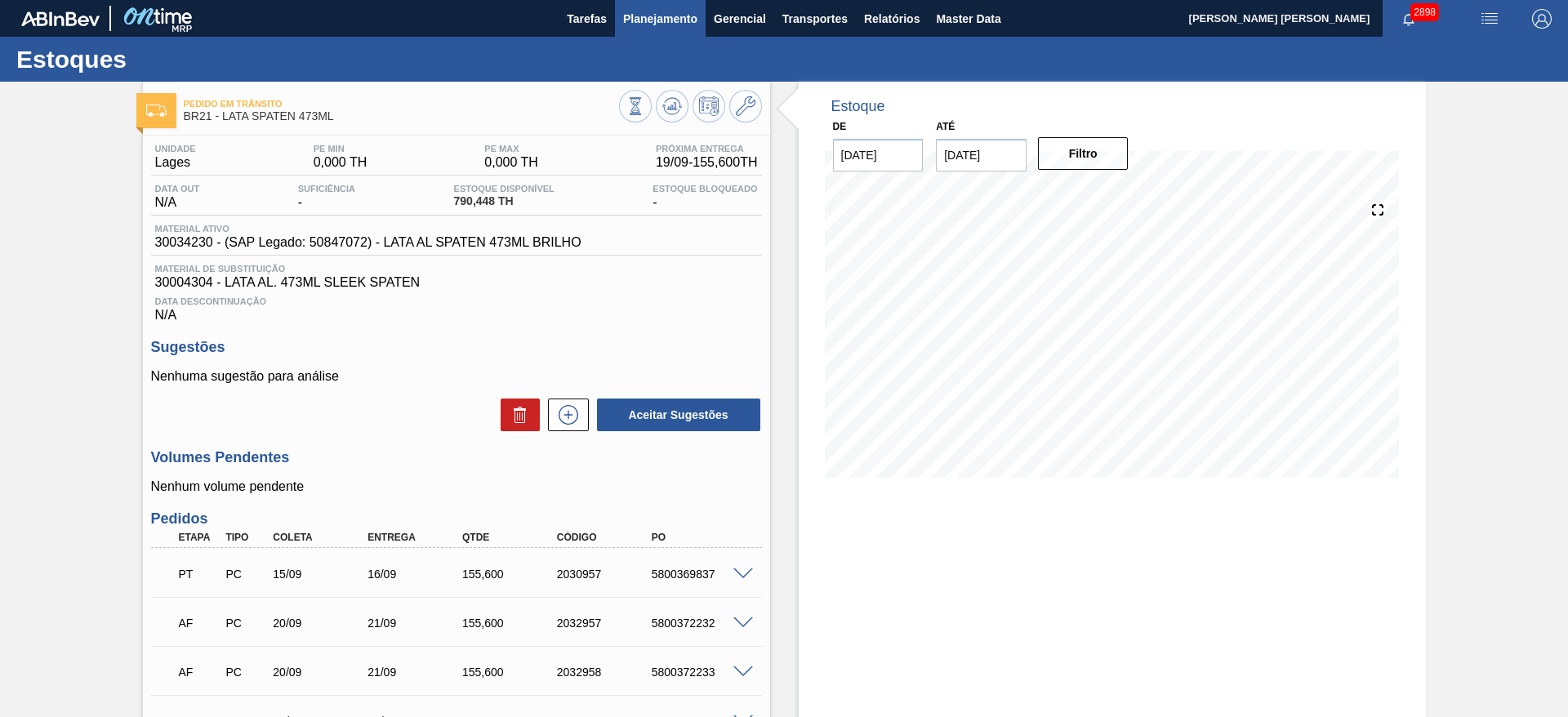
click at [665, 27] on span "Planejamento" at bounding box center [660, 18] width 74 height 19
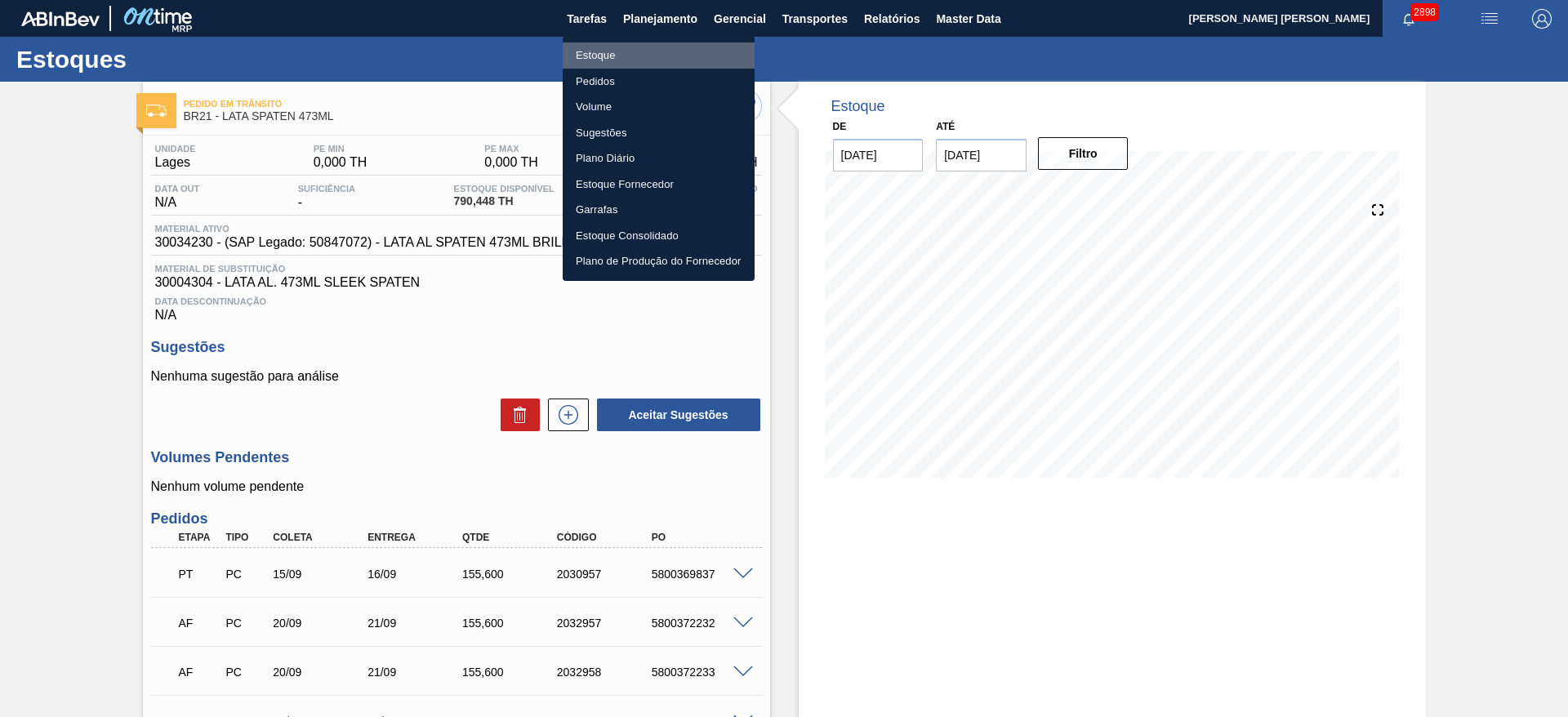
click at [646, 55] on li "Estoque" at bounding box center [659, 55] width 192 height 26
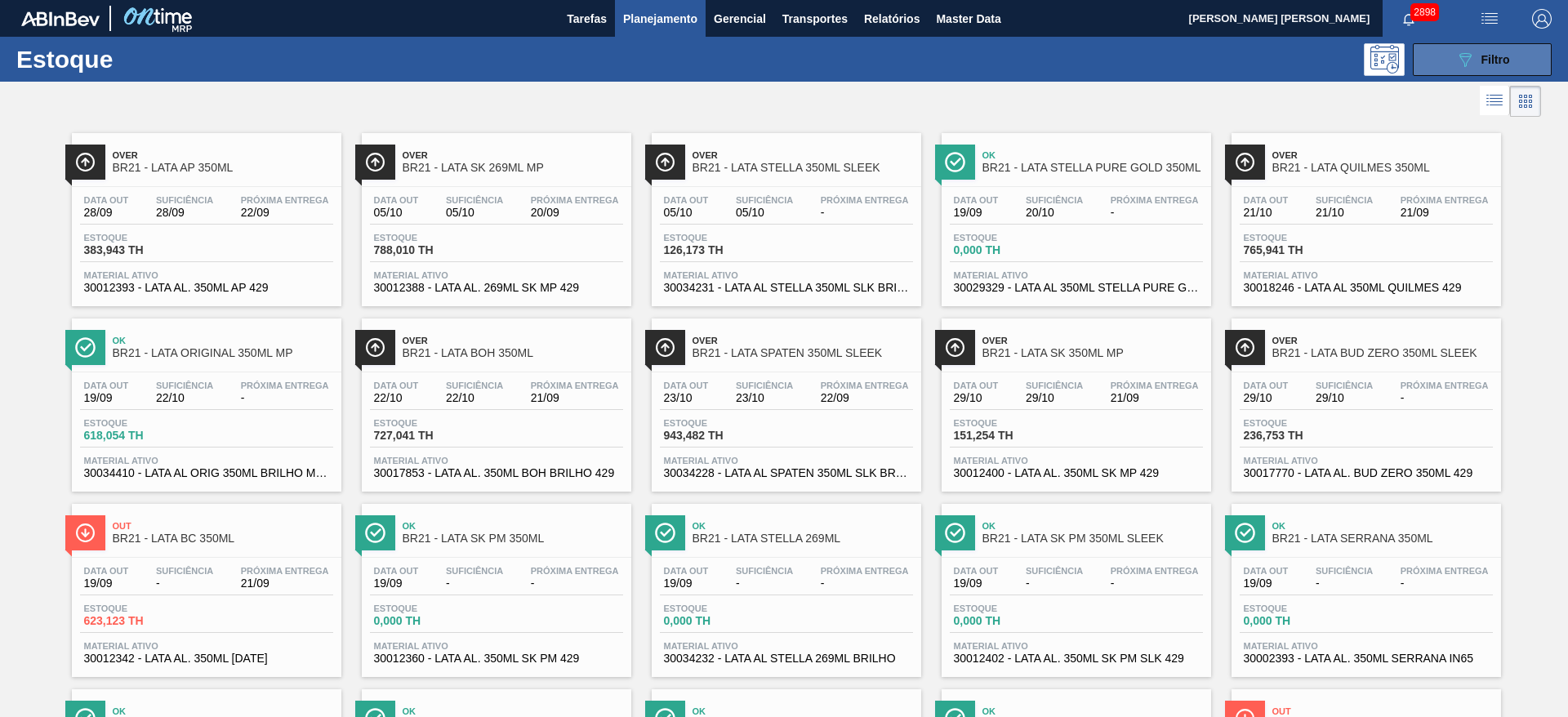
click at [1438, 57] on button "089F7B8B-B2A5-4AFE-B5C0-19BA573D28AC Filtro" at bounding box center [1482, 60] width 139 height 33
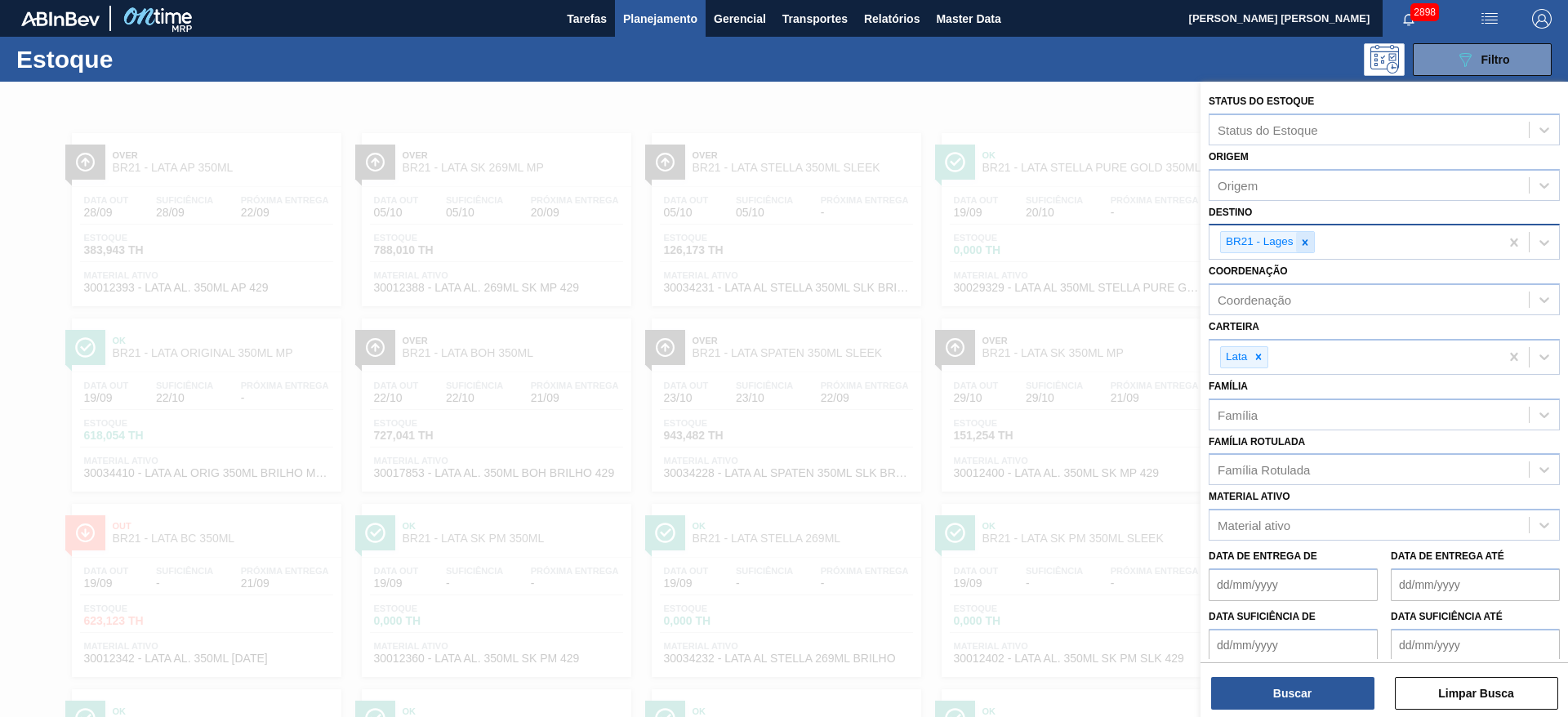
click at [1310, 241] on icon at bounding box center [1305, 243] width 12 height 12
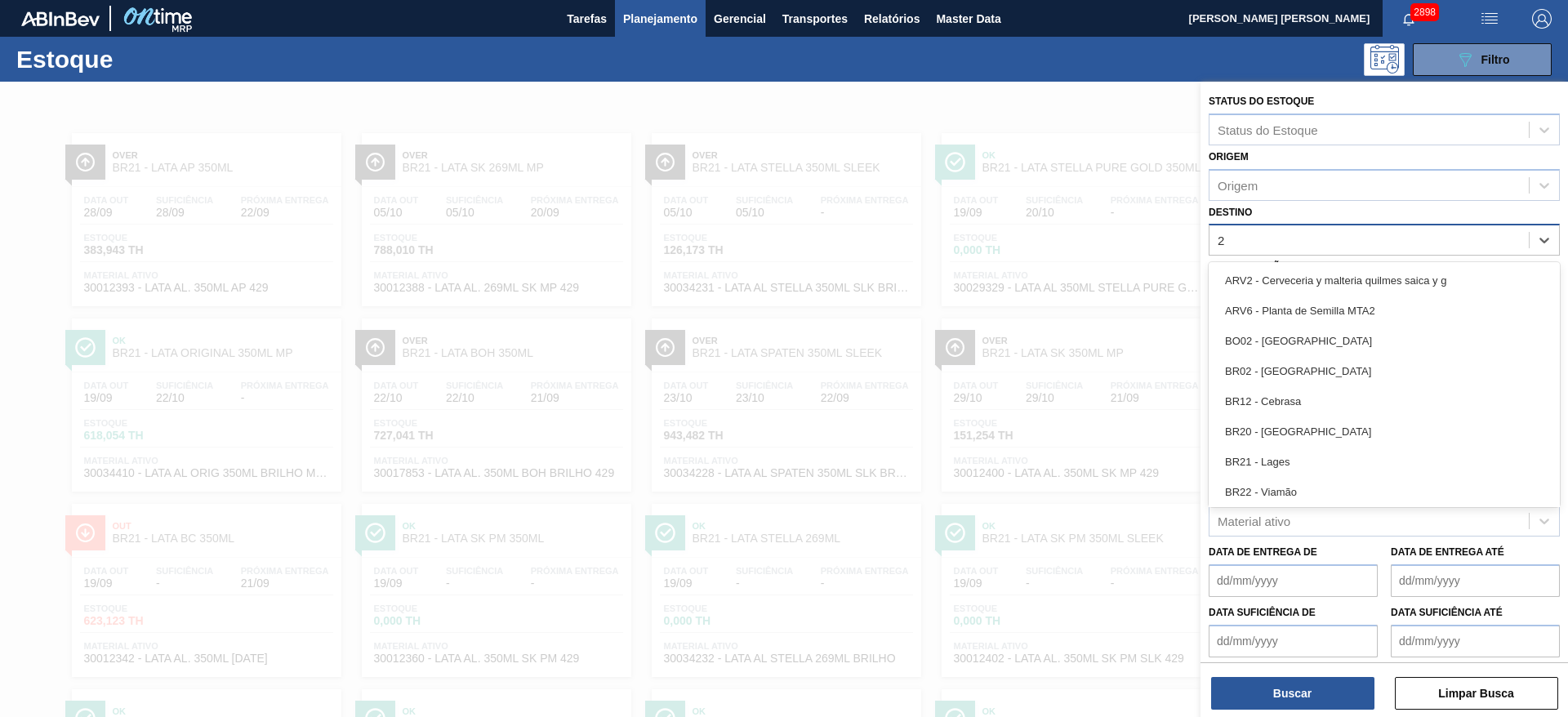
type input "22"
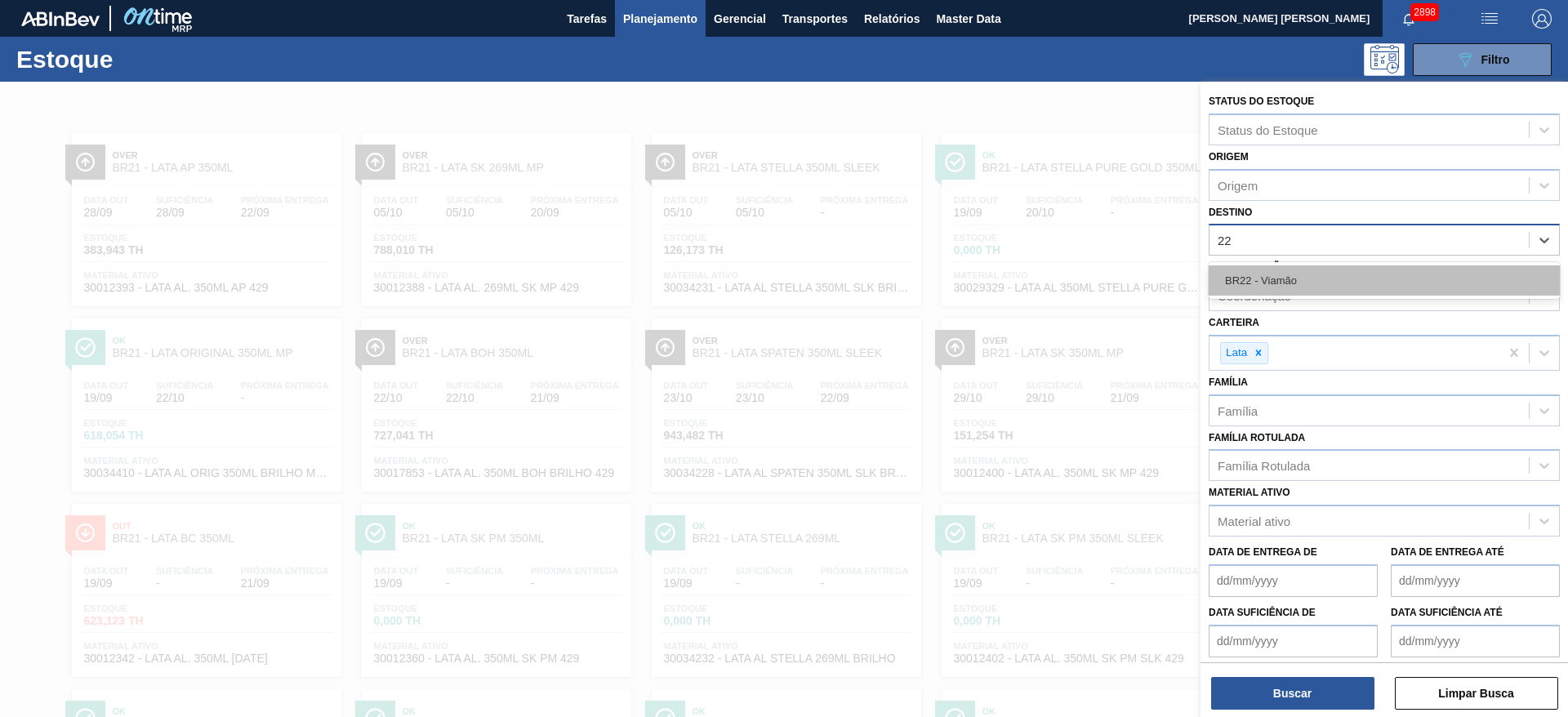
click at [1291, 279] on div "BR22 - Viamão" at bounding box center [1384, 280] width 351 height 30
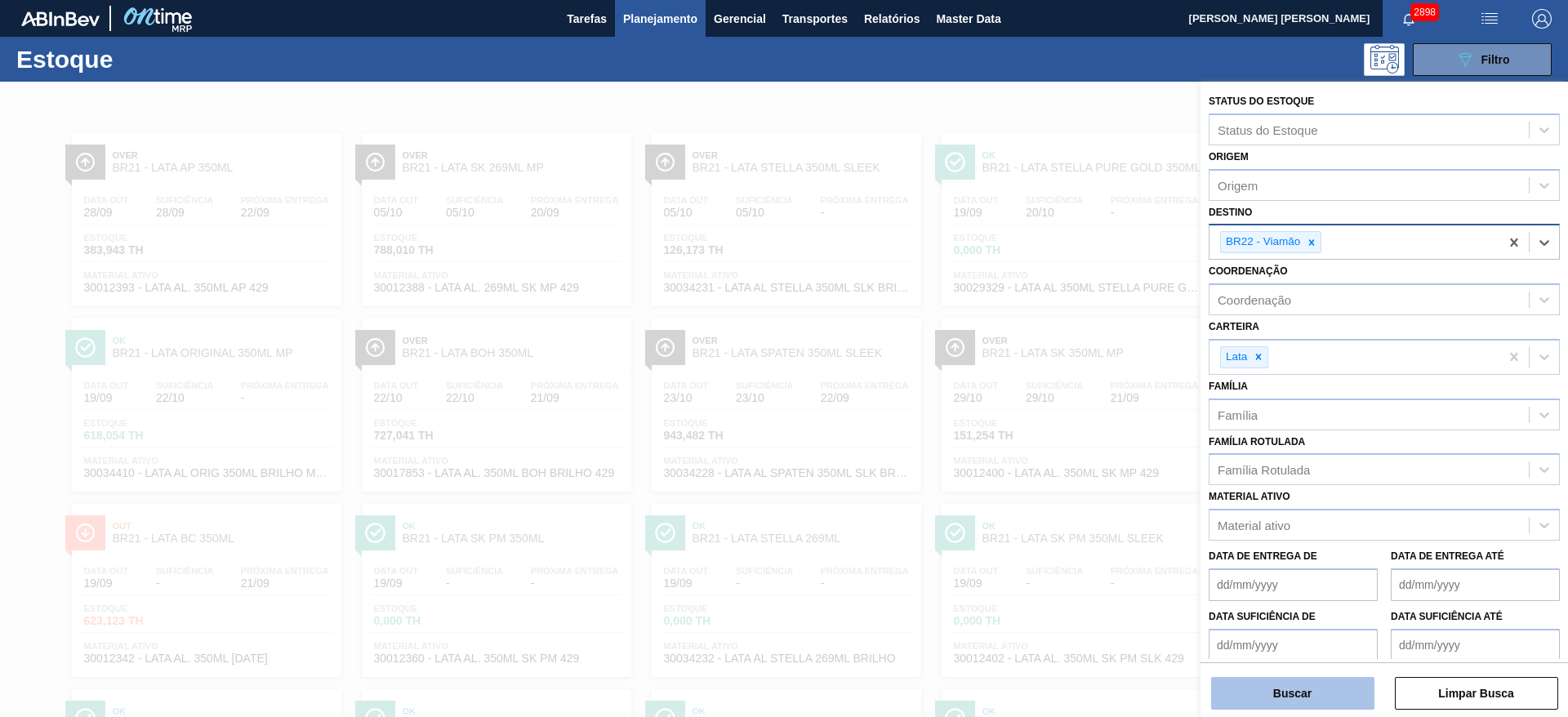
click at [1285, 689] on button "Buscar" at bounding box center [1293, 694] width 164 height 33
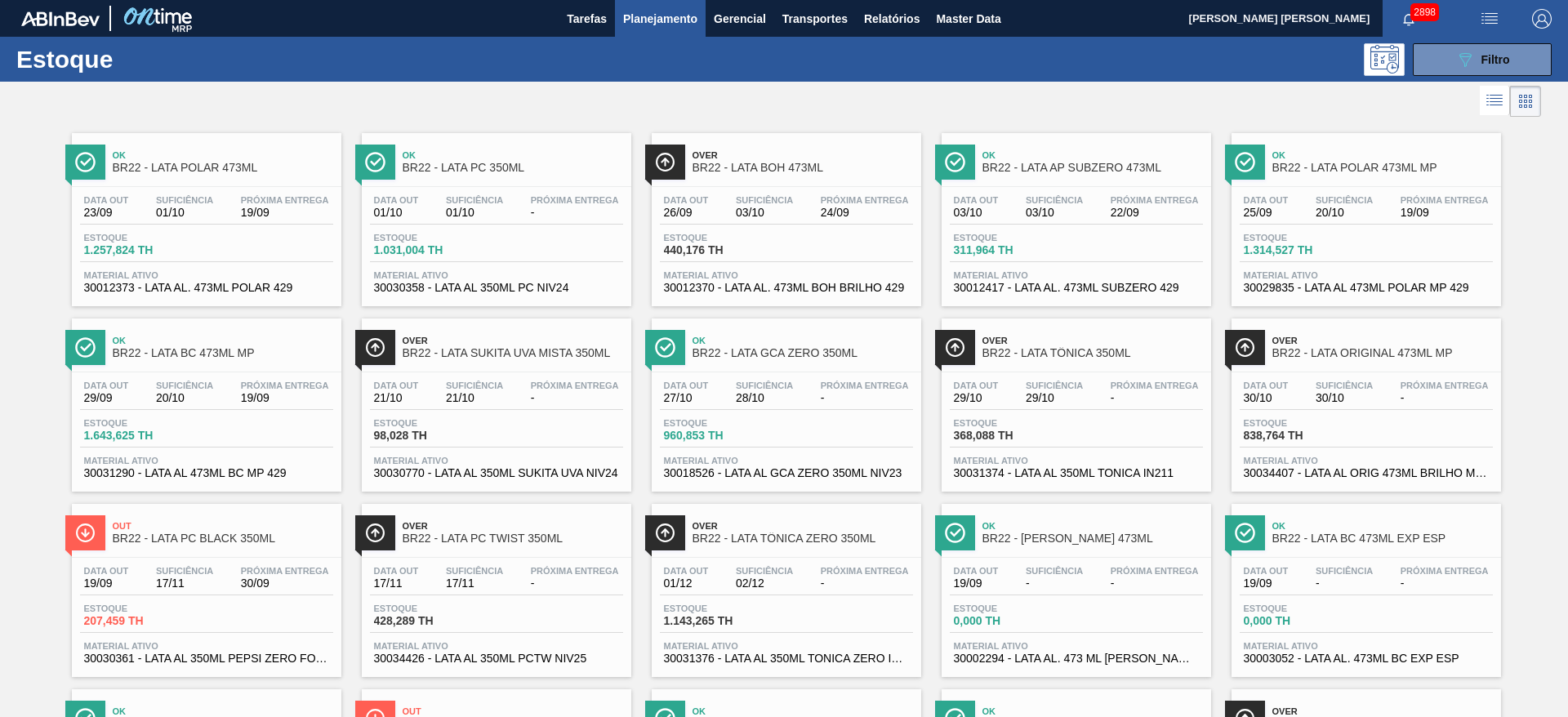
click at [217, 349] on span "BR22 - LATA BC 473ML MP" at bounding box center [222, 353] width 220 height 13
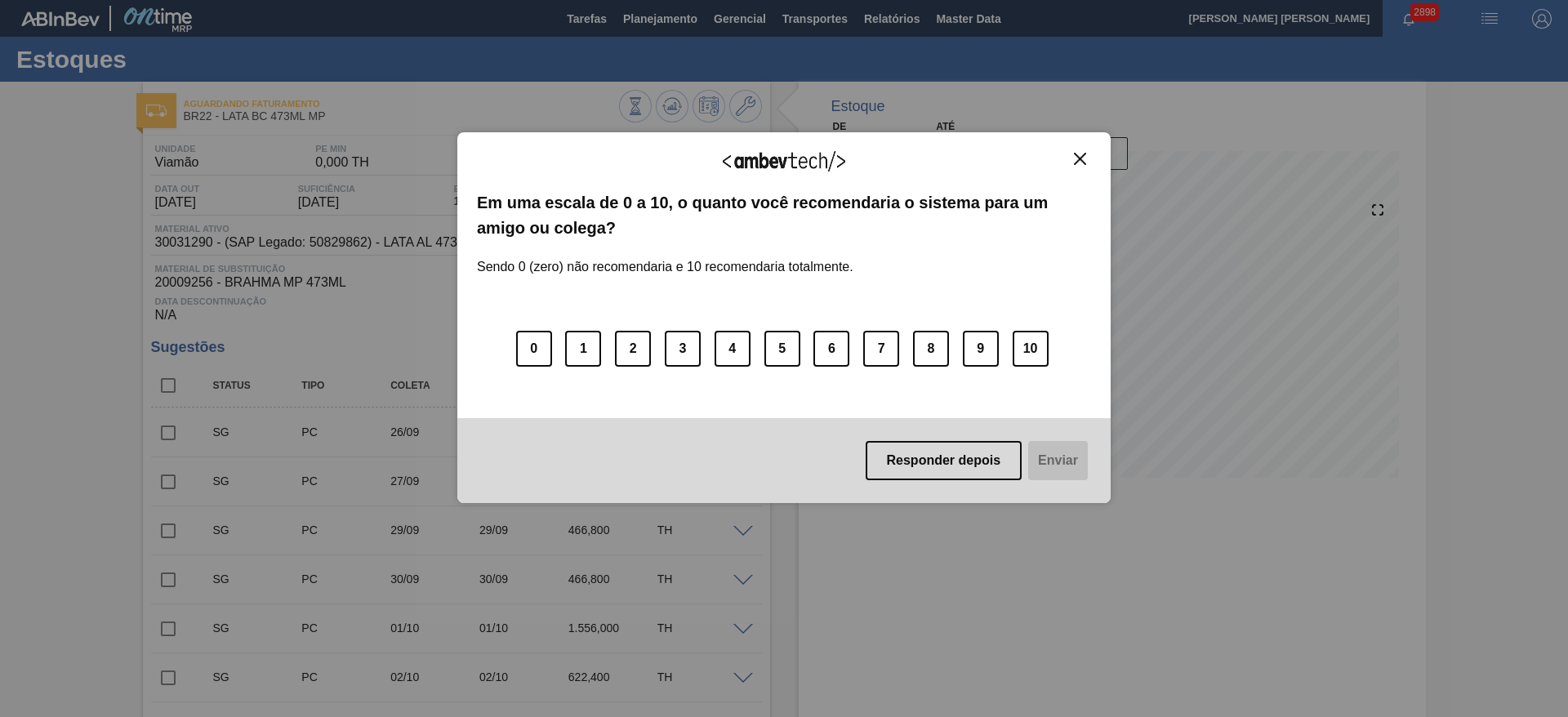
click at [1089, 159] on button "Close" at bounding box center [1079, 159] width 22 height 13
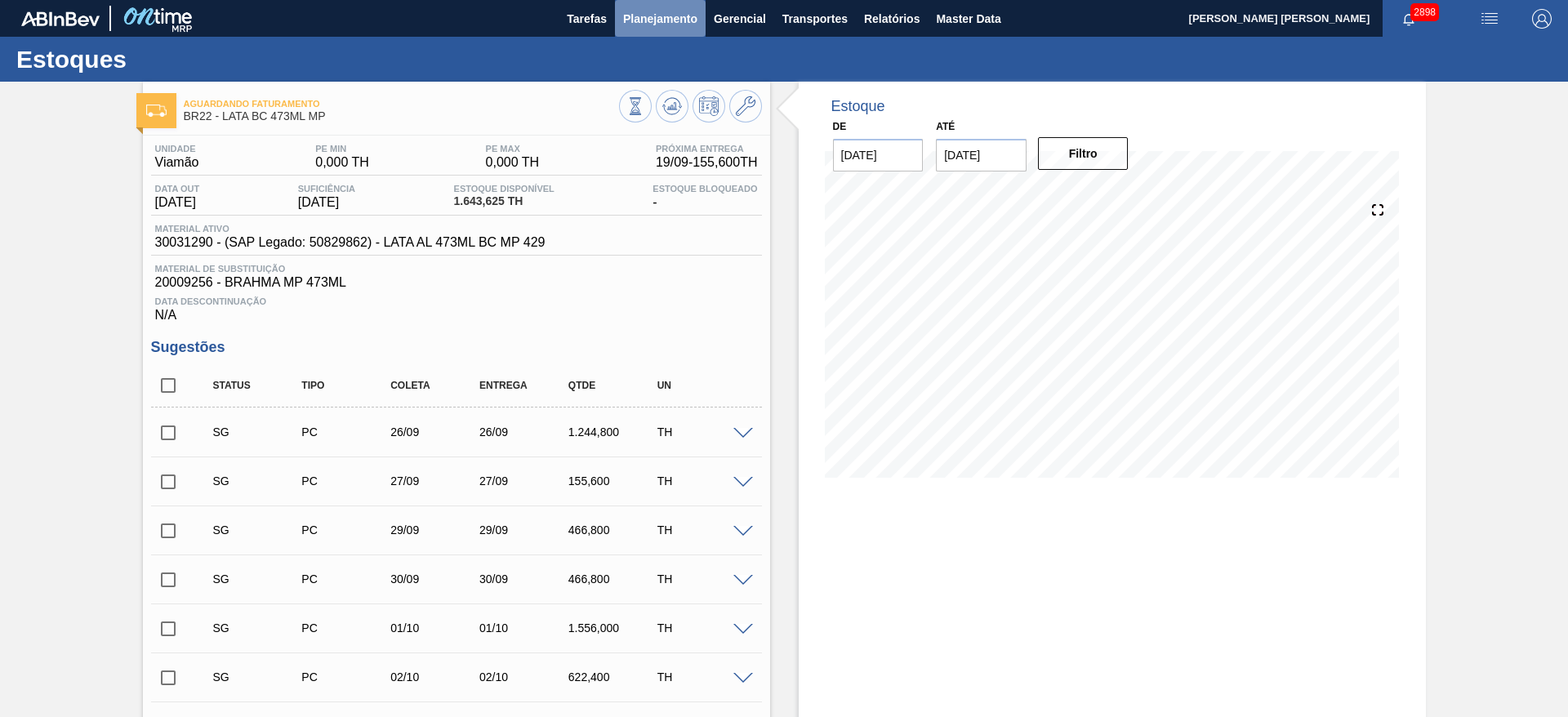
click at [636, 9] on span "Planejamento" at bounding box center [660, 18] width 74 height 19
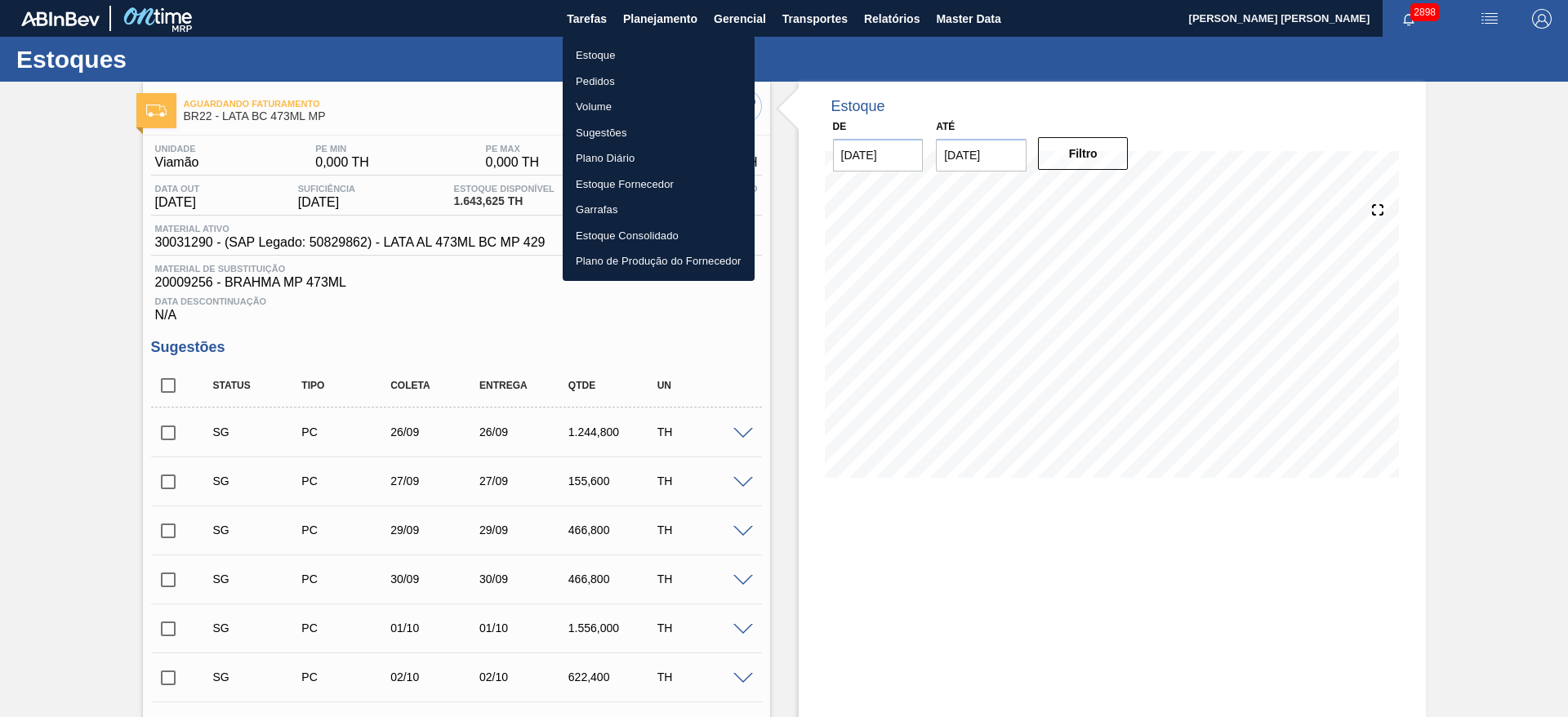
click at [610, 50] on li "Estoque" at bounding box center [659, 55] width 192 height 26
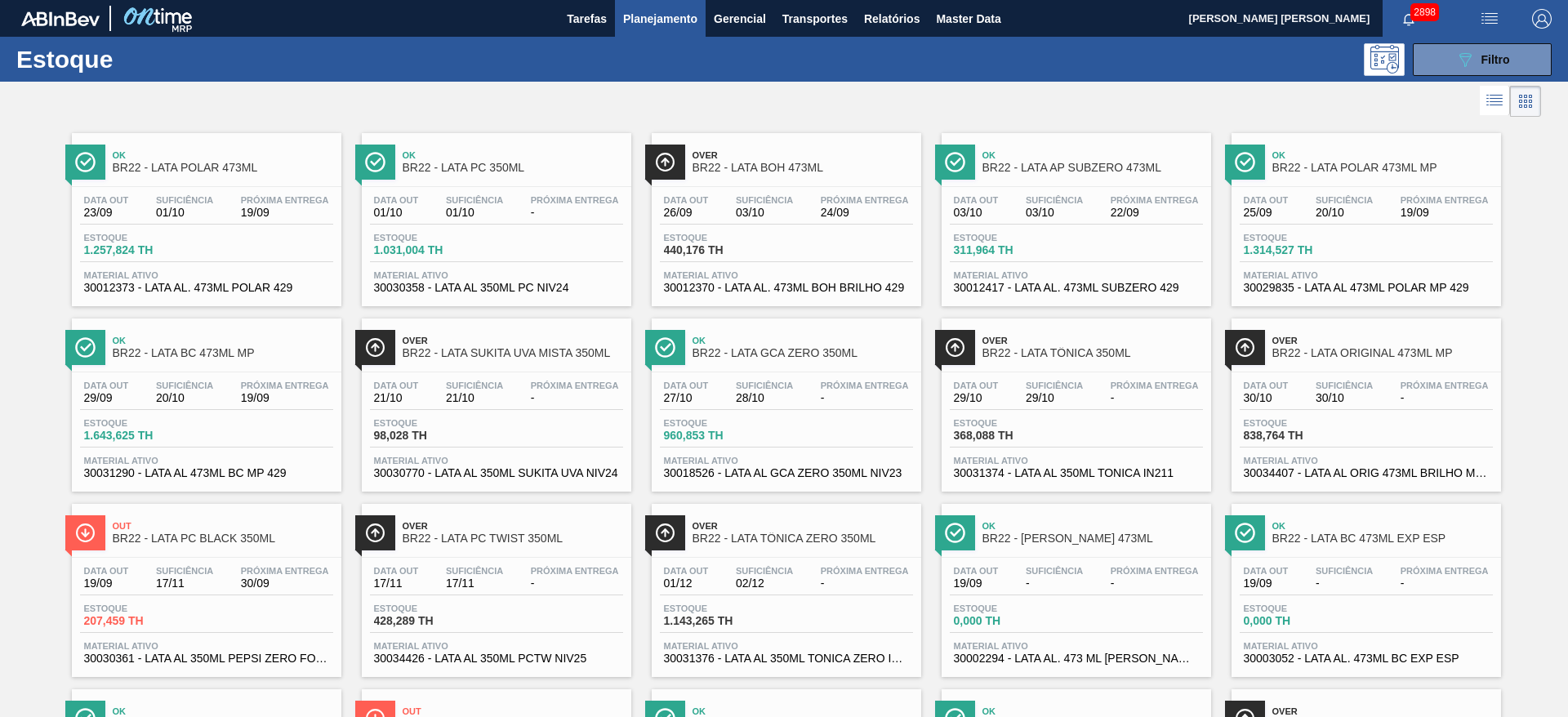
click at [1085, 95] on div at bounding box center [771, 101] width 1541 height 39
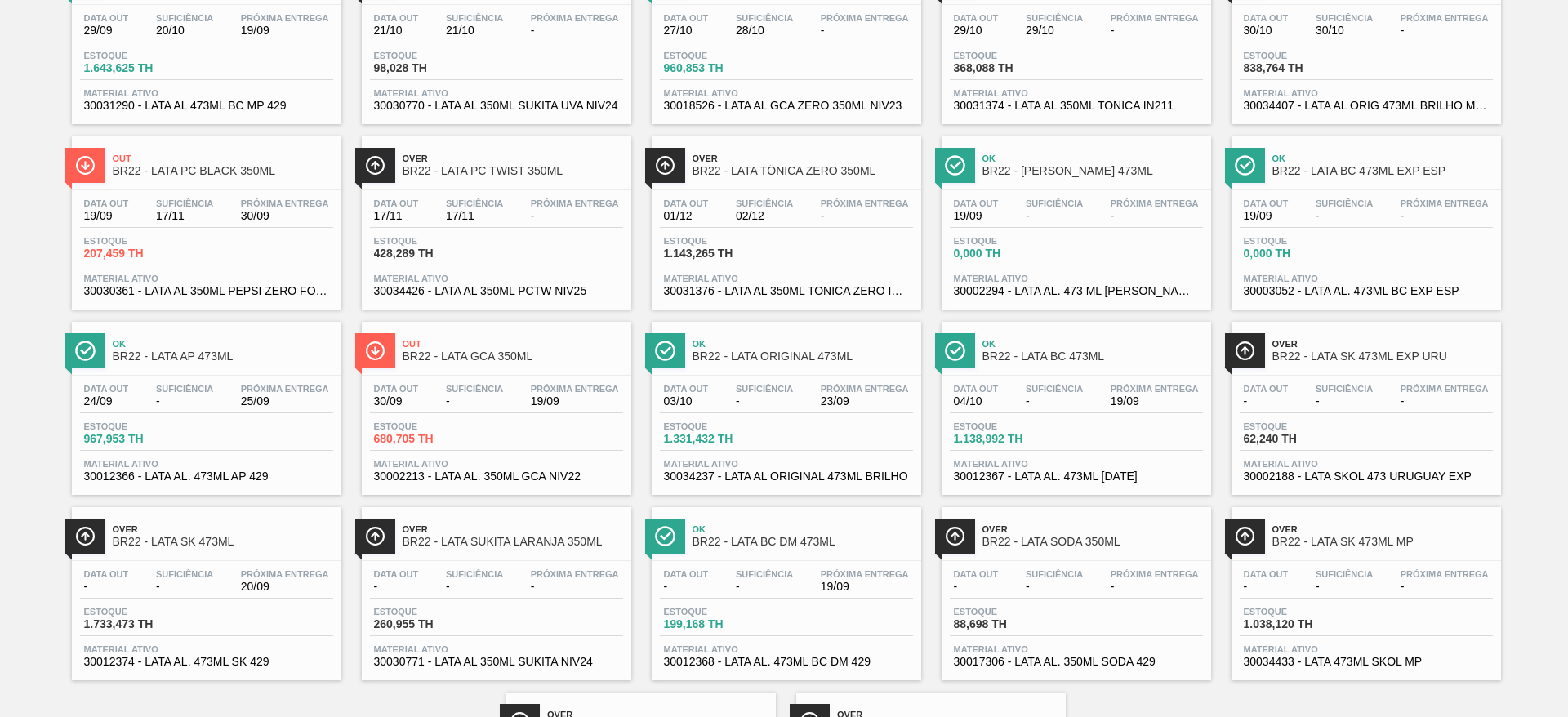
click at [521, 350] on span "BR22 - LATA GCA 350ML" at bounding box center [513, 356] width 220 height 13
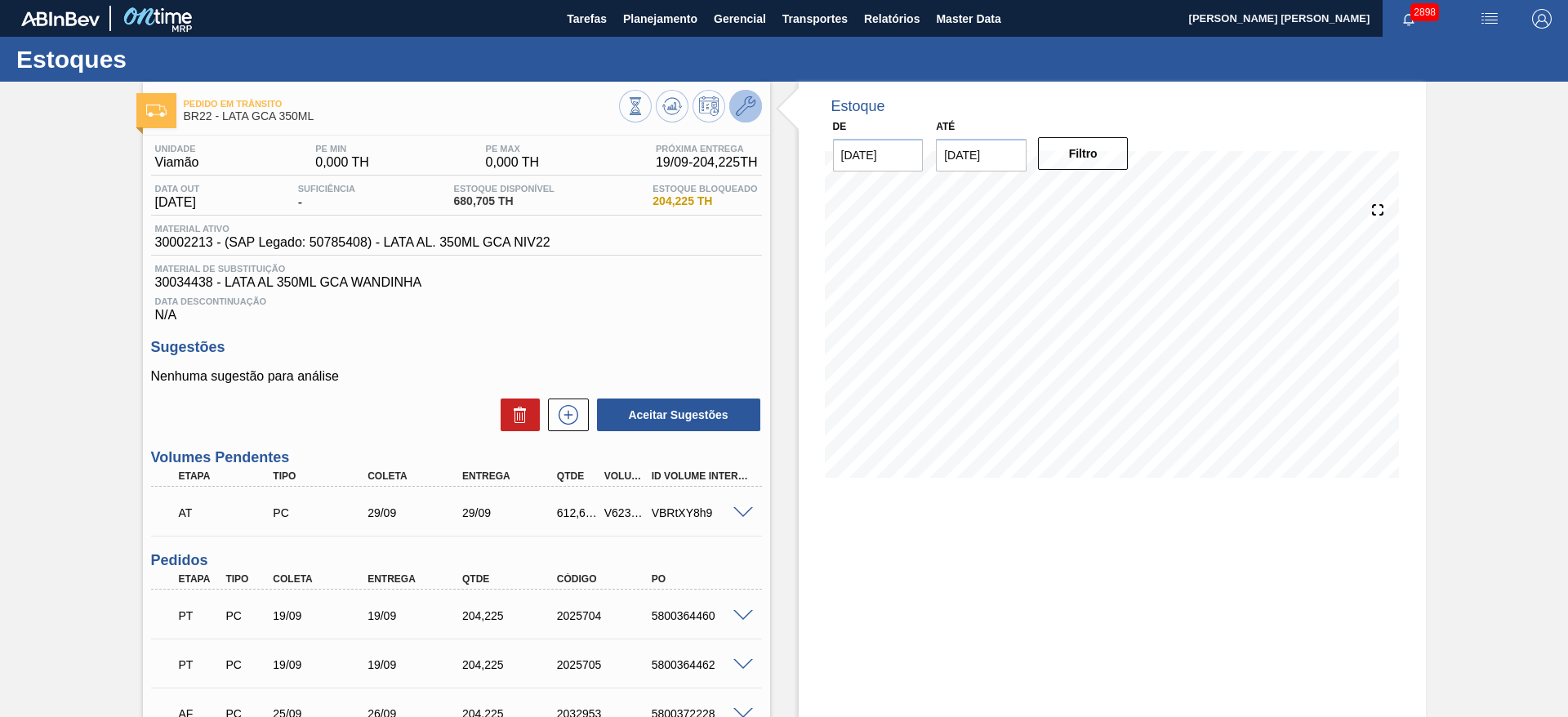
click at [750, 111] on icon at bounding box center [746, 106] width 19 height 19
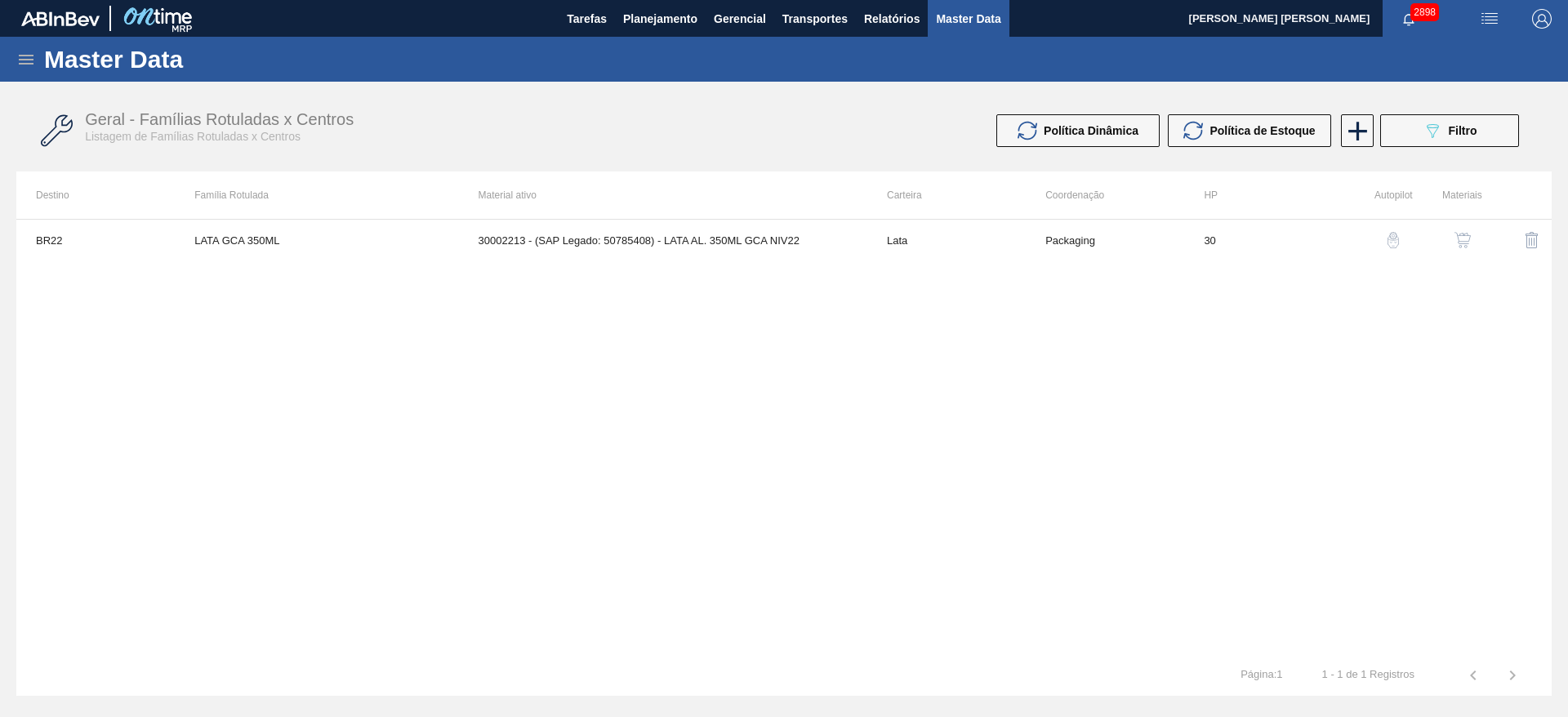
click at [1459, 238] on img "button" at bounding box center [1462, 240] width 16 height 16
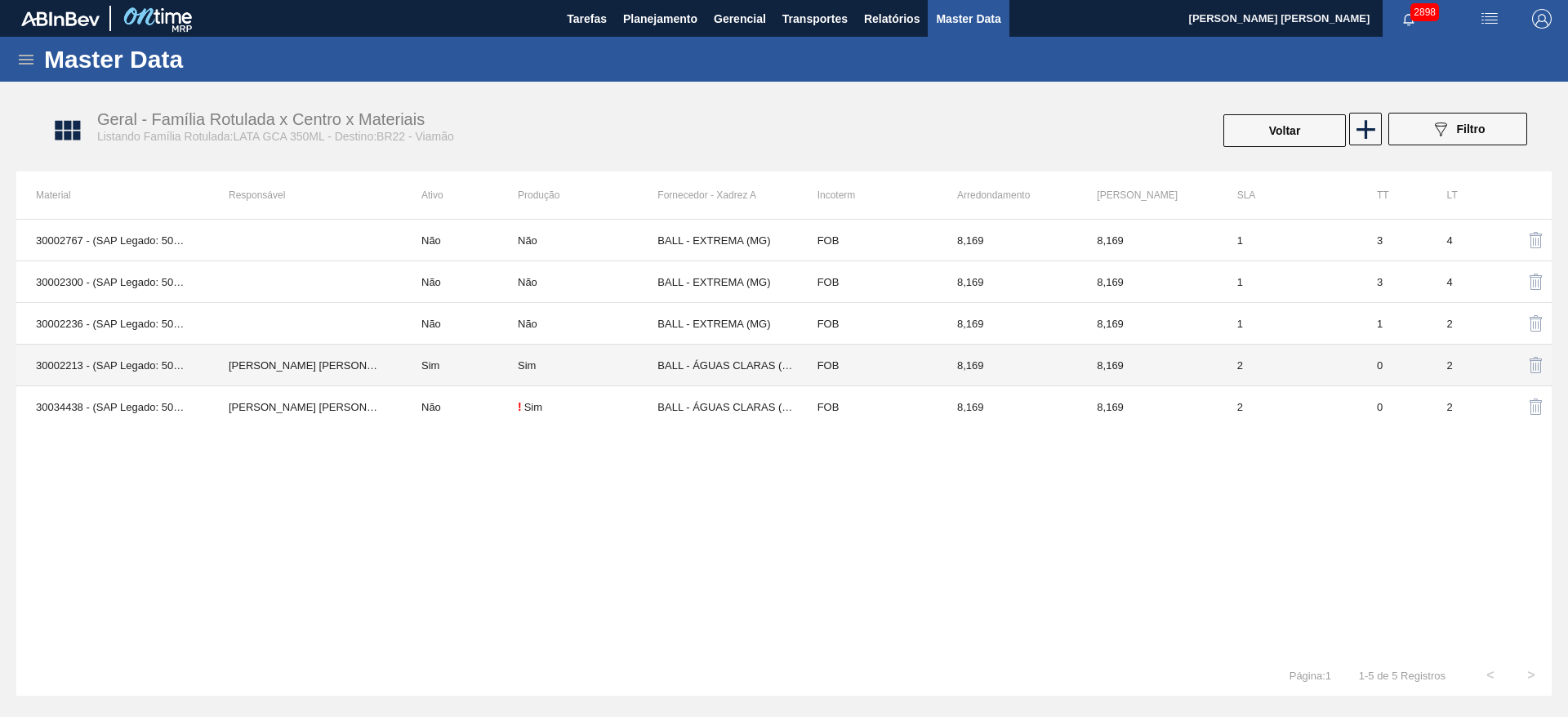
click at [549, 360] on div "Sim" at bounding box center [587, 366] width 139 height 13
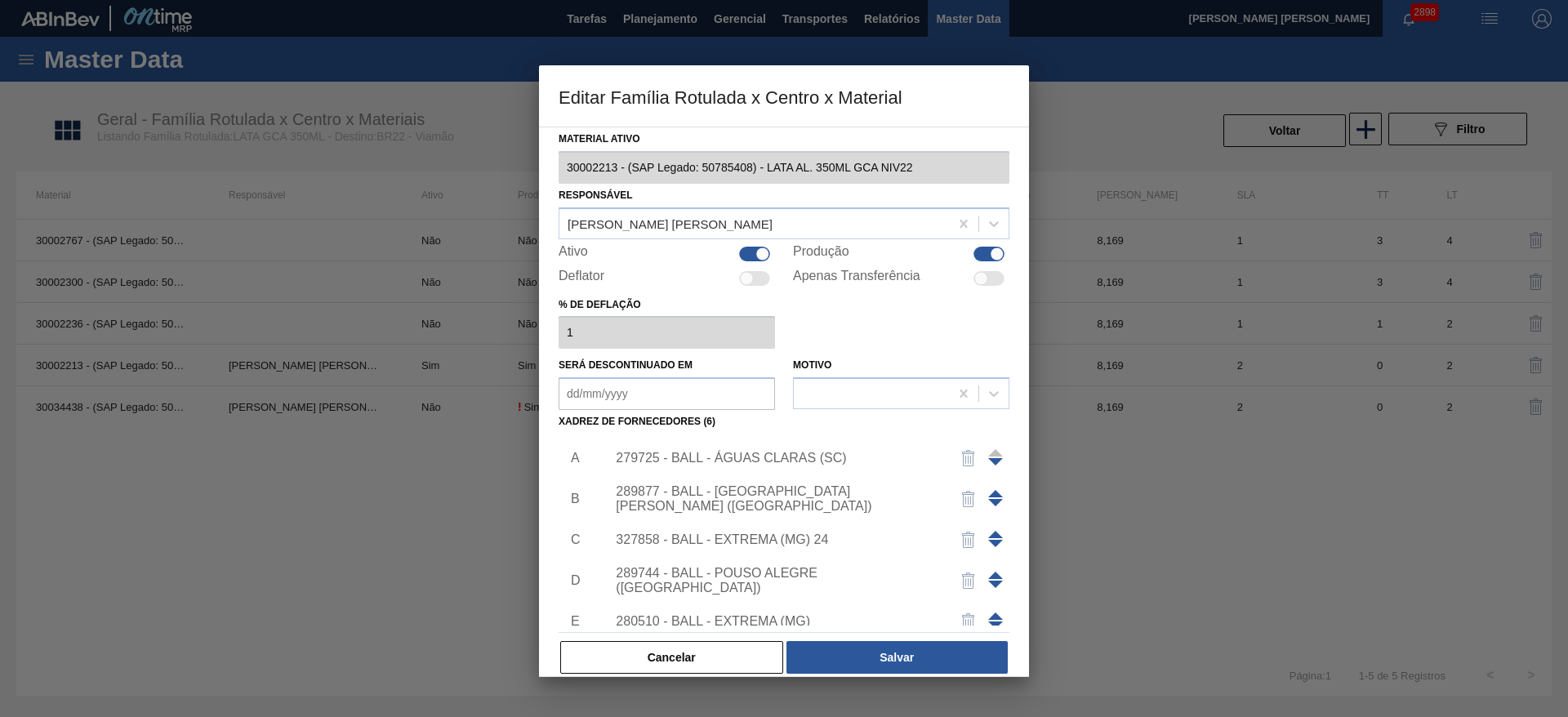
click at [792, 449] on div "279725 - BALL - ÁGUAS CLARAS (SC)" at bounding box center [803, 458] width 413 height 40
click at [738, 451] on div "279725 - BALL - ÁGUAS CLARAS (SC)" at bounding box center [775, 458] width 320 height 14
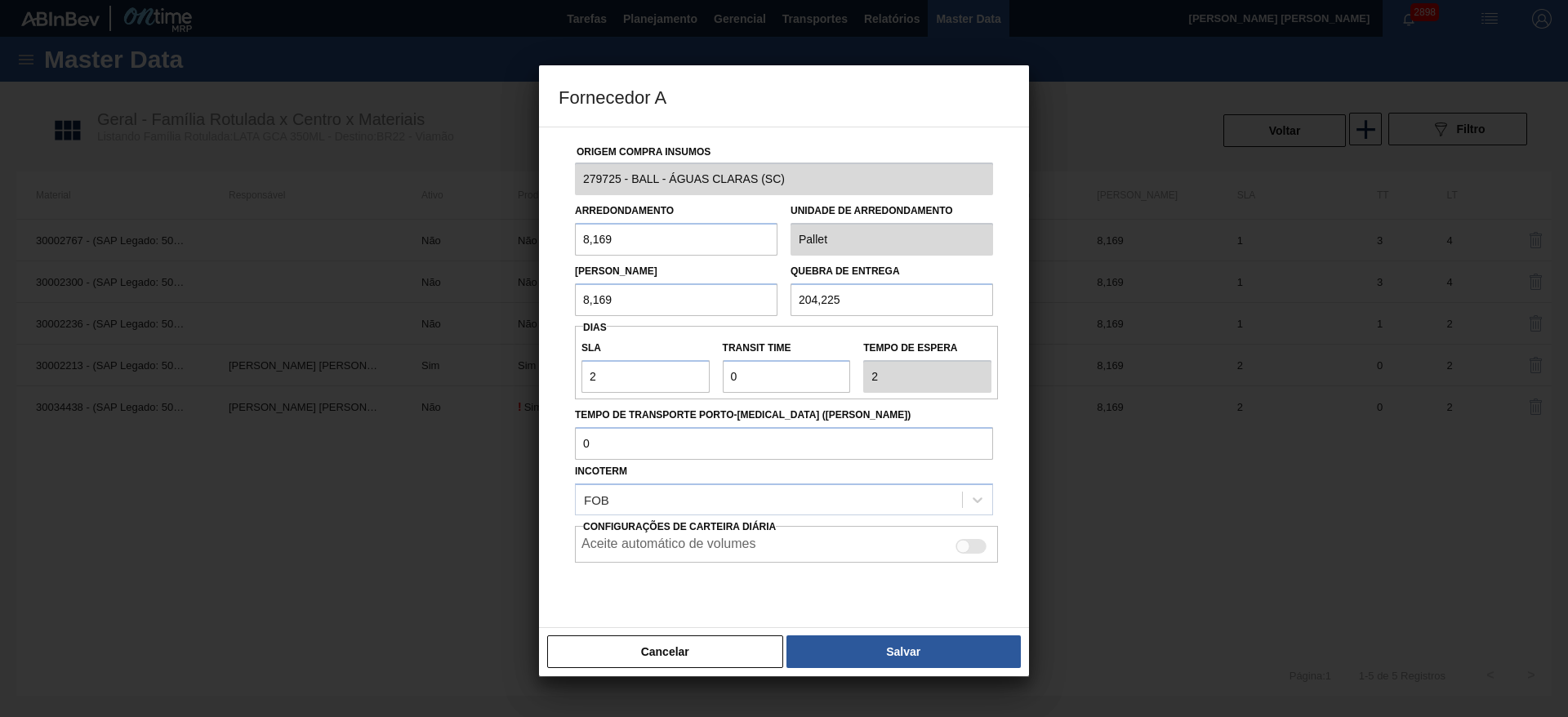
drag, startPoint x: 1275, startPoint y: 289, endPoint x: 1220, endPoint y: 200, distance: 104.6
click at [1269, 268] on div at bounding box center [784, 358] width 1568 height 717
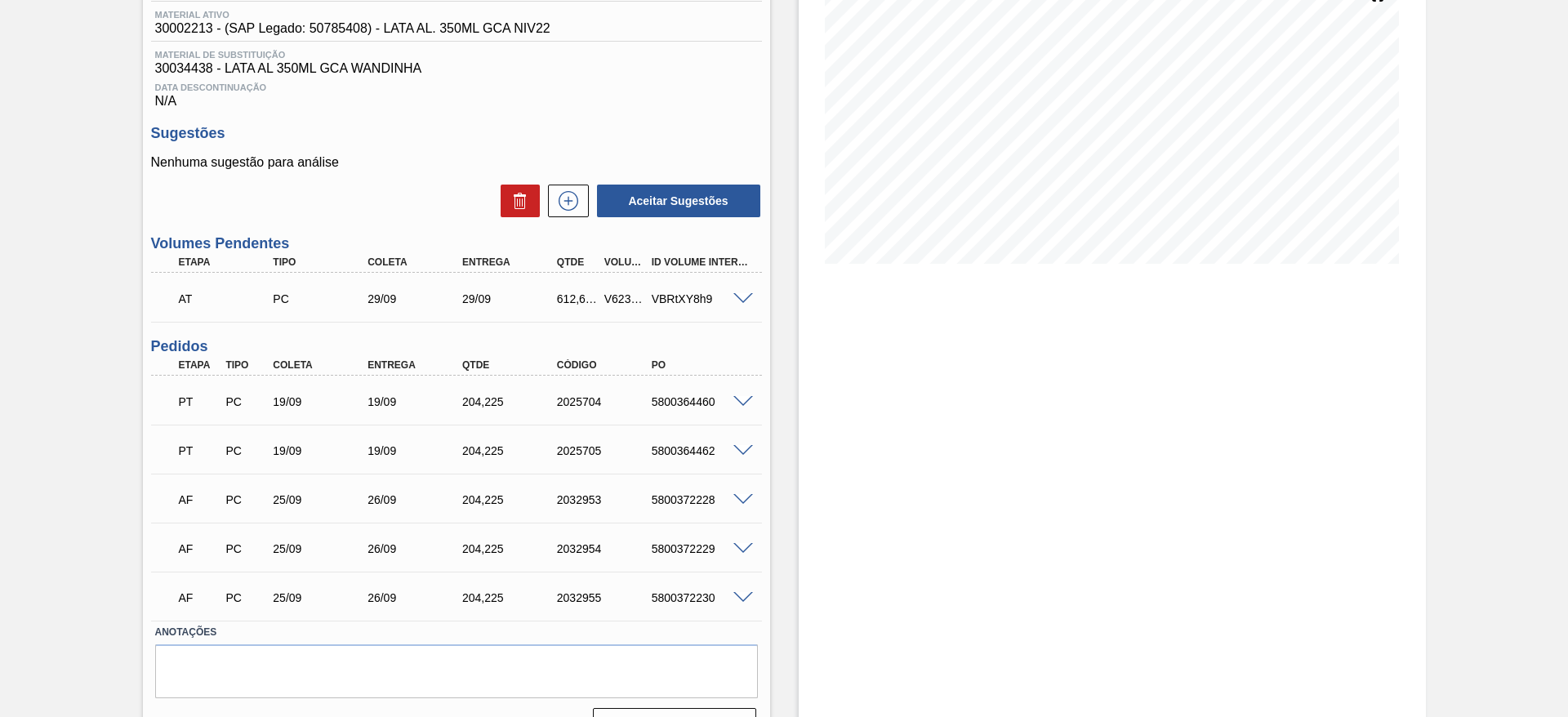
scroll to position [252, 0]
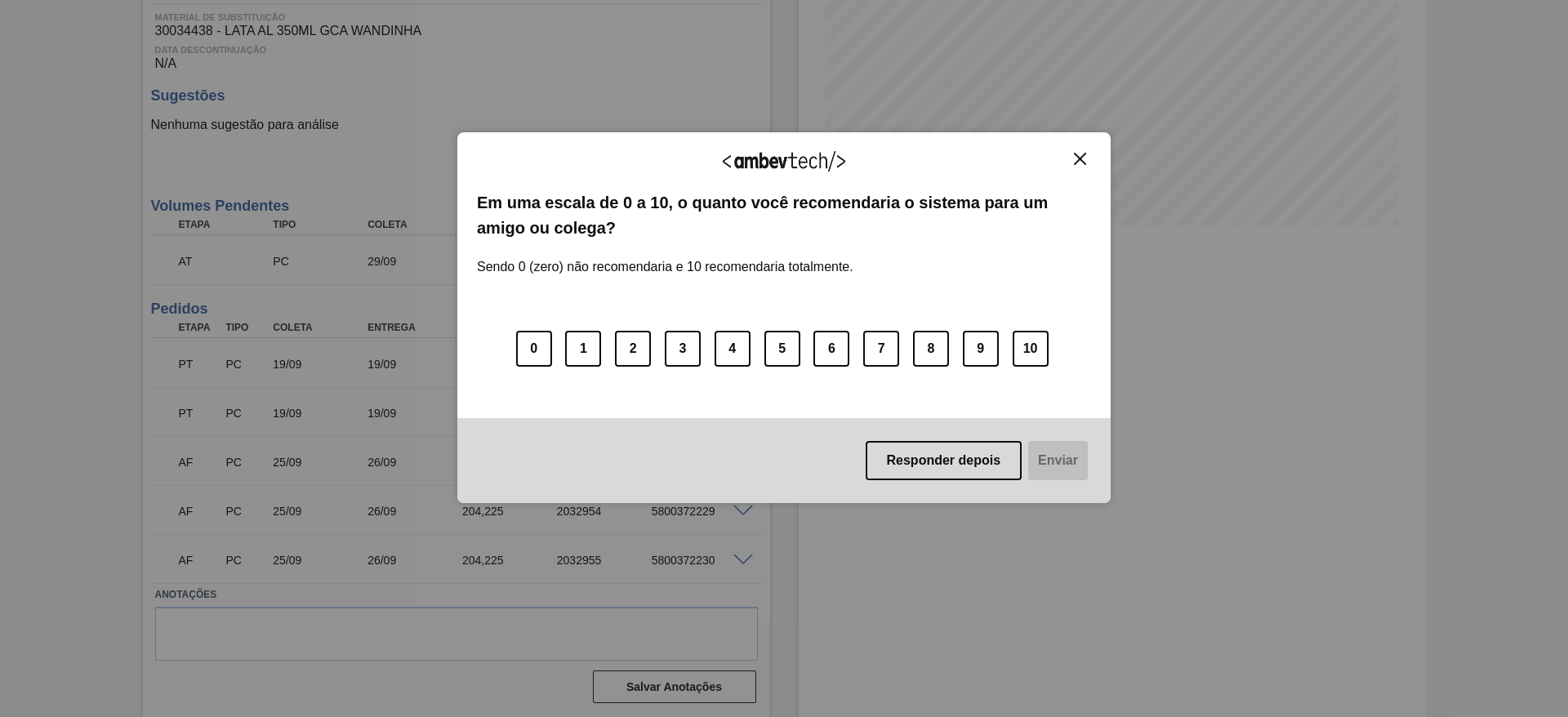
click at [1087, 157] on button "Close" at bounding box center [1079, 159] width 22 height 13
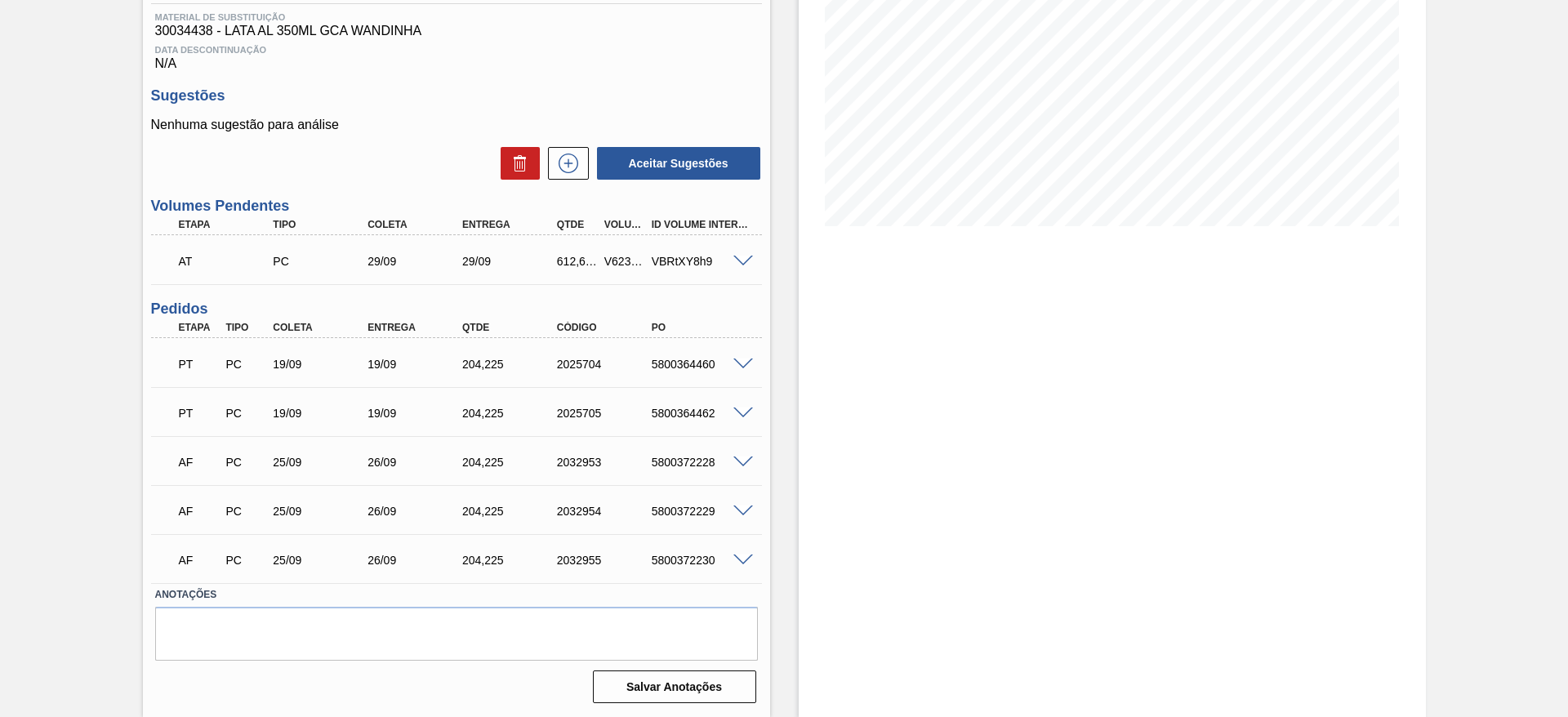
click at [742, 457] on span at bounding box center [743, 463] width 19 height 13
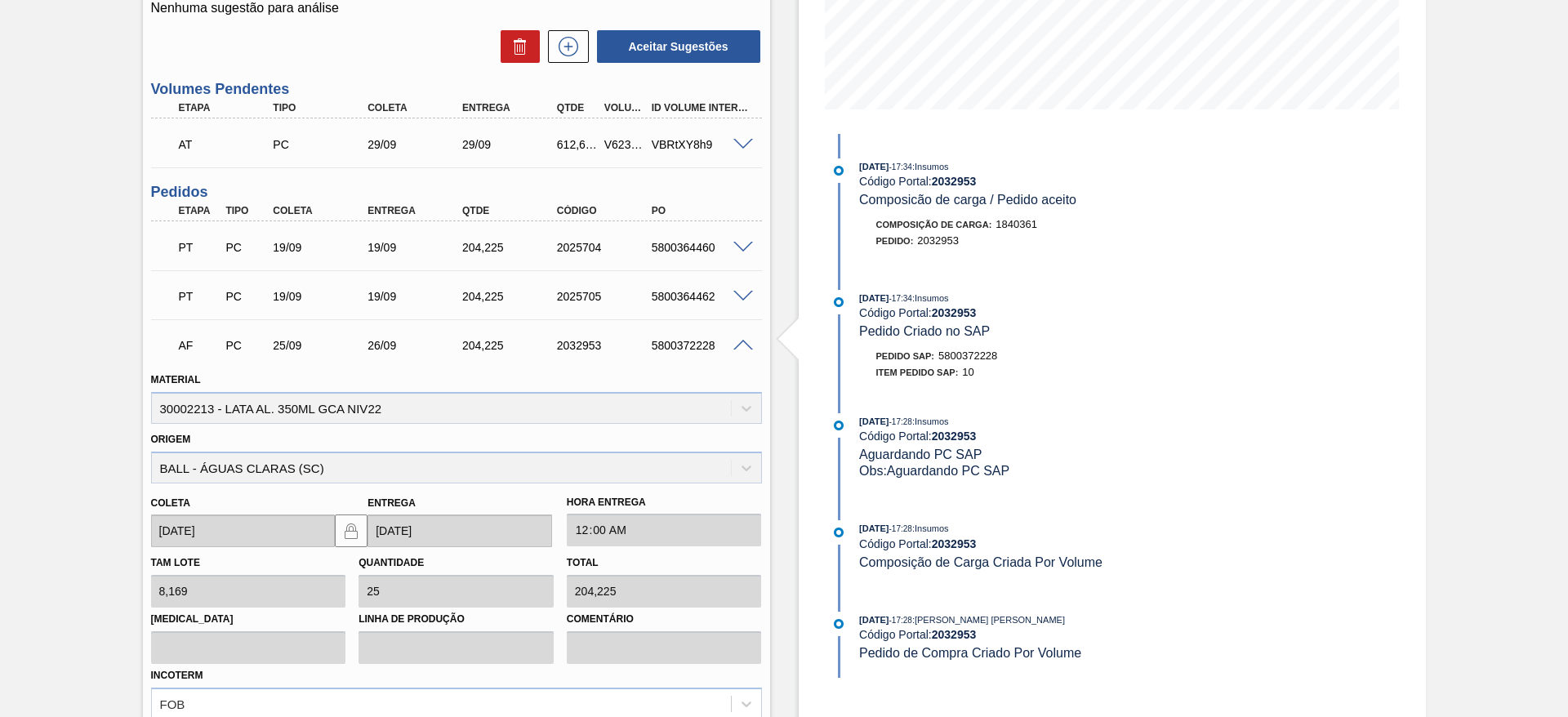
scroll to position [620, 0]
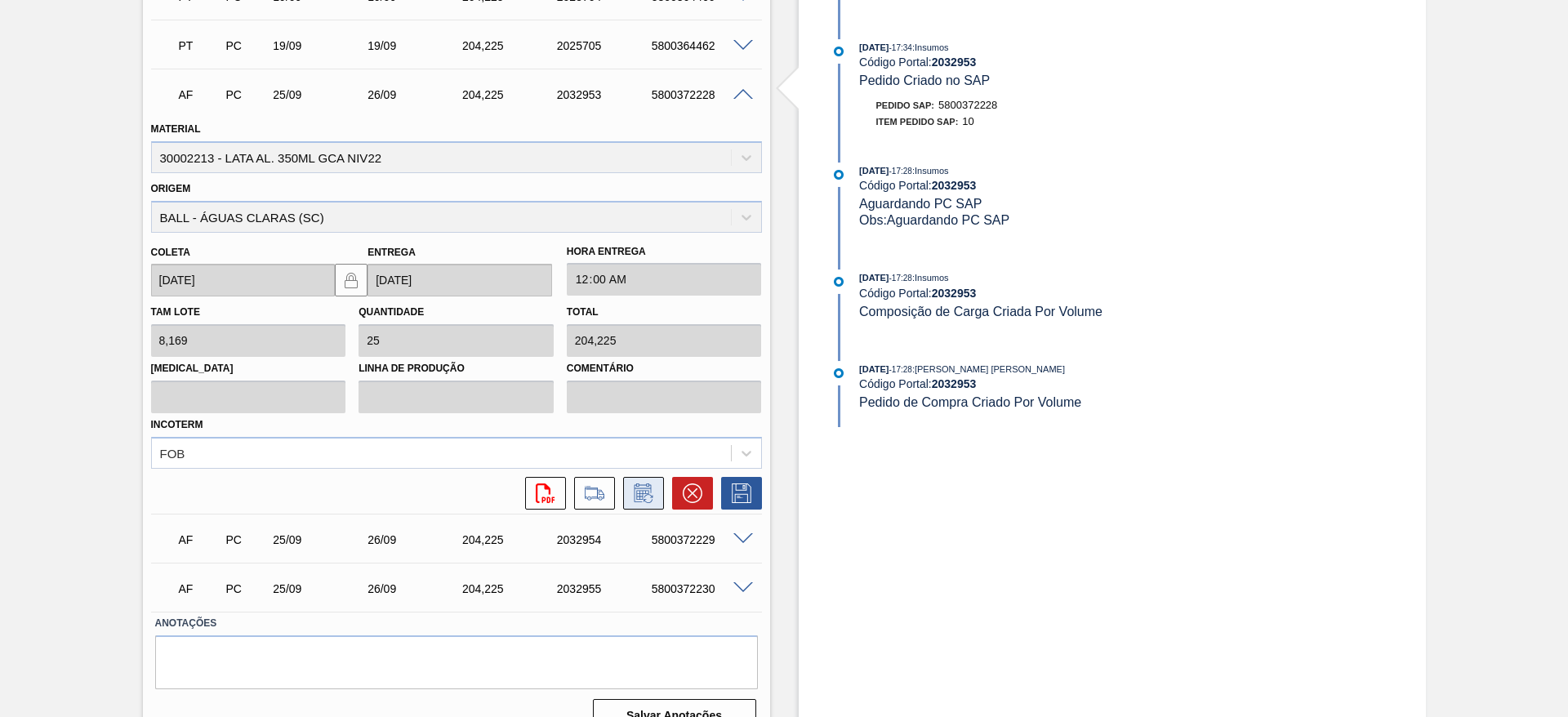
click at [636, 499] on icon at bounding box center [642, 495] width 13 height 10
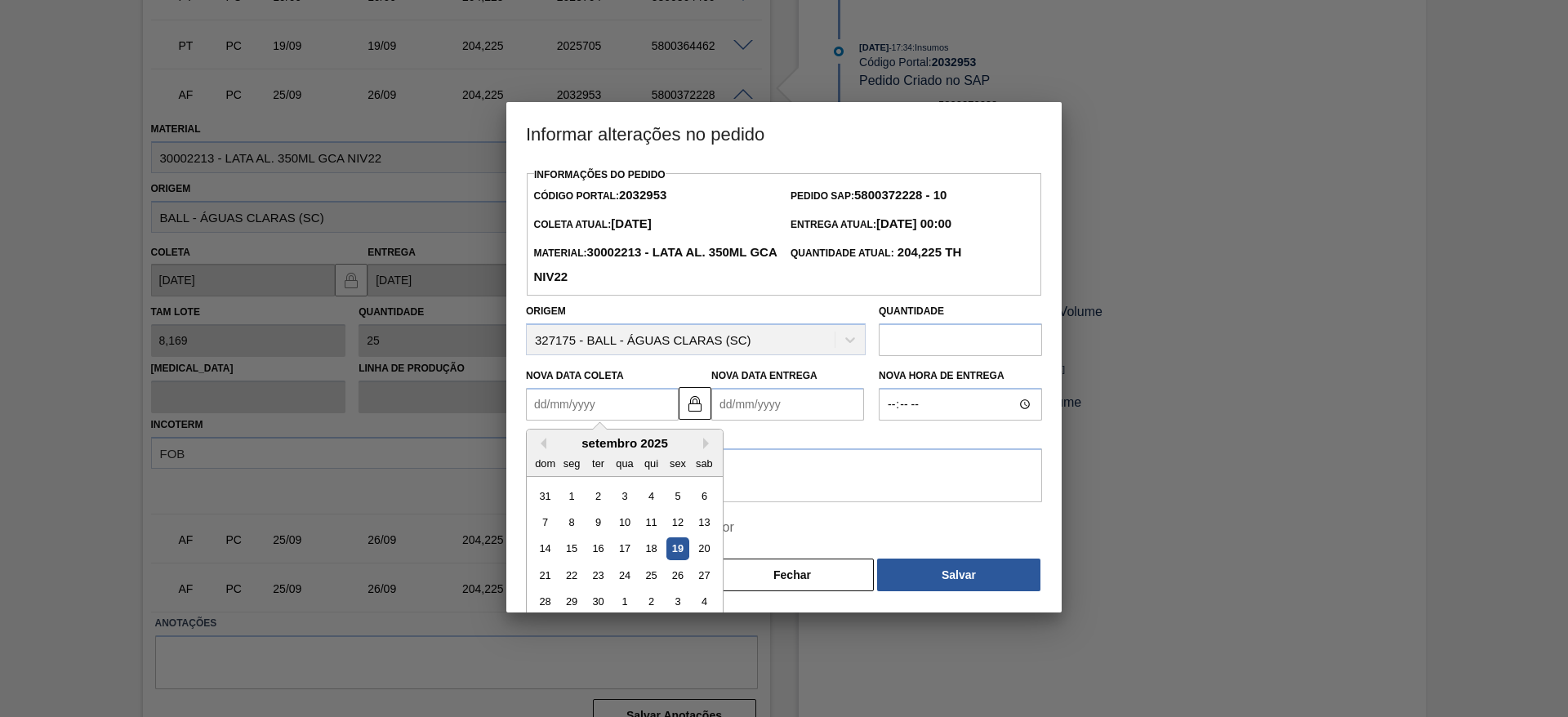
click at [643, 405] on Coleta2032953 "Nova Data Coleta" at bounding box center [602, 404] width 153 height 33
click at [676, 579] on div "26" at bounding box center [677, 576] width 22 height 22
type Coleta2032953 "26/09/2025"
type Entrega2032953 "26/09/2025"
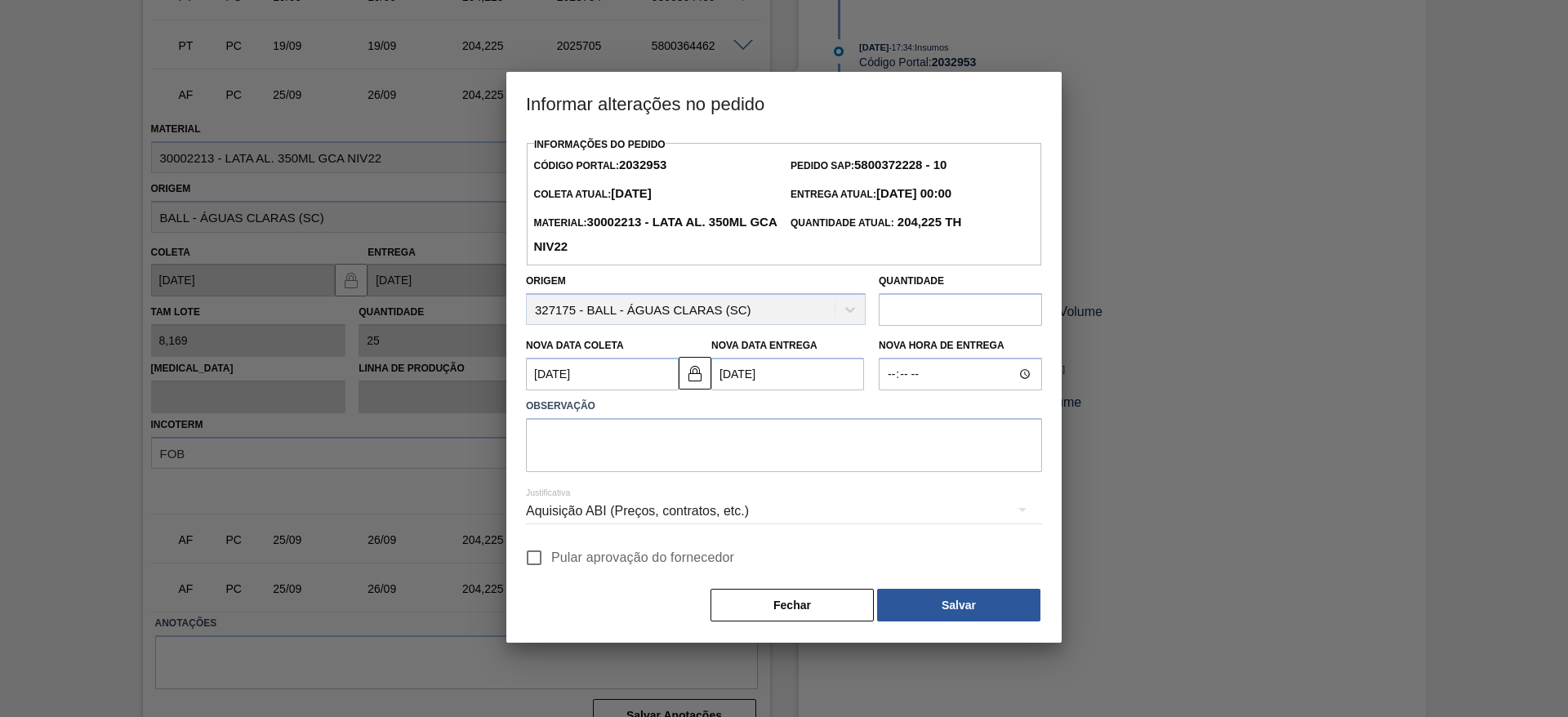
click at [544, 560] on input "Pular aprovação do fornecedor" at bounding box center [534, 558] width 35 height 35
checkbox input "true"
click at [603, 448] on textarea at bounding box center [784, 446] width 517 height 54
drag, startPoint x: 657, startPoint y: 441, endPoint x: 461, endPoint y: 446, distance: 196.1
click at [461, 446] on div "Informar alterações no pedido Informações do Pedido Código Portal: 2032953 Pedi…" at bounding box center [784, 358] width 1568 height 717
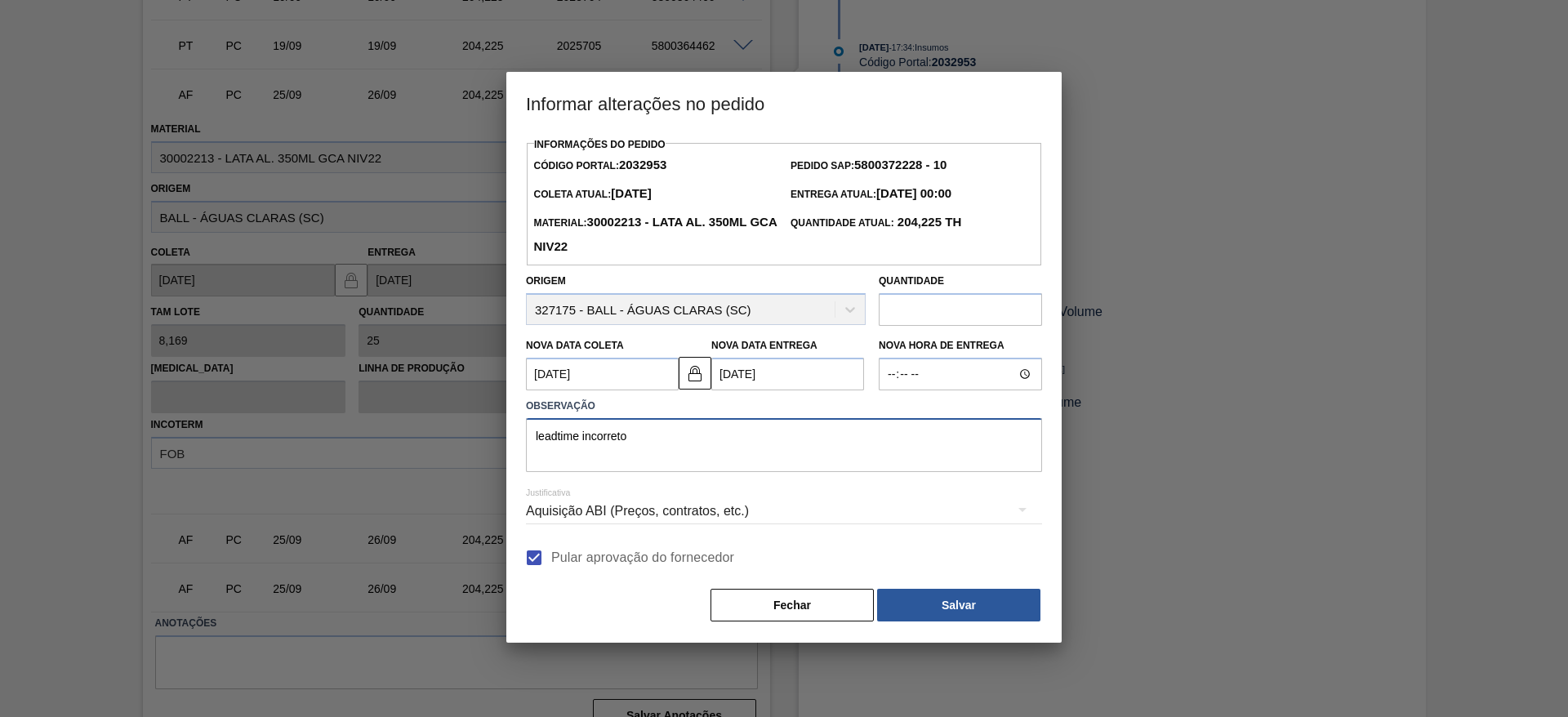
type textarea "leadtime incorreto"
click at [759, 519] on div "Aquisição ABI (Preços, contratos, etc.)" at bounding box center [784, 512] width 517 height 46
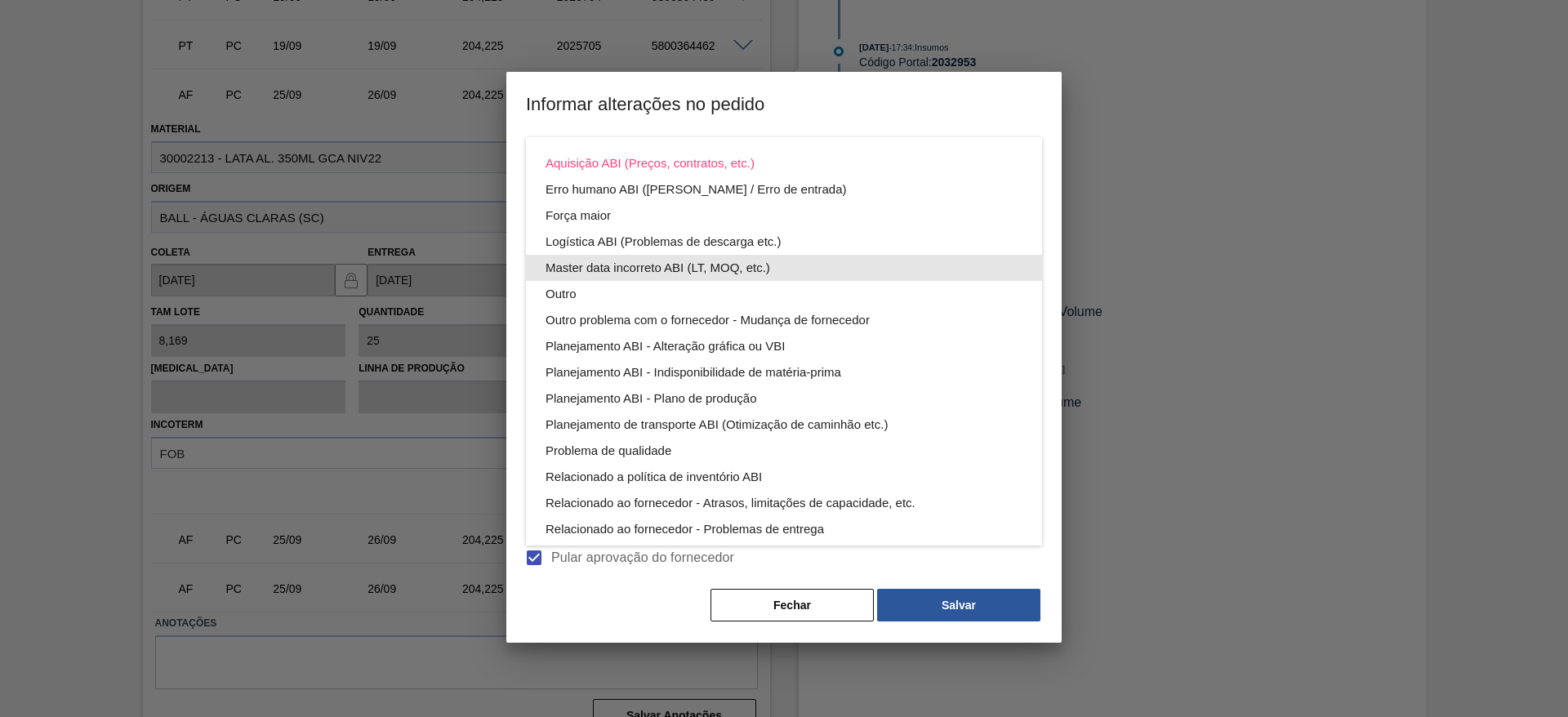
click at [721, 269] on div "Master data incorreto ABI (LT, MOQ, etc.)" at bounding box center [784, 268] width 477 height 26
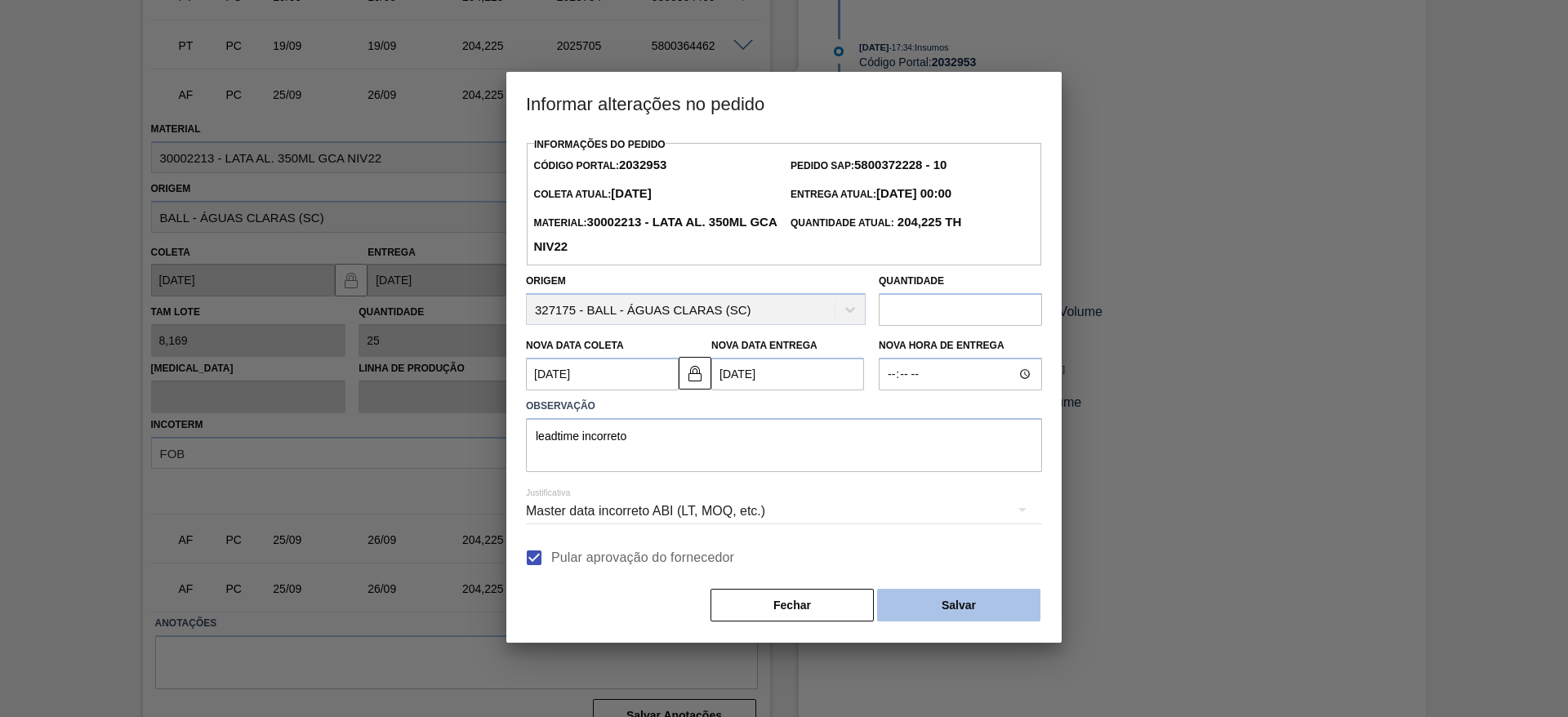
click at [1000, 610] on button "Salvar" at bounding box center [959, 605] width 164 height 33
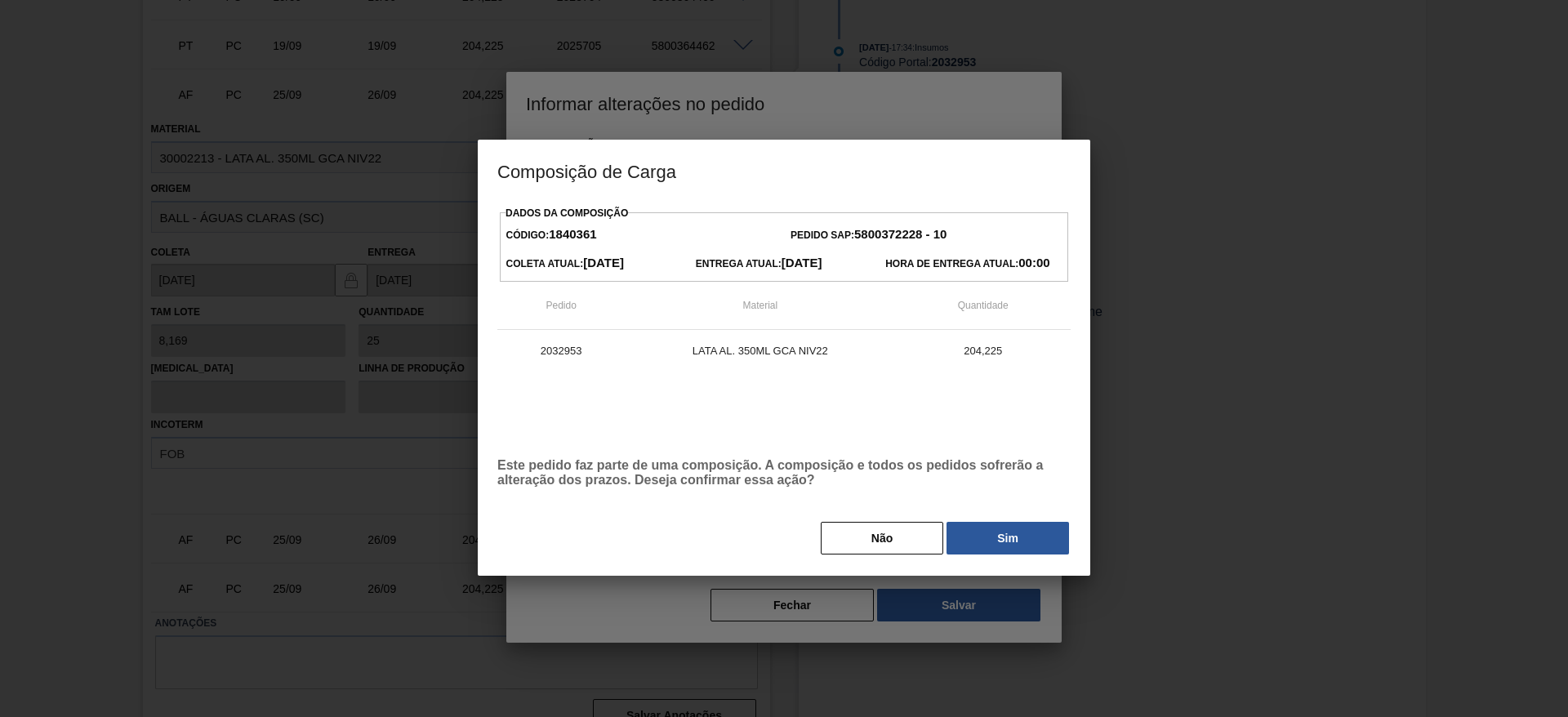
click at [994, 554] on button "Sim" at bounding box center [1007, 539] width 122 height 33
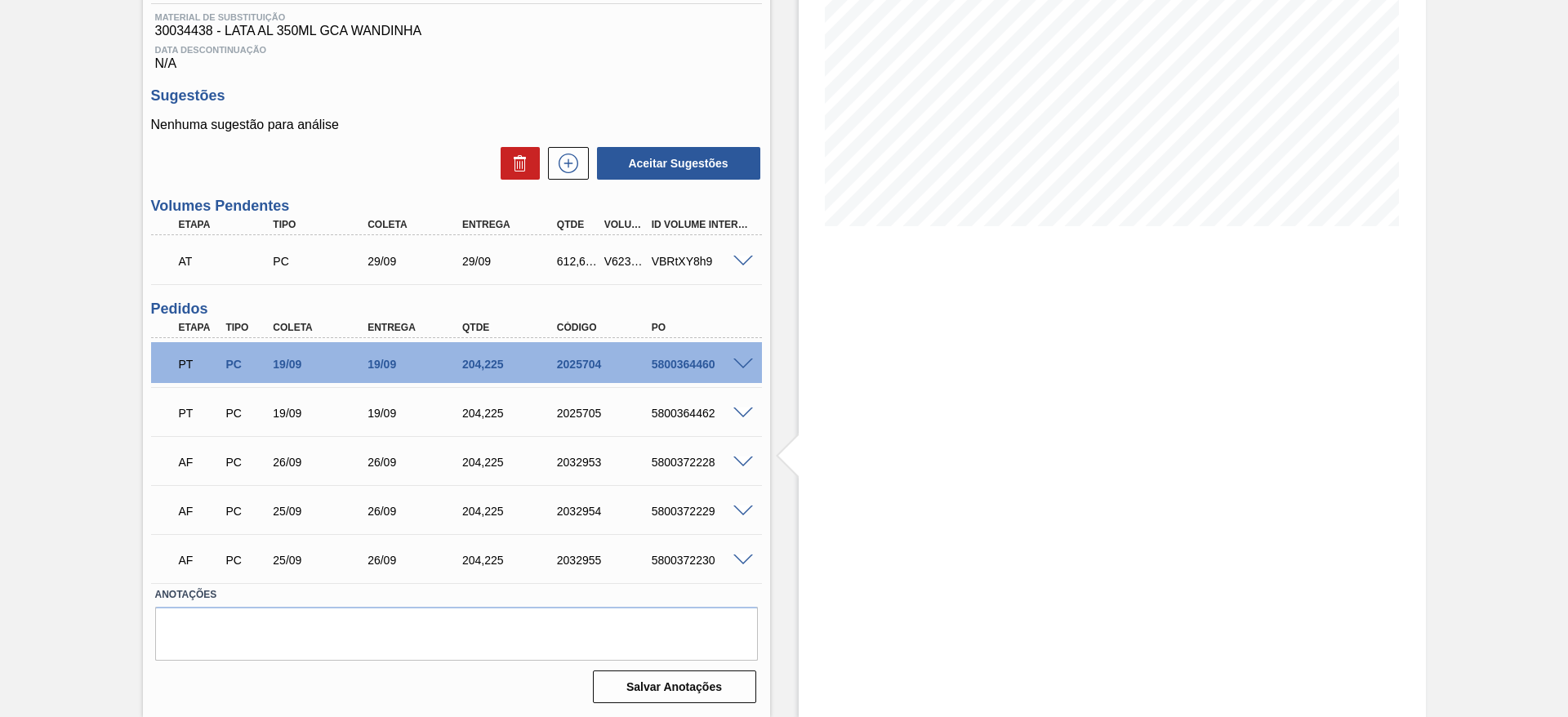
scroll to position [252, 0]
click at [739, 504] on div at bounding box center [746, 510] width 33 height 13
click at [743, 512] on span at bounding box center [743, 512] width 19 height 13
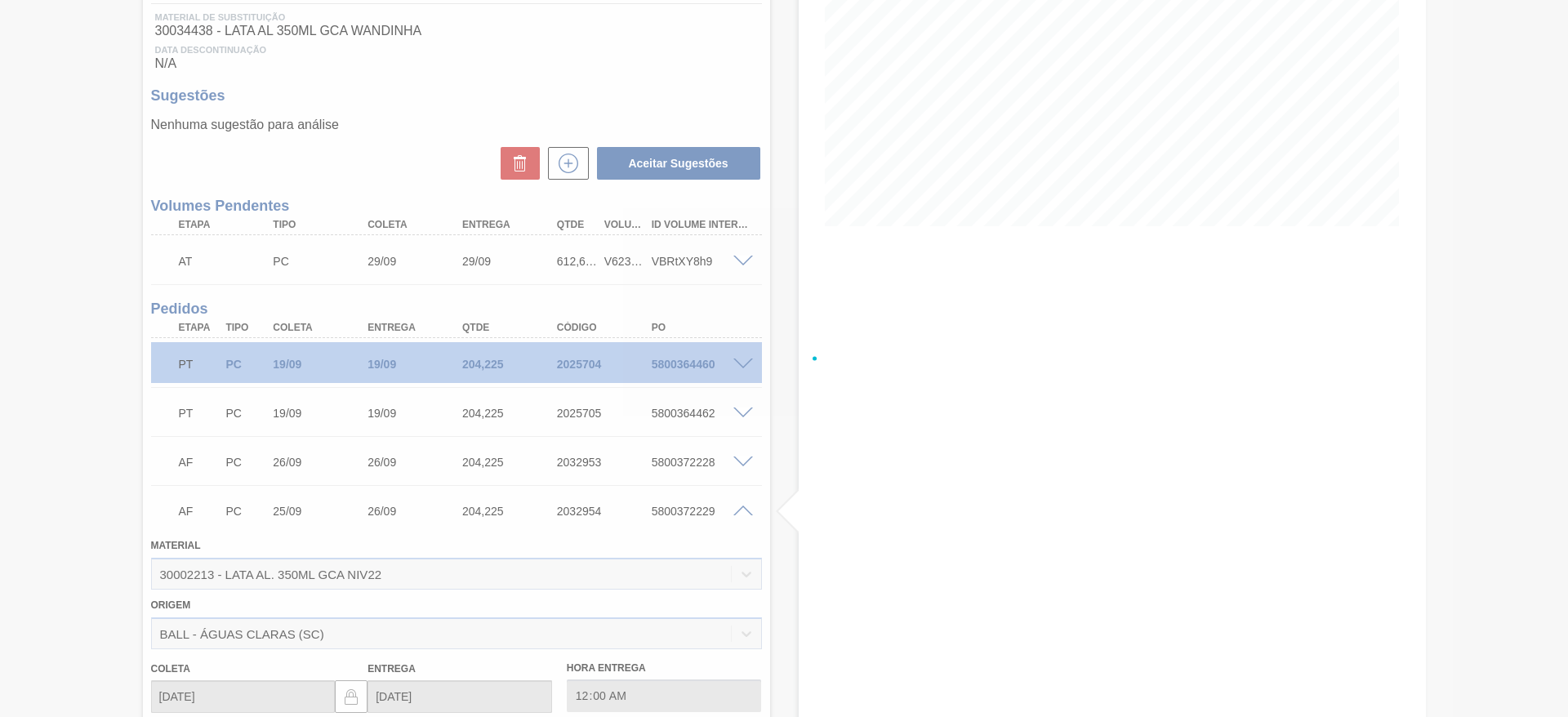
scroll to position [620, 0]
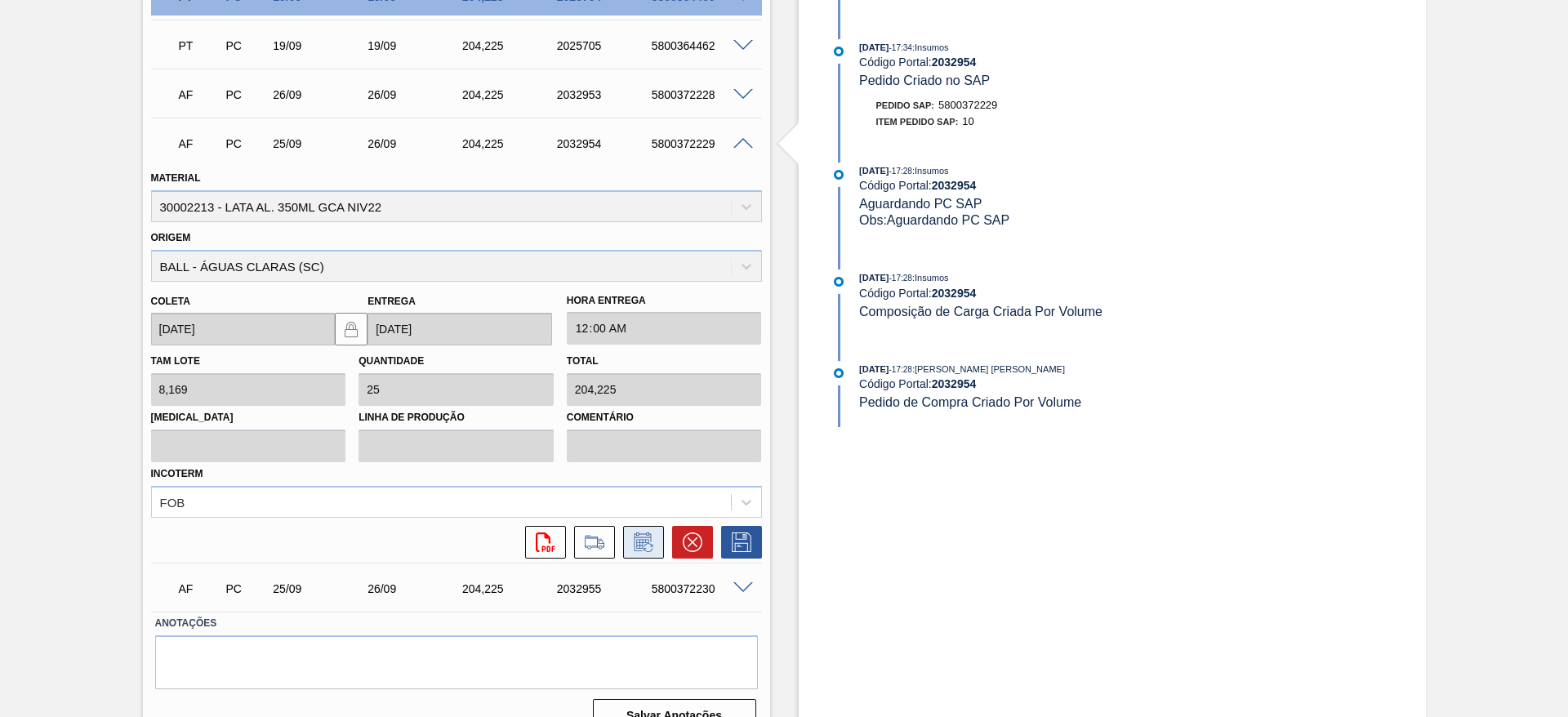
click at [636, 548] on icon at bounding box center [643, 543] width 26 height 19
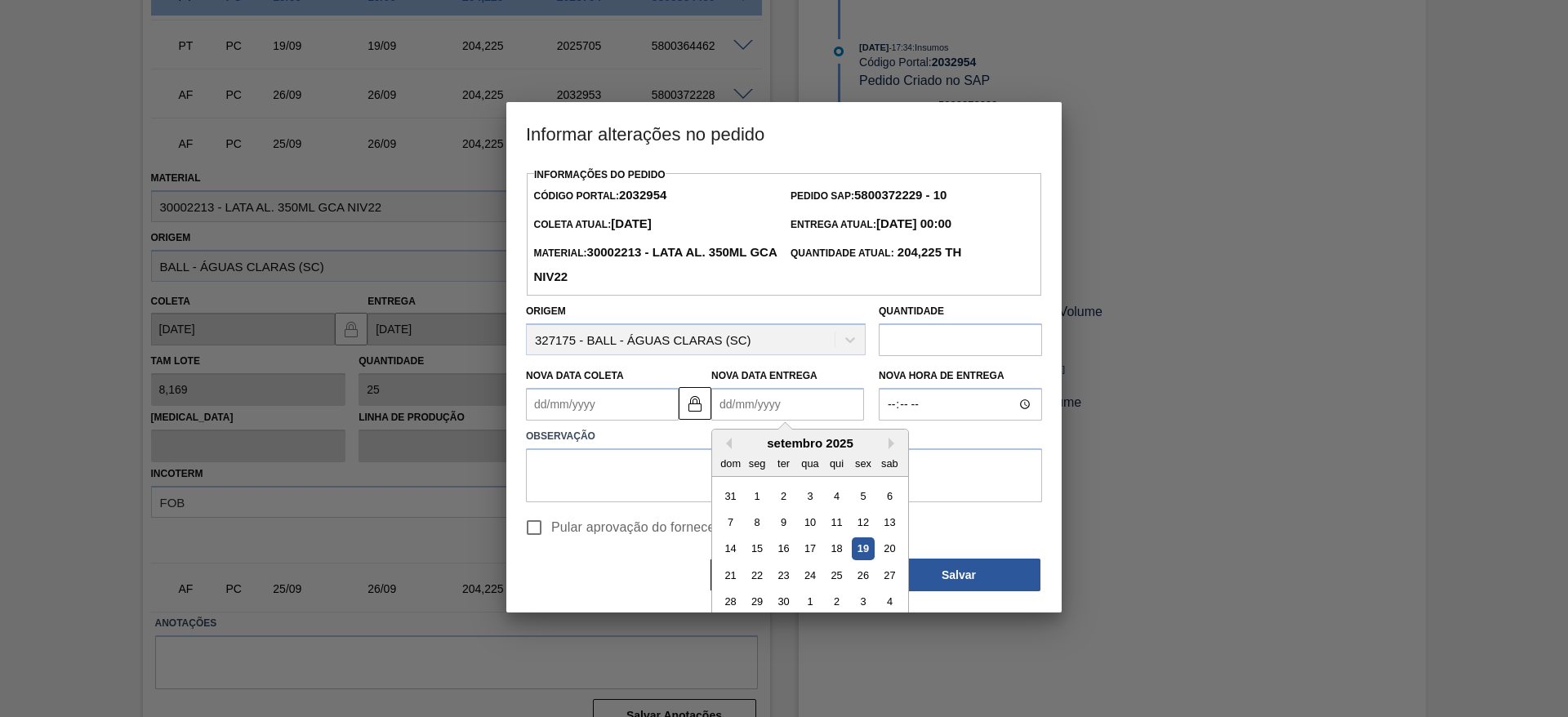
click at [753, 417] on Entrega2032954 "Nova Data Entrega" at bounding box center [788, 404] width 153 height 33
click at [867, 583] on div "26" at bounding box center [863, 576] width 22 height 22
type Coleta2032954 "26/09/2025"
type Entrega2032954 "26/09/2025"
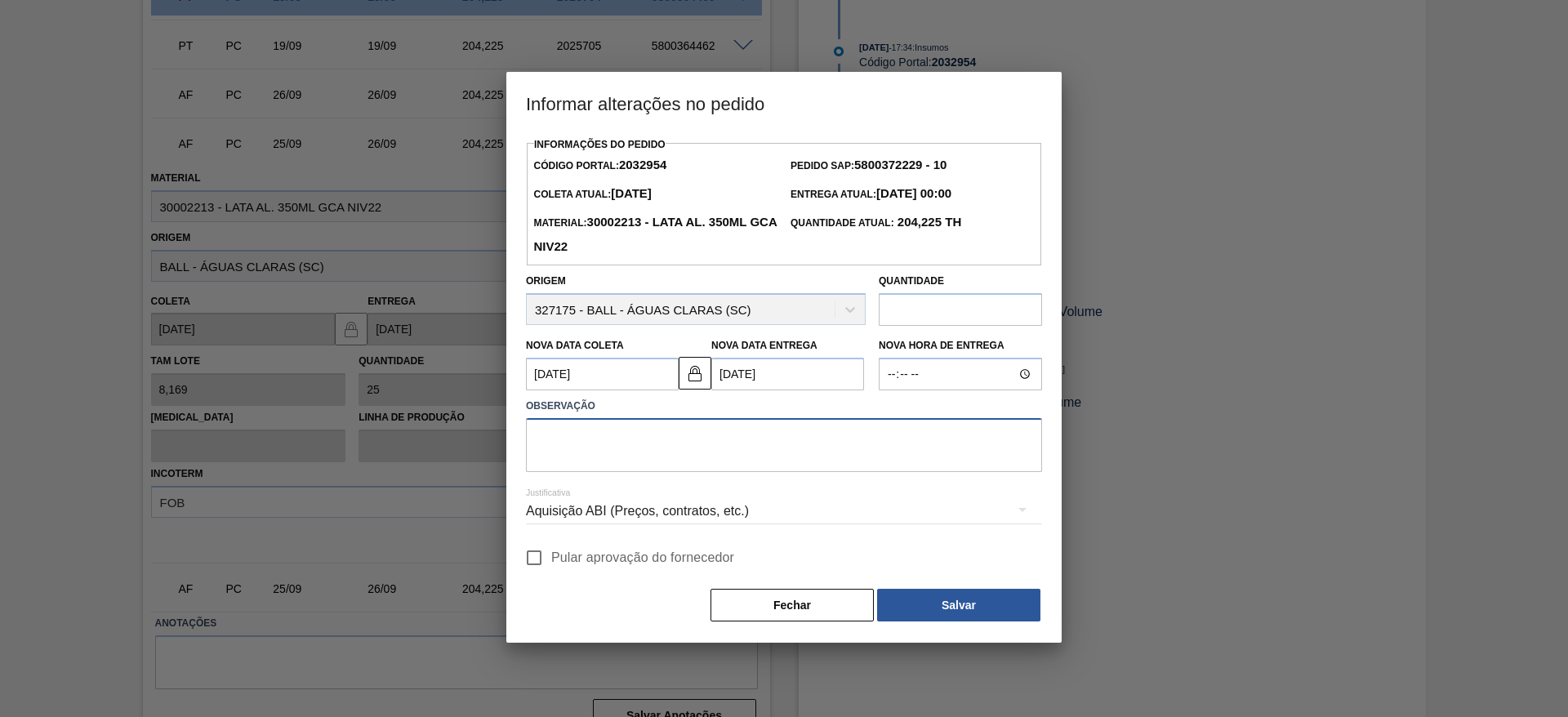
click at [695, 447] on textarea at bounding box center [784, 446] width 517 height 54
paste textarea "leadtime incorreto"
type textarea "leadtime incorreto"
click at [686, 516] on div "Aquisição ABI (Preços, contratos, etc.)" at bounding box center [784, 512] width 517 height 46
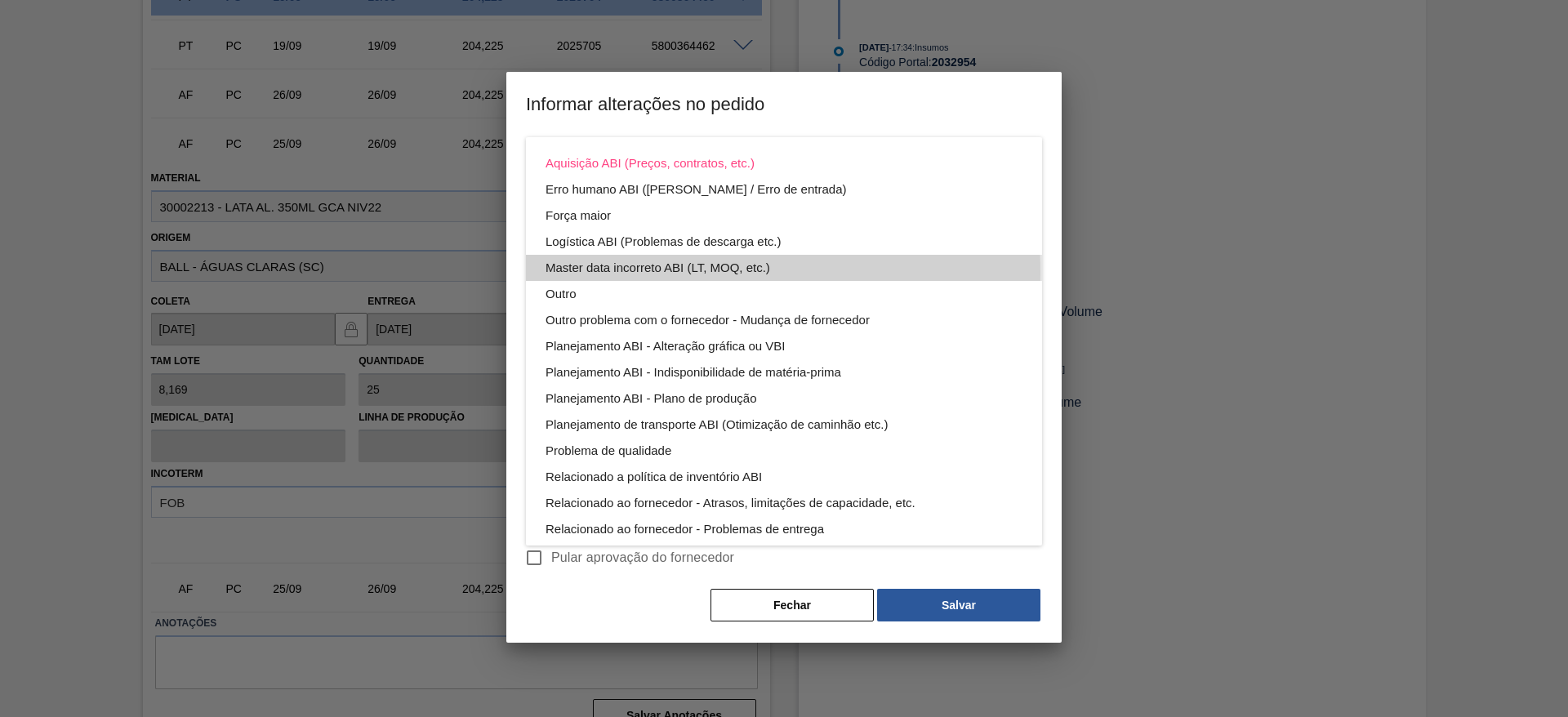
click at [704, 272] on div "Master data incorreto ABI (LT, MOQ, etc.)" at bounding box center [784, 268] width 477 height 26
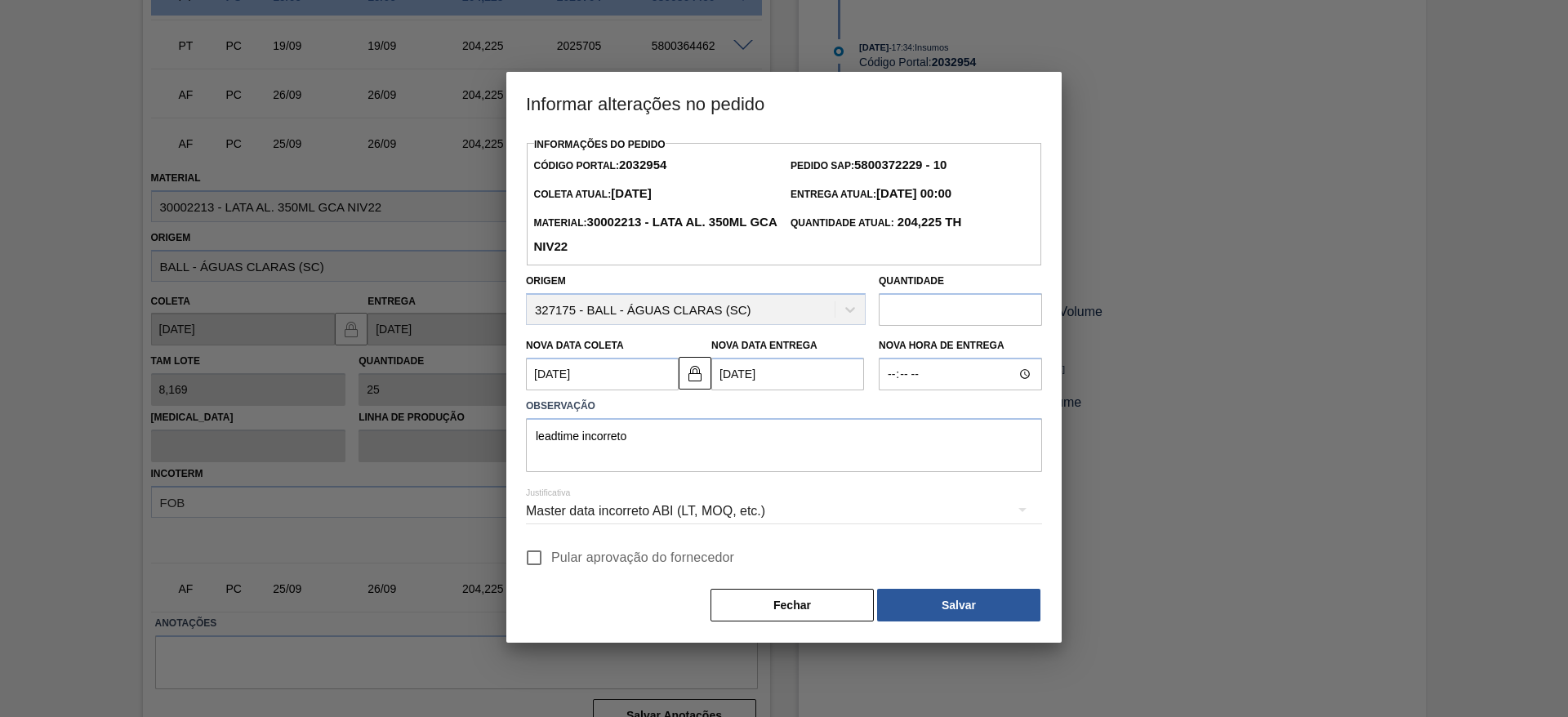
click at [706, 563] on span "Pular aprovação do fornecedor" at bounding box center [643, 558] width 183 height 19
click at [551, 563] on input "Pular aprovação do fornecedor" at bounding box center [534, 558] width 35 height 35
checkbox input "true"
click at [917, 607] on button "Salvar" at bounding box center [959, 605] width 164 height 33
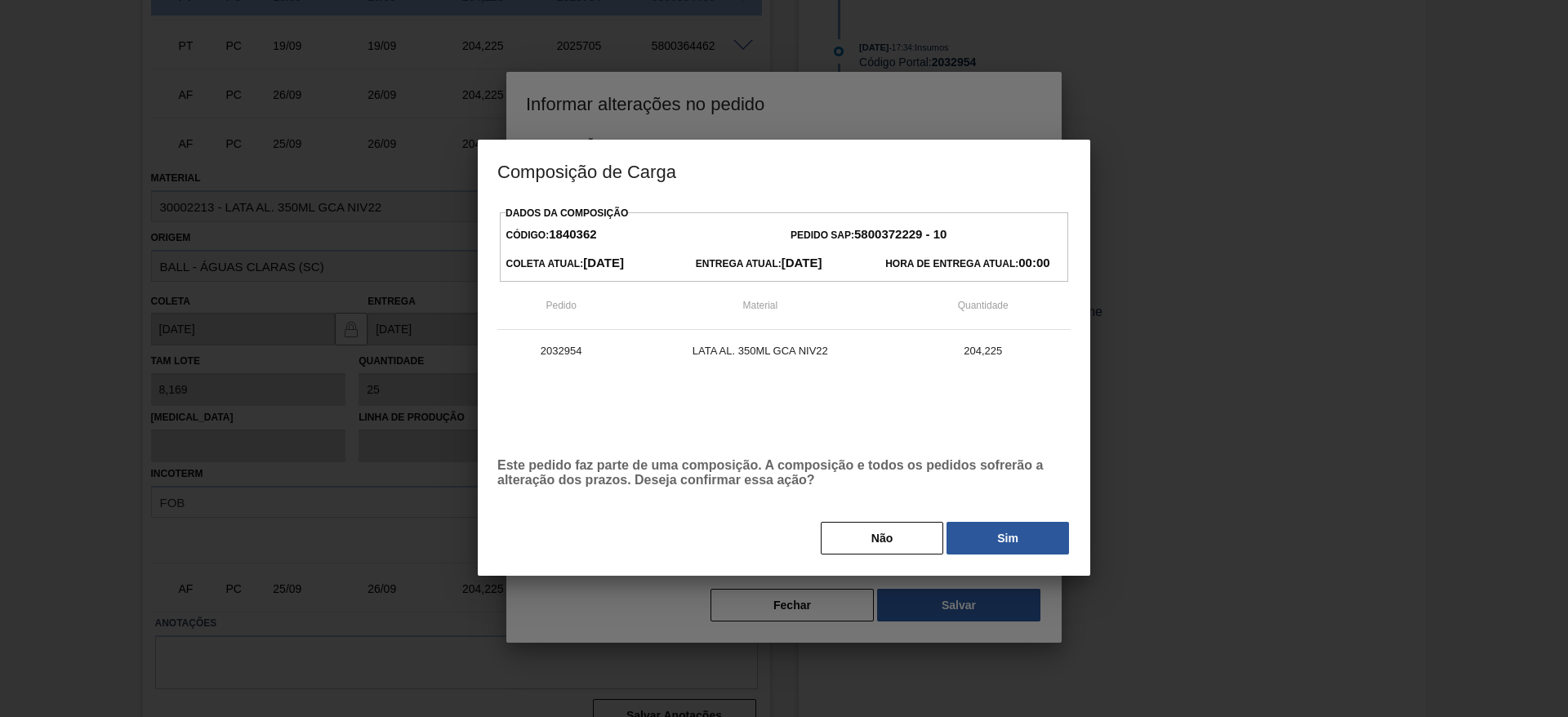
click at [990, 541] on button "Sim" at bounding box center [1007, 539] width 122 height 33
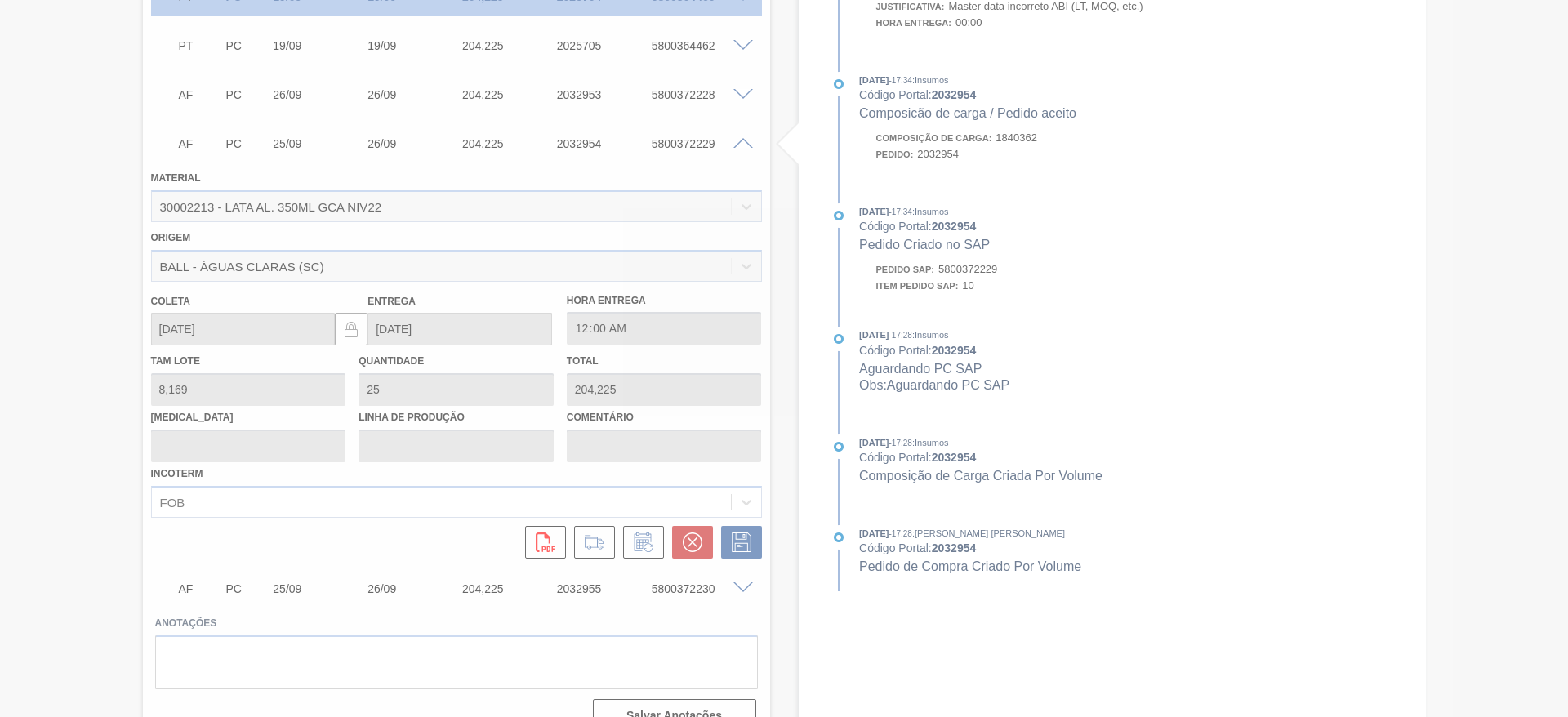
type input "leadtime incorreto"
type input "26/09/2025"
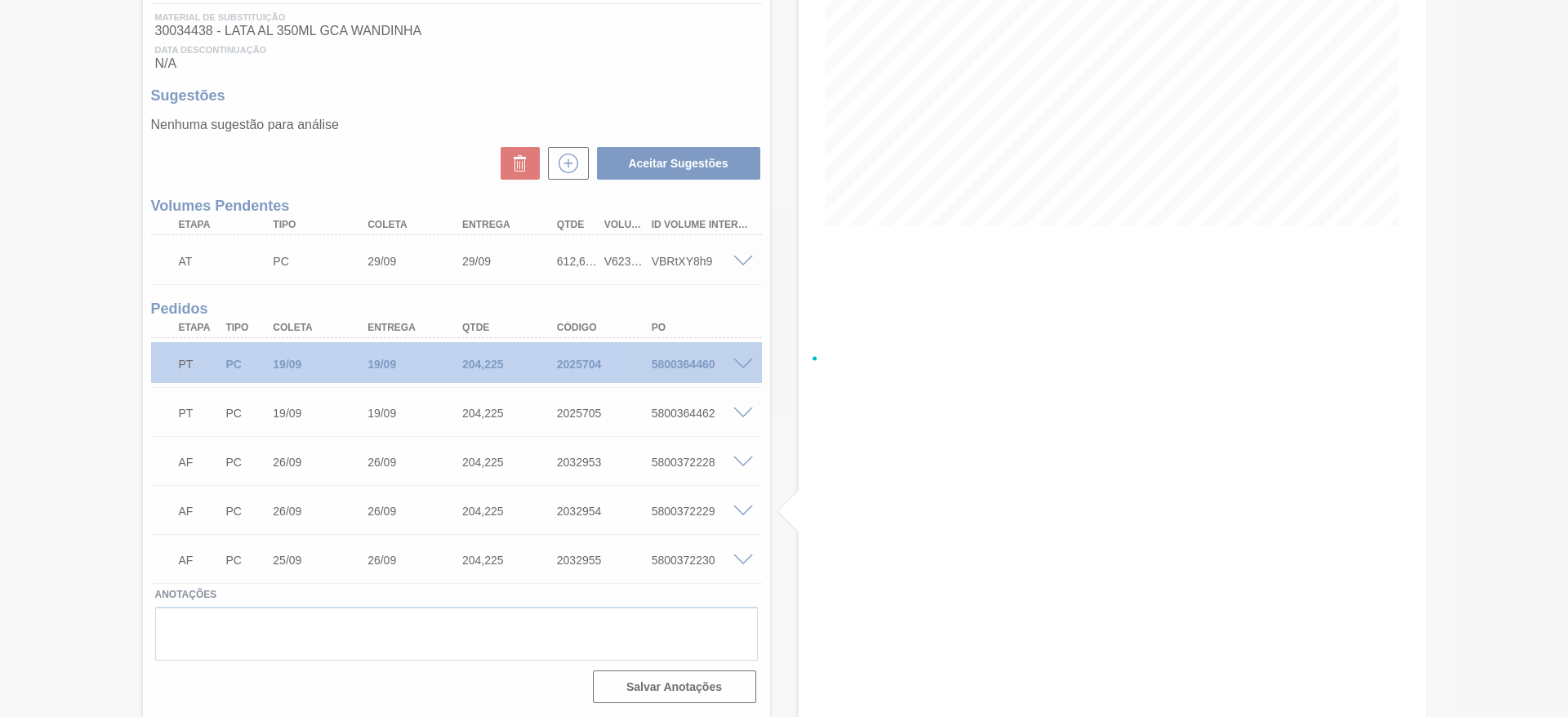
scroll to position [252, 0]
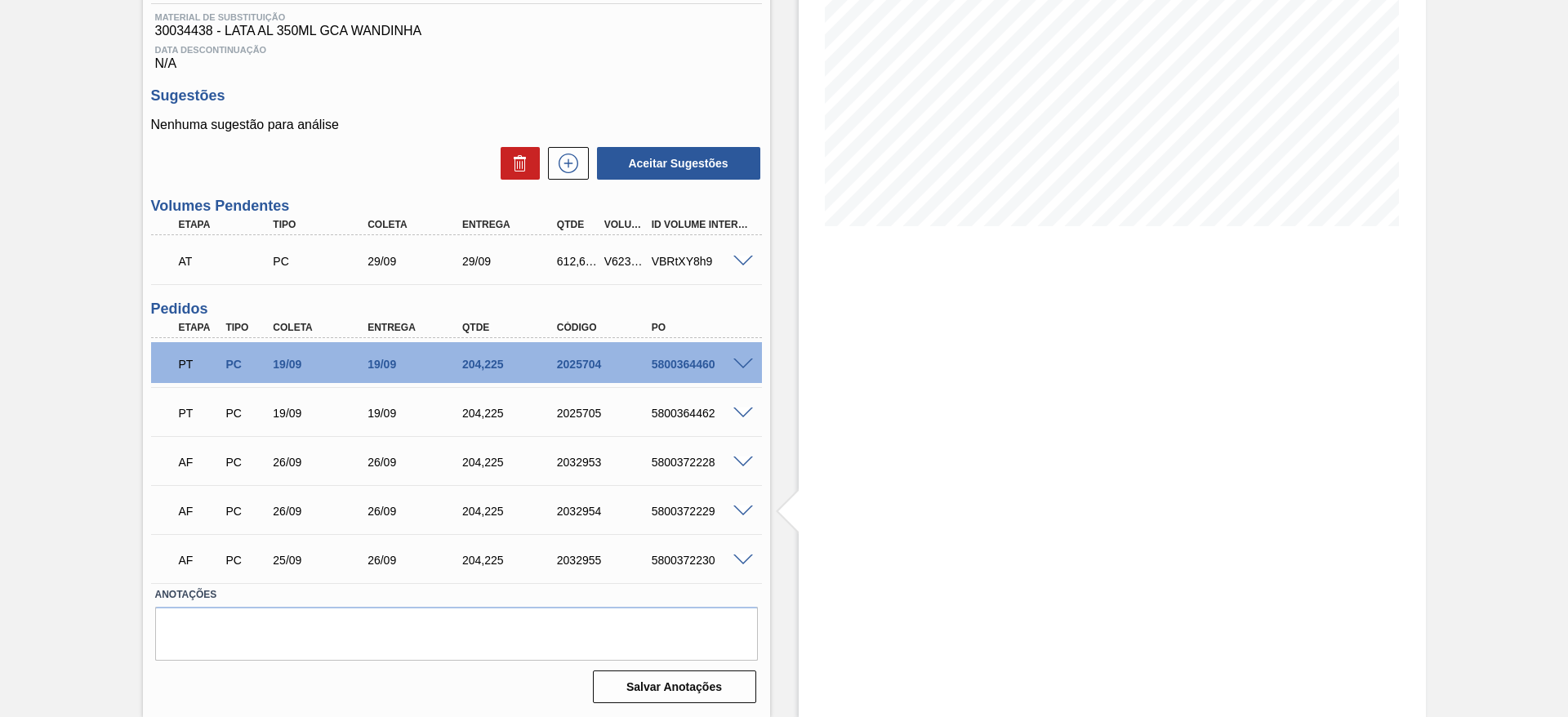
click at [744, 560] on span at bounding box center [743, 561] width 19 height 13
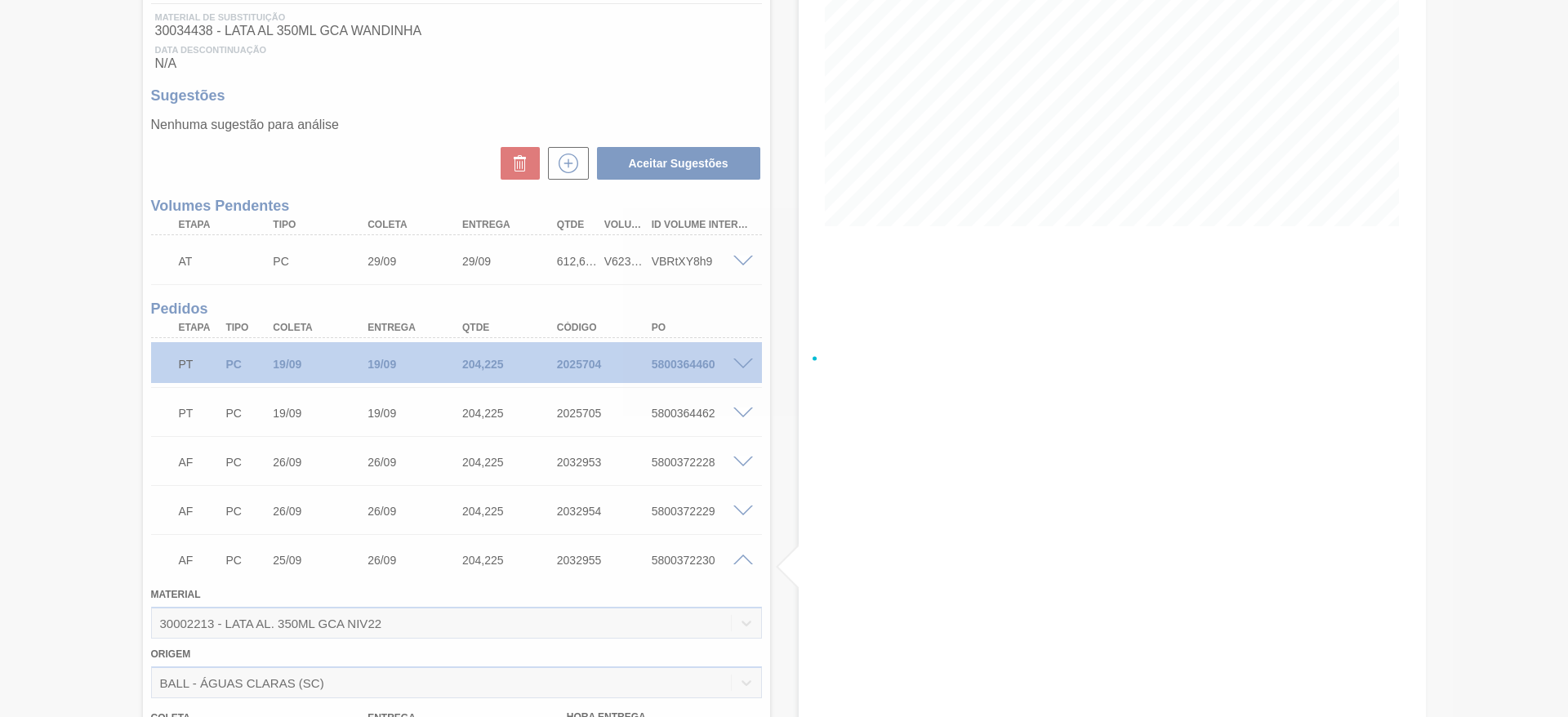
scroll to position [620, 0]
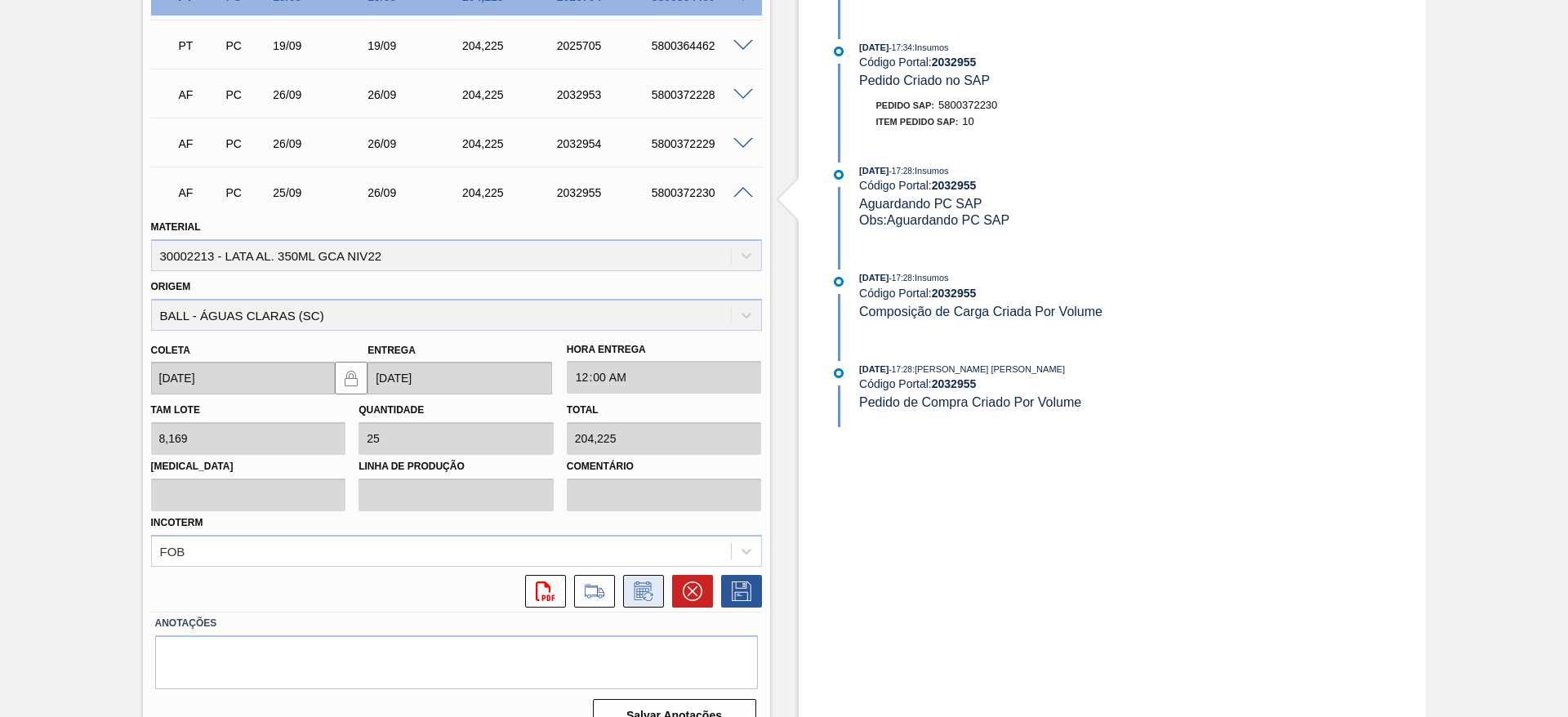
click at [642, 607] on button at bounding box center [644, 592] width 40 height 33
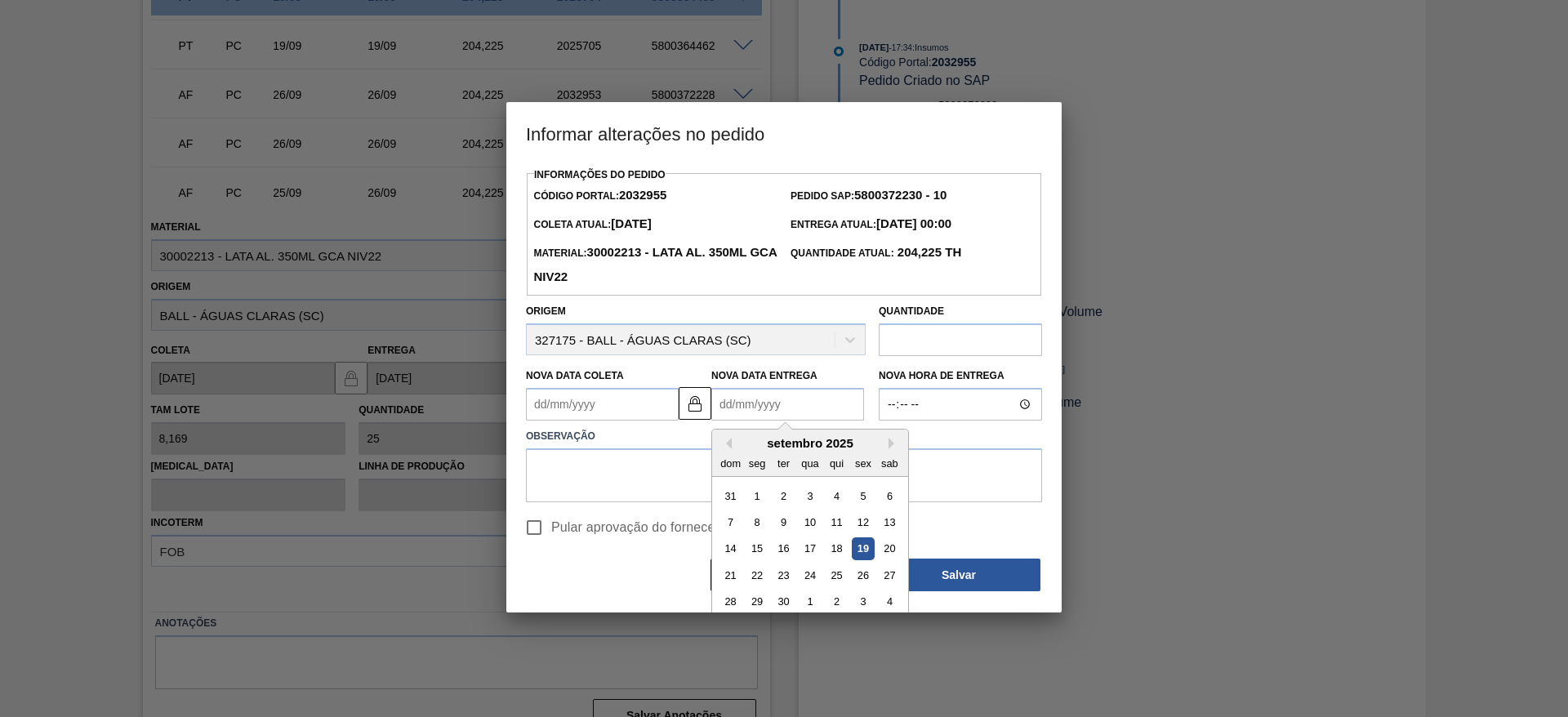
click at [765, 414] on Entrega2032955 "Nova Data Entrega" at bounding box center [788, 404] width 153 height 33
click at [861, 583] on div "26" at bounding box center [863, 576] width 22 height 22
type Coleta2032955 "26/09/2025"
type Entrega2032955 "26/09/2025"
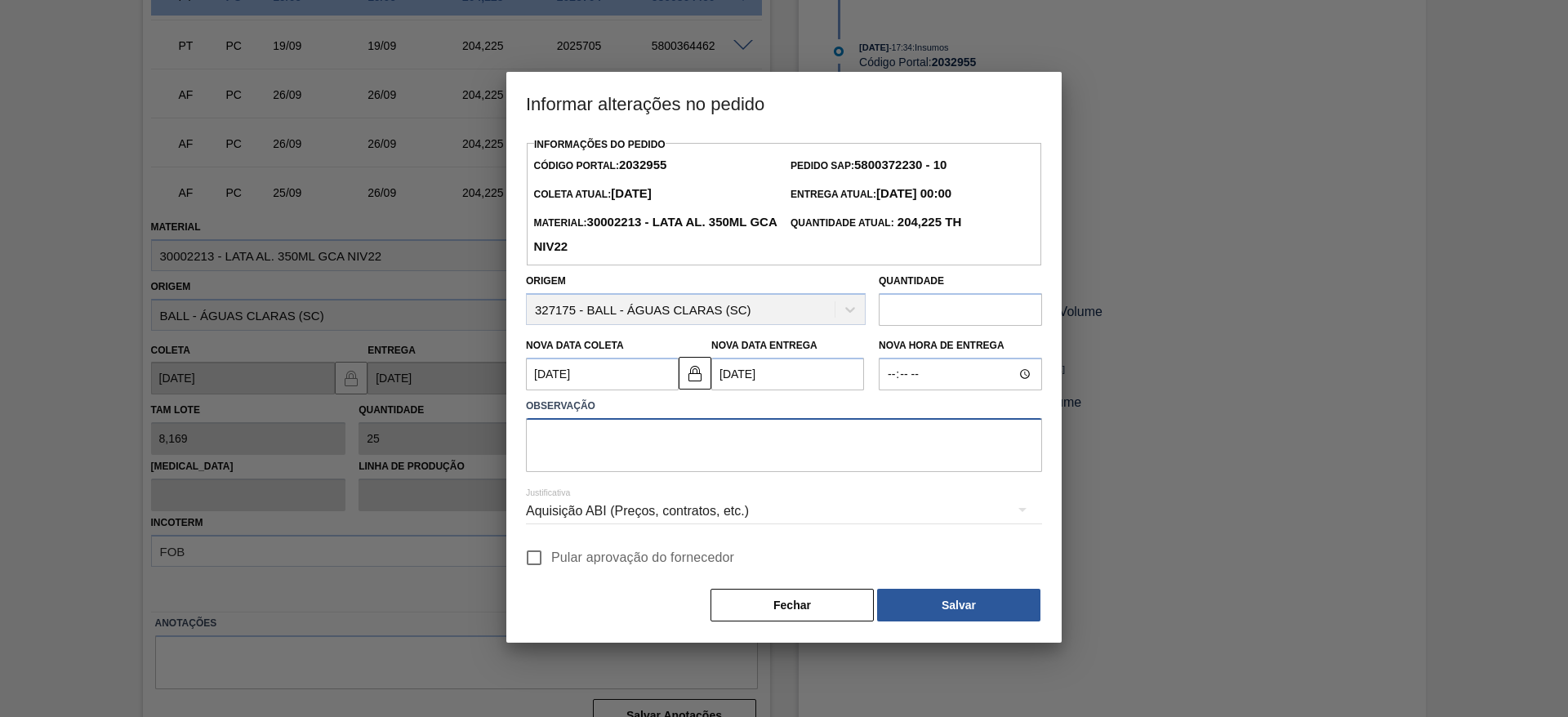
click at [651, 457] on textarea at bounding box center [784, 446] width 517 height 54
paste textarea "leadtime incorreto"
type textarea "leadtime incorreto"
click at [655, 506] on div "Aquisição ABI (Preços, contratos, etc.)" at bounding box center [784, 512] width 517 height 46
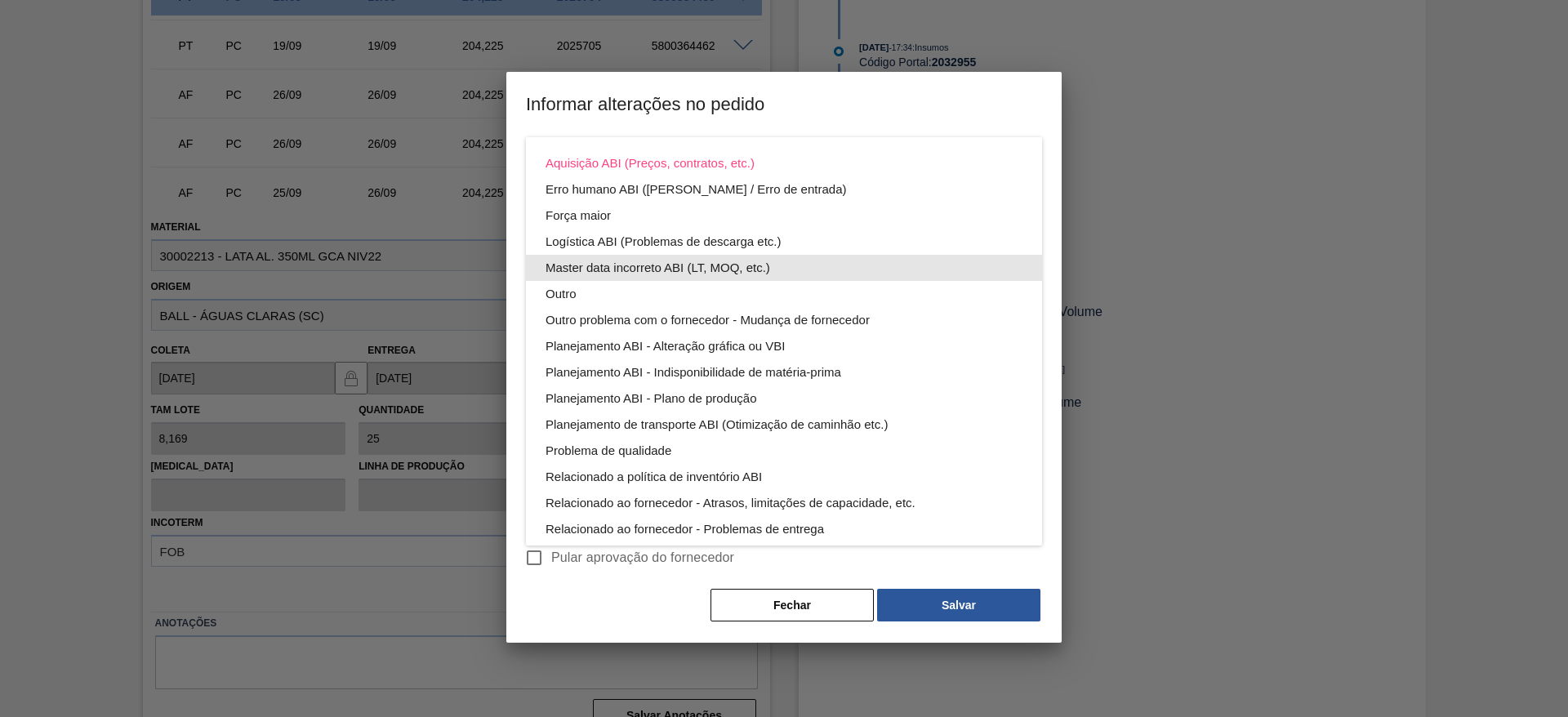
click at [681, 269] on div "Master data incorreto ABI (LT, MOQ, etc.)" at bounding box center [784, 268] width 477 height 26
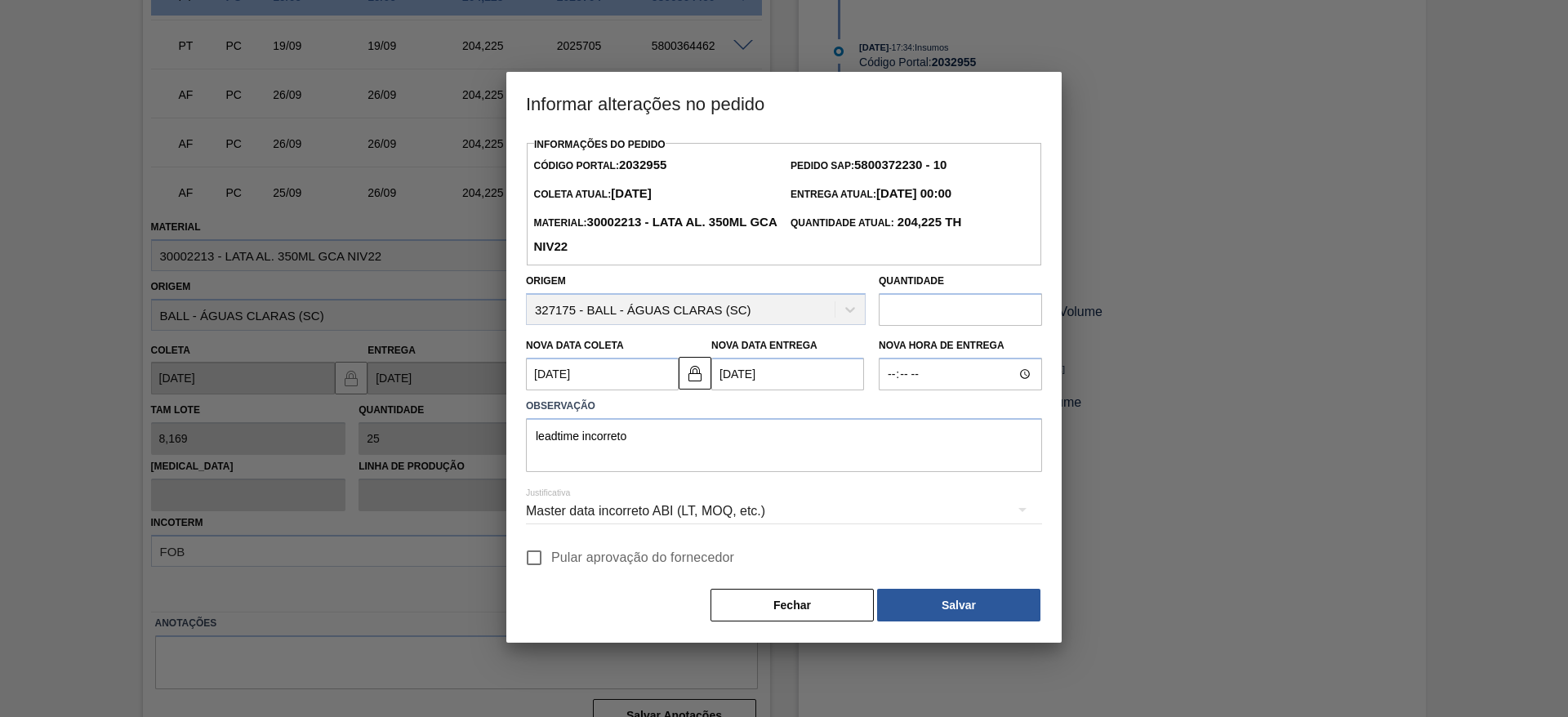
click at [608, 564] on span "Pular aprovação do fornecedor" at bounding box center [643, 558] width 183 height 19
click at [551, 564] on input "Pular aprovação do fornecedor" at bounding box center [534, 558] width 35 height 35
checkbox input "true"
click at [925, 595] on button "Salvar" at bounding box center [959, 605] width 164 height 33
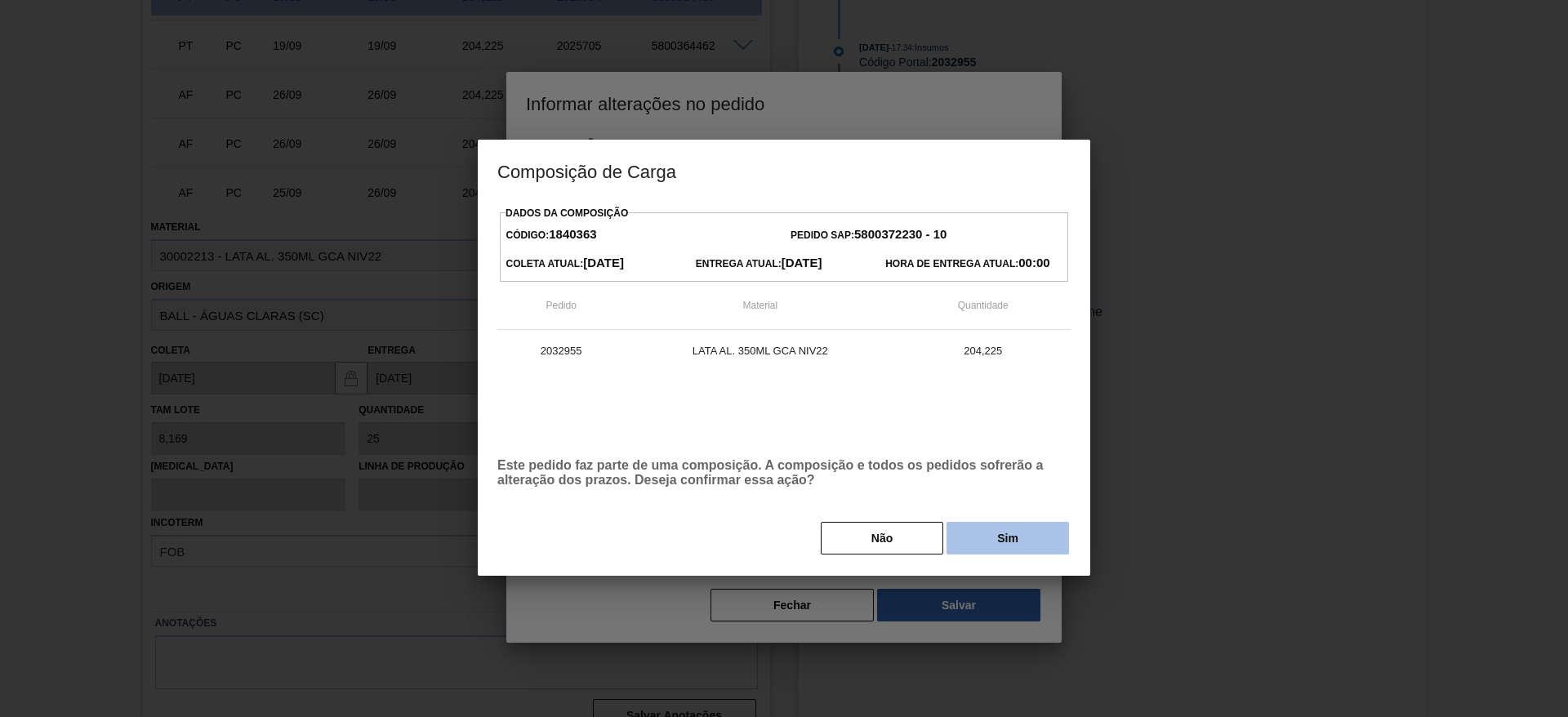
click at [1030, 533] on button "Sim" at bounding box center [1007, 539] width 122 height 33
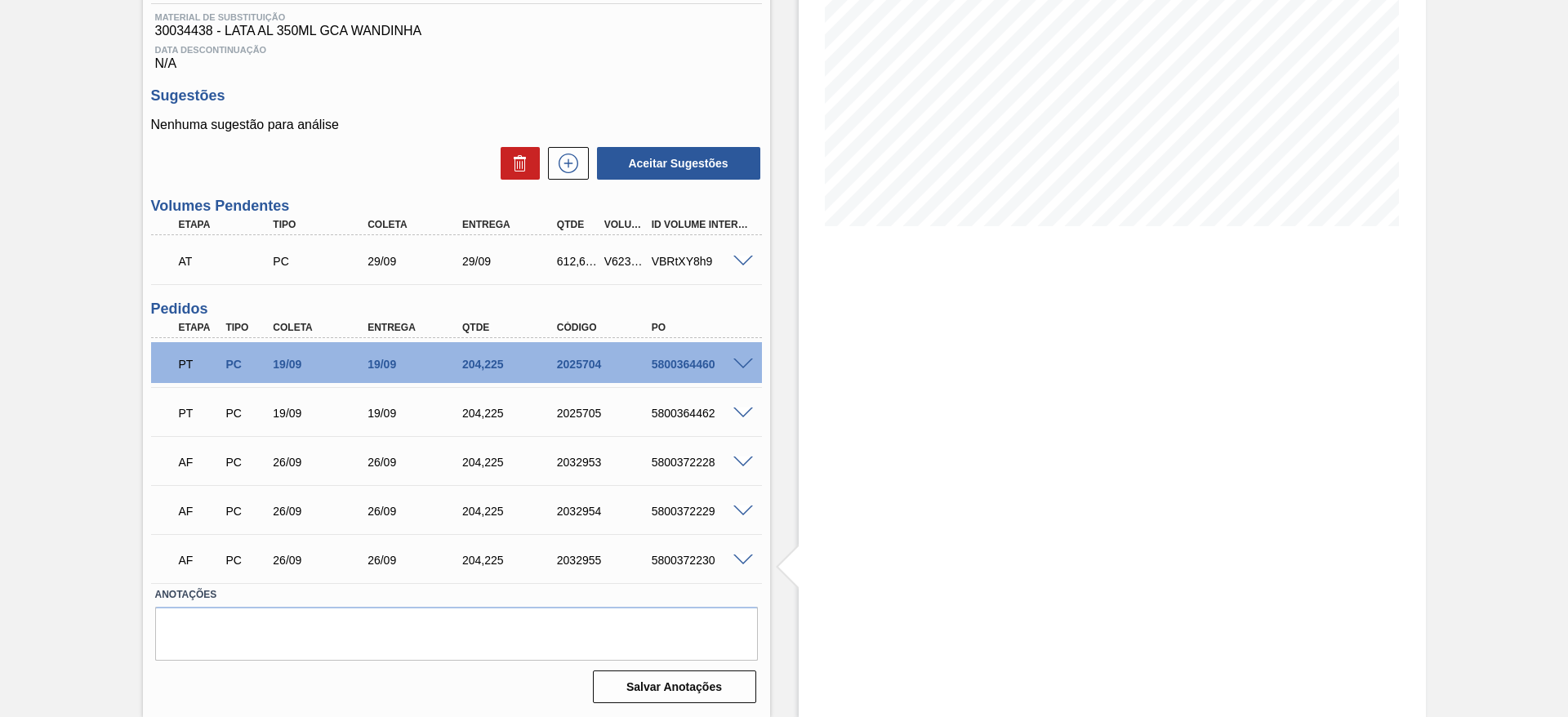
scroll to position [0, 0]
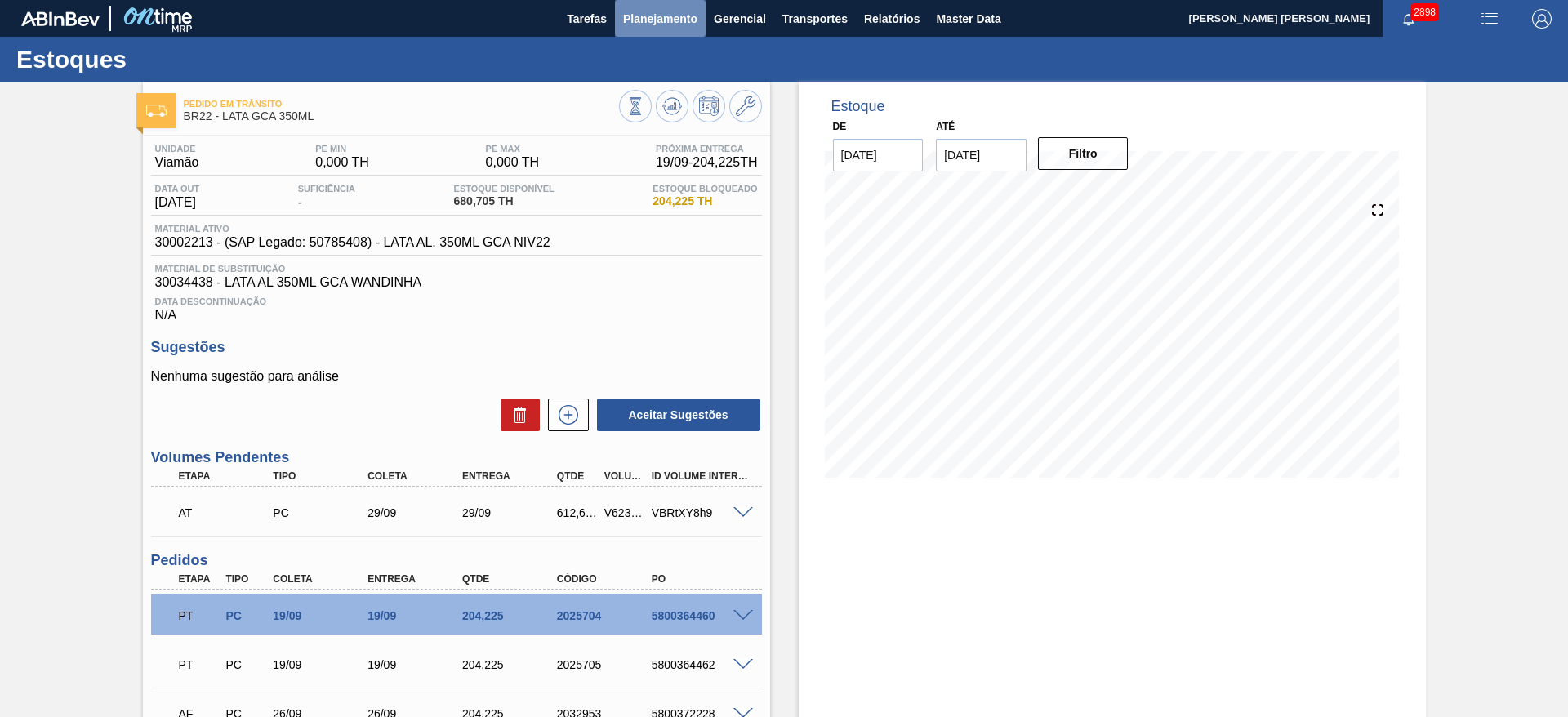
click at [659, 11] on span "Planejamento" at bounding box center [660, 18] width 74 height 19
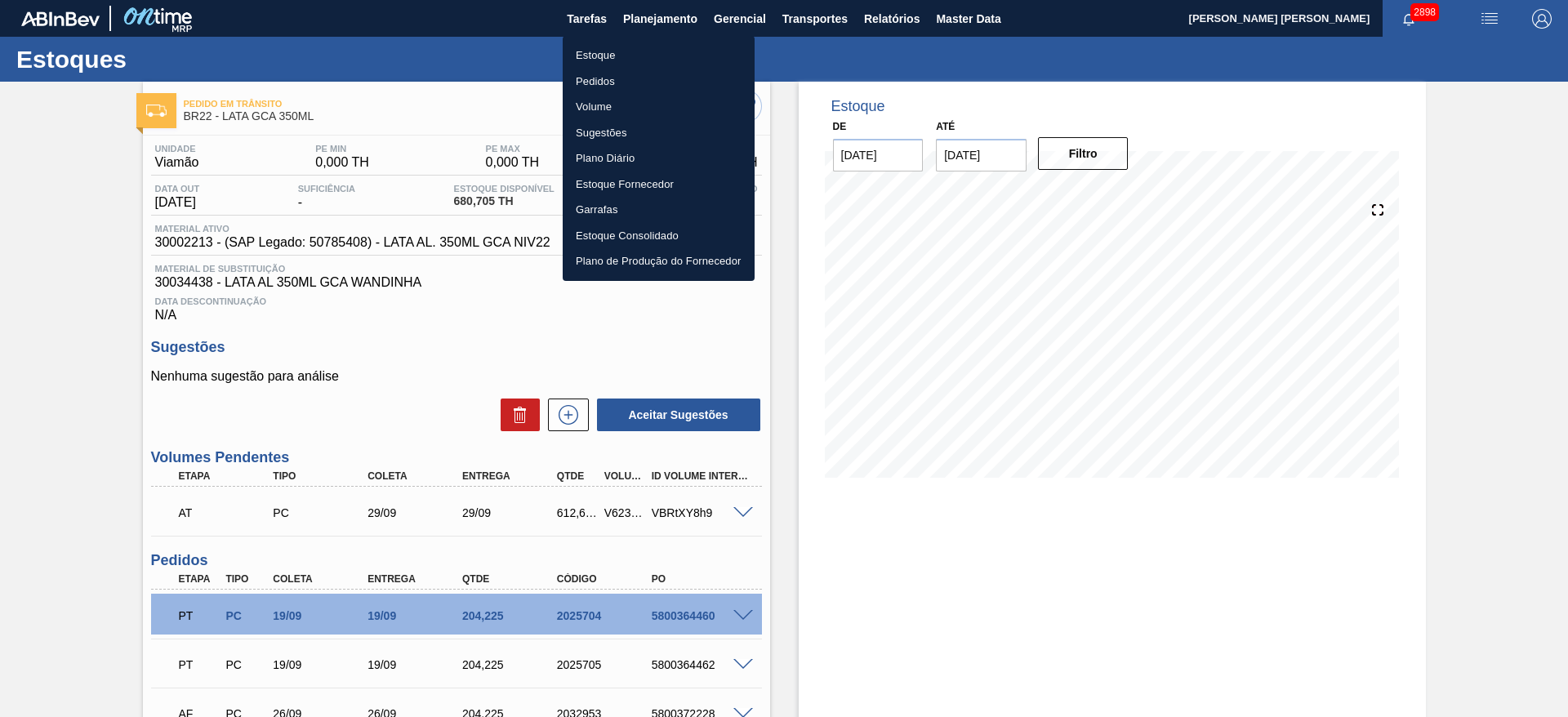
click at [604, 54] on li "Estoque" at bounding box center [659, 55] width 192 height 26
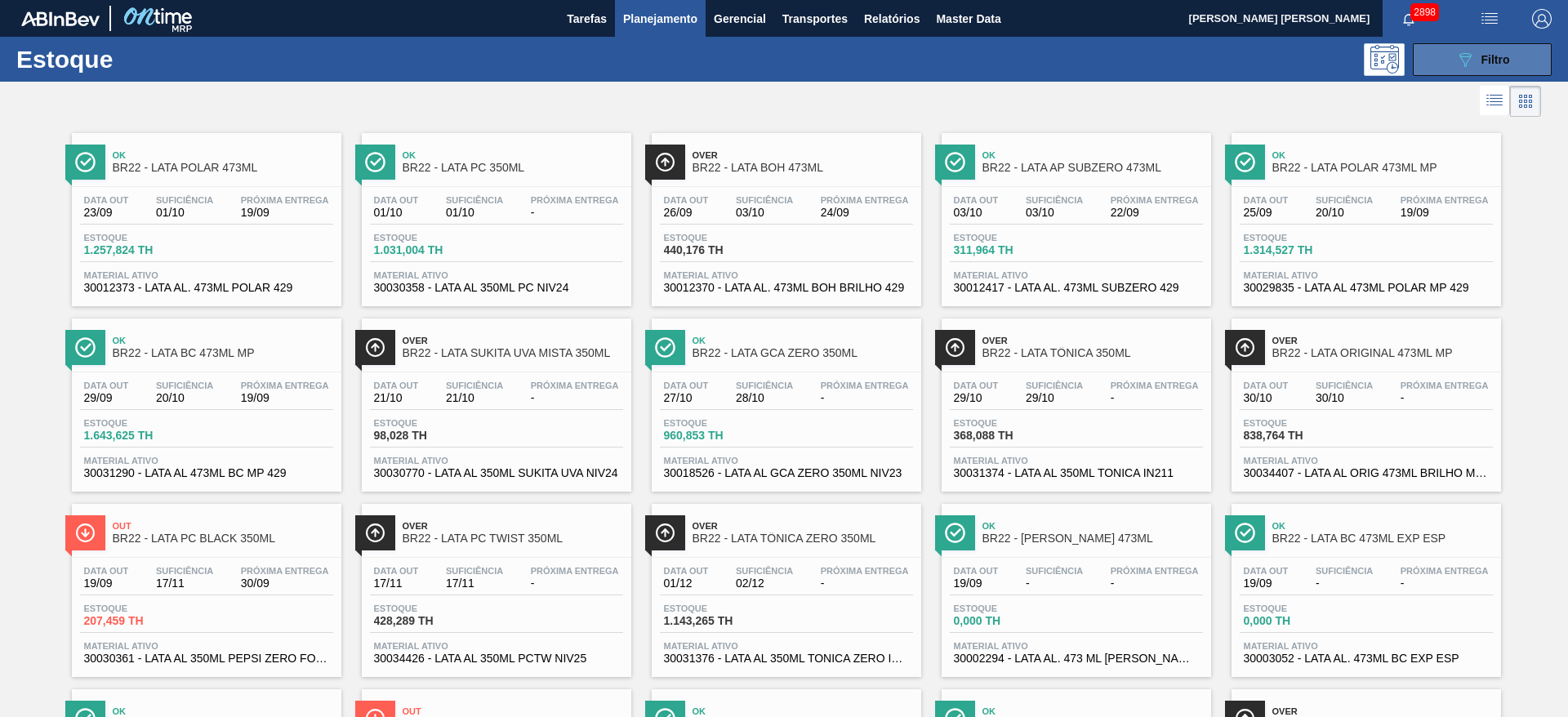
click at [1434, 66] on button "089F7B8B-B2A5-4AFE-B5C0-19BA573D28AC Filtro" at bounding box center [1482, 60] width 139 height 33
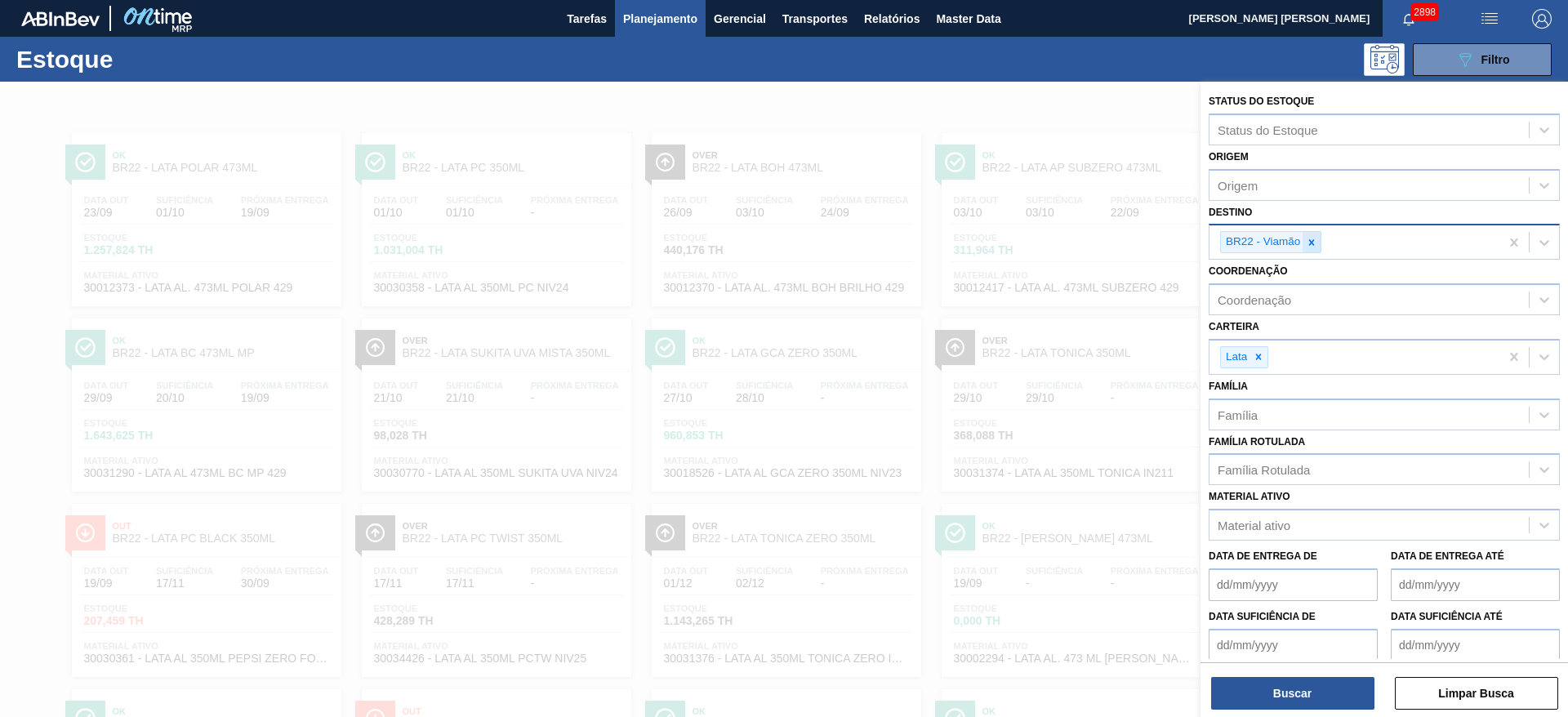
click at [1310, 244] on icon at bounding box center [1312, 243] width 6 height 6
type input "09"
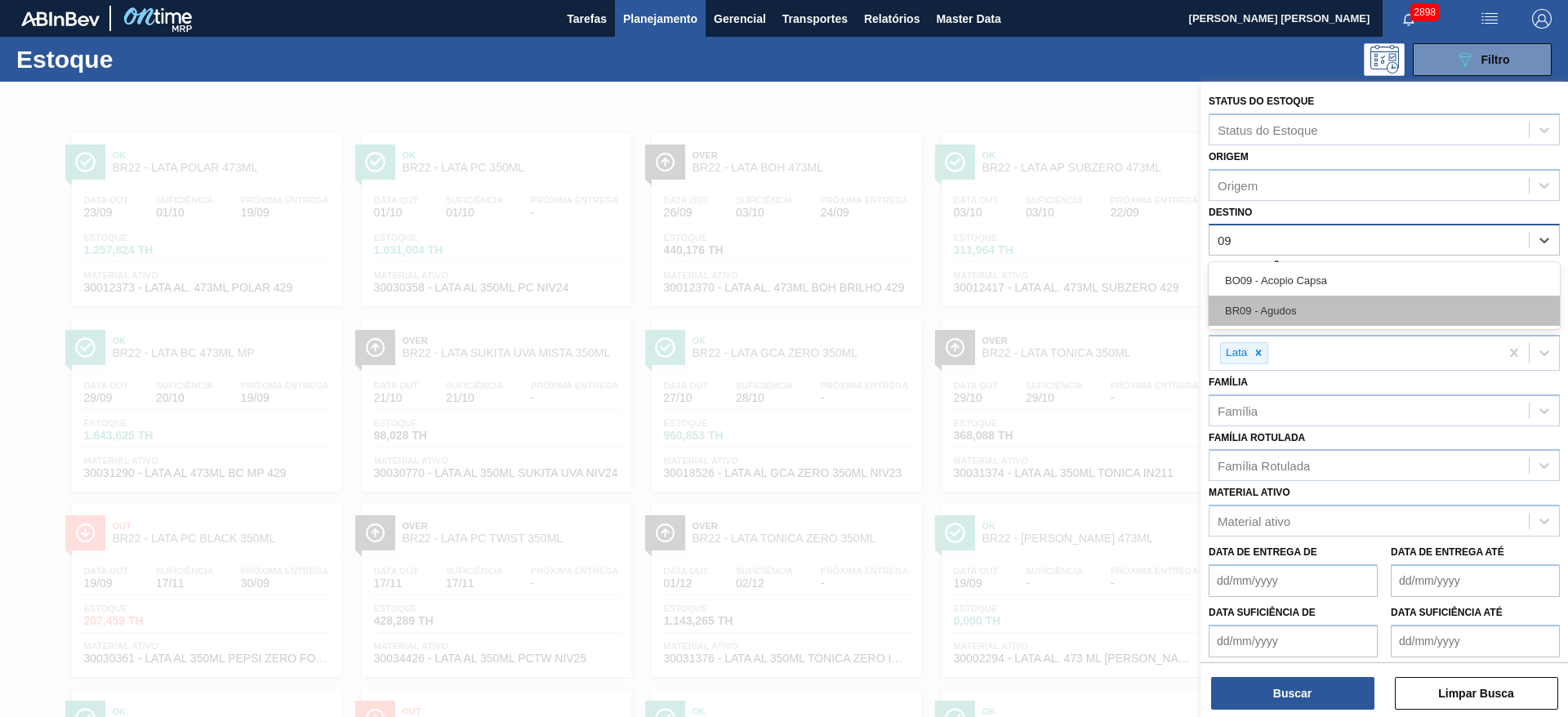
click at [1286, 303] on div "BR09 - Agudos" at bounding box center [1384, 310] width 351 height 30
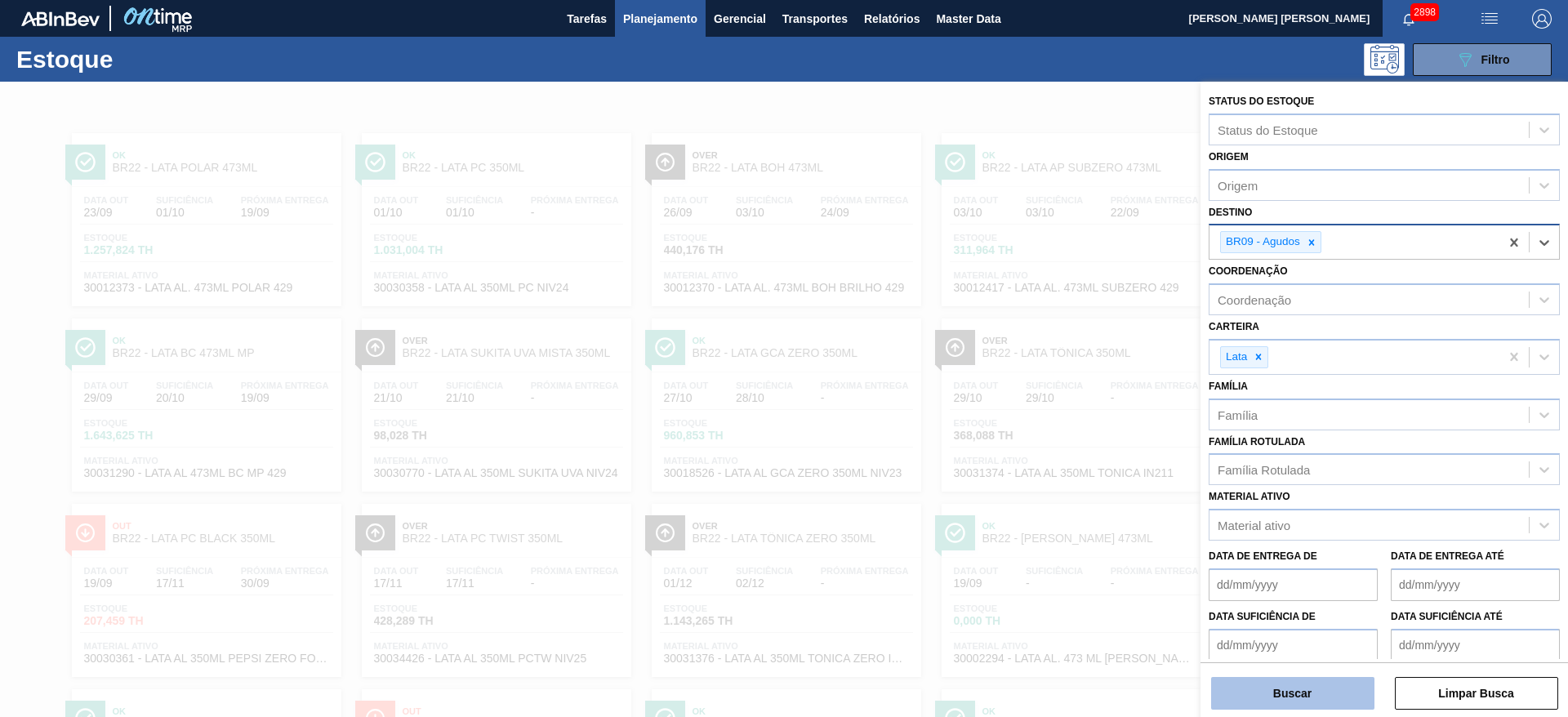
click at [1281, 699] on button "Buscar" at bounding box center [1293, 694] width 164 height 33
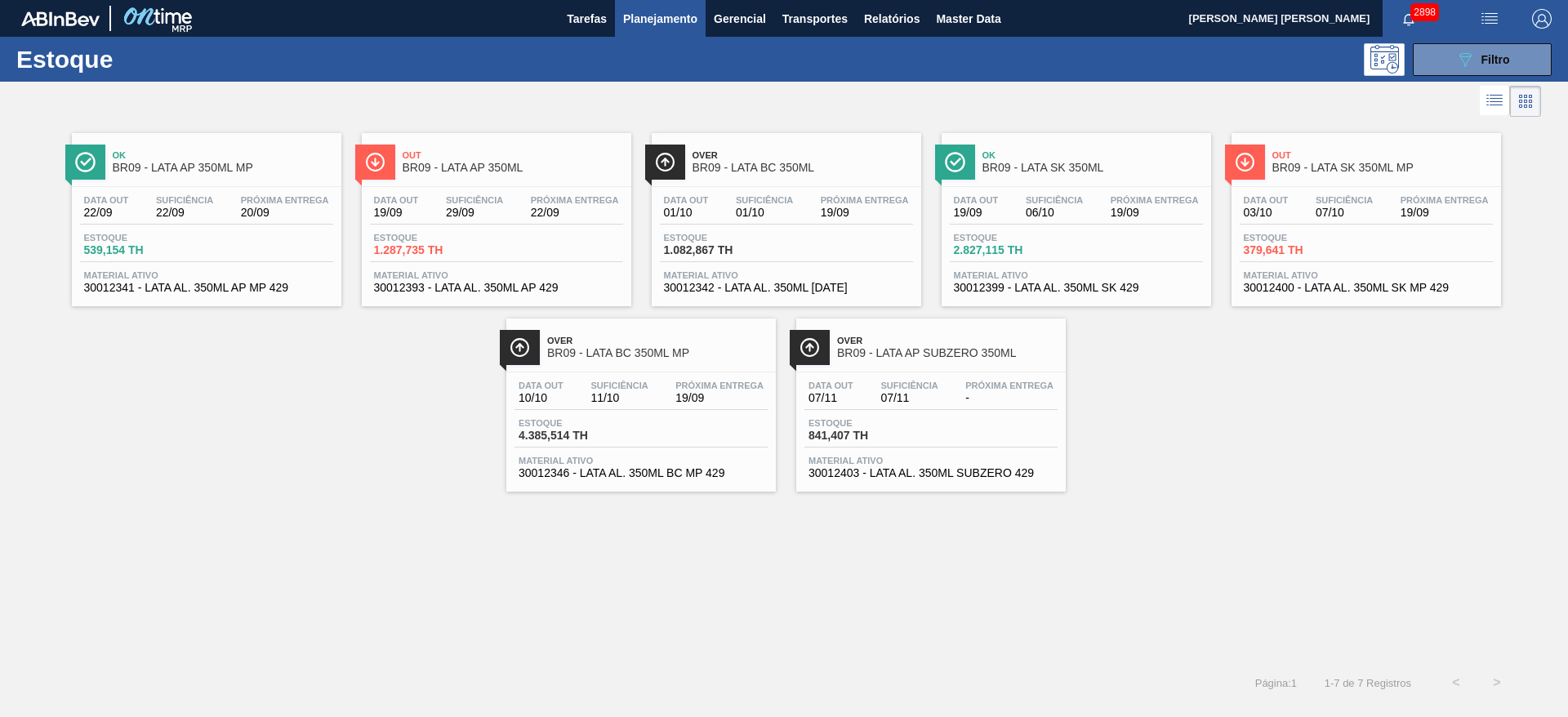
drag, startPoint x: 203, startPoint y: 157, endPoint x: 194, endPoint y: 160, distance: 9.5
click at [201, 157] on span "Ok" at bounding box center [222, 155] width 220 height 10
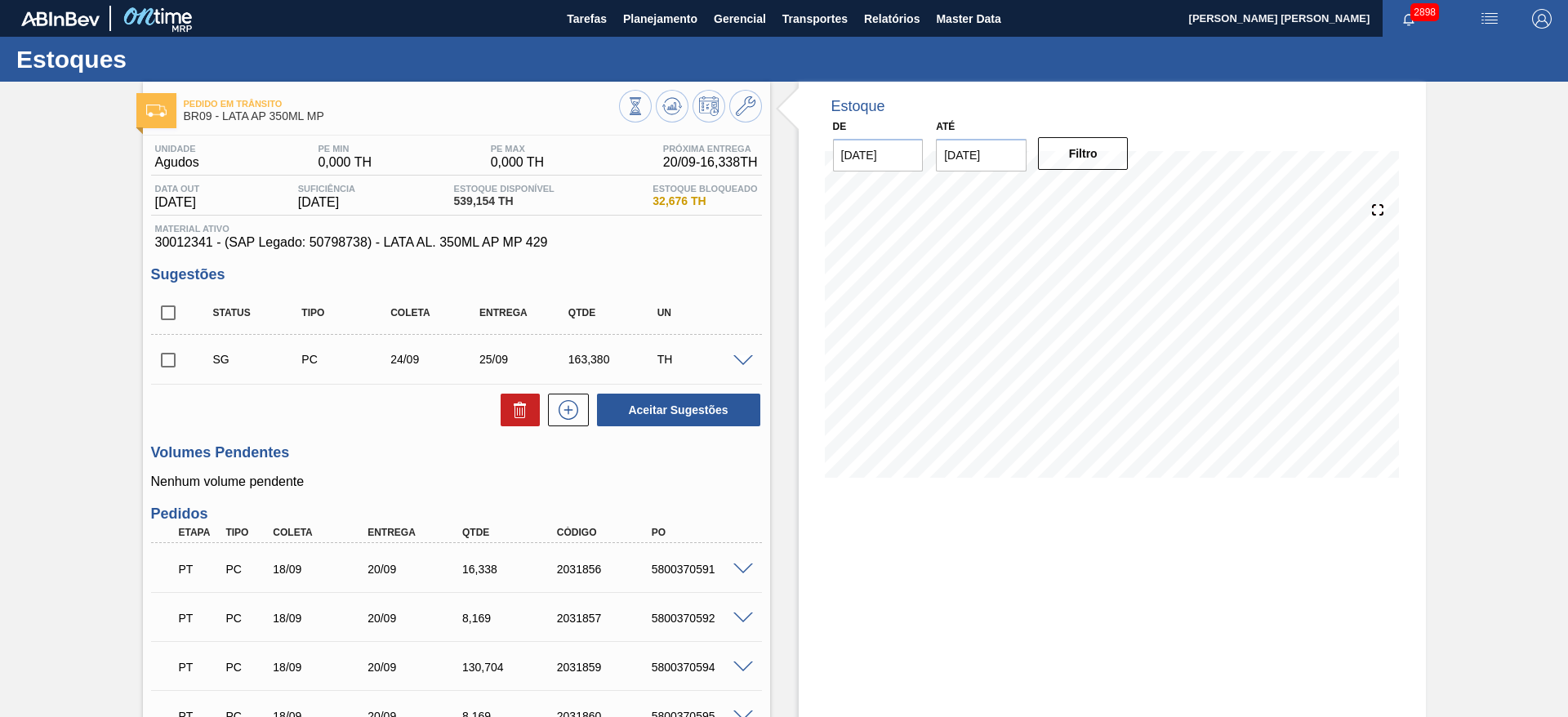
click at [1474, 12] on span "button" at bounding box center [1489, 18] width 39 height 19
click at [1464, 48] on li "Pedido Contingência" at bounding box center [1479, 58] width 149 height 30
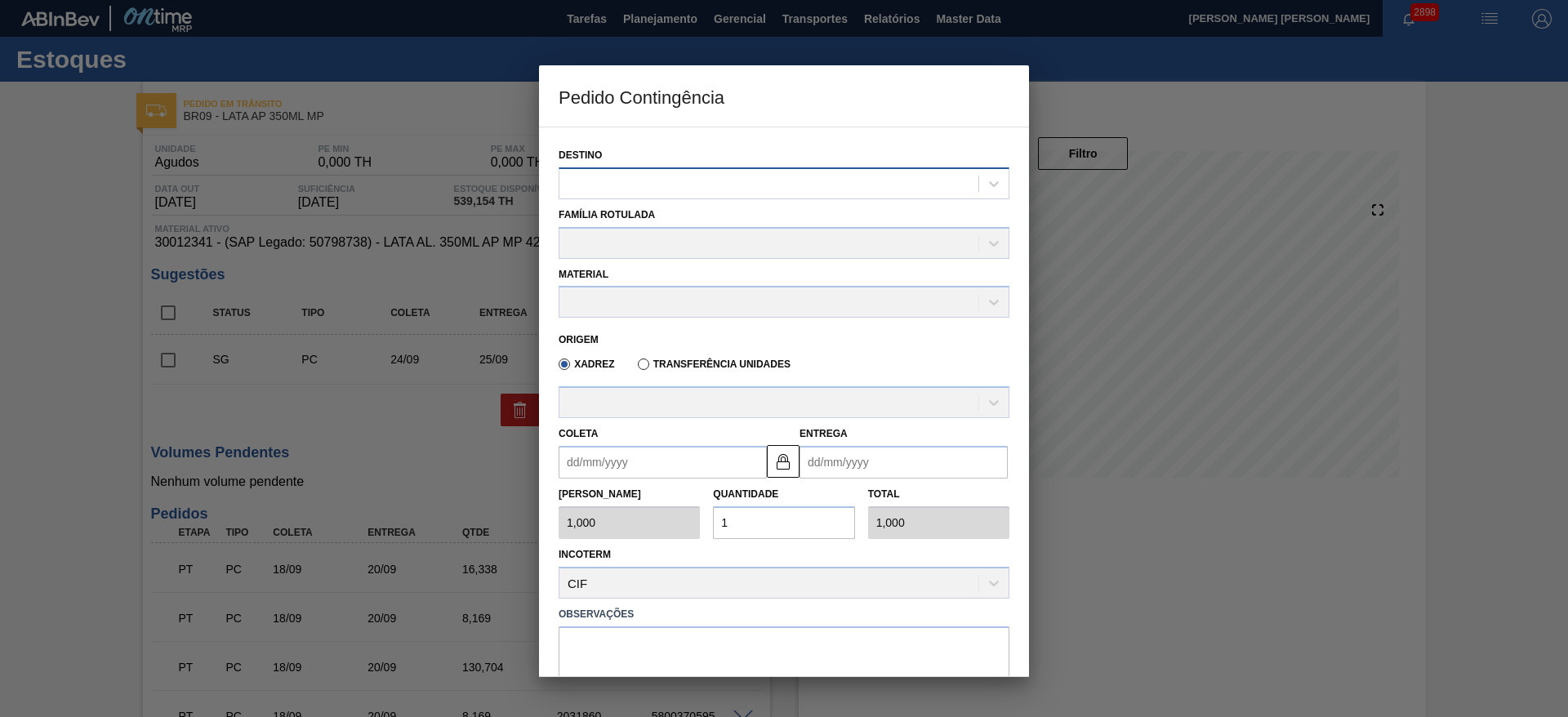
click at [784, 191] on div at bounding box center [770, 183] width 419 height 24
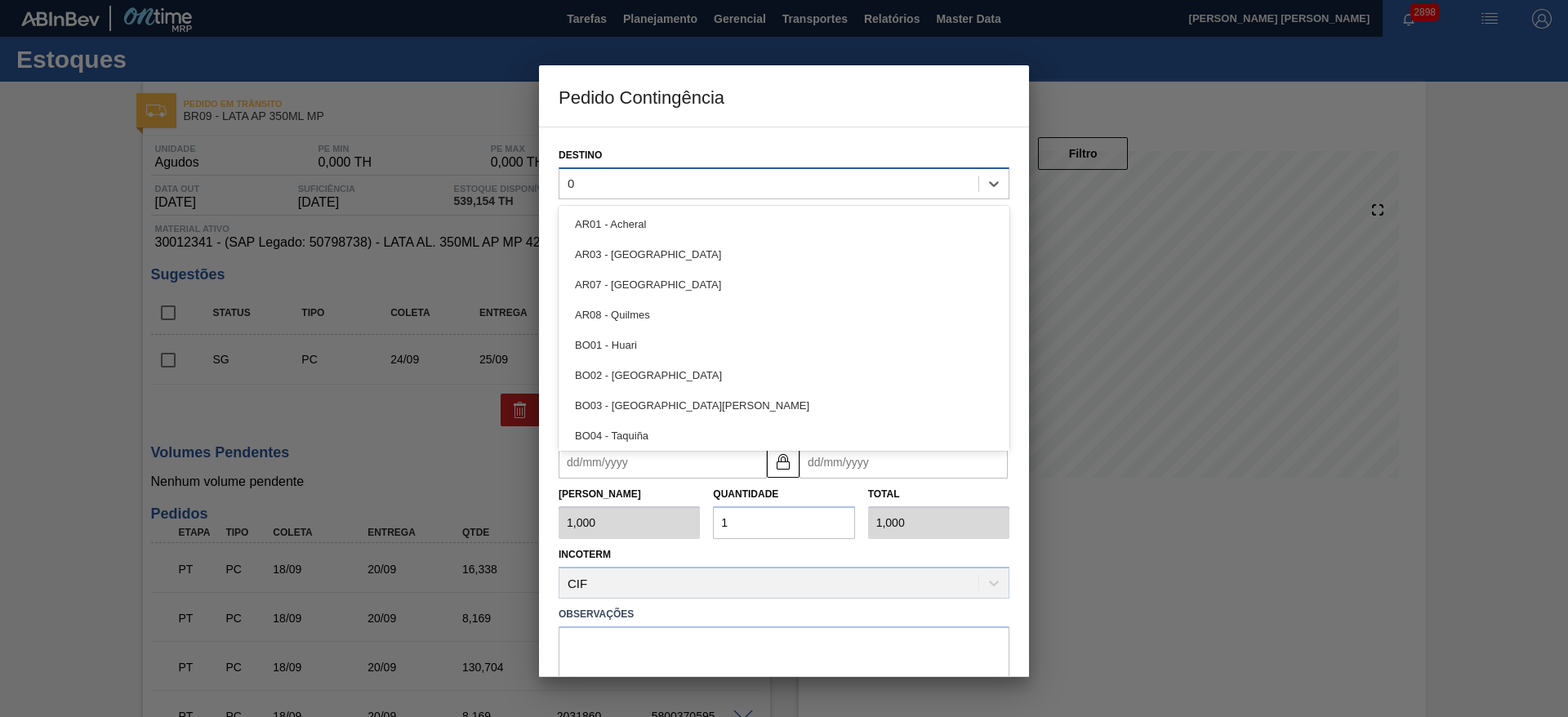
type input "09"
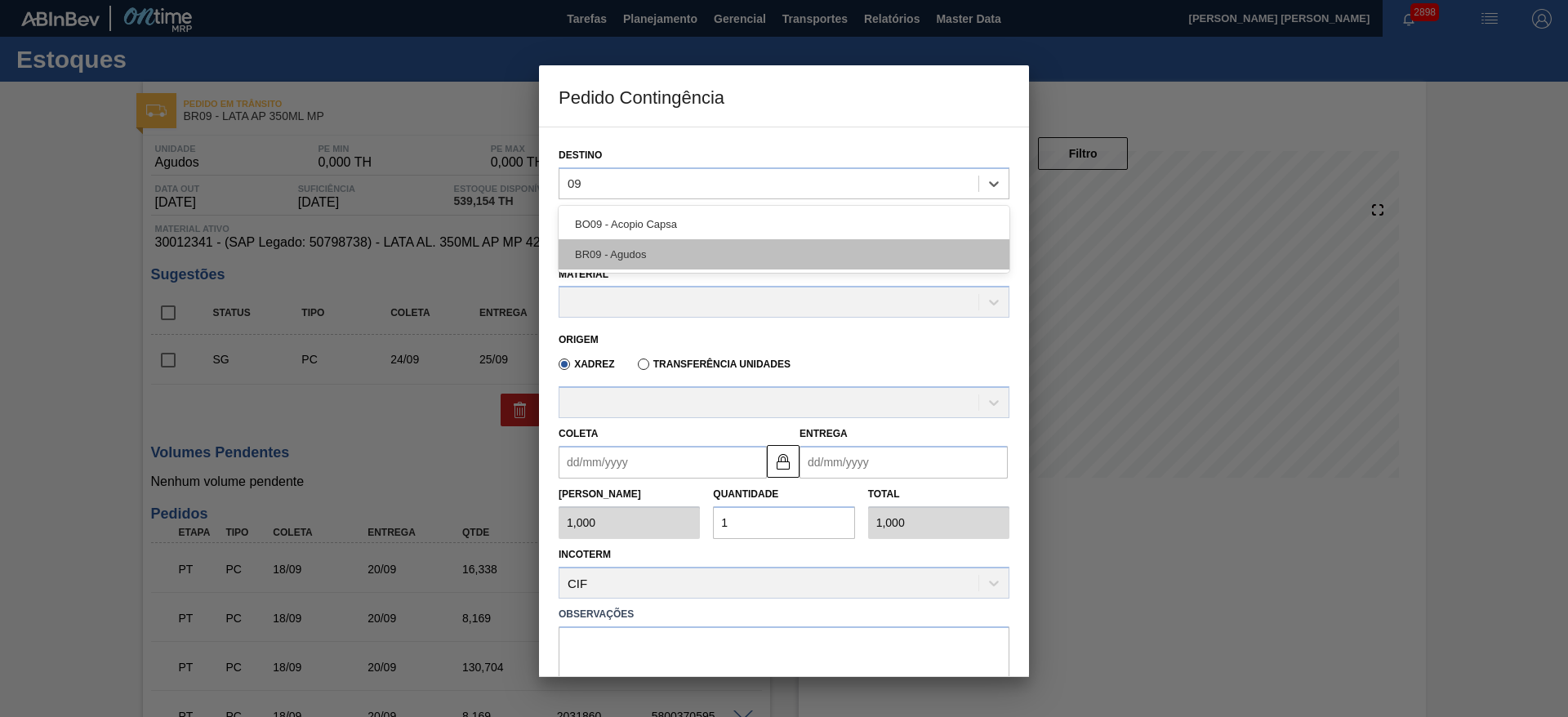
click at [843, 269] on div "BO09 - Acopio Capsa BR09 - Agudos" at bounding box center [784, 240] width 451 height 67
click at [804, 260] on div "BR09 - Agudos" at bounding box center [784, 254] width 451 height 30
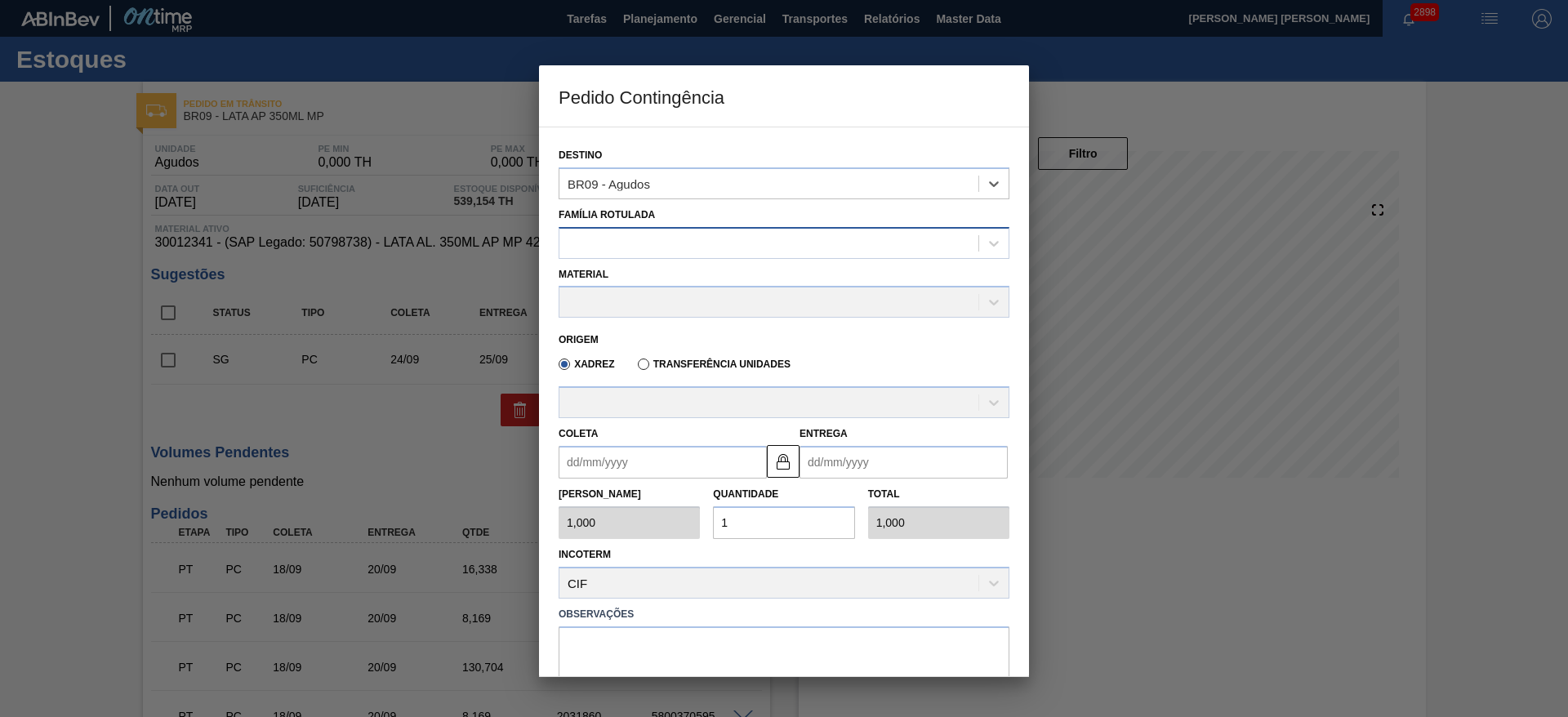
click at [730, 243] on div at bounding box center [770, 243] width 419 height 24
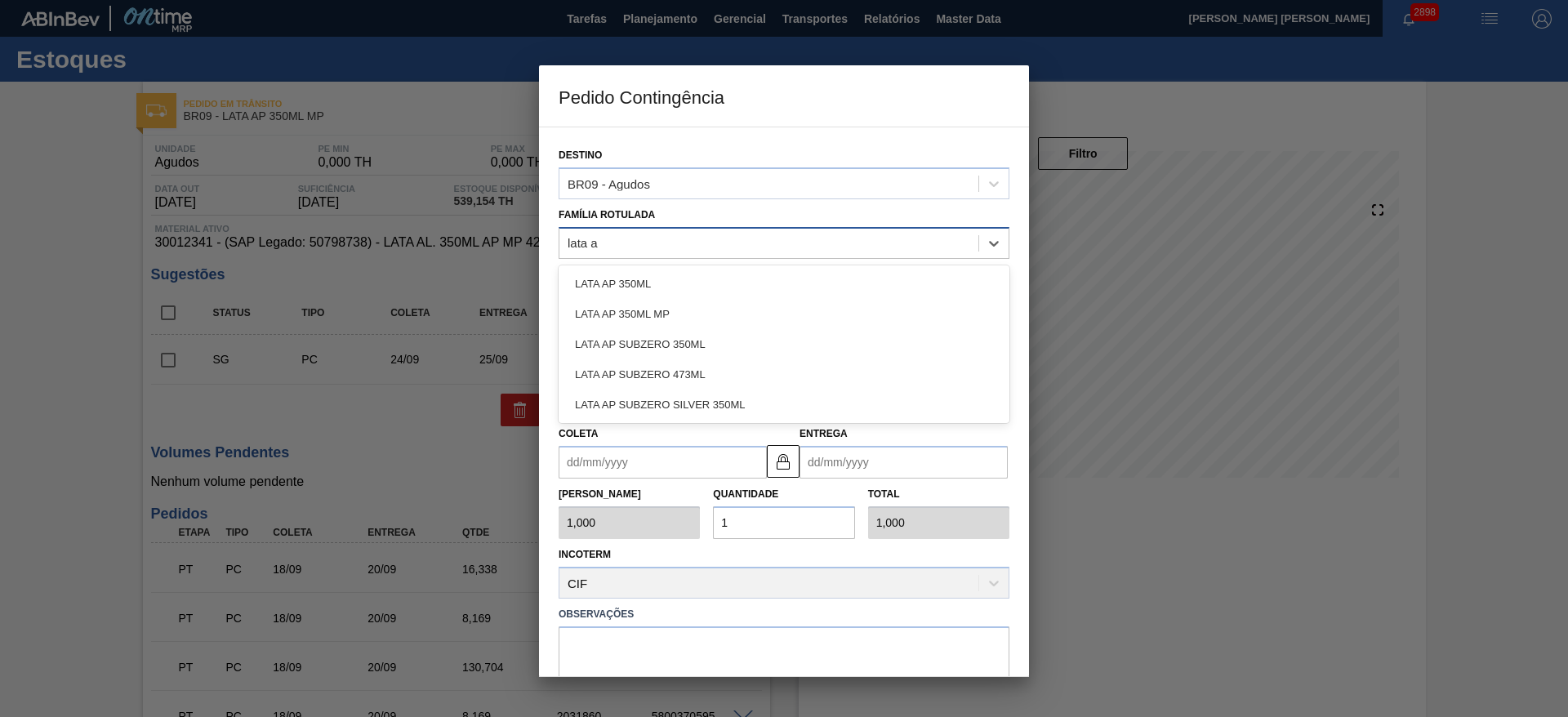
type Rotulada "lata ap"
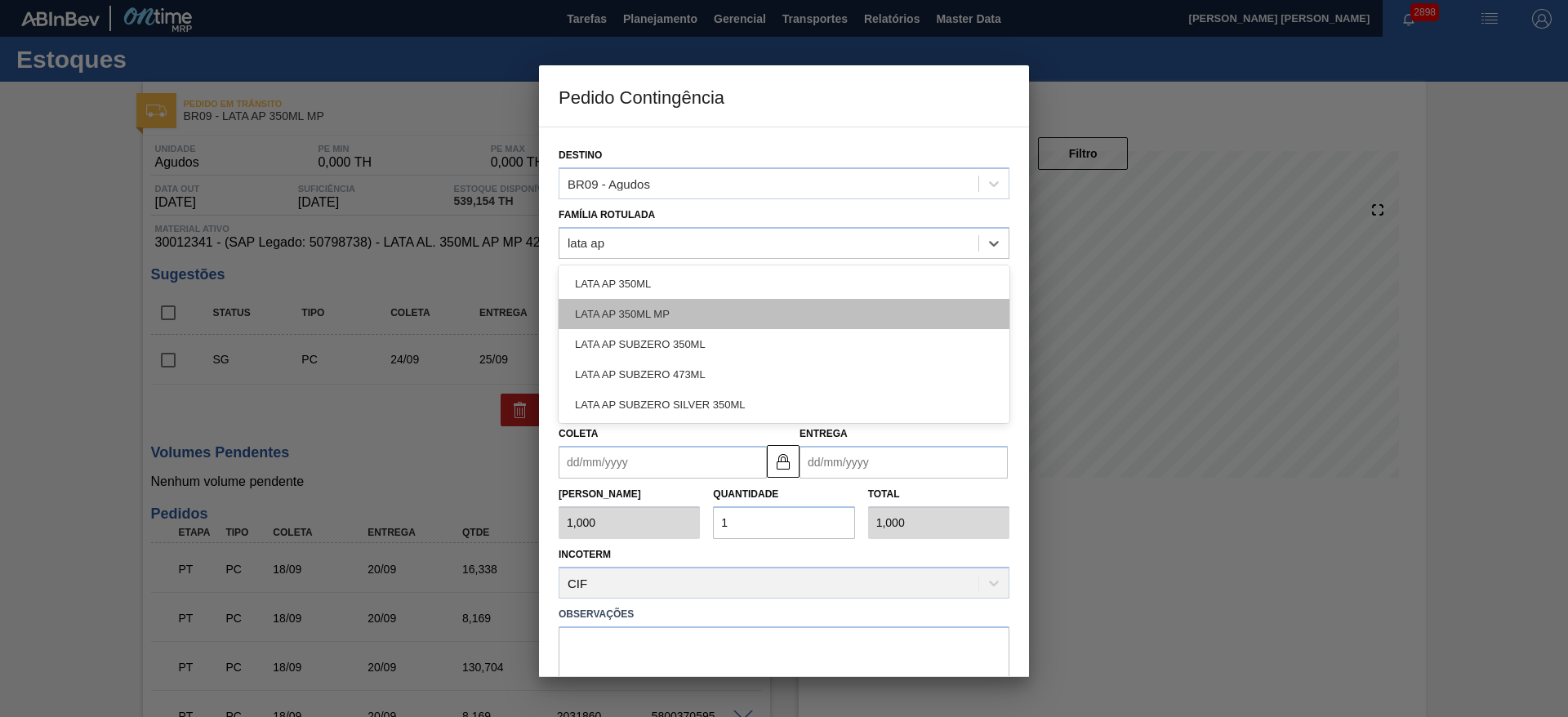
click at [681, 314] on div "LATA AP 350ML MP" at bounding box center [784, 314] width 451 height 30
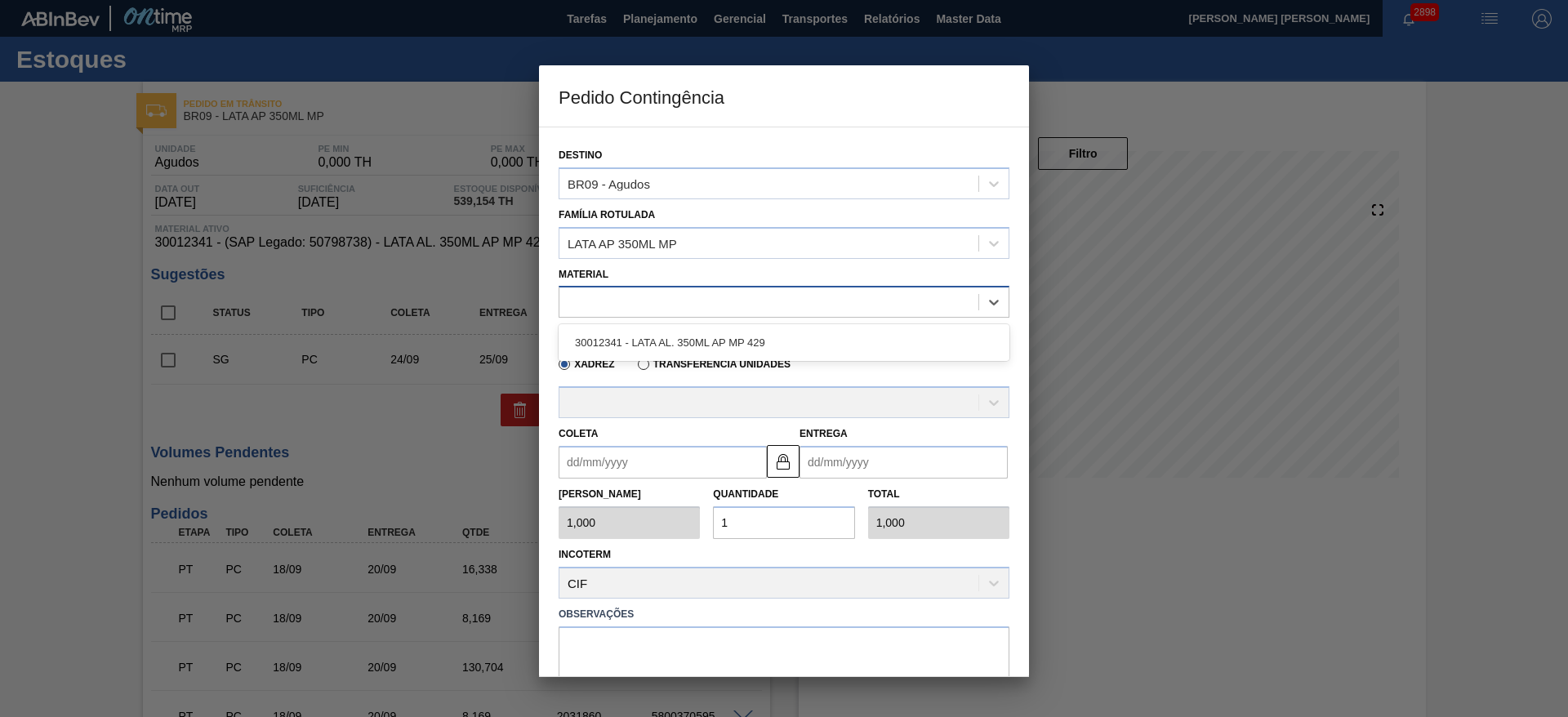
click at [678, 302] on div at bounding box center [770, 302] width 419 height 24
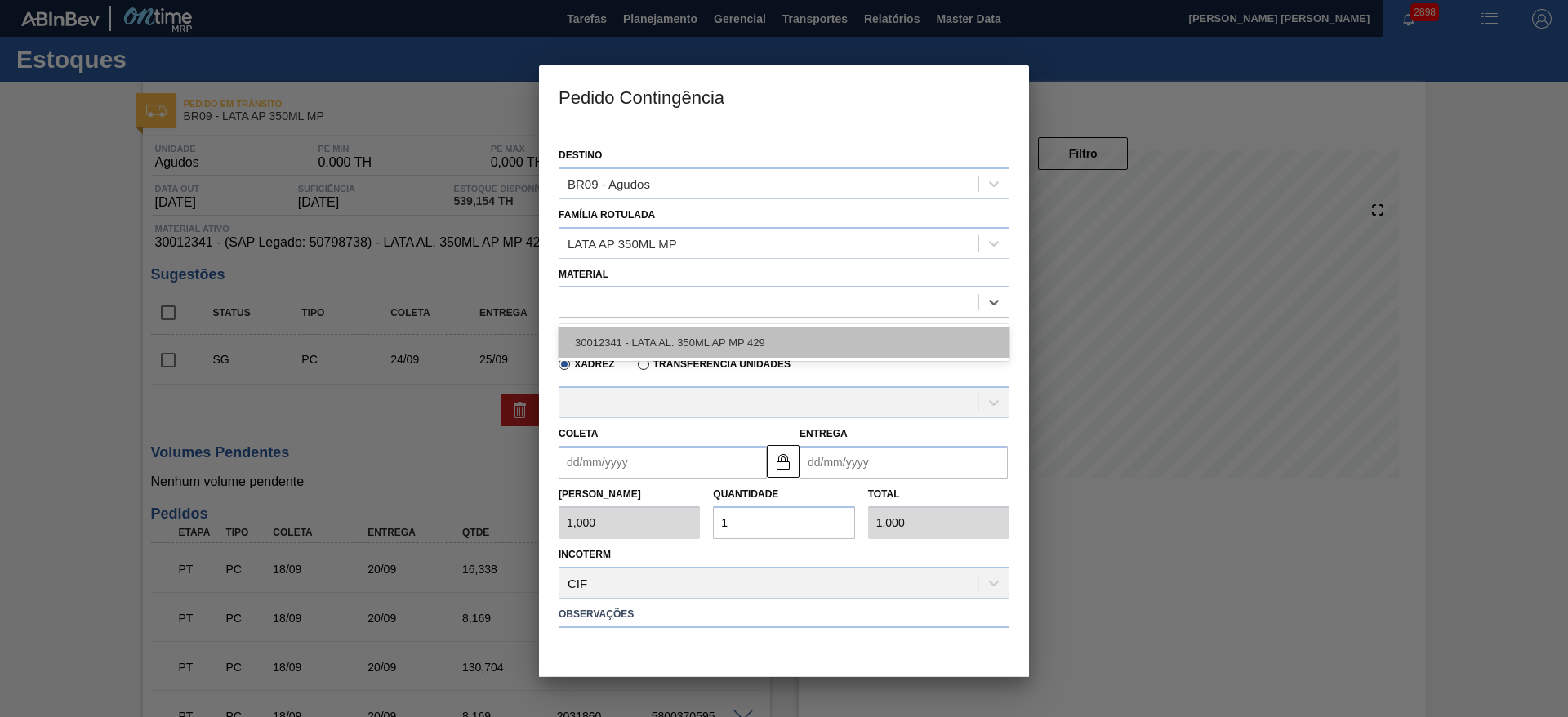
click at [700, 338] on div "30012341 - LATA AL. 350ML AP MP 429" at bounding box center [784, 342] width 451 height 30
type input "8,169"
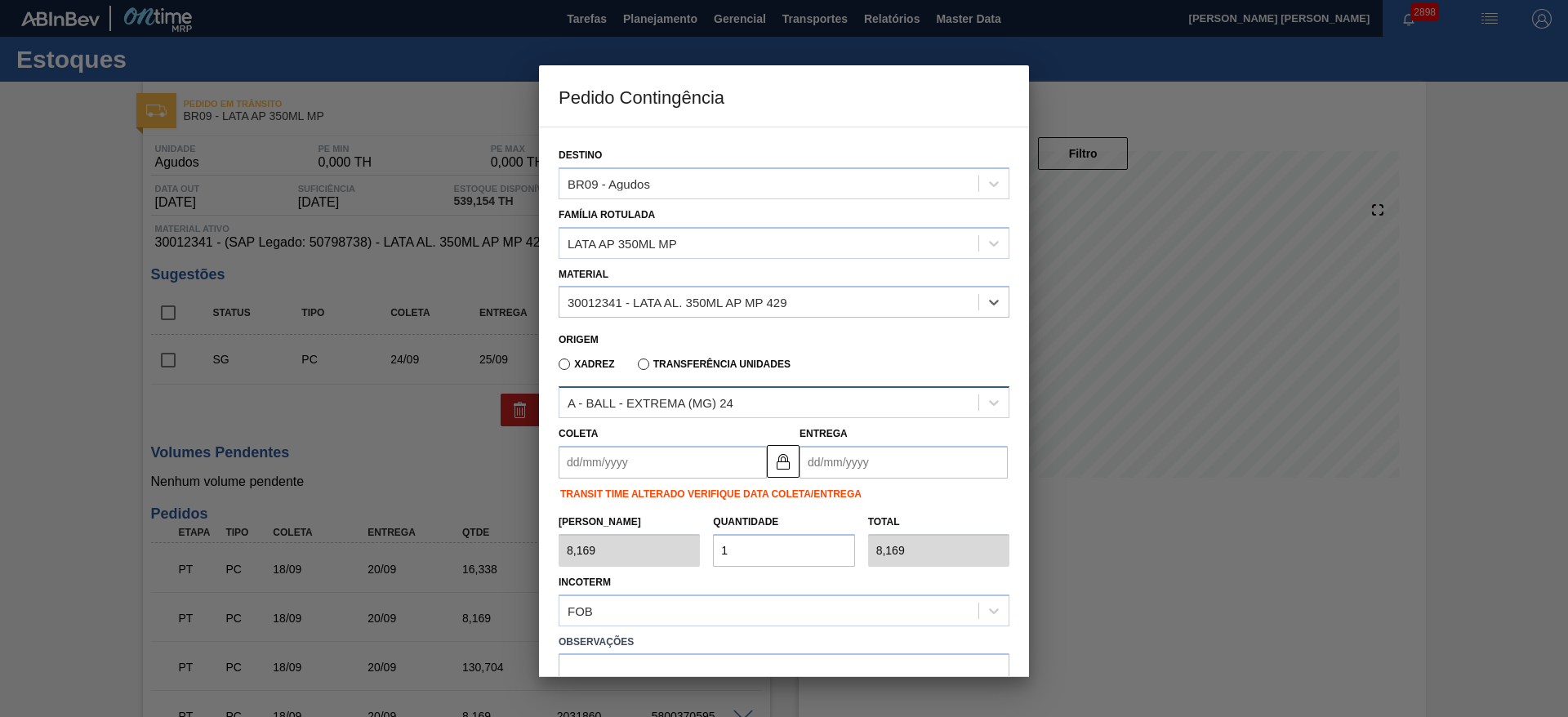
click at [705, 399] on div "A - BALL - EXTREMA (MG) 24" at bounding box center [650, 403] width 165 height 13
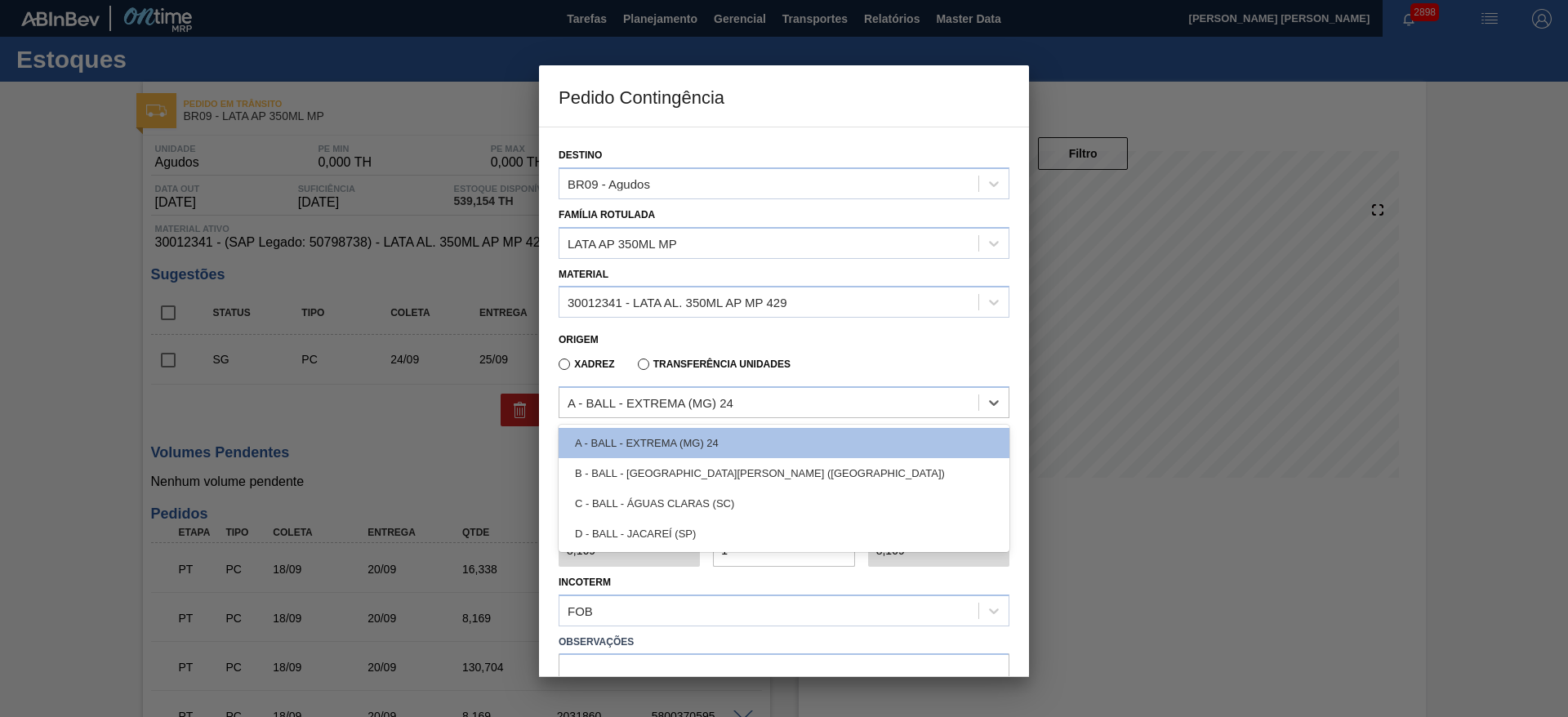
click at [690, 474] on div "B - BALL - TRÊS RIOS (RJ)" at bounding box center [784, 473] width 451 height 30
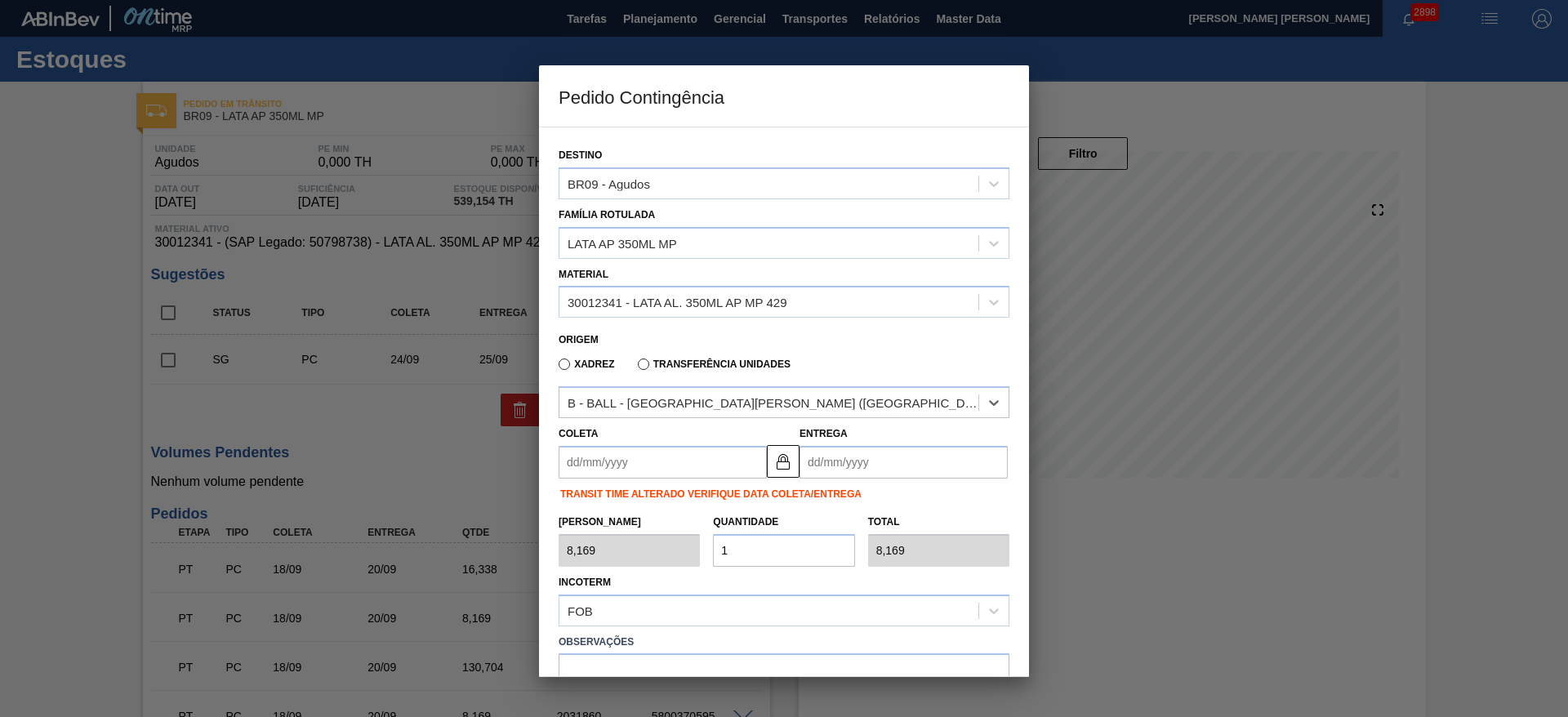
click at [669, 458] on input "Coleta" at bounding box center [663, 463] width 209 height 33
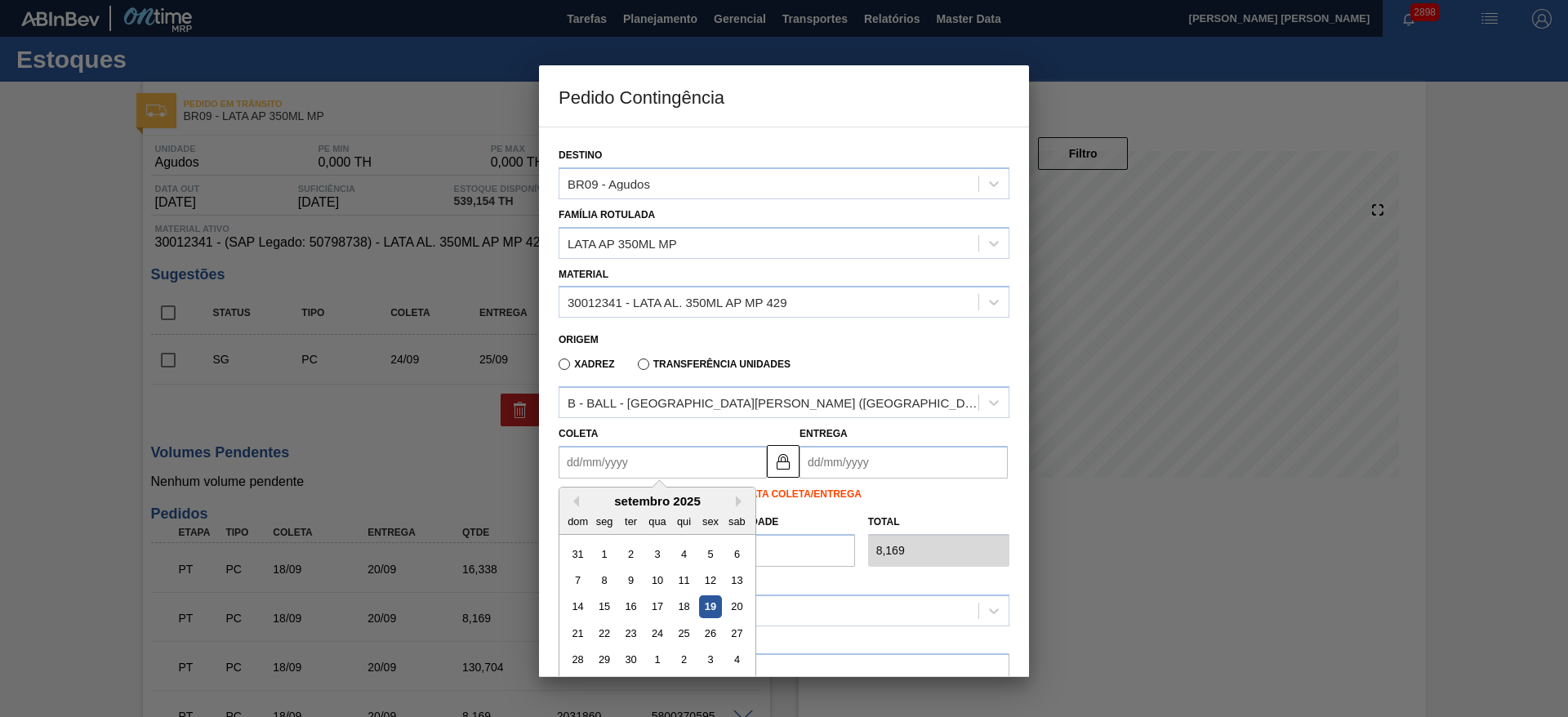
click at [707, 602] on div "19" at bounding box center [710, 607] width 22 height 22
type input "[DATE]"
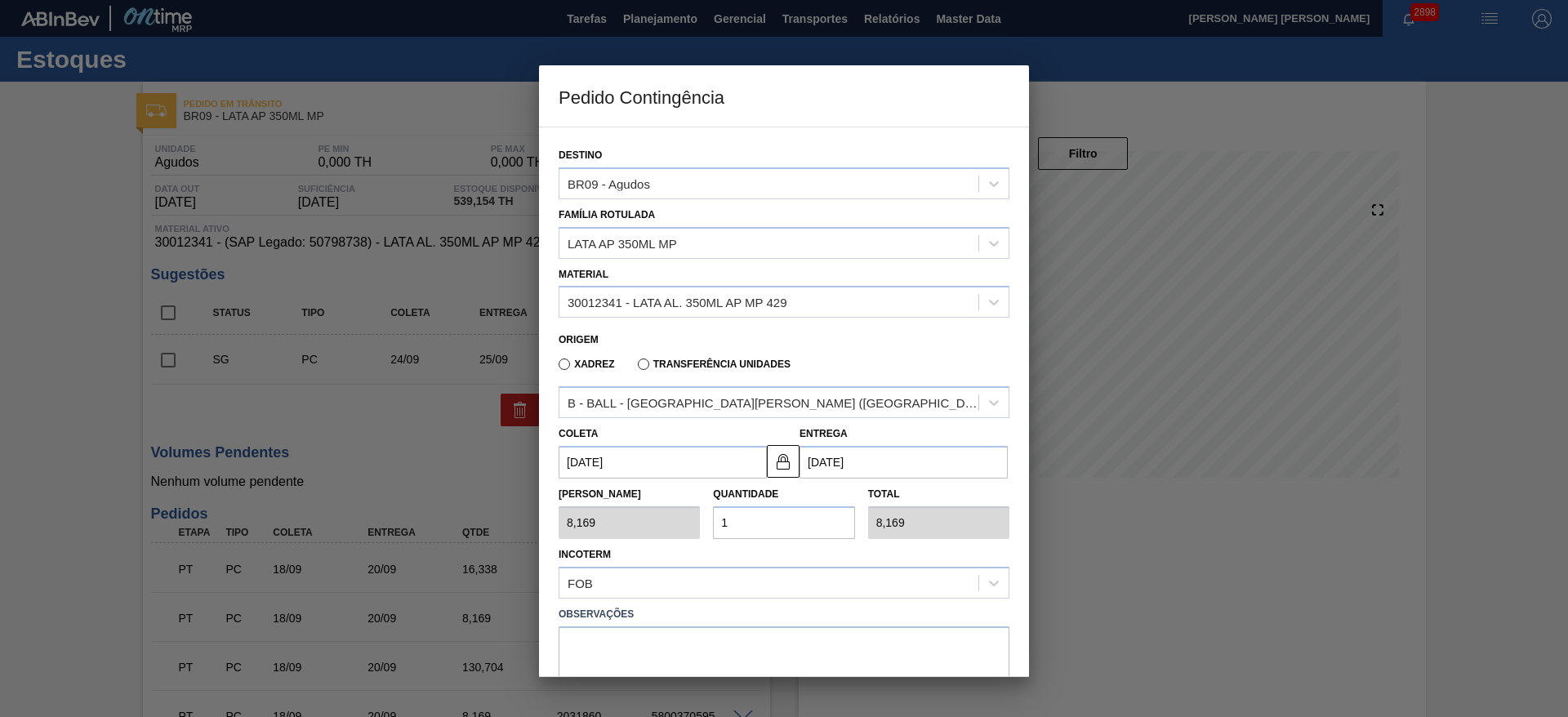
drag, startPoint x: 746, startPoint y: 515, endPoint x: 712, endPoint y: 516, distance: 34.0
click at [713, 512] on input "1" at bounding box center [783, 523] width 141 height 33
paste input "71.549"
type input "171.549"
type input "1.401.383,781"
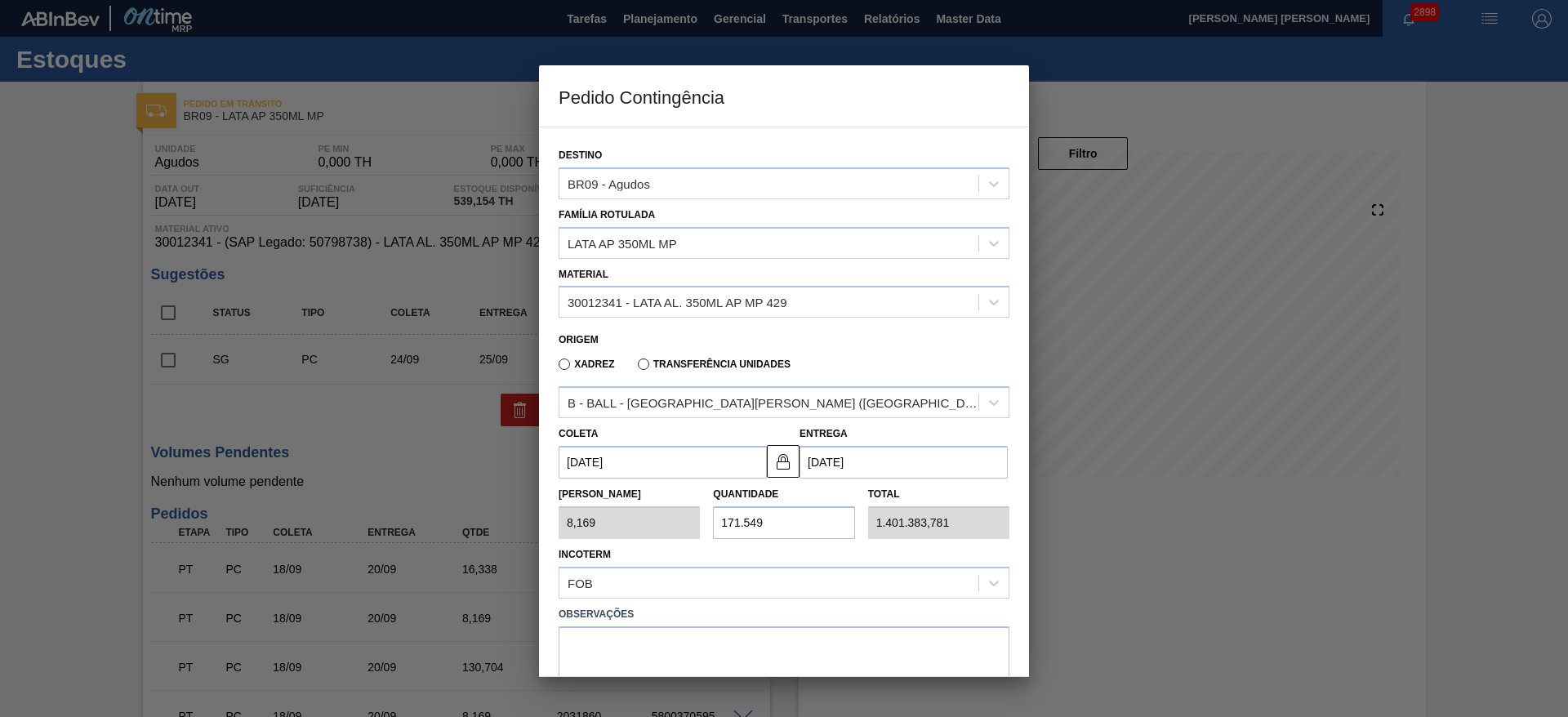
click at [742, 525] on input "171.549" at bounding box center [783, 523] width 141 height 33
type input "17.549"
type input "143.357,781"
click at [681, 512] on div "Tam Lote 8,169 Quantidade 17.549 Total 143.357,781" at bounding box center [784, 509] width 464 height 61
paste input "1"
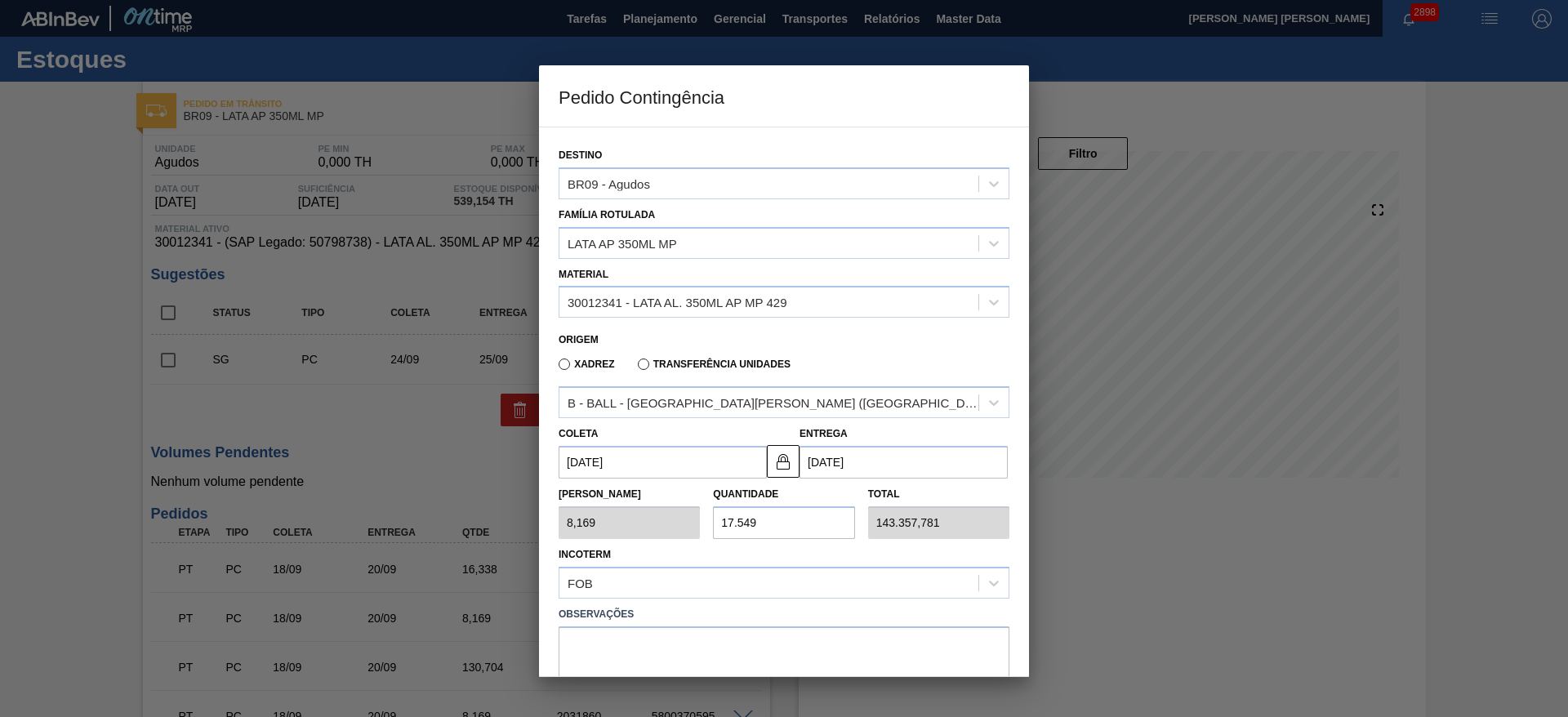
type input "171.549"
type input "1.401.383,781"
drag, startPoint x: 744, startPoint y: 526, endPoint x: 760, endPoint y: 538, distance: 20.0
click at [743, 525] on input "171.549" at bounding box center [783, 523] width 141 height 33
type input "17.549"
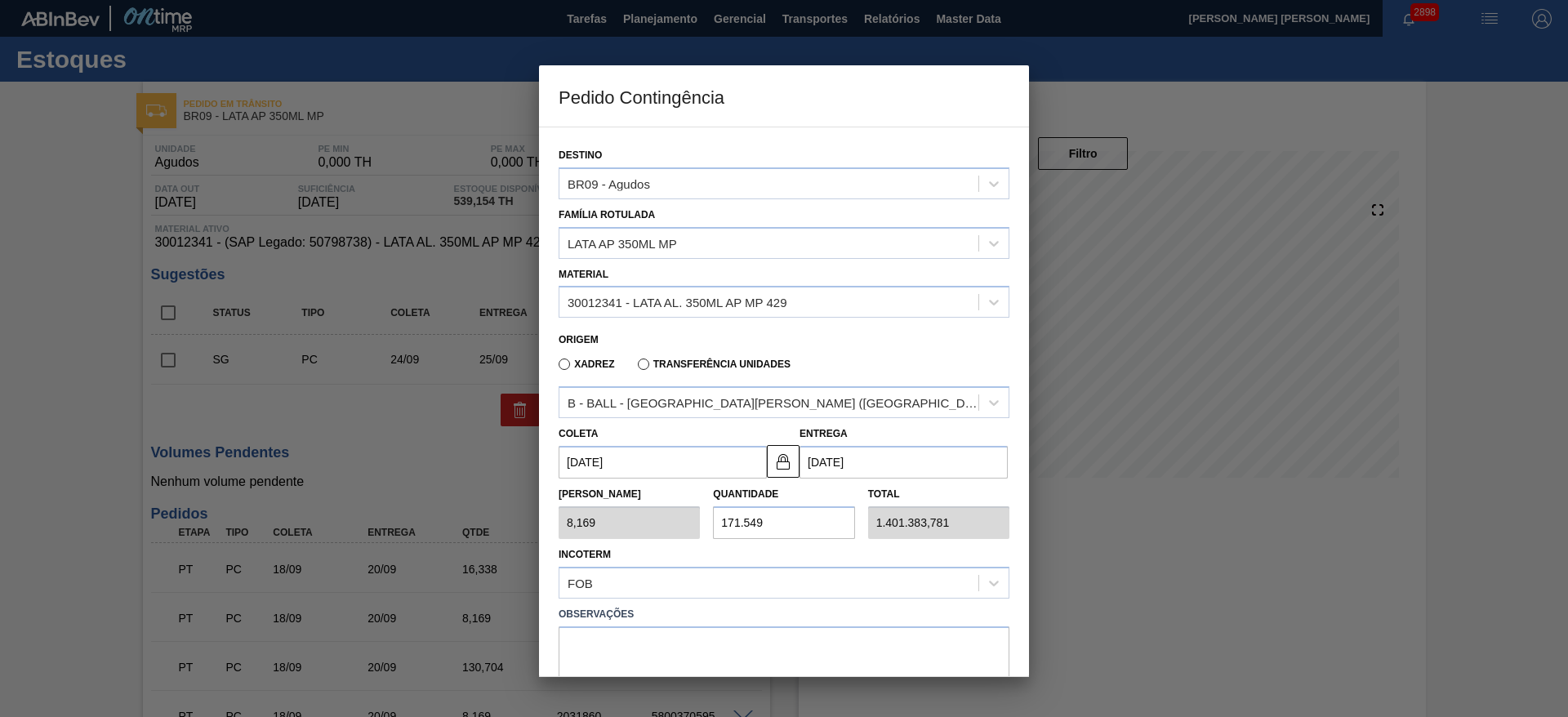
type input "143.357,781"
type input "17.549,"
click at [666, 522] on div "Tam Lote 8,169 Quantidade 17.549, Total 143.357,781" at bounding box center [784, 509] width 464 height 61
type input "0,000"
type input "1"
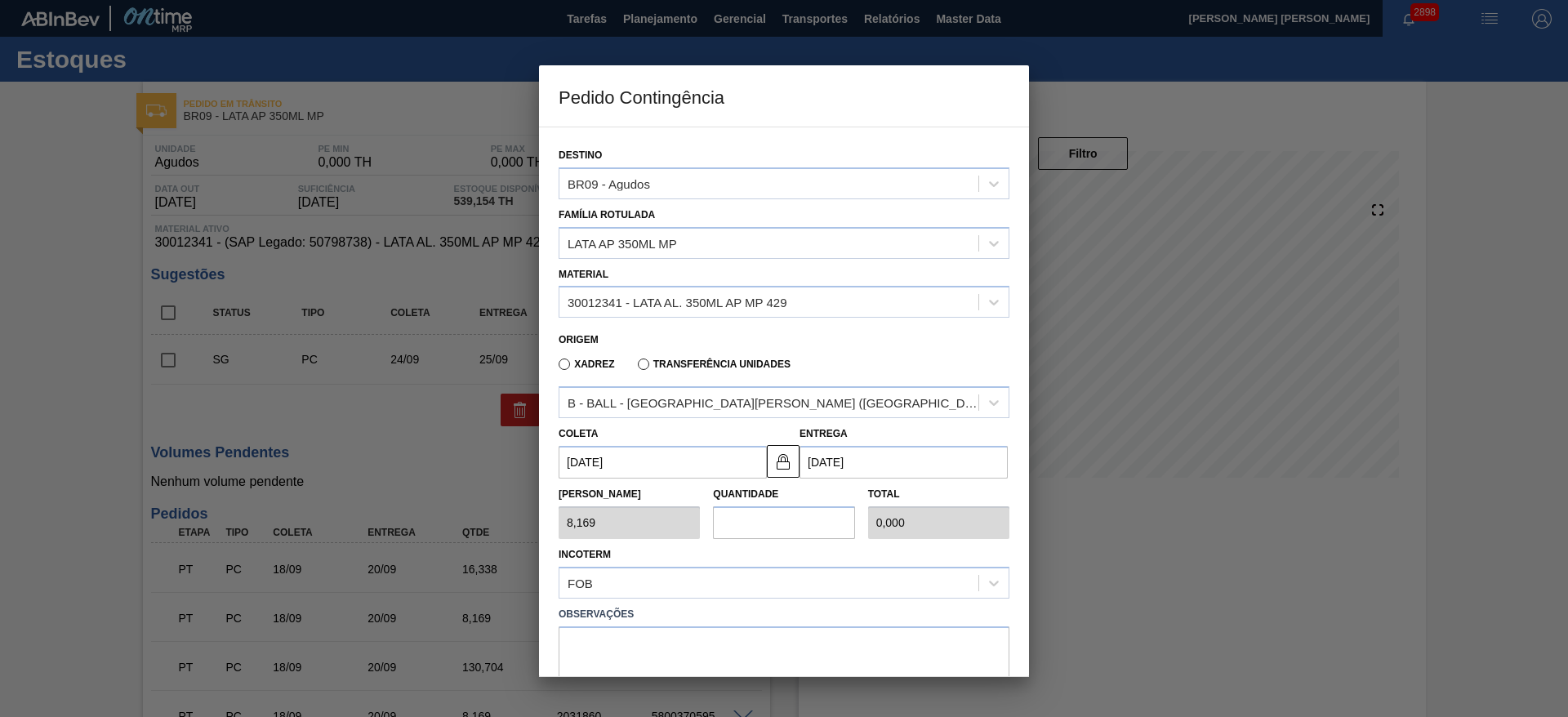
type input "8,169"
type input "15"
type input "122,535"
type input "1"
type input "8,169"
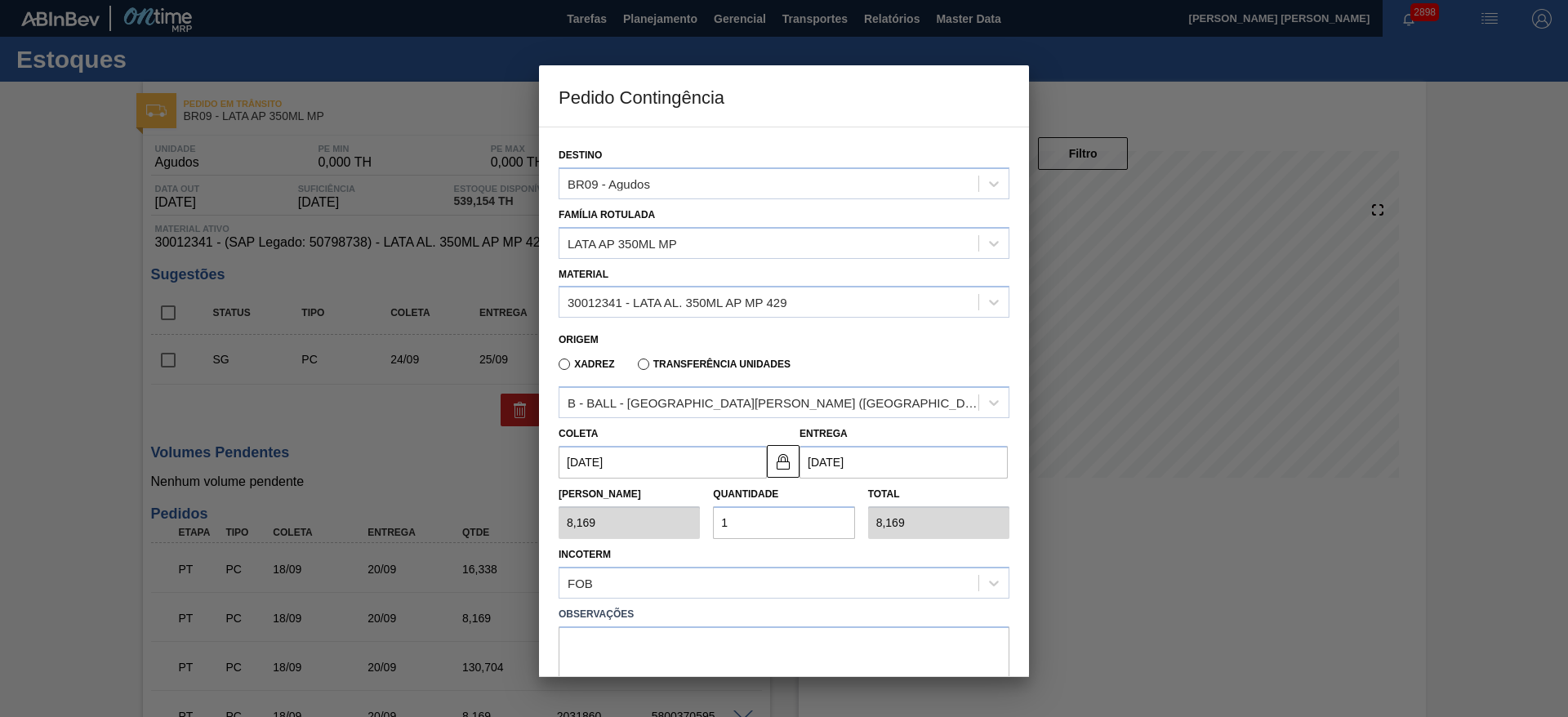
type input "16"
type input "130,704"
type input "1"
type input "8,169"
type input "17"
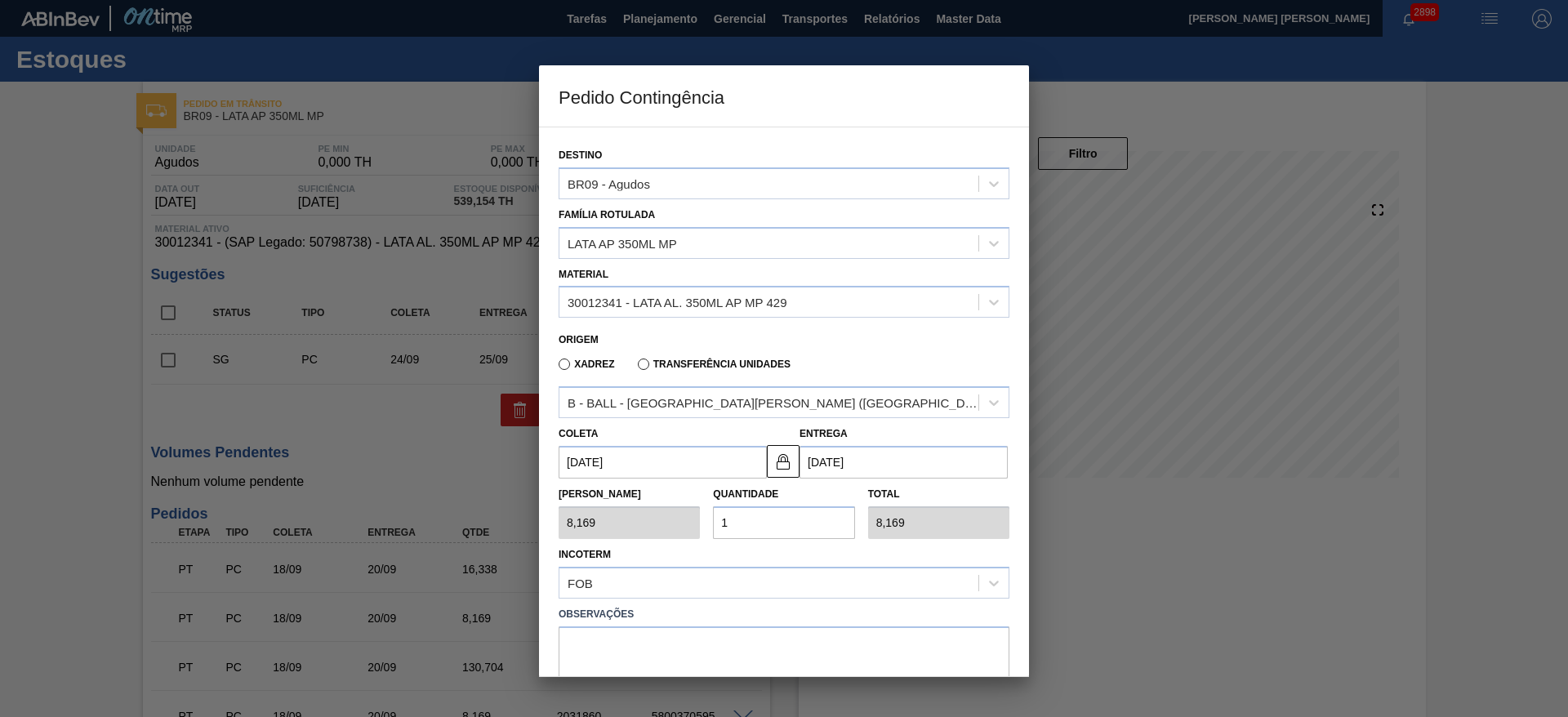
type input "138,873"
type input "1"
type input "8,169"
type input "18"
type input "147,042"
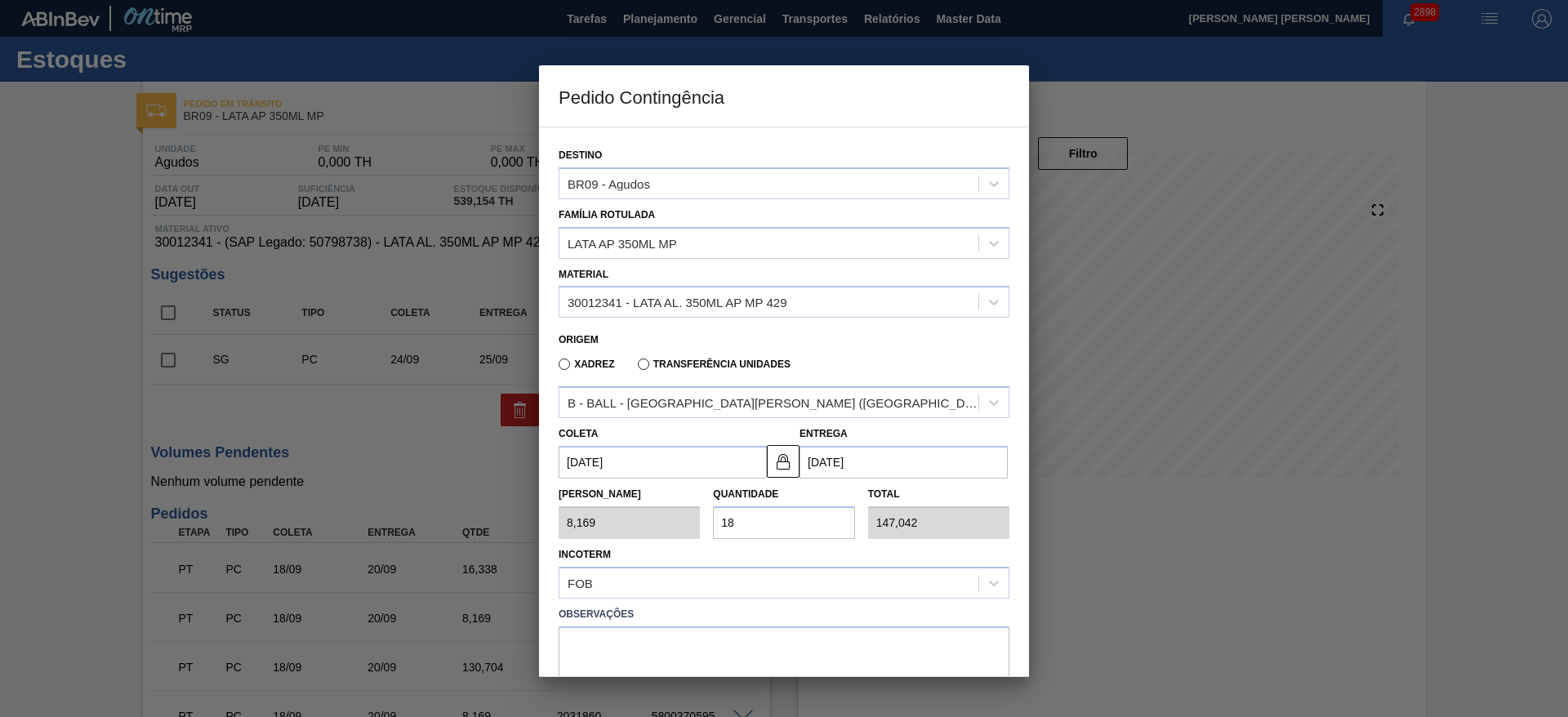
type input "1"
type input "8,169"
type input "19"
type input "155,211"
type input "1"
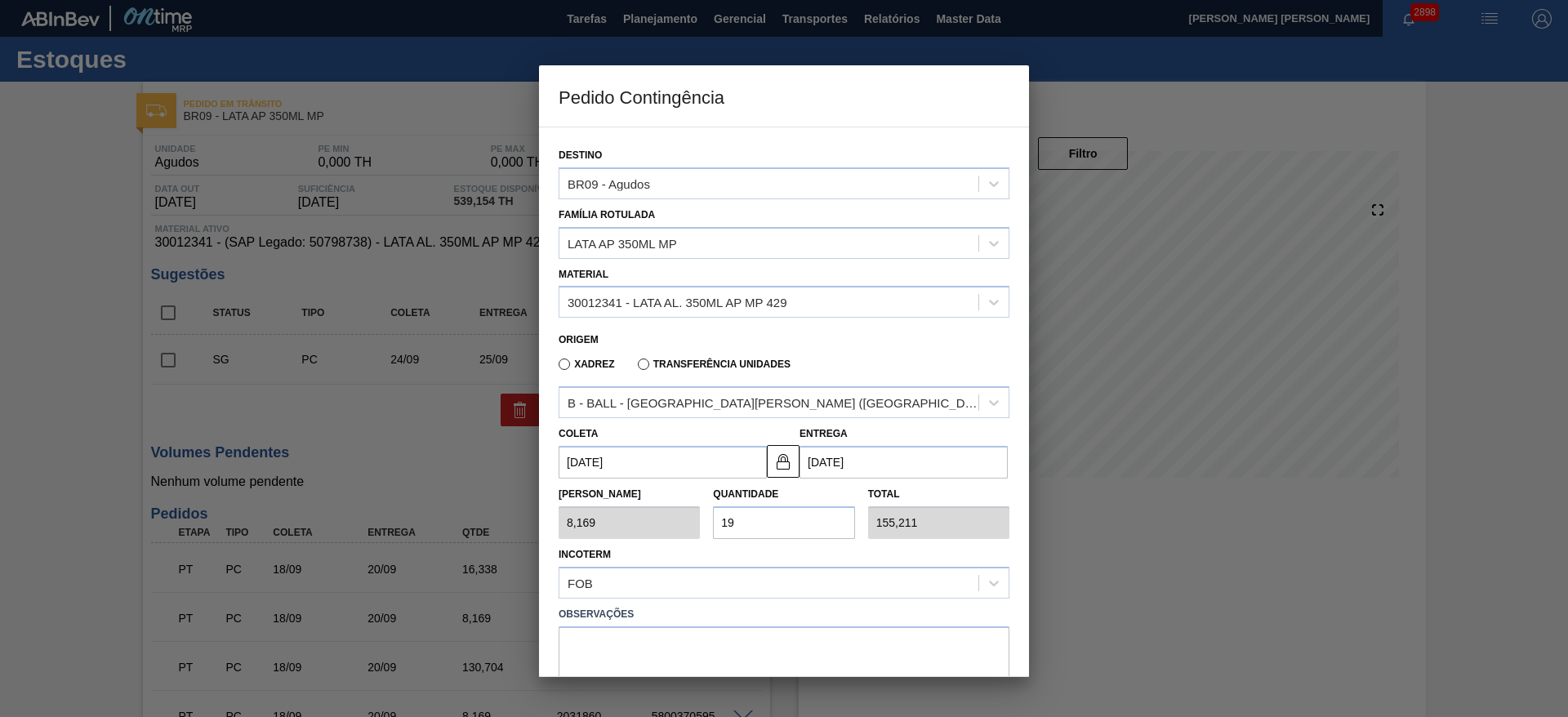
type input "8,169"
type input "0,000"
type input "2"
type input "16,338"
type input "20"
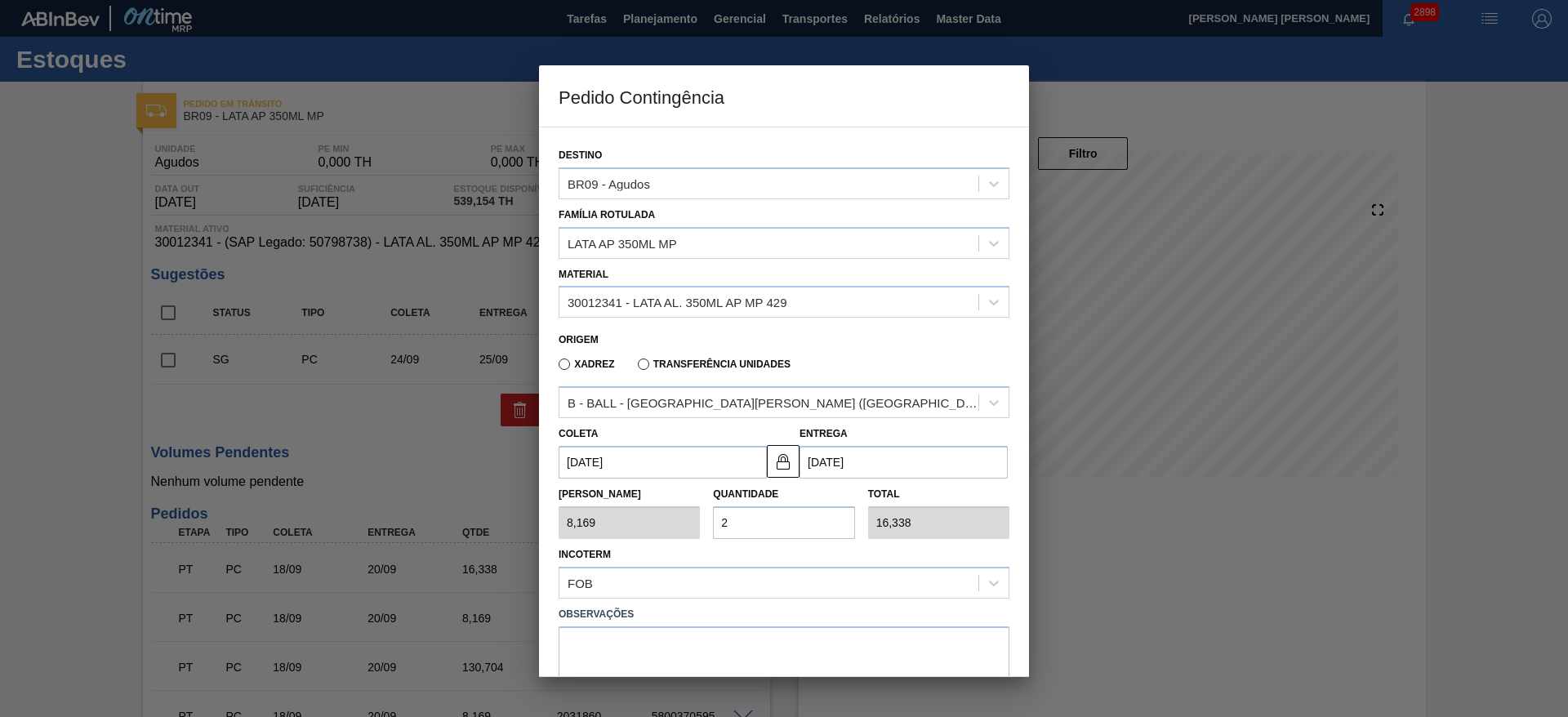
type input "163,380"
type input "2"
type input "16,338"
type input "21"
type input "171,549"
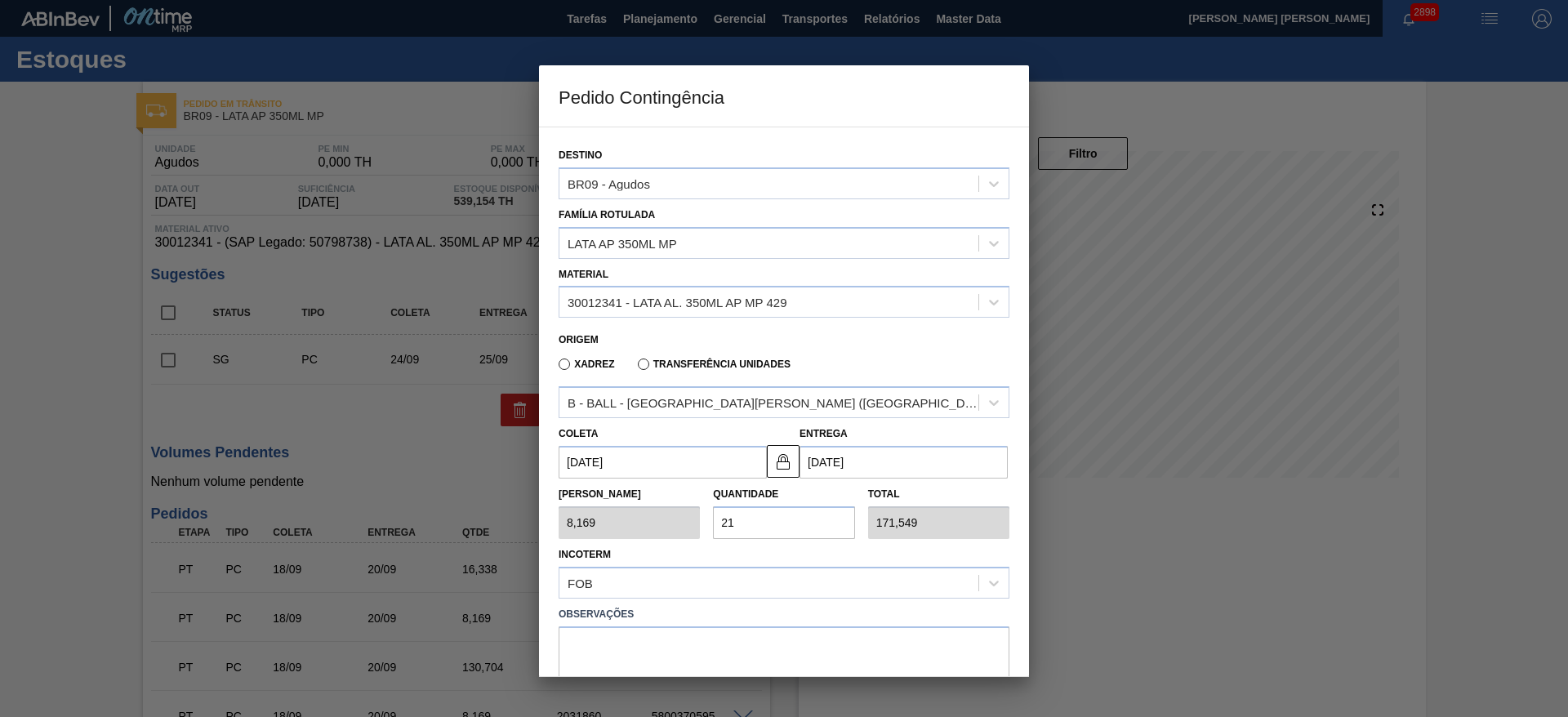
type input "21"
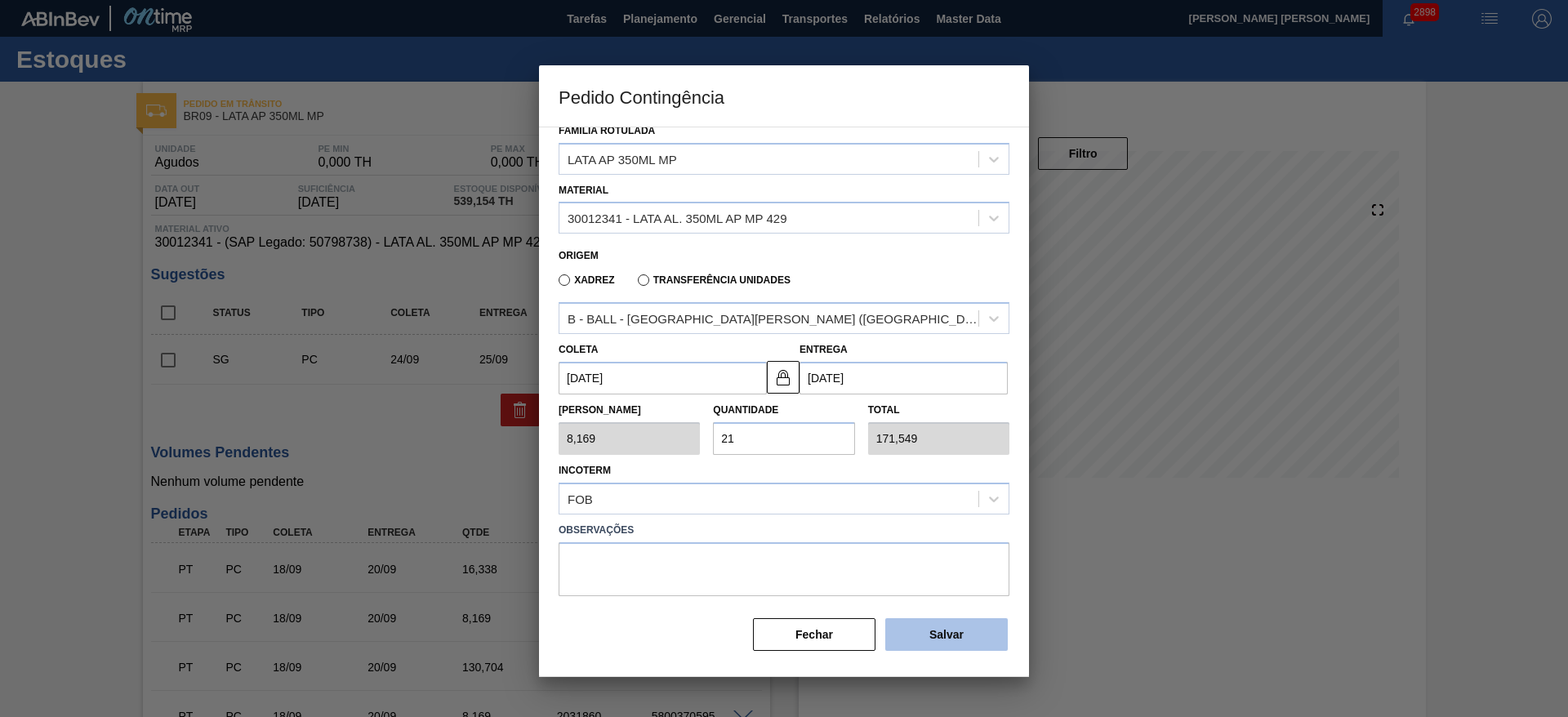
click at [938, 641] on button "Salvar" at bounding box center [946, 635] width 122 height 33
type input "1,000"
type input "1"
type input "1,000"
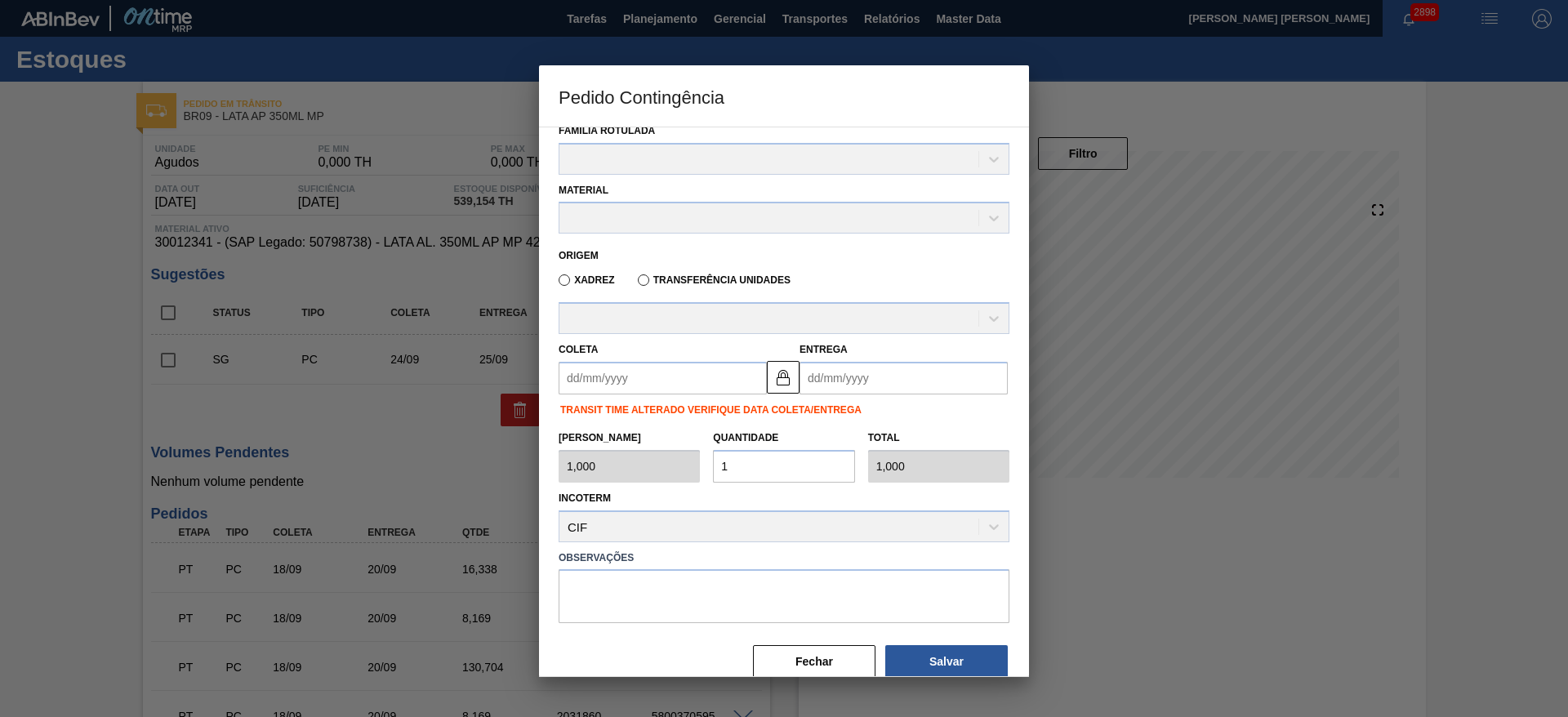
click at [1262, 560] on div at bounding box center [784, 358] width 1568 height 717
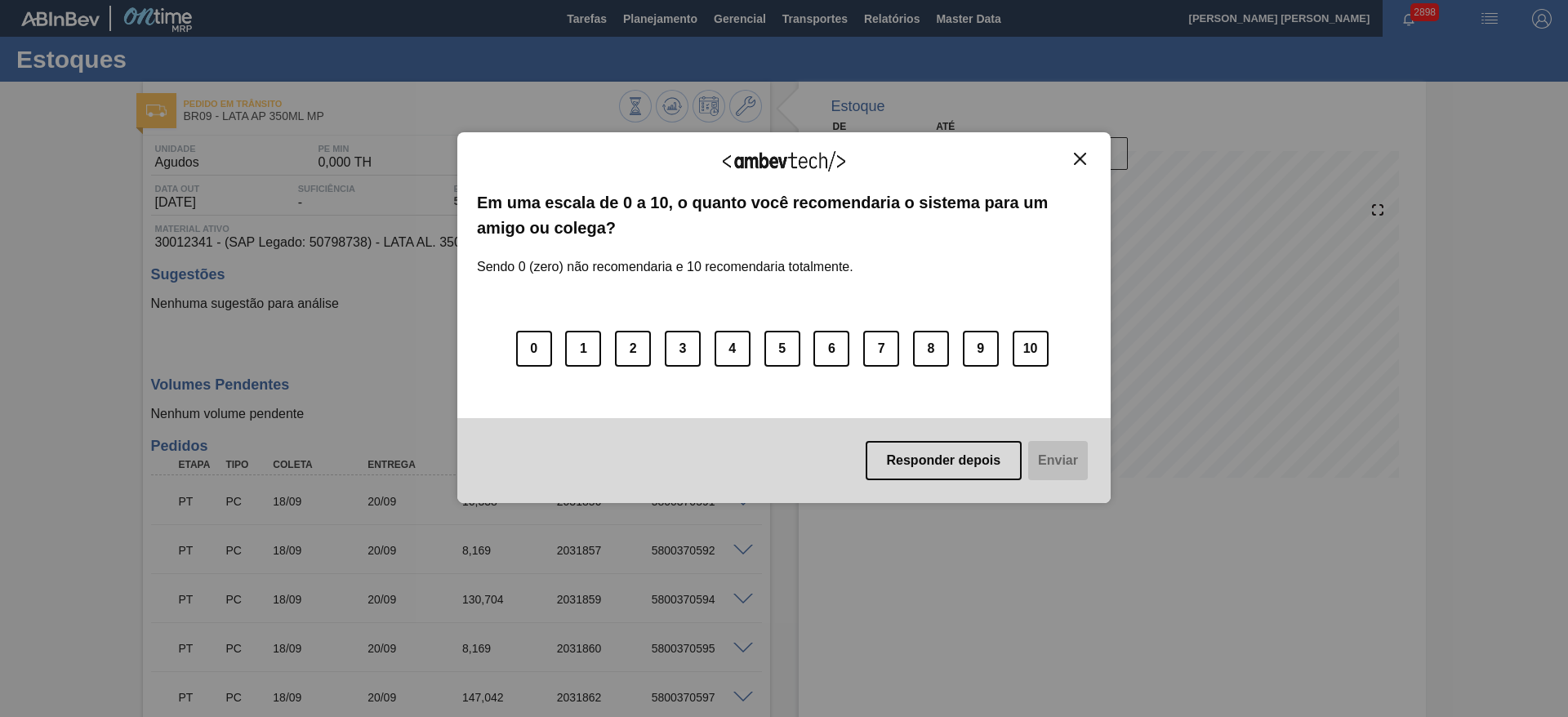
click at [1077, 153] on img "Close" at bounding box center [1079, 159] width 13 height 13
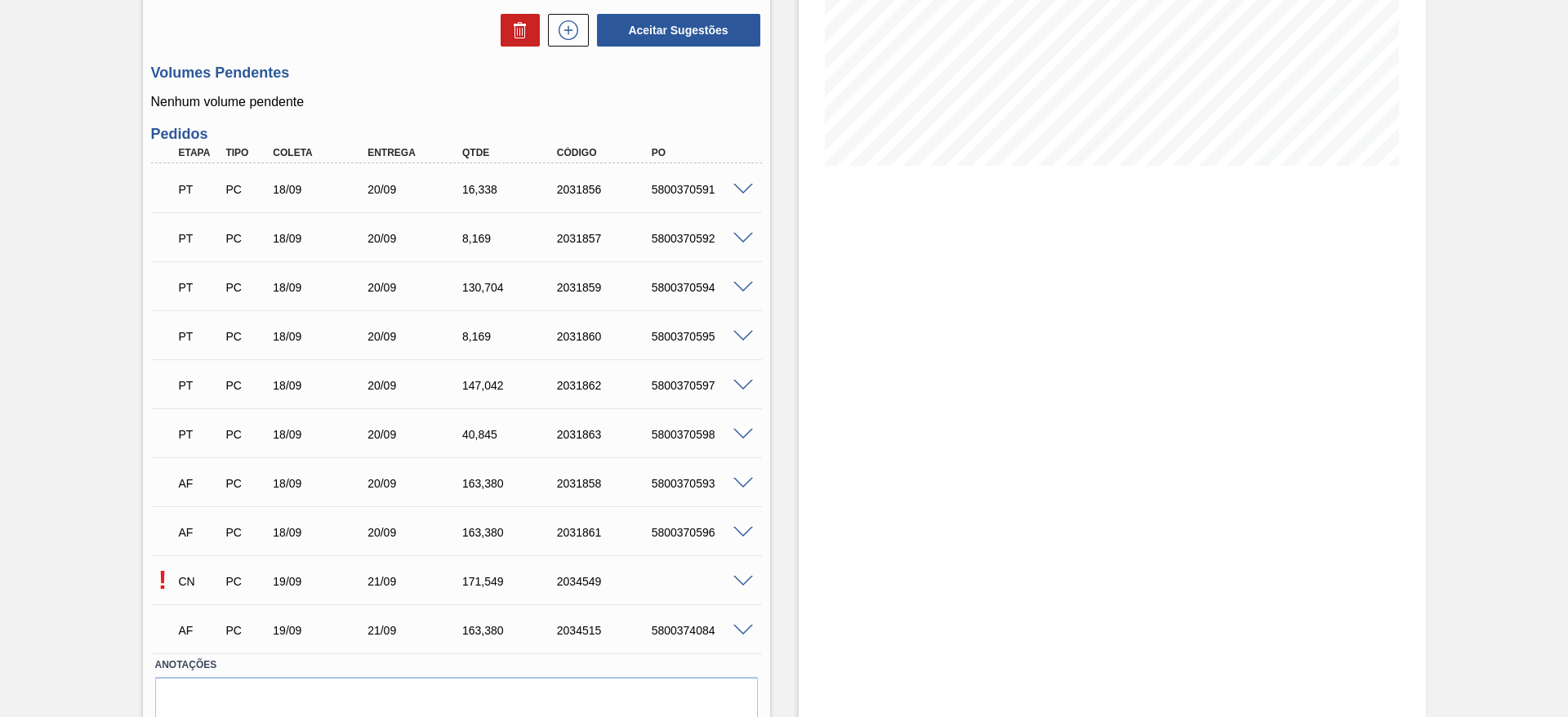
scroll to position [382, 0]
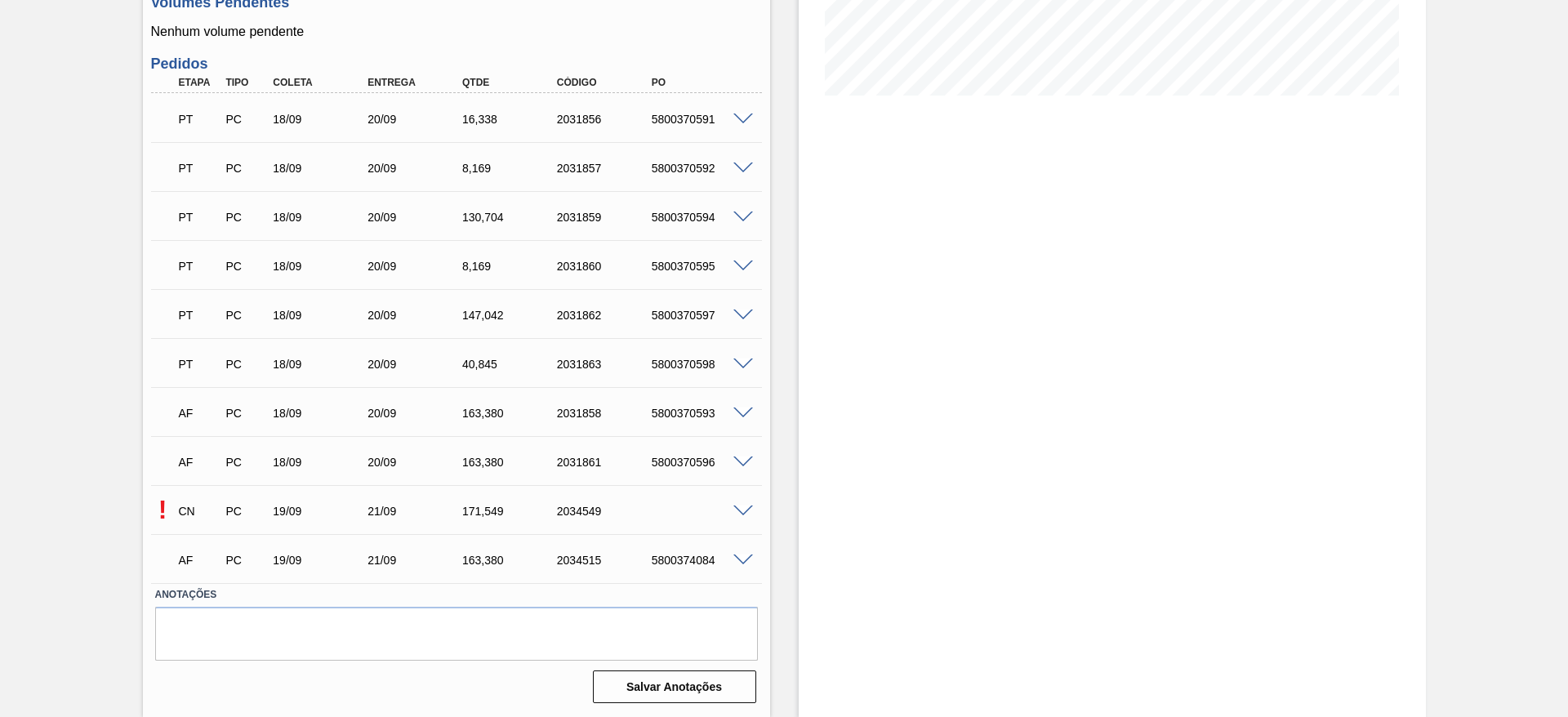
click at [741, 512] on span at bounding box center [743, 512] width 19 height 13
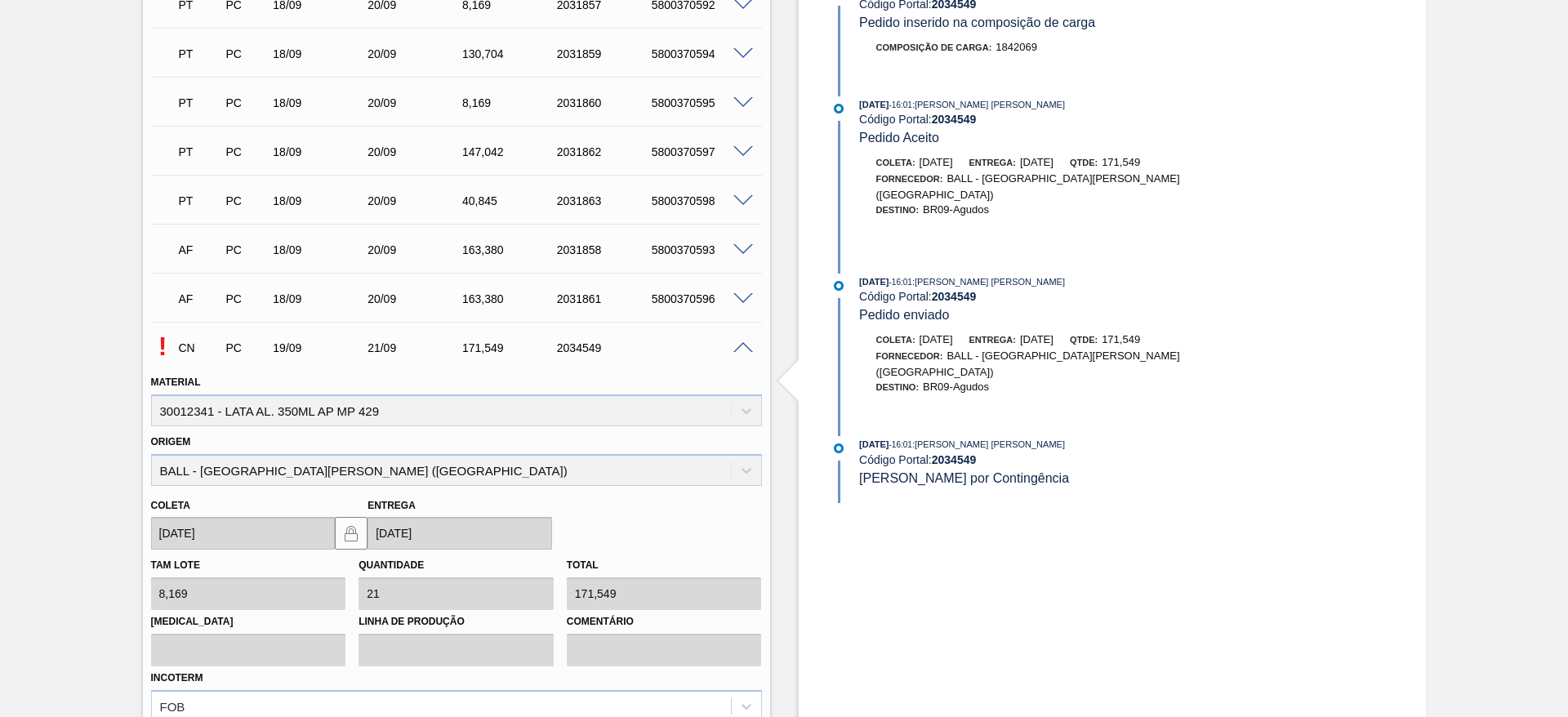
scroll to position [750, 0]
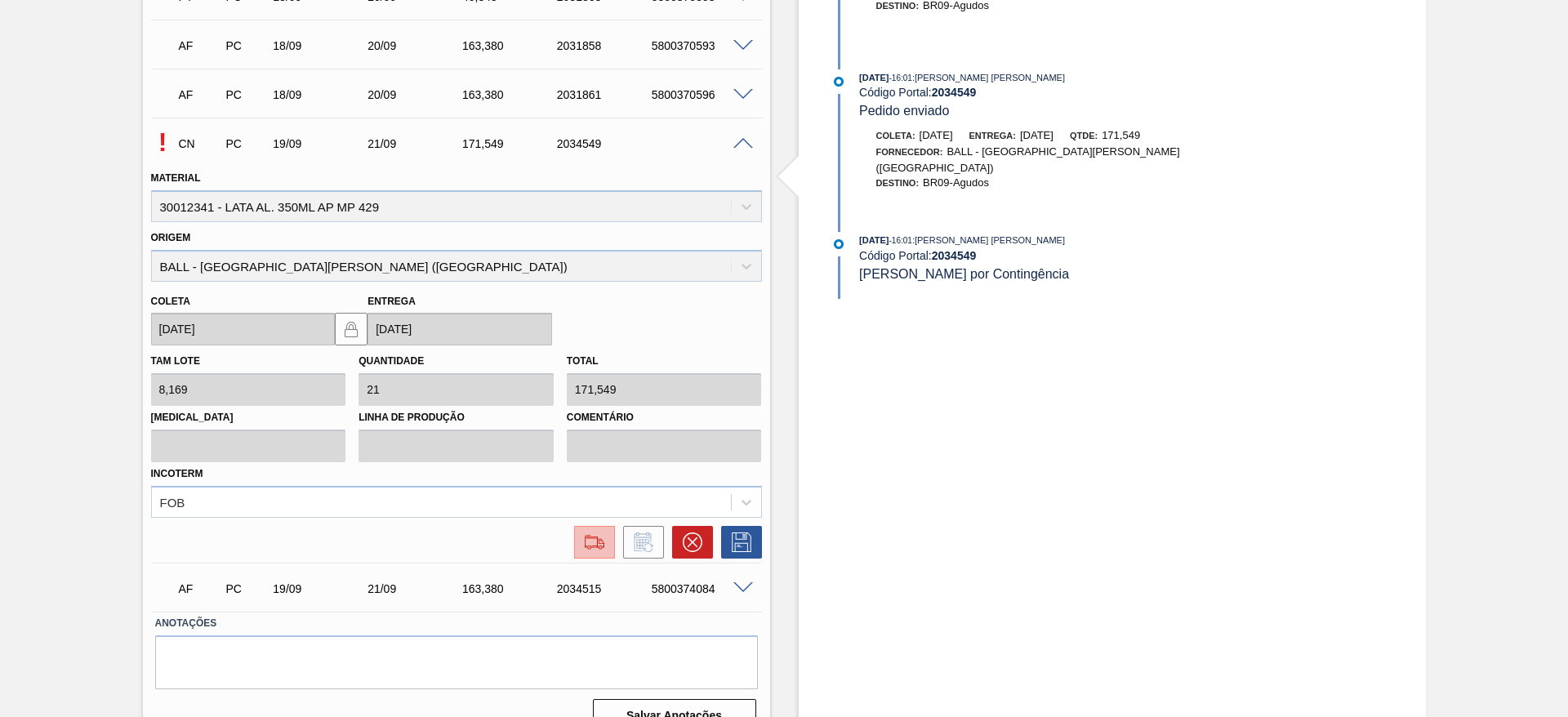
click at [595, 539] on img at bounding box center [594, 543] width 26 height 19
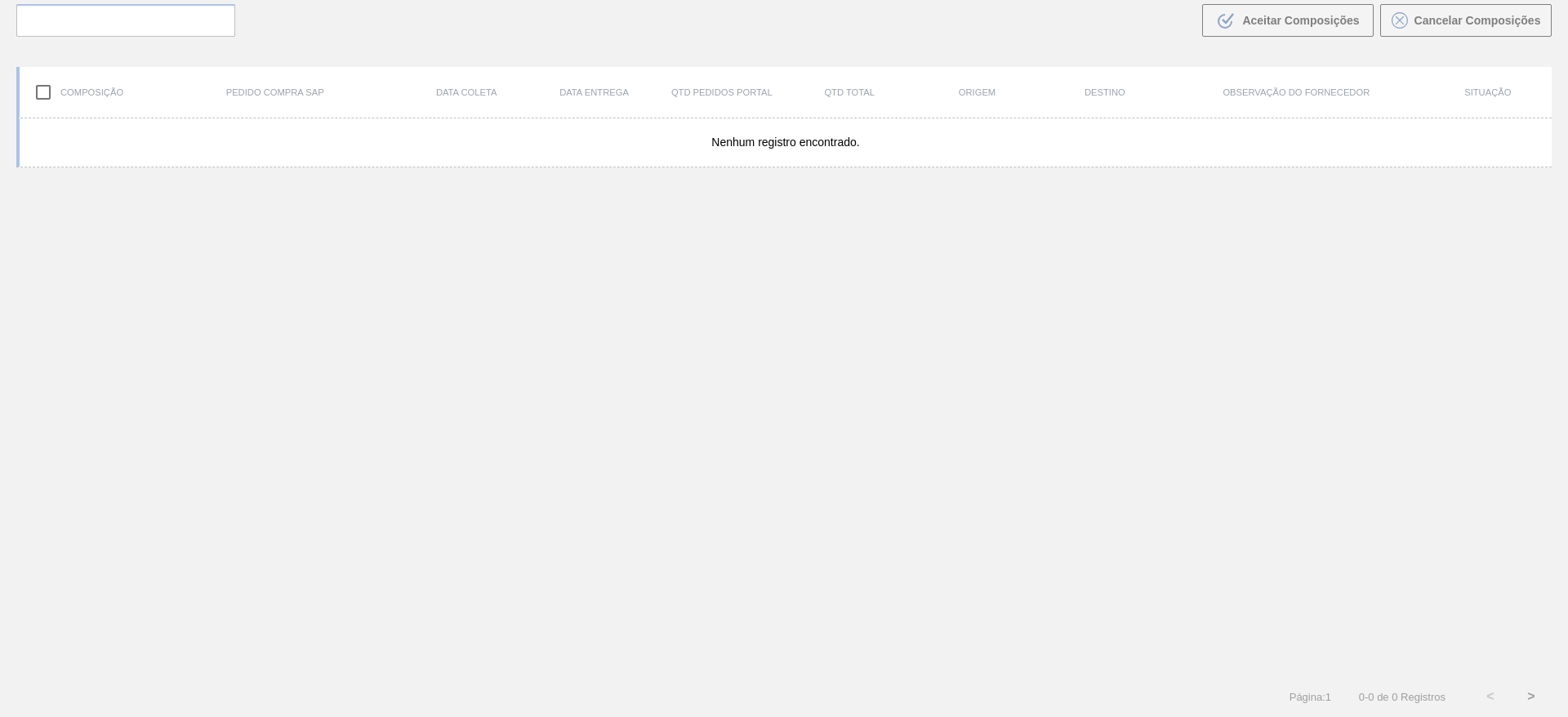
scroll to position [117, 0]
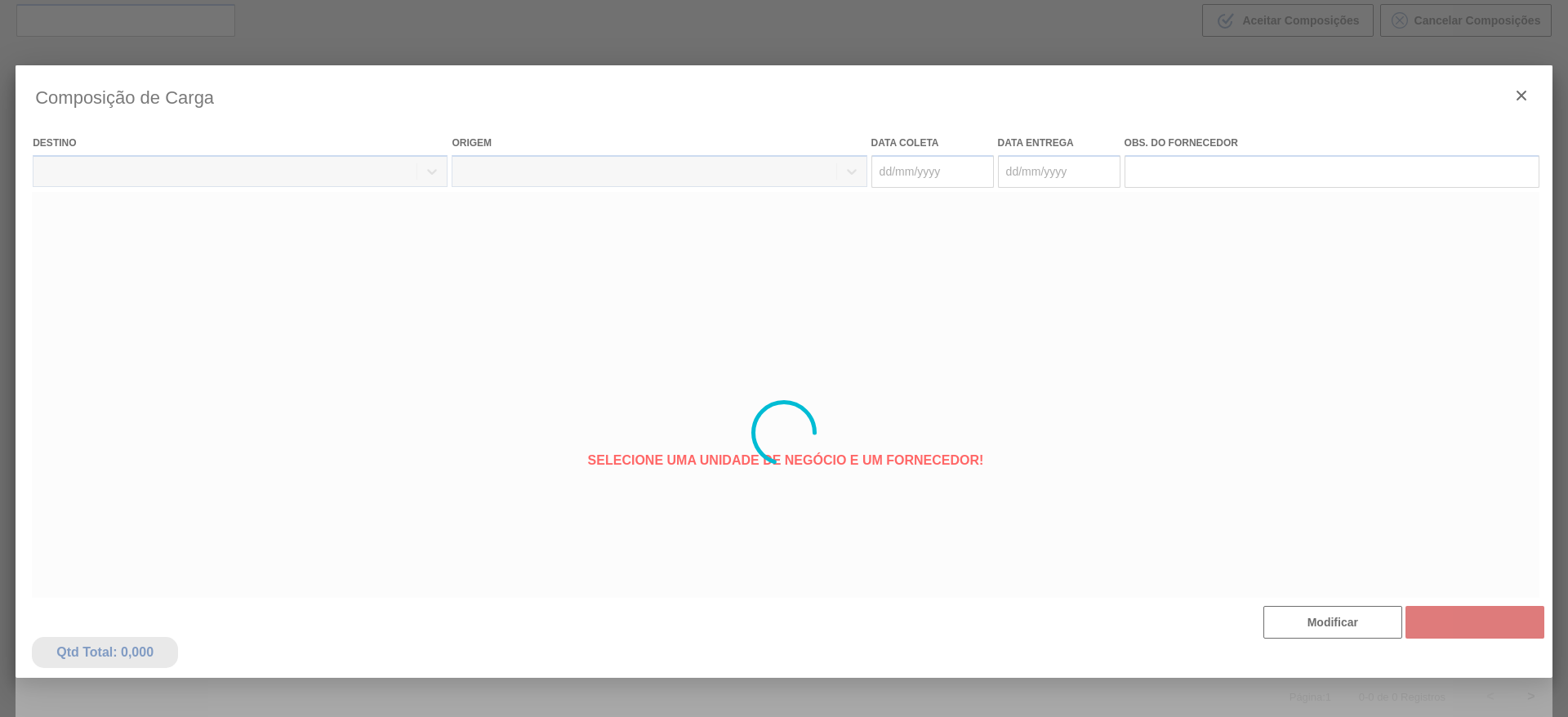
type coleta "[DATE]"
type entrega "[DATE]"
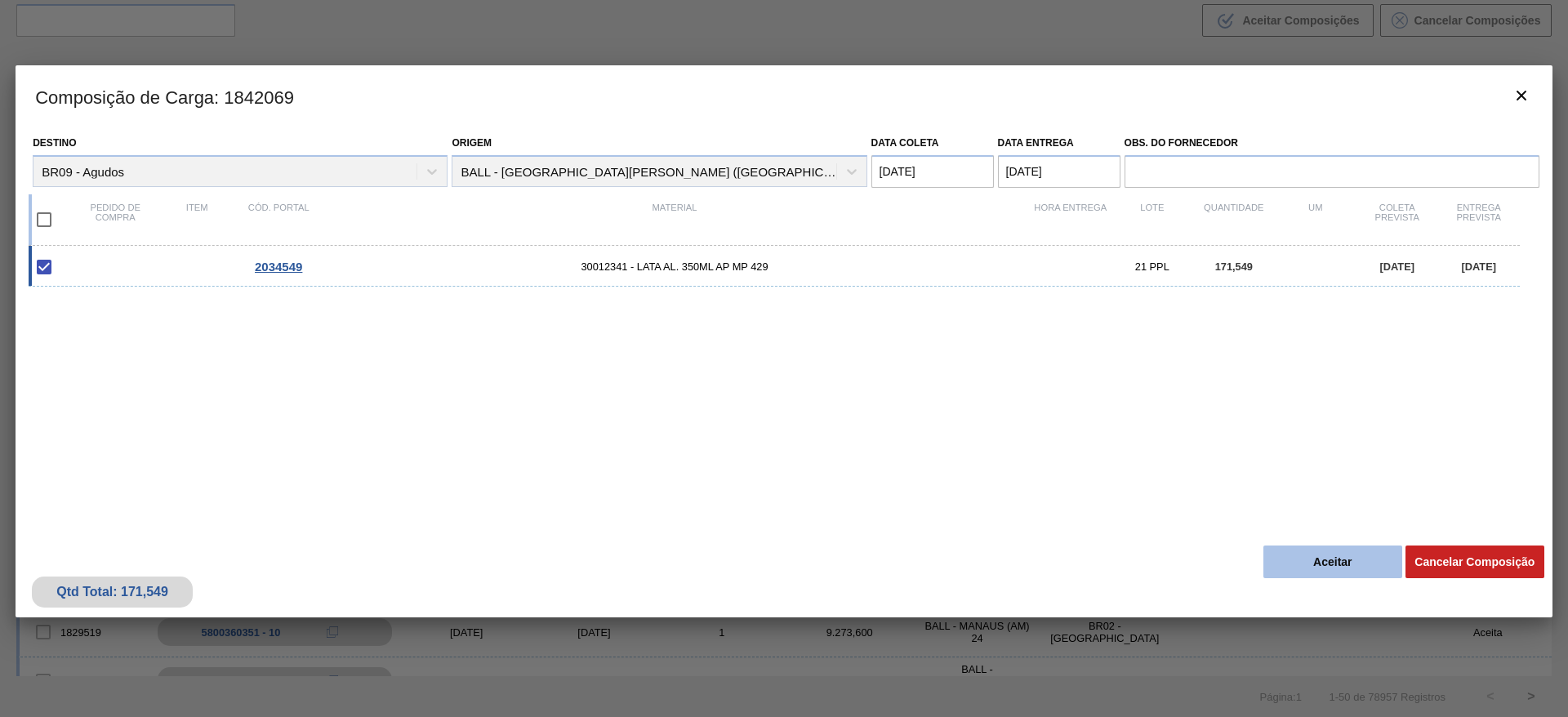
click at [1326, 551] on button "Aceitar" at bounding box center [1332, 562] width 139 height 33
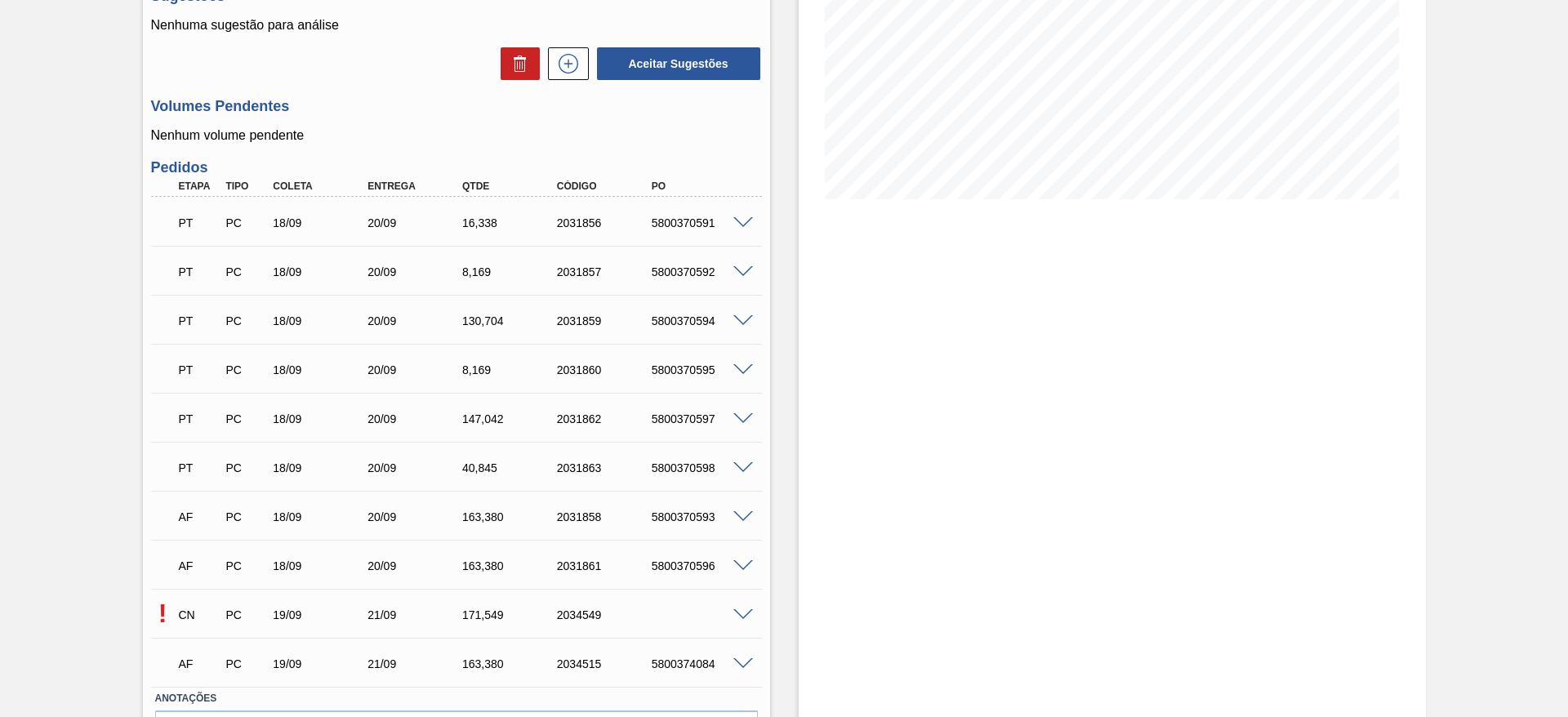
scroll to position [382, 0]
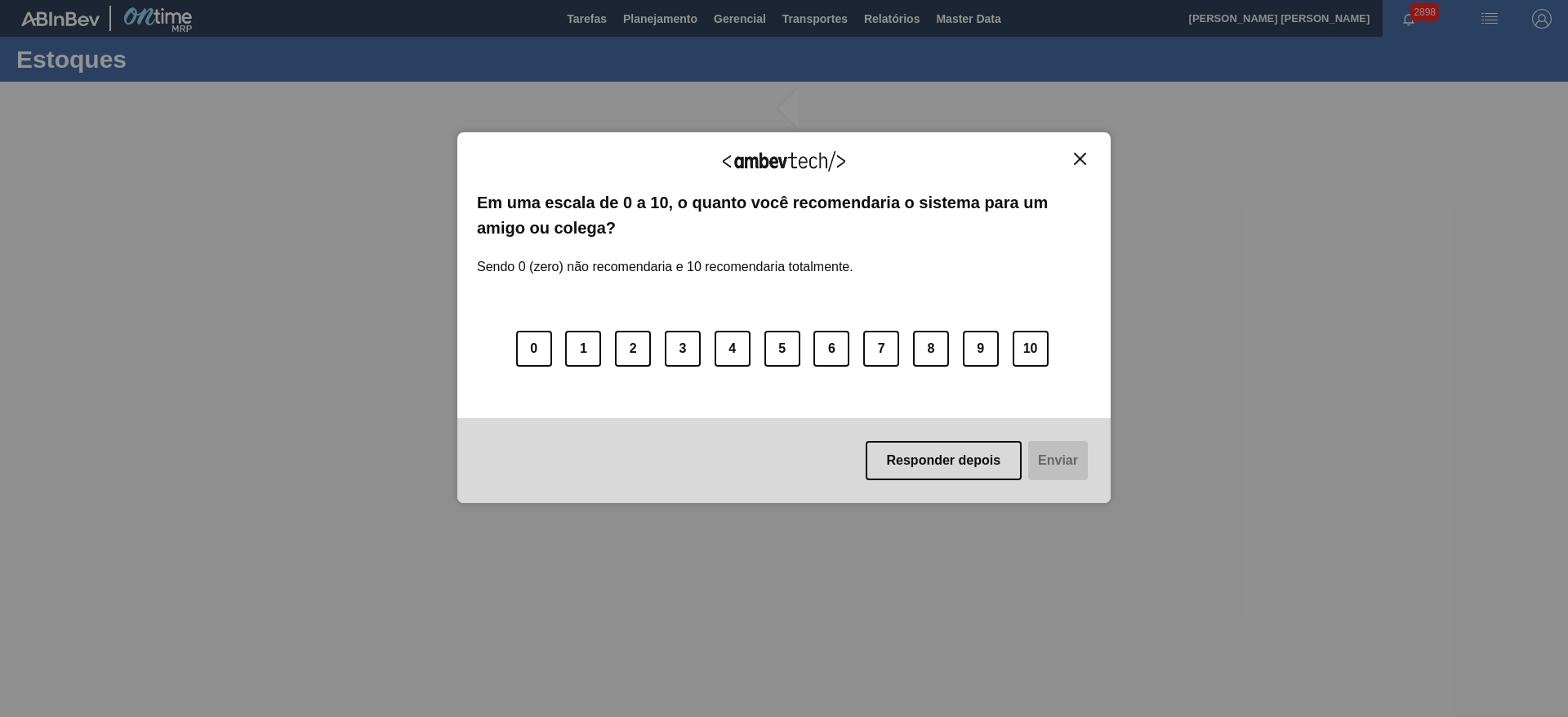
click at [1085, 153] on img "Close" at bounding box center [1079, 159] width 13 height 13
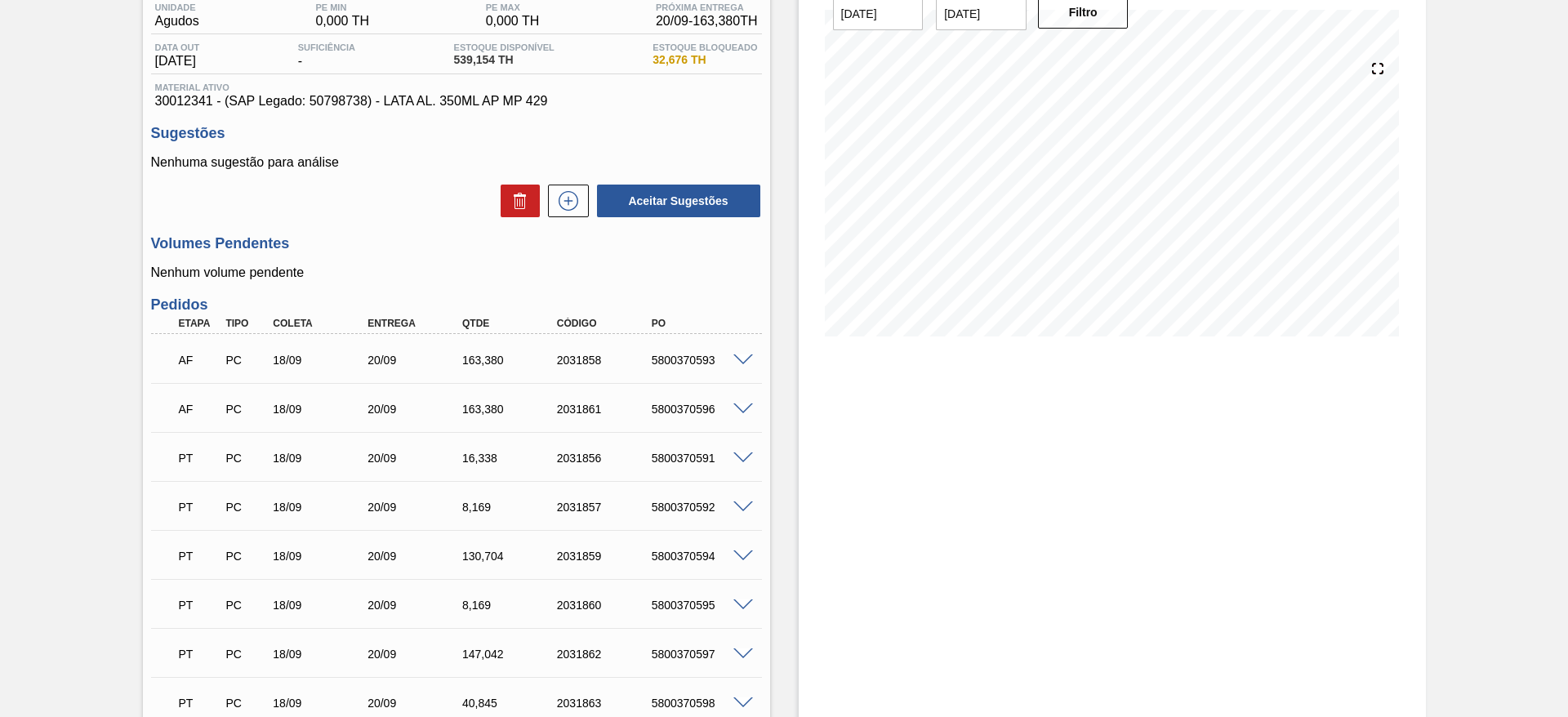
scroll to position [382, 0]
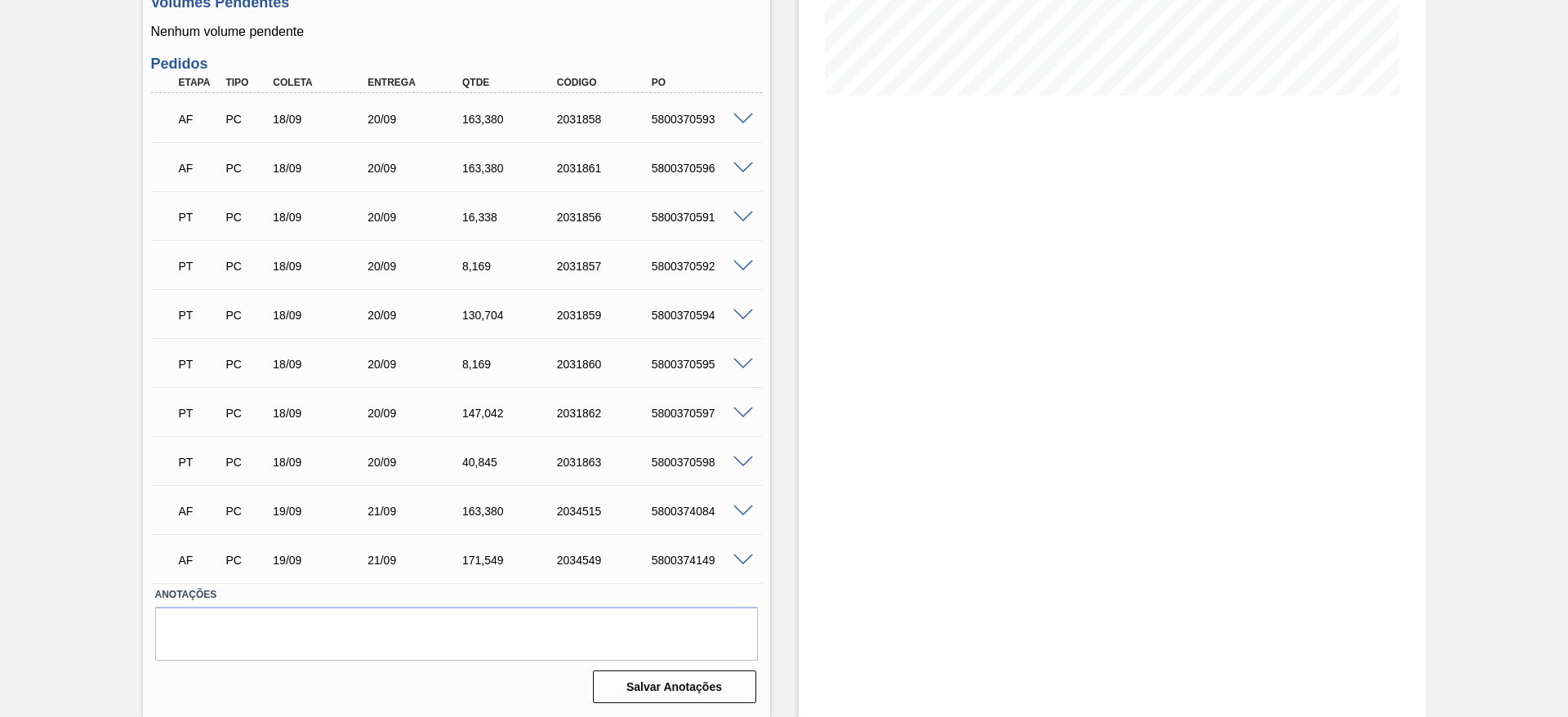
click at [706, 566] on div "5800374149" at bounding box center [700, 561] width 106 height 13
copy div "5800374149"
